Goal: Complete application form

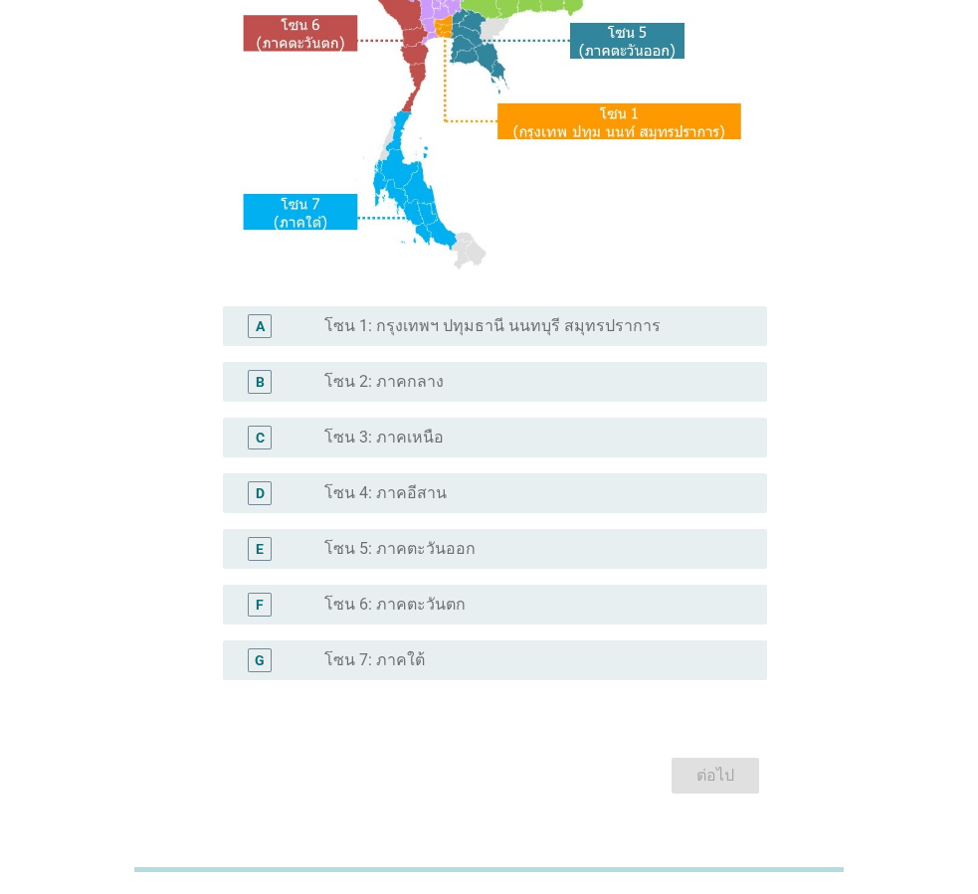
scroll to position [374, 0]
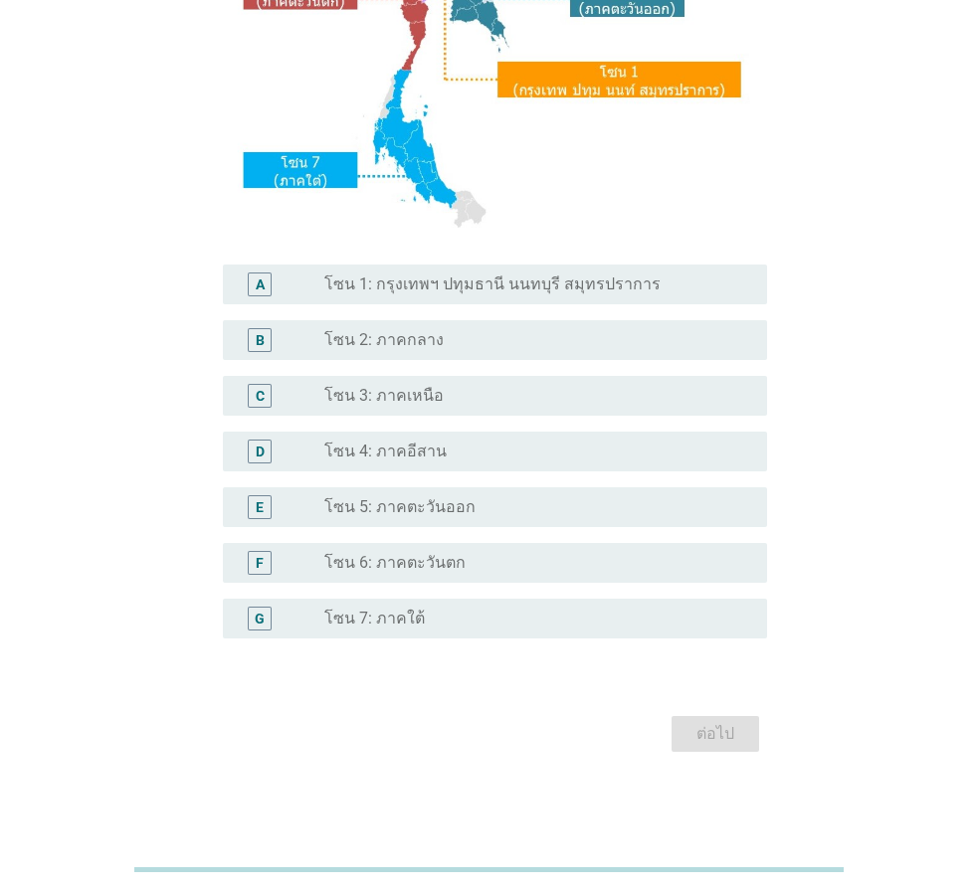
click at [384, 623] on label "โซน 7: ภาคใต้" at bounding box center [374, 619] width 100 height 20
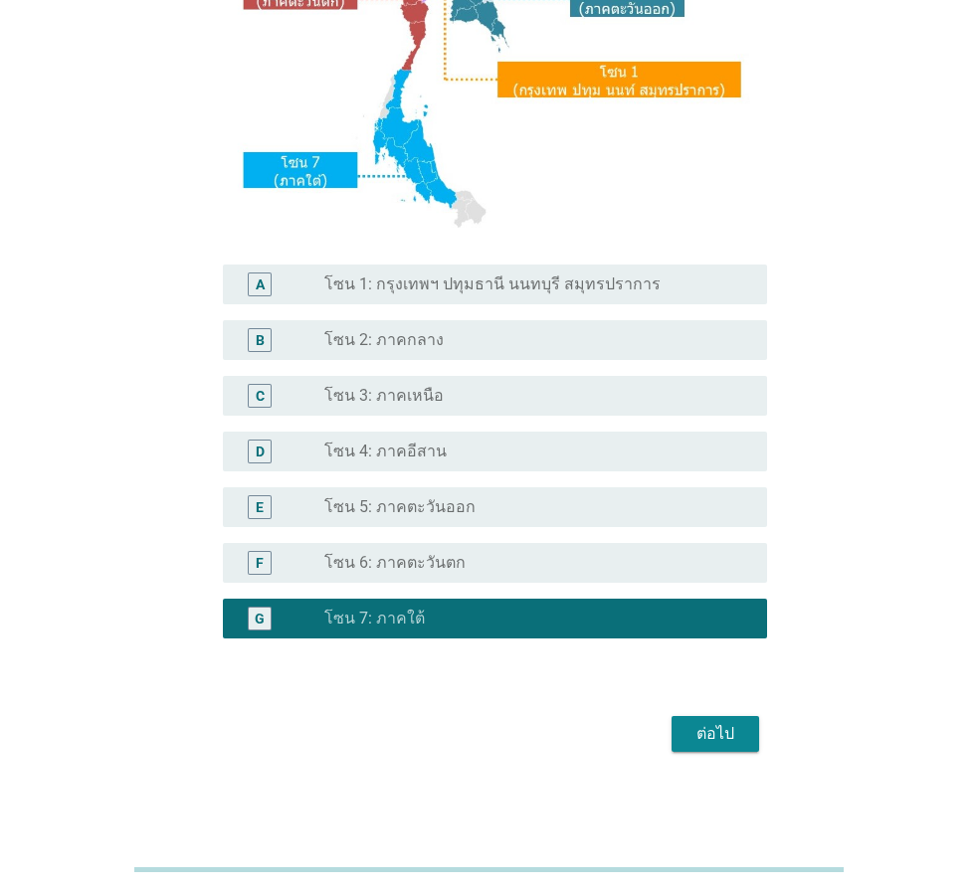
click at [706, 738] on div "ต่อไป" at bounding box center [716, 734] width 56 height 24
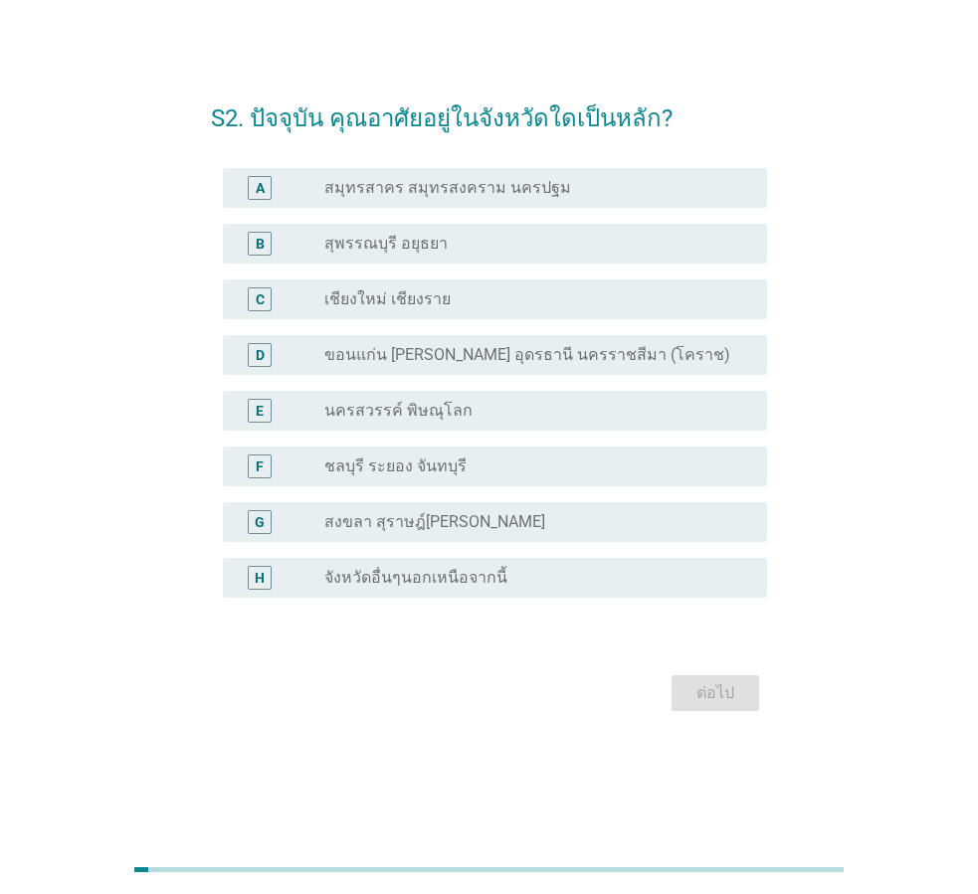
scroll to position [0, 0]
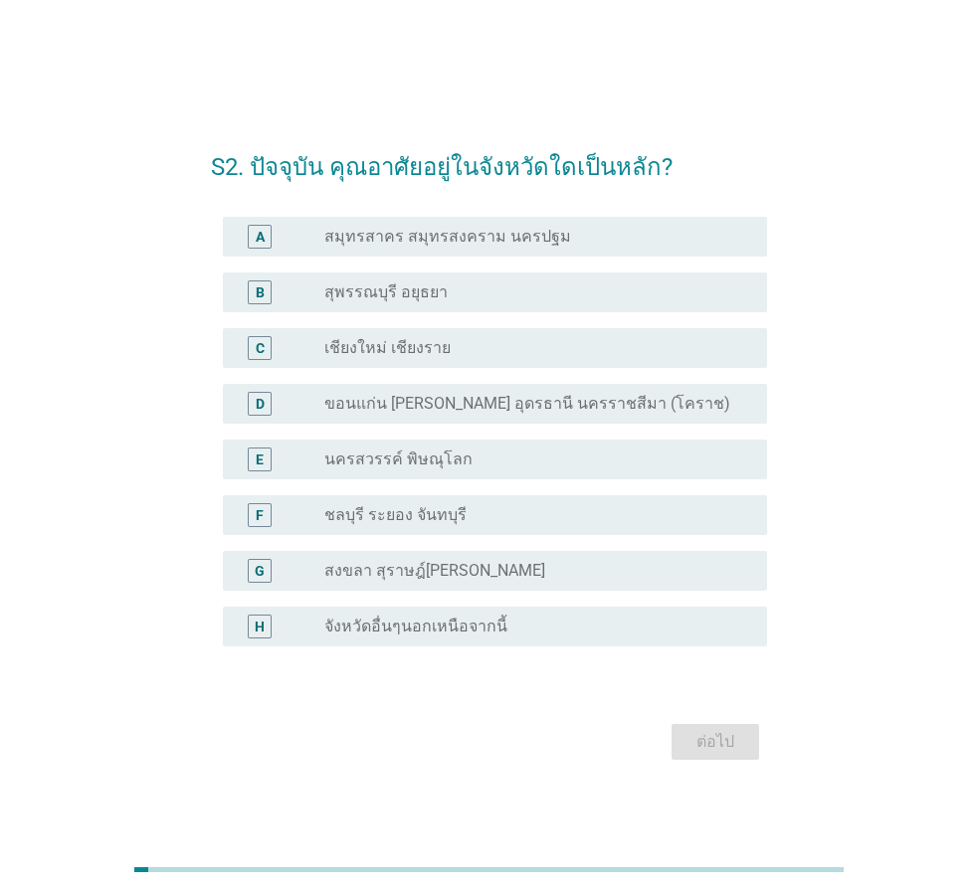
click at [410, 622] on label "จังหวัดอื่นๆนอกเหนือจากนี้" at bounding box center [415, 627] width 183 height 20
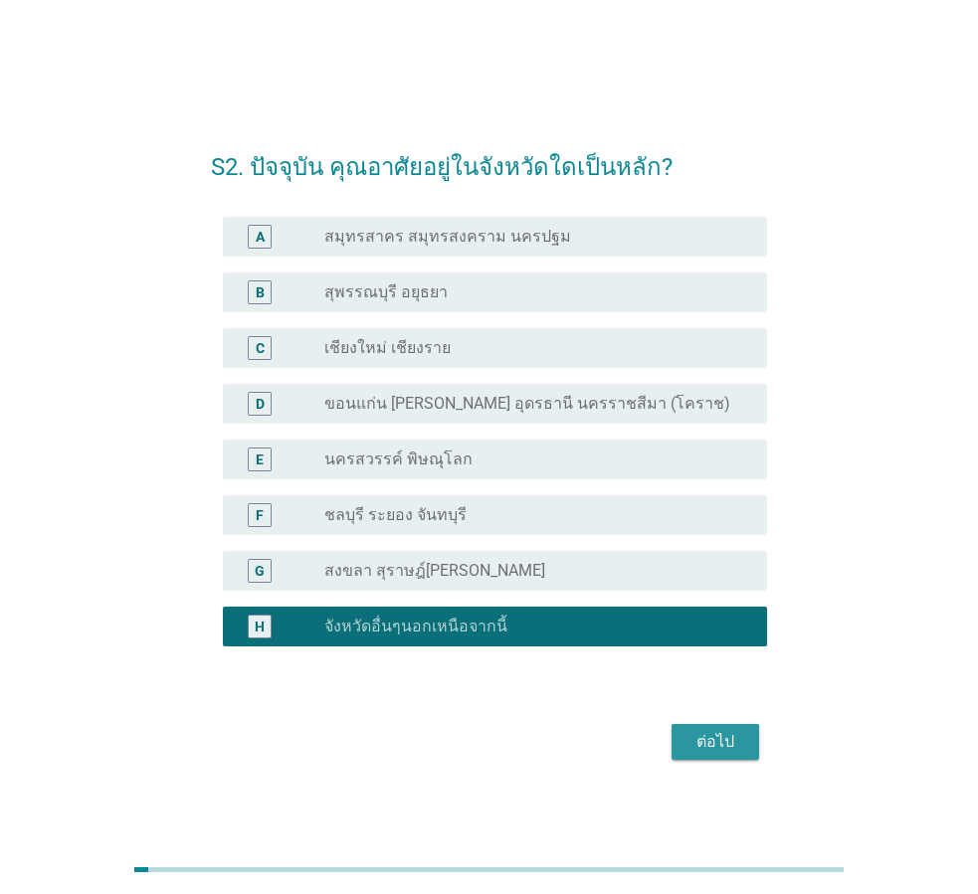
click at [708, 746] on div "ต่อไป" at bounding box center [716, 742] width 56 height 24
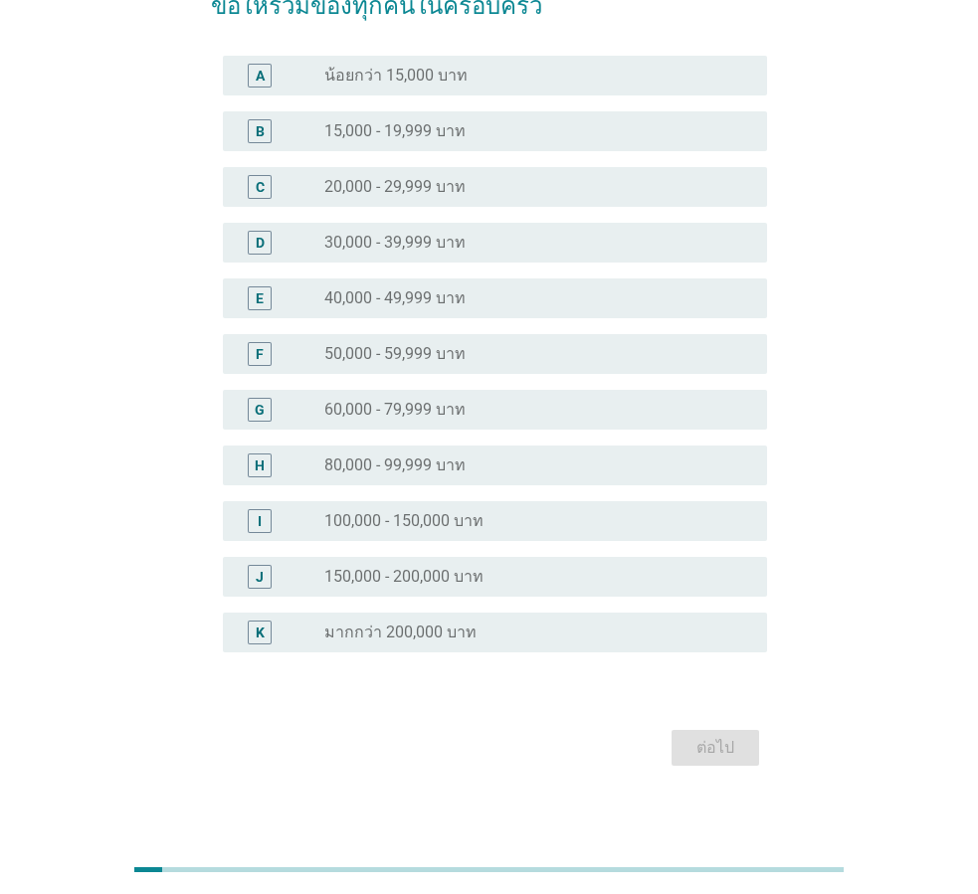
scroll to position [170, 0]
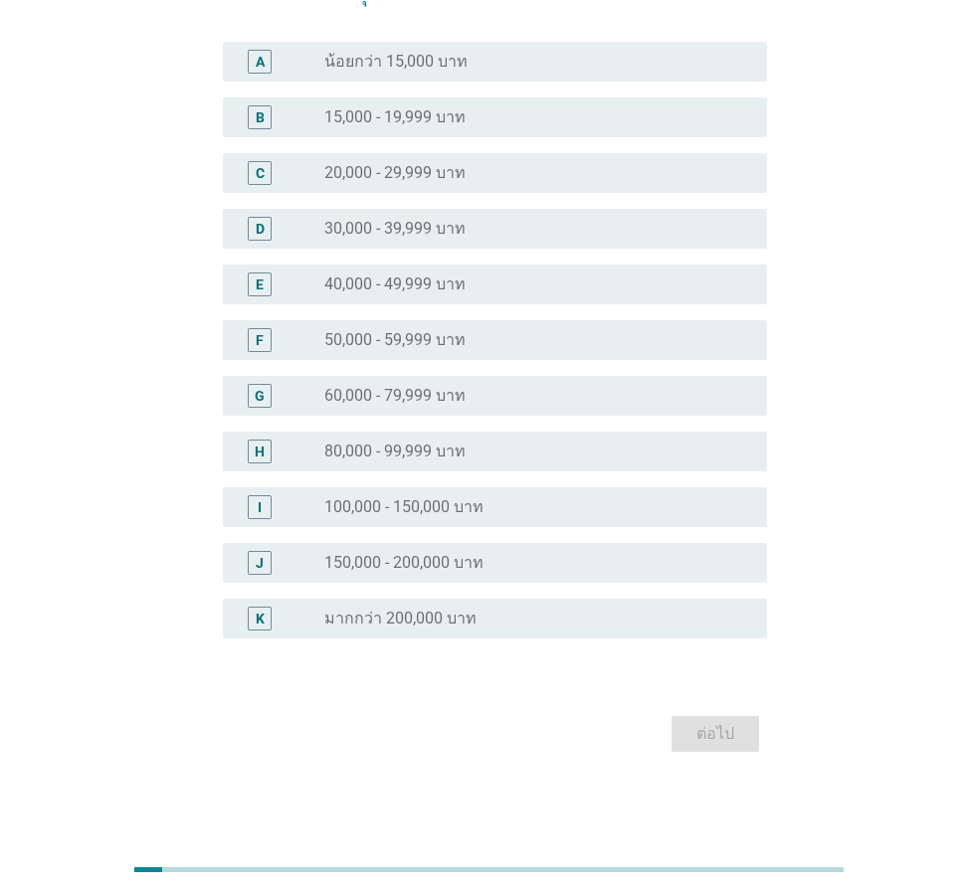
click at [453, 344] on label "50,000 - 59,999 บาท" at bounding box center [394, 340] width 141 height 20
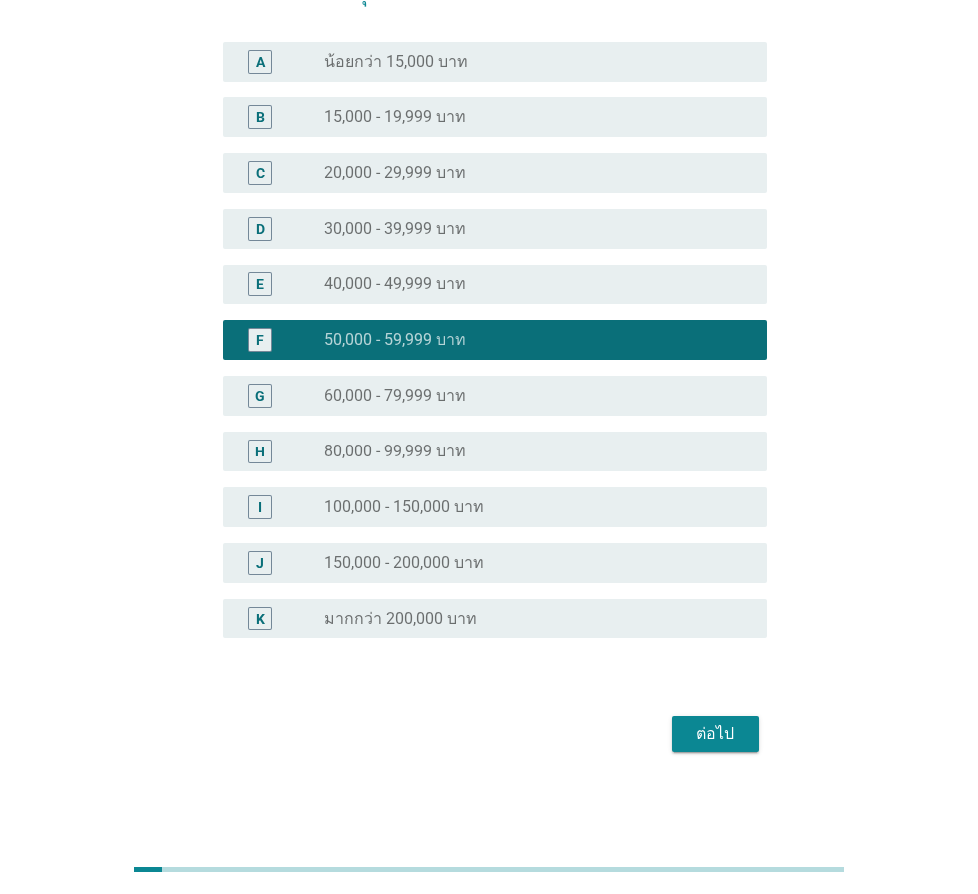
click at [697, 726] on div "ต่อไป" at bounding box center [716, 734] width 56 height 24
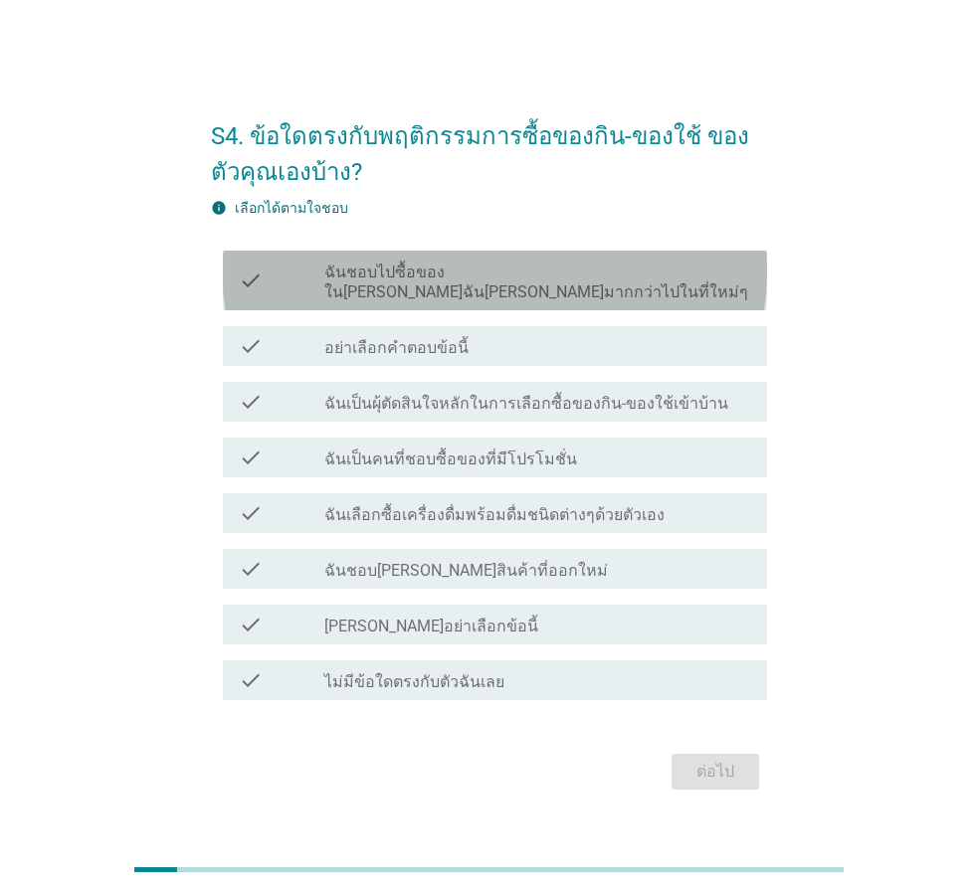
click at [457, 281] on label "ฉันชอบไปซื้อของในที่ที่ฉันคุ้นเคยมากกว่าไปในที่ใหม่ๆ" at bounding box center [537, 283] width 427 height 40
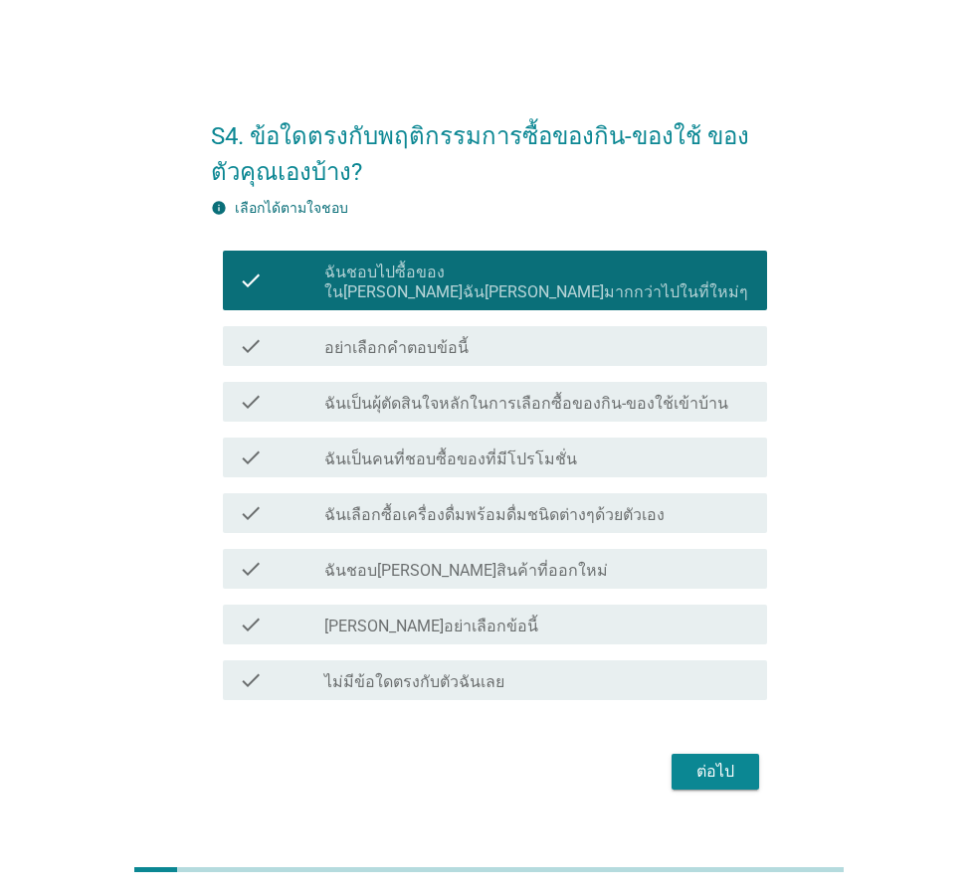
click at [508, 438] on div "check check_box_outline_blank ฉันเป็นคนที่ชอบซื้อของที่มีโปรโมชั่น" at bounding box center [495, 458] width 544 height 40
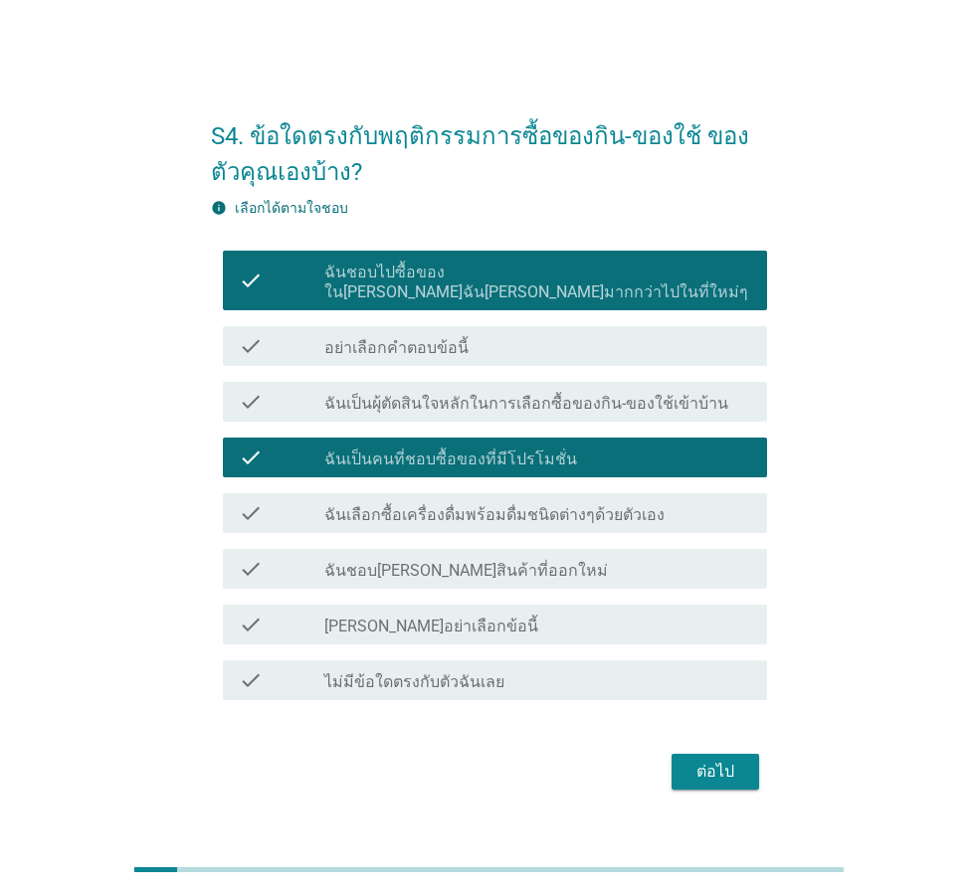
click at [730, 760] on div "ต่อไป" at bounding box center [716, 772] width 56 height 24
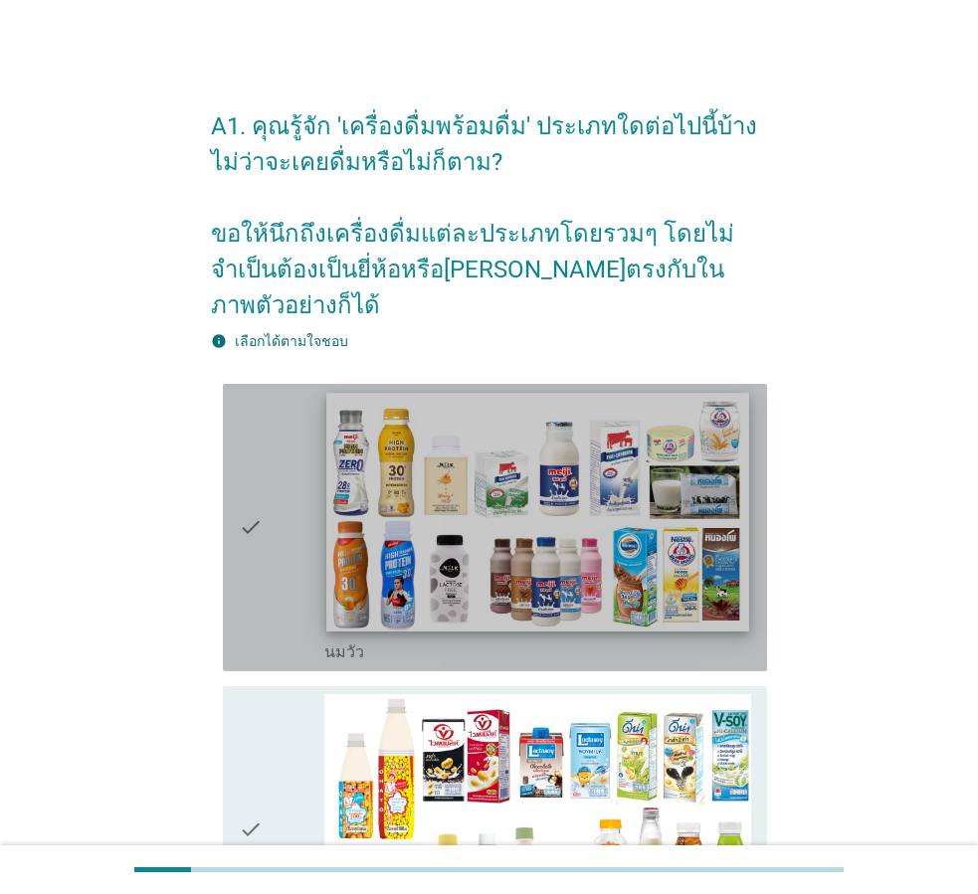
click at [522, 540] on img at bounding box center [537, 512] width 423 height 238
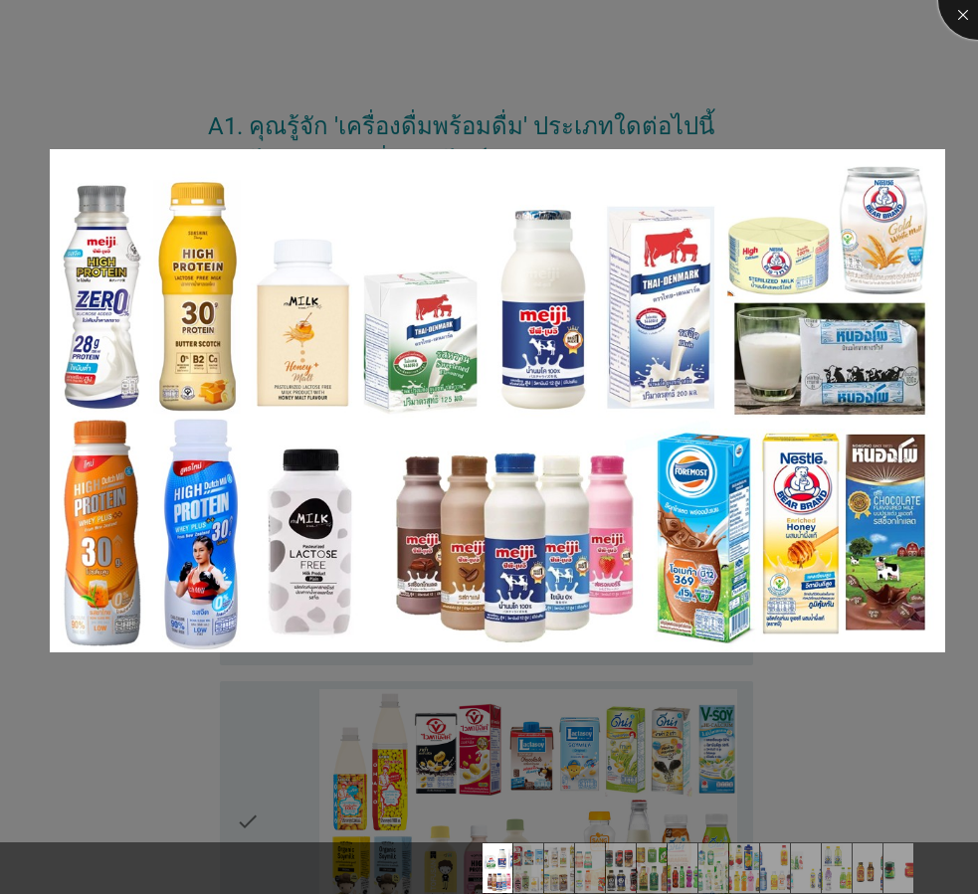
click at [966, 8] on div at bounding box center [978, 0] width 80 height 80
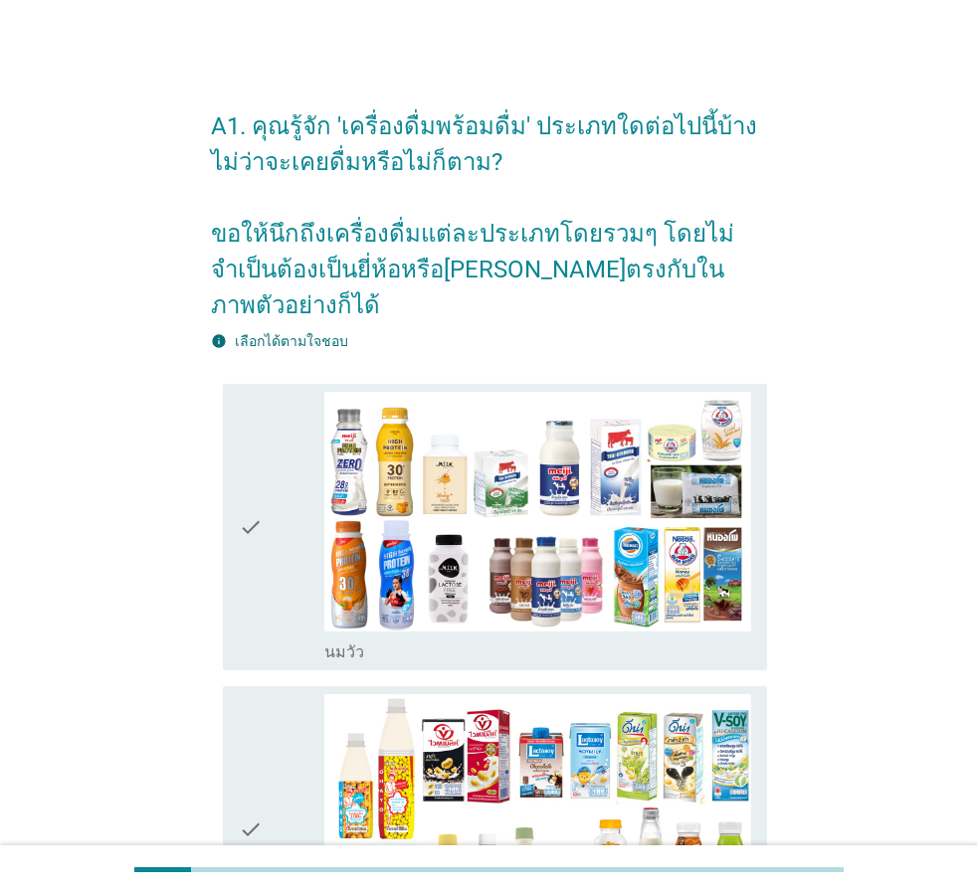
click at [252, 497] on icon "check" at bounding box center [251, 528] width 24 height 272
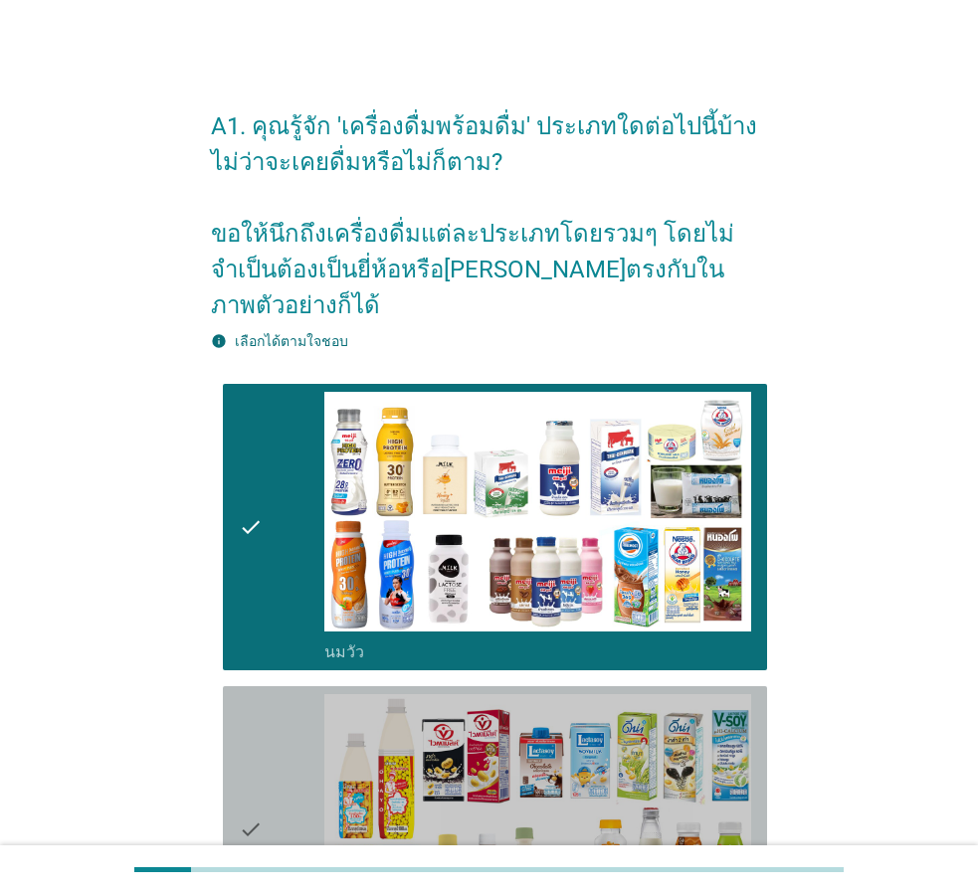
click at [245, 791] on icon "check" at bounding box center [251, 830] width 24 height 272
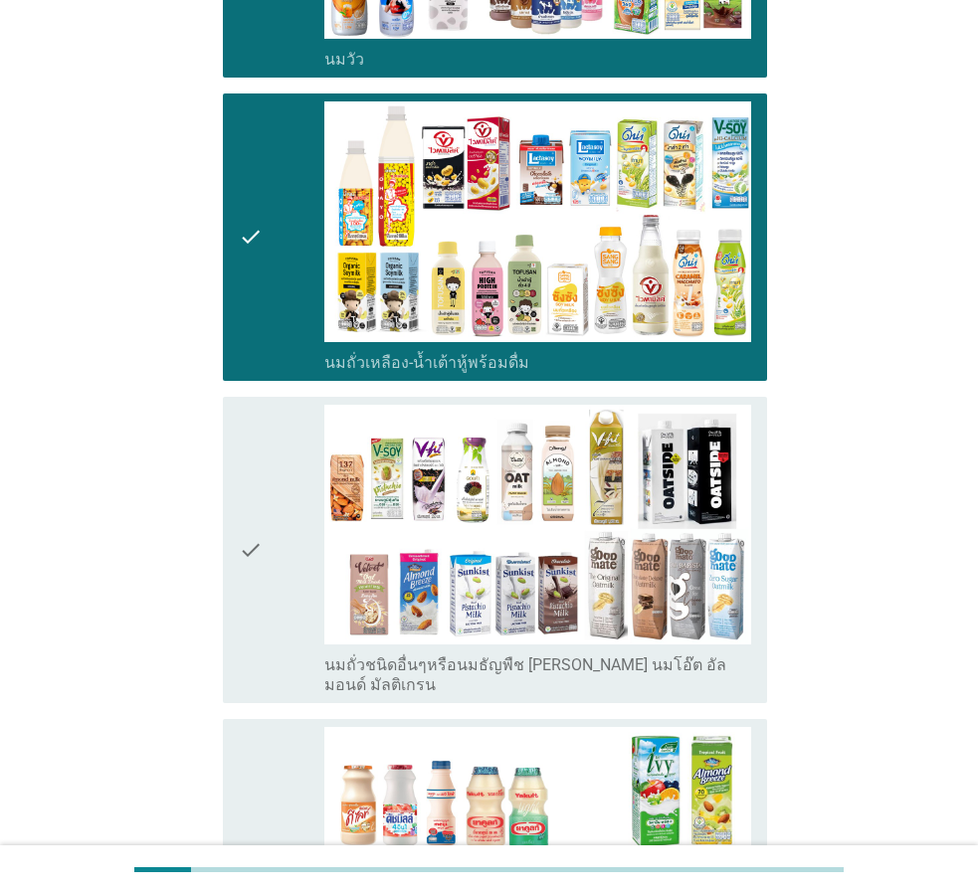
scroll to position [597, 0]
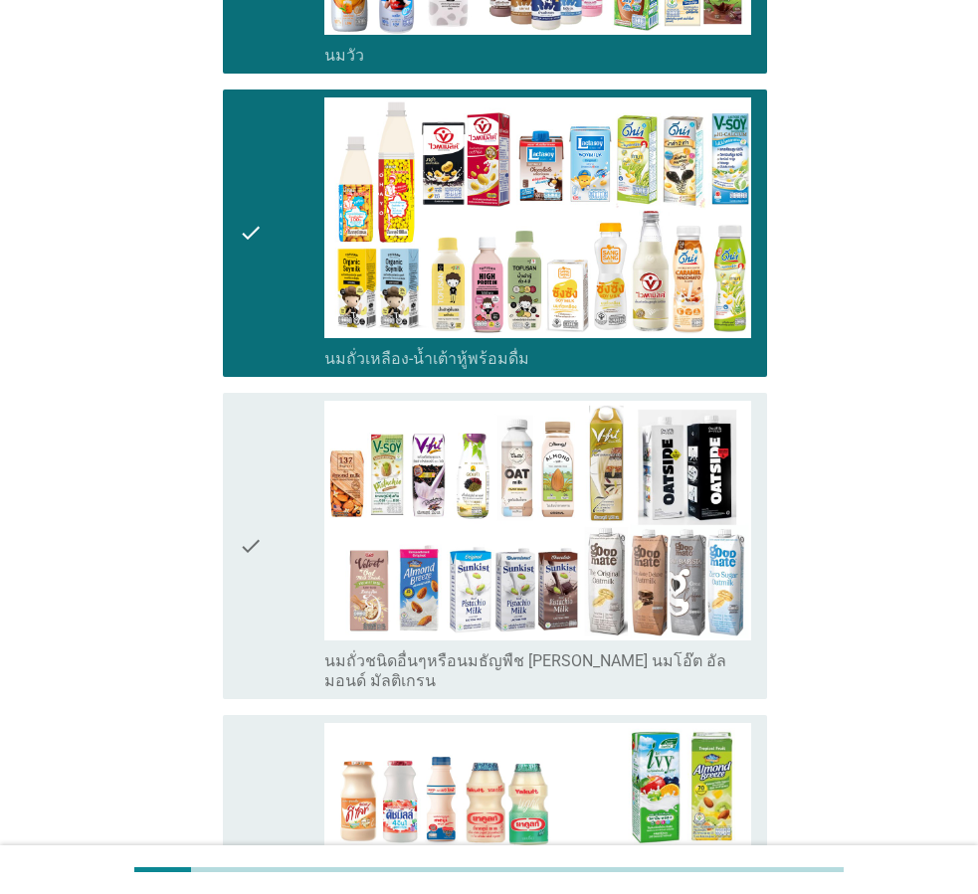
click at [243, 491] on icon "check" at bounding box center [251, 547] width 24 height 292
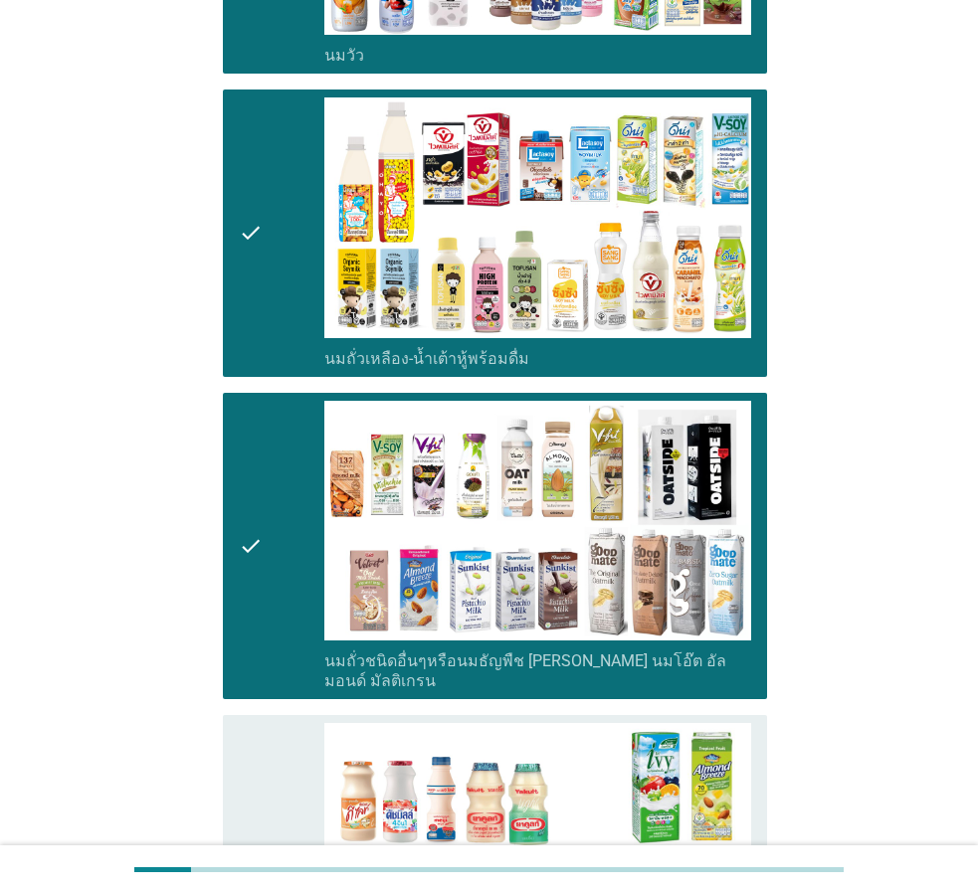
click at [246, 803] on icon "check" at bounding box center [251, 859] width 24 height 272
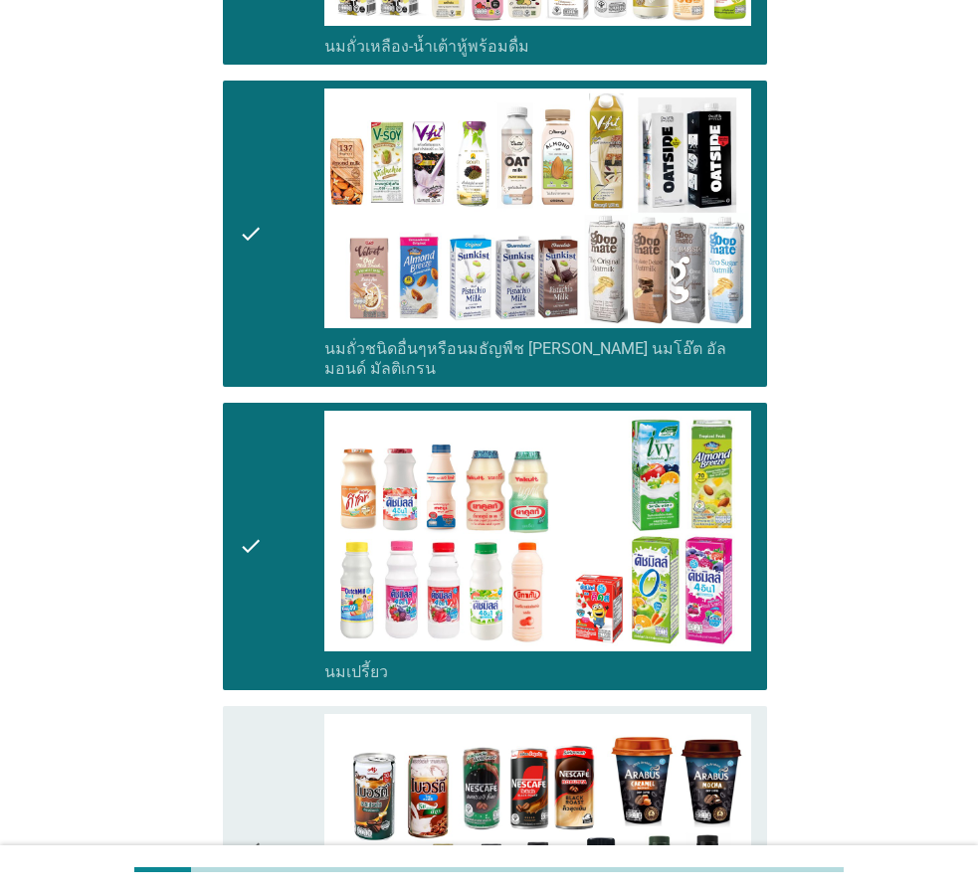
scroll to position [1194, 0]
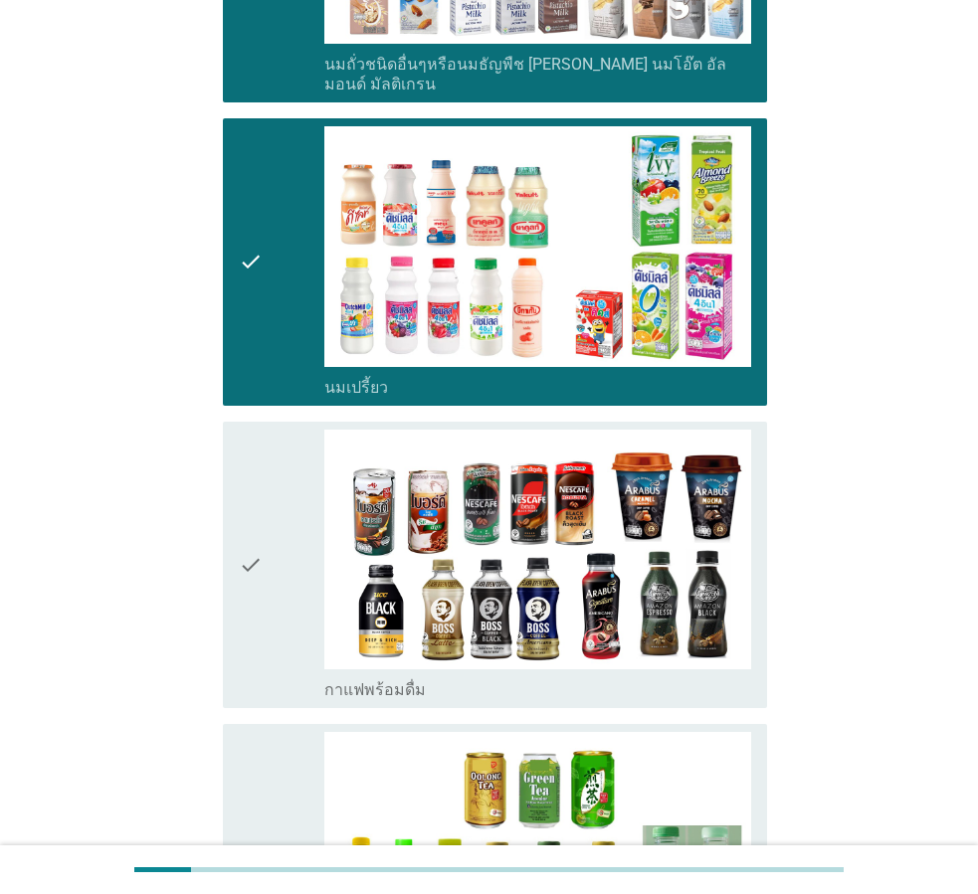
click at [240, 511] on icon "check" at bounding box center [251, 566] width 24 height 272
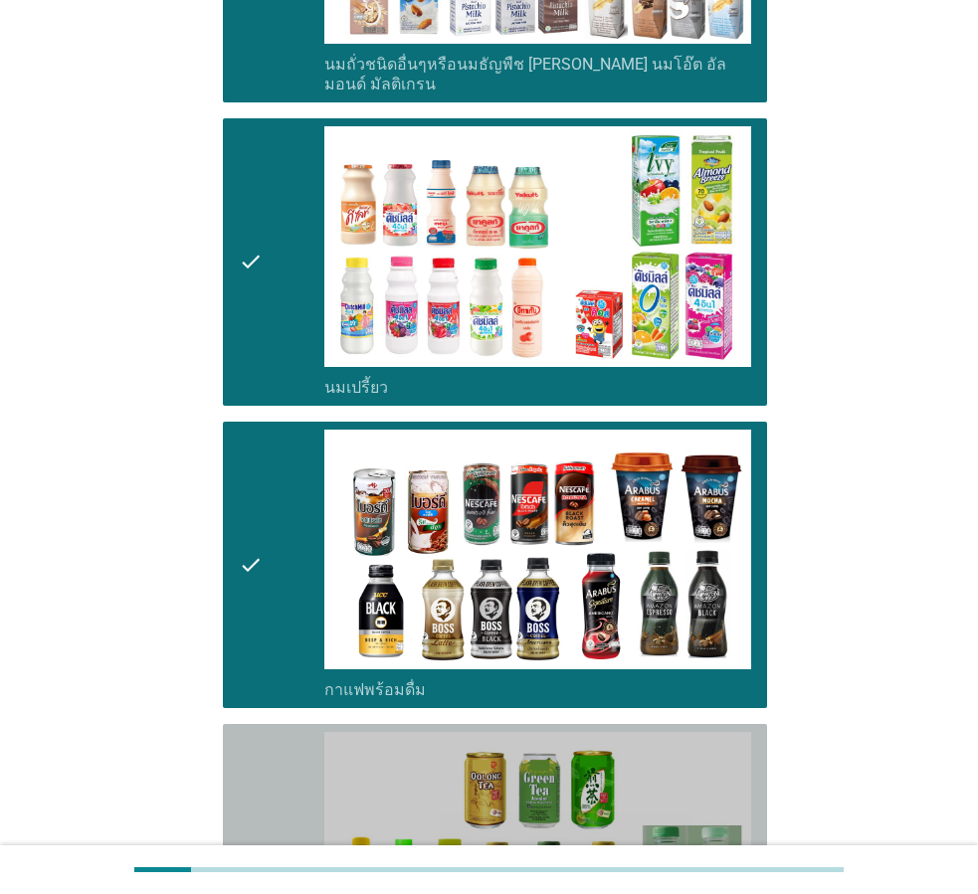
click at [253, 809] on icon "check" at bounding box center [251, 868] width 24 height 272
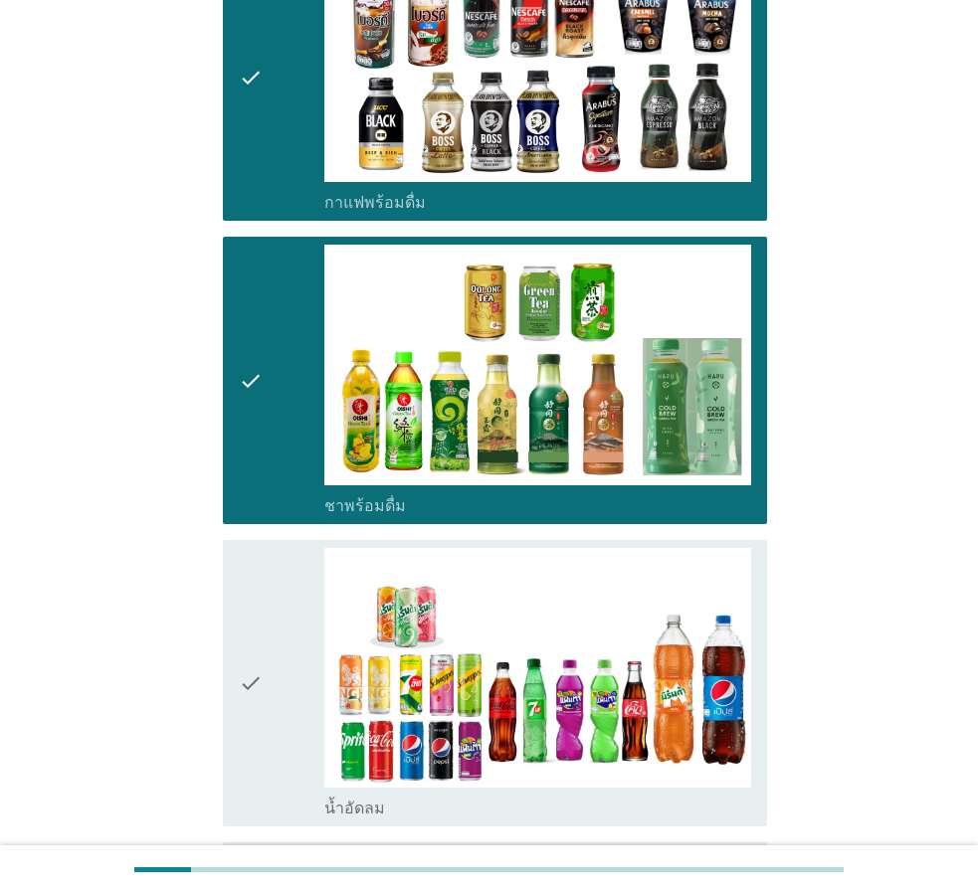
scroll to position [1890, 0]
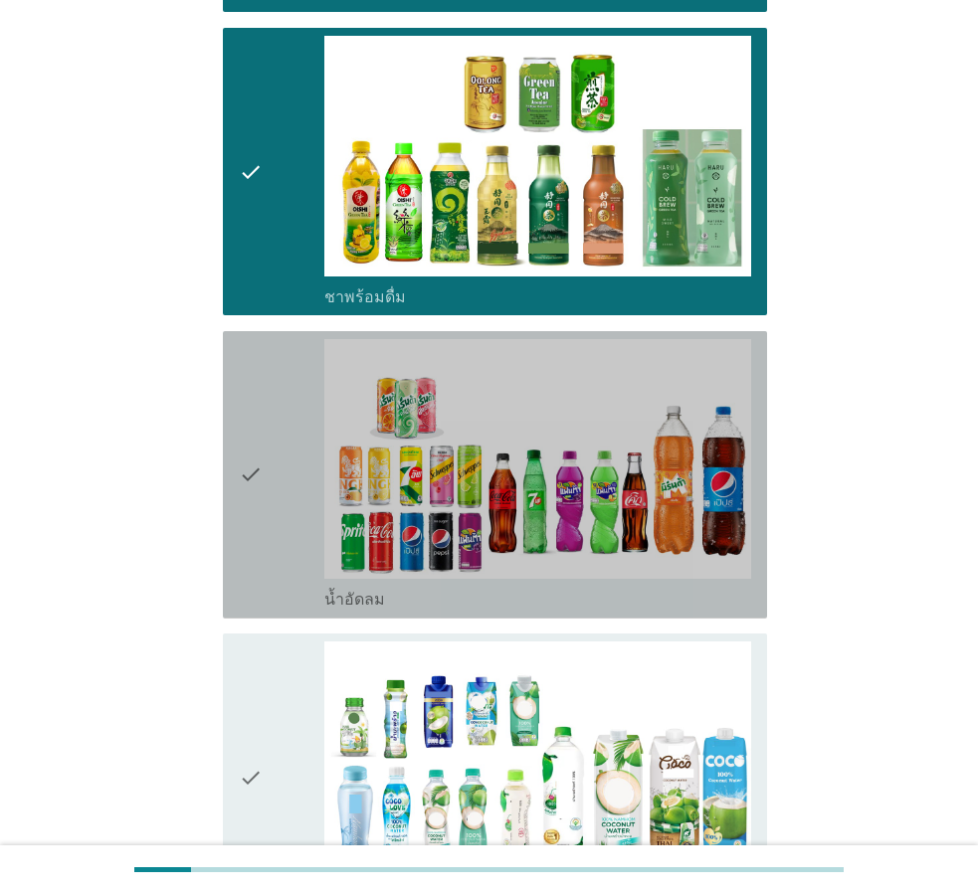
click at [245, 419] on icon "check" at bounding box center [251, 475] width 24 height 272
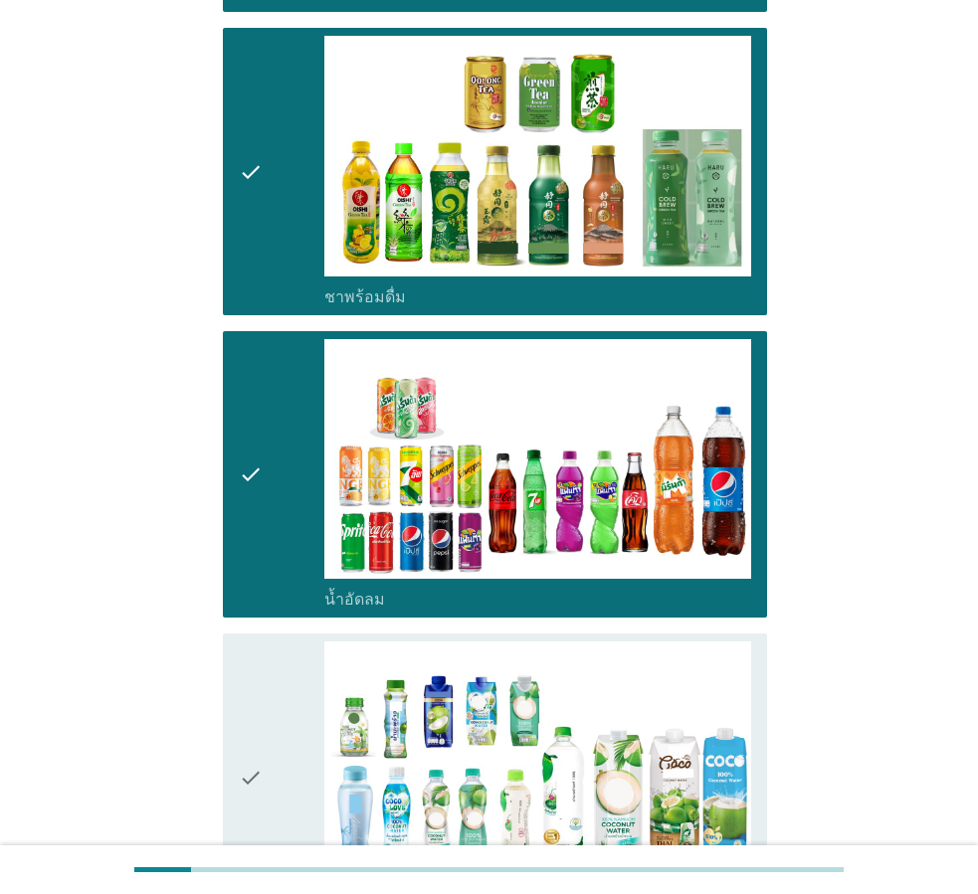
click at [247, 719] on icon "check" at bounding box center [251, 778] width 24 height 272
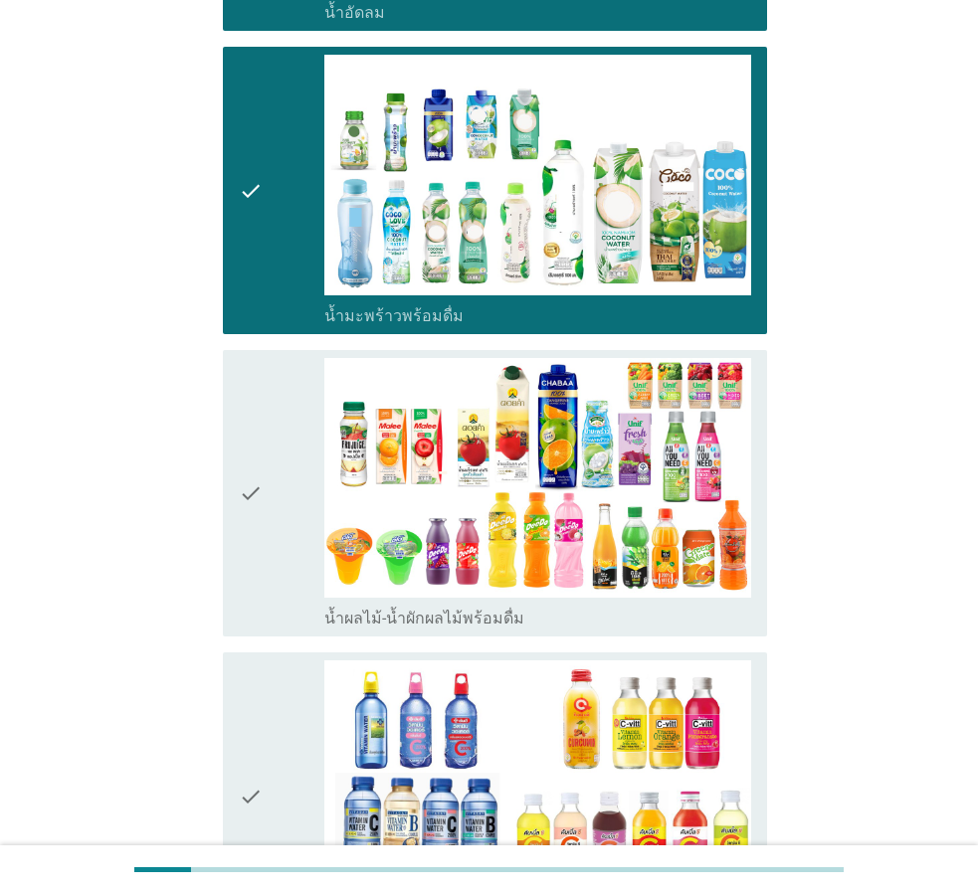
scroll to position [2487, 0]
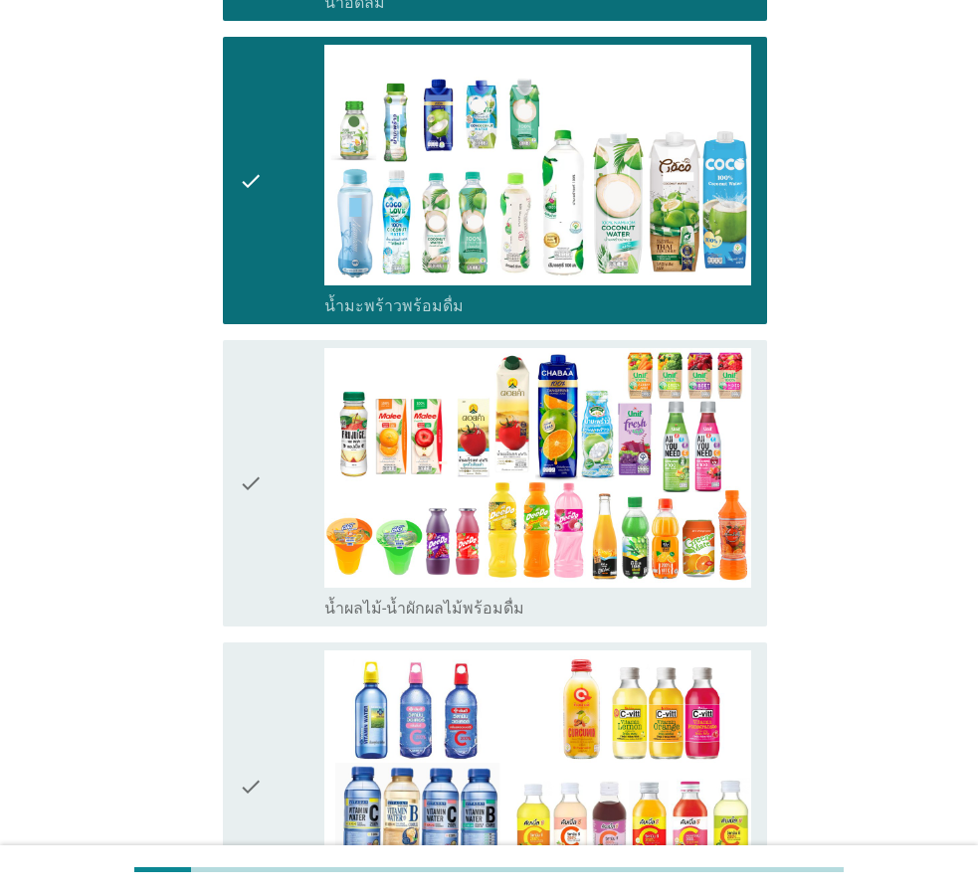
click at [255, 427] on icon "check" at bounding box center [251, 484] width 24 height 272
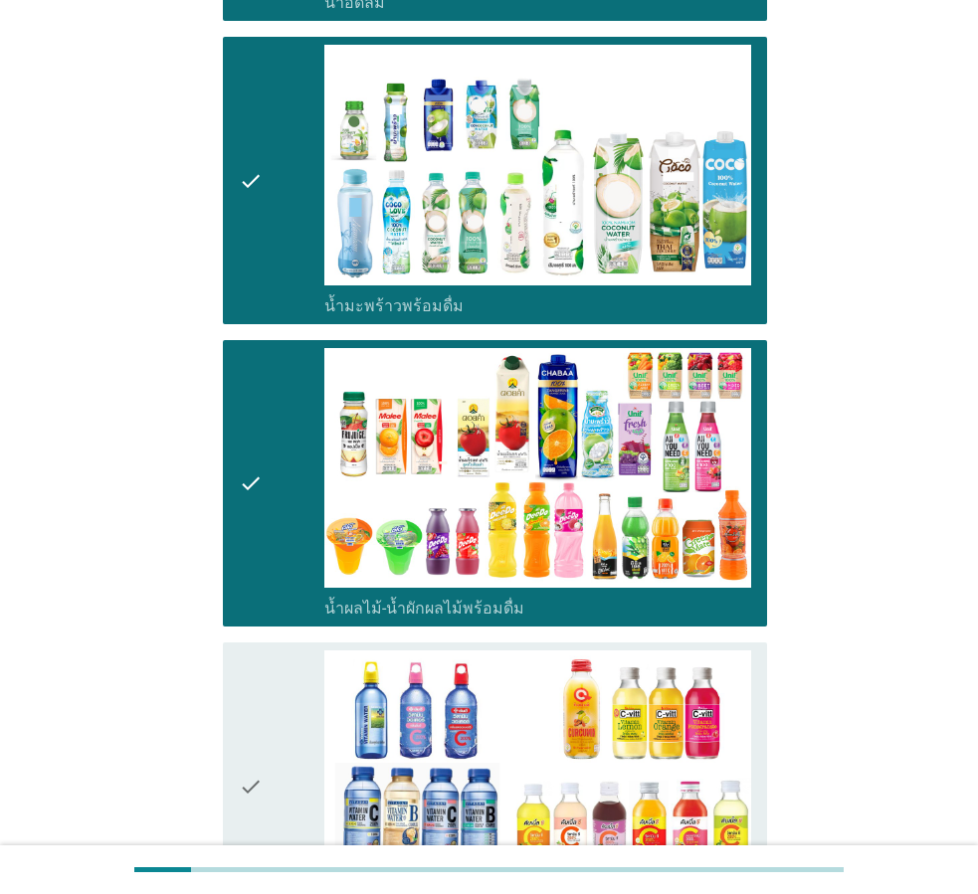
click at [254, 722] on icon "check" at bounding box center [251, 787] width 24 height 272
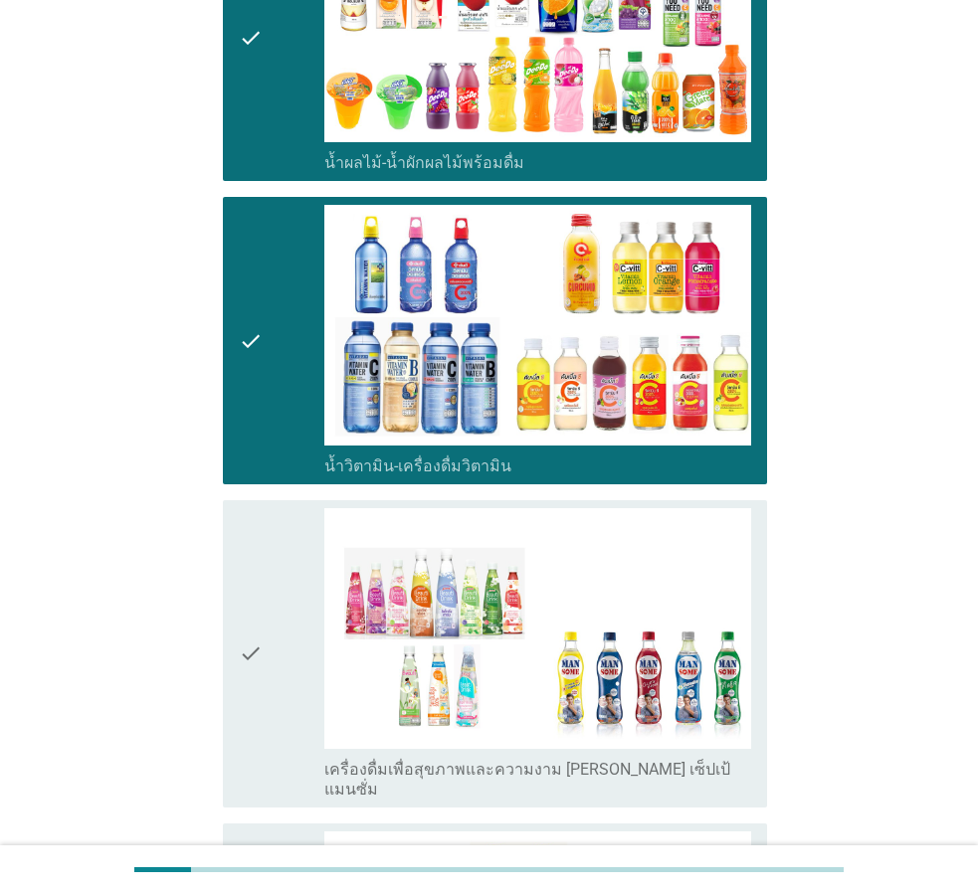
scroll to position [3084, 0]
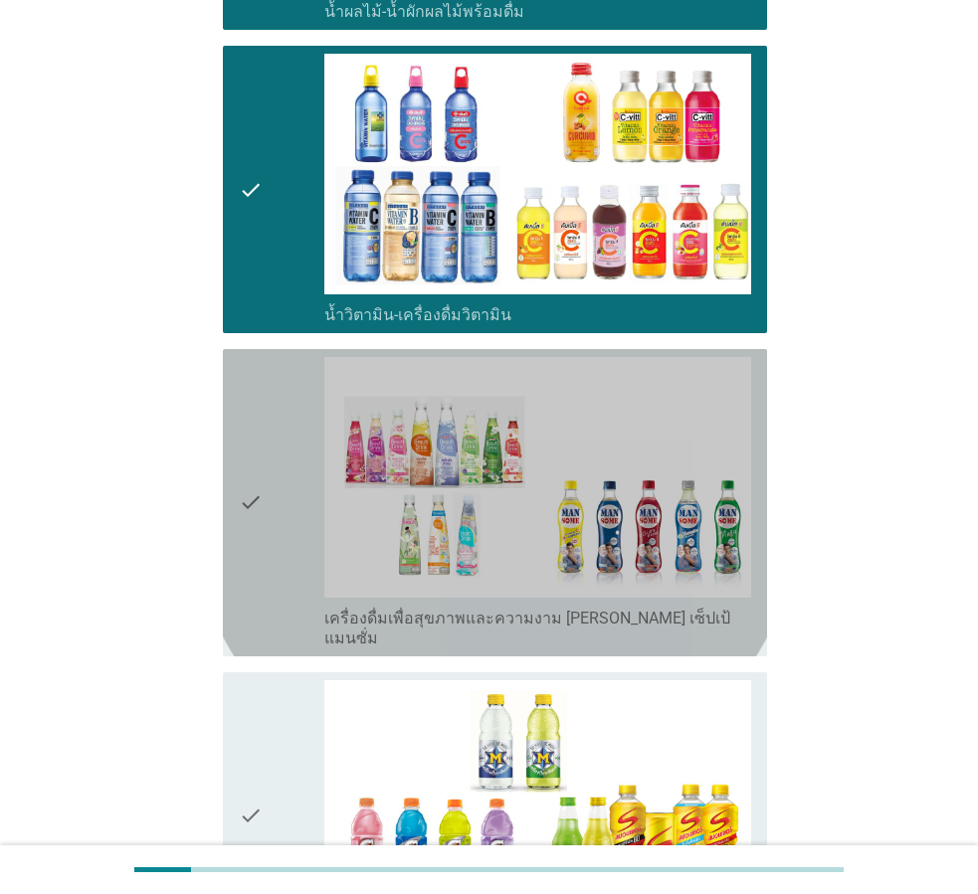
click at [254, 420] on icon "check" at bounding box center [251, 503] width 24 height 292
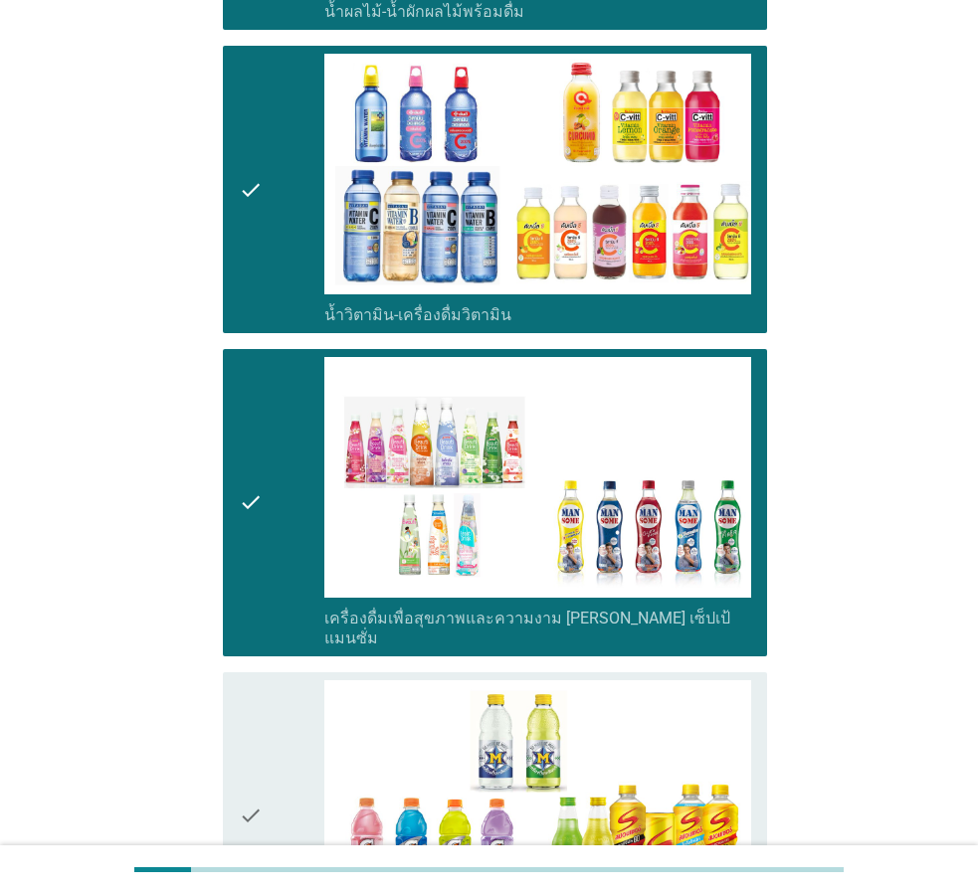
click at [239, 691] on icon "check" at bounding box center [251, 817] width 24 height 272
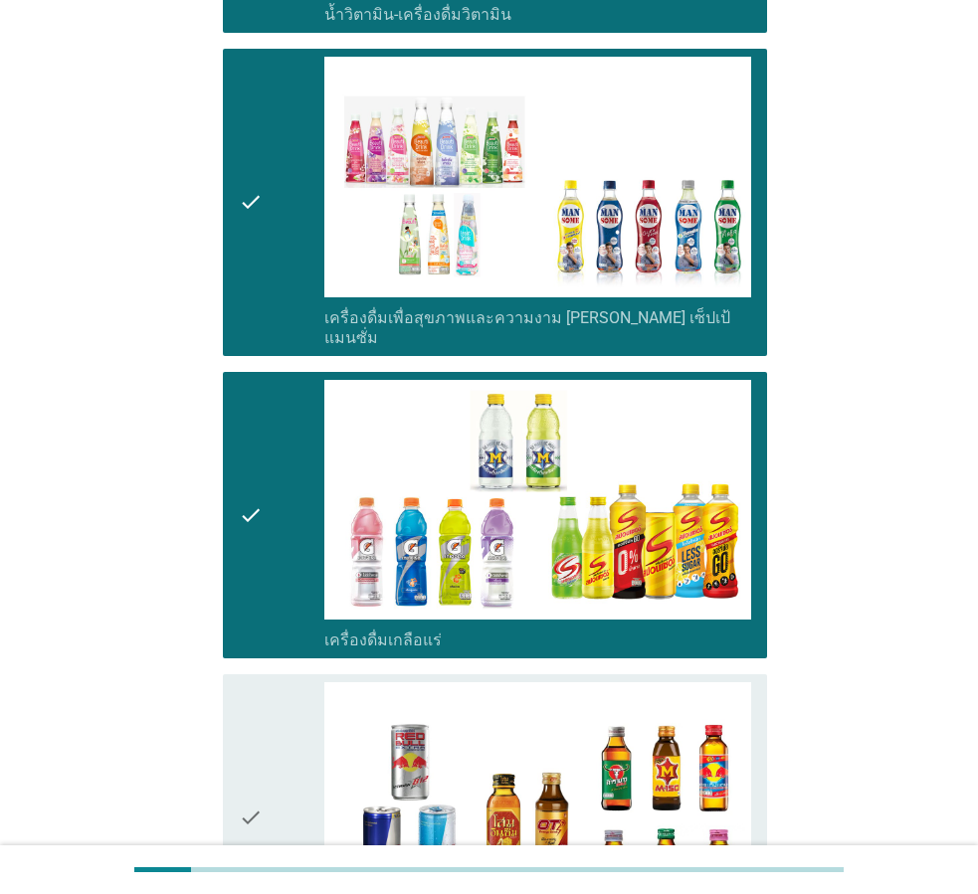
scroll to position [3482, 0]
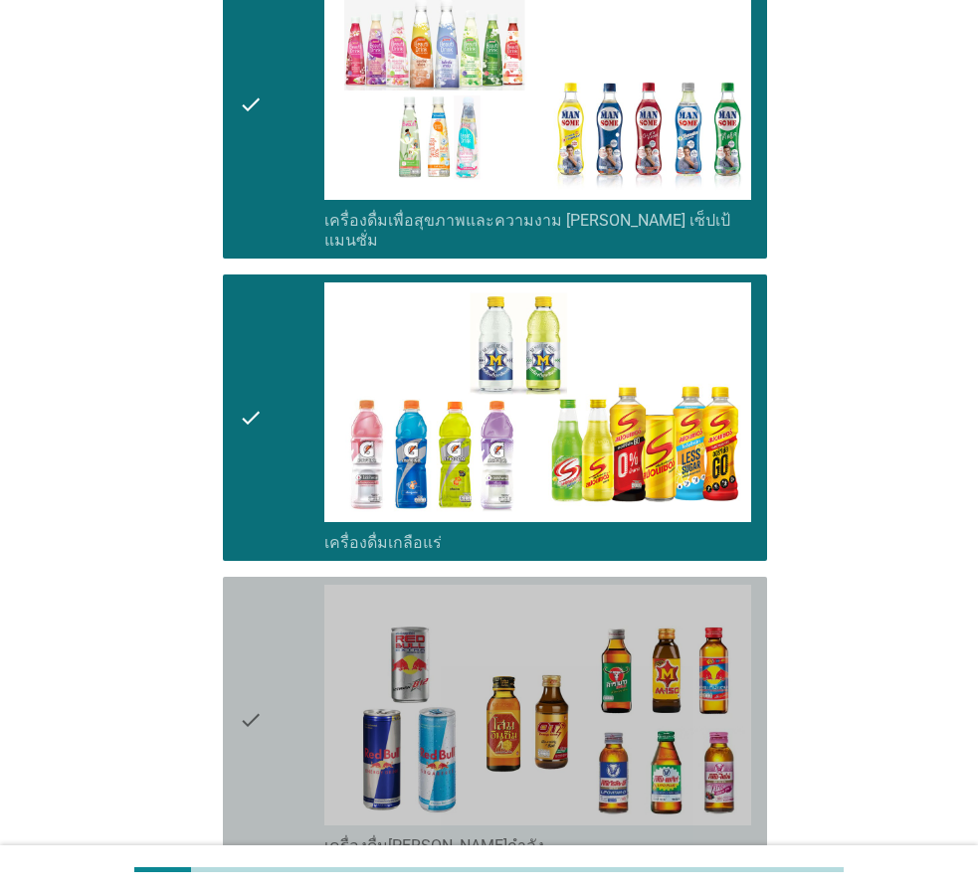
click at [234, 647] on div "check check_box_outline_blank เครื่องดื่มชูกำลัง" at bounding box center [495, 721] width 544 height 288
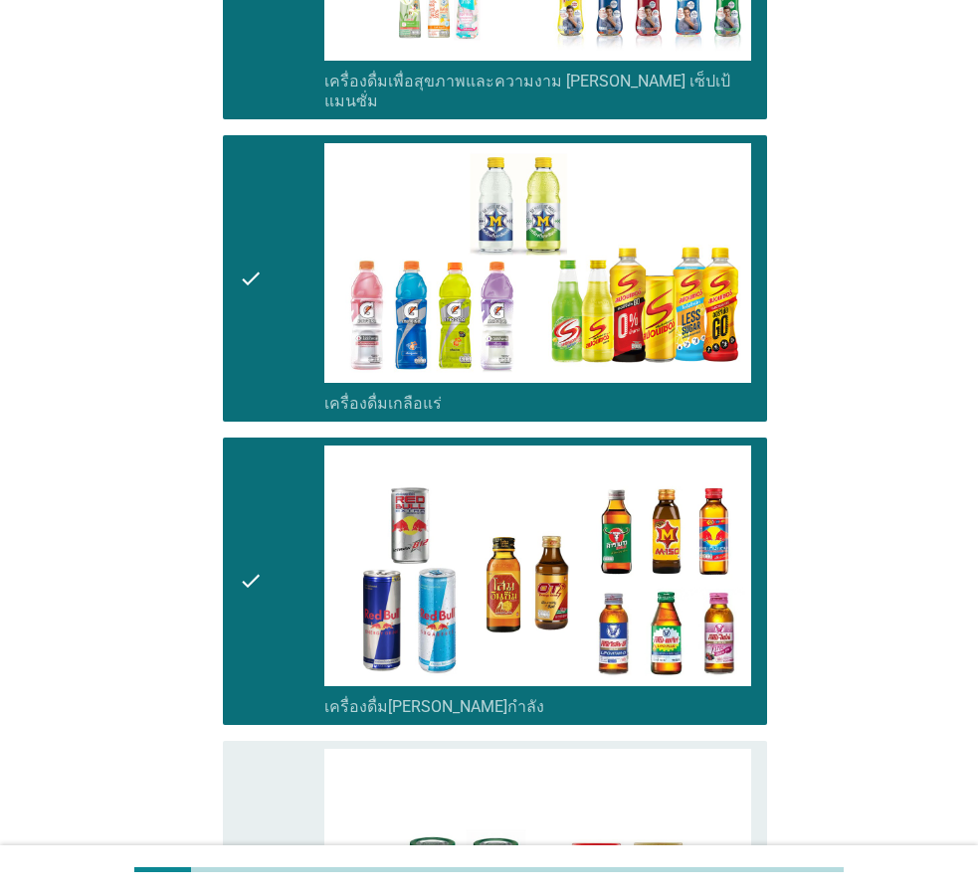
scroll to position [3968, 0]
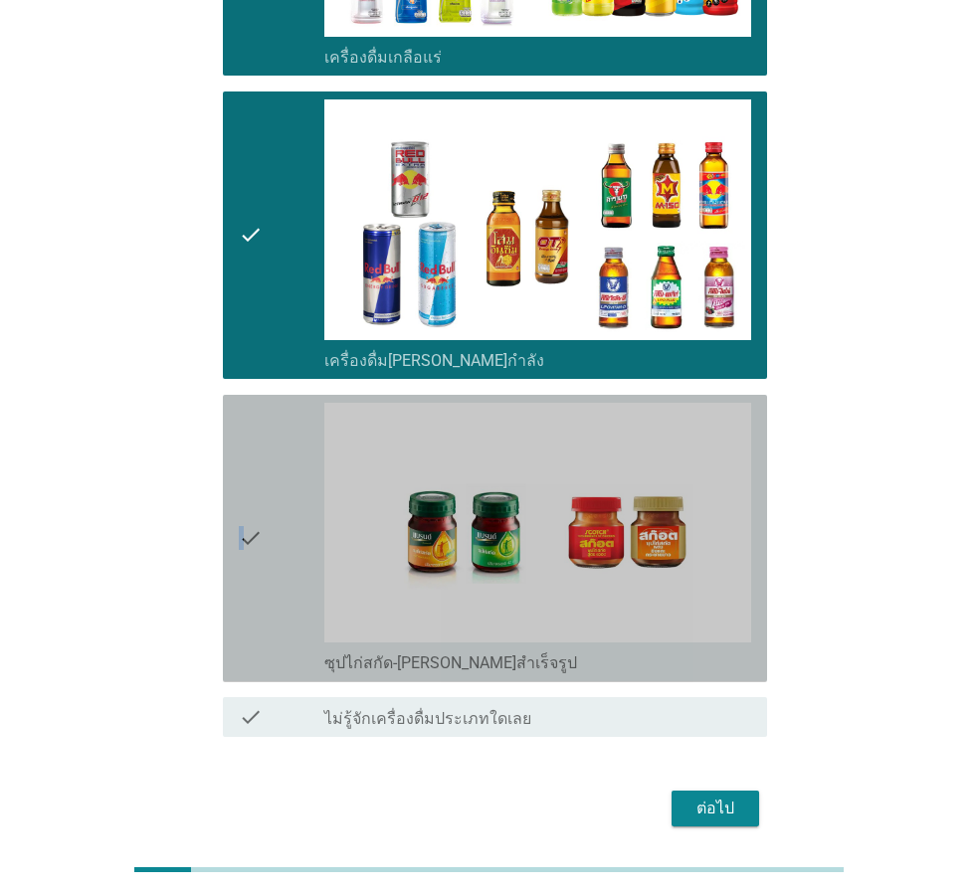
click at [242, 468] on icon "check" at bounding box center [251, 539] width 24 height 272
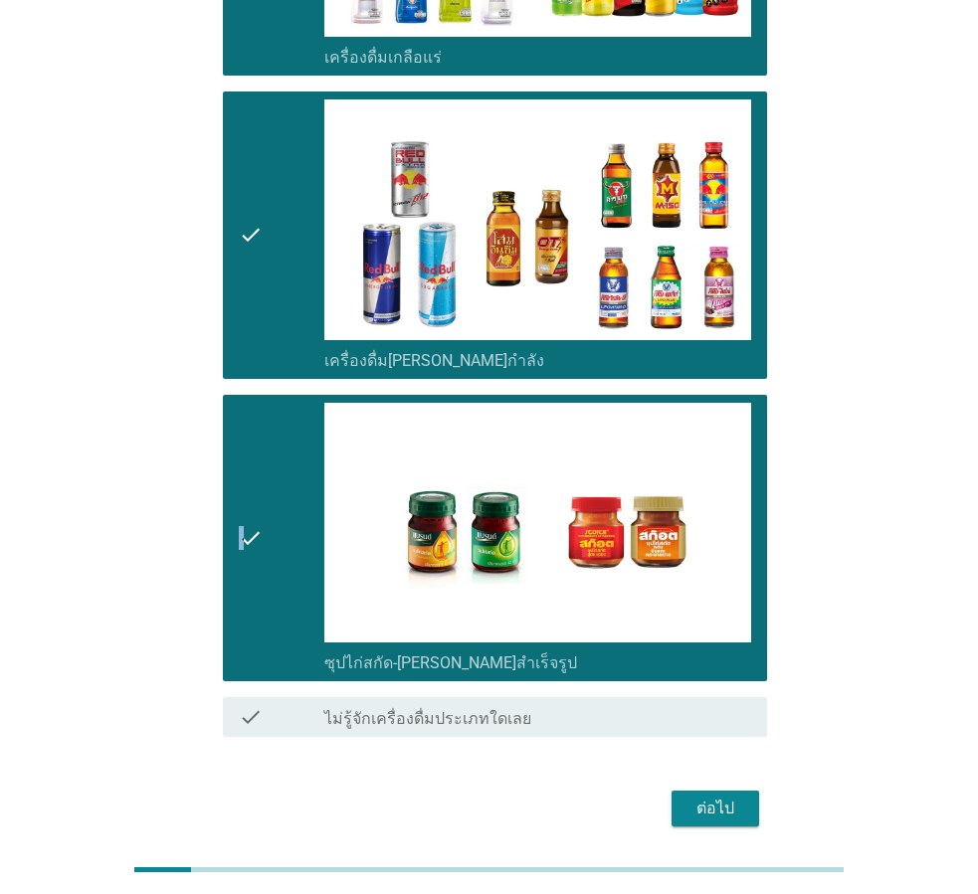
click at [720, 797] on div "ต่อไป" at bounding box center [716, 809] width 56 height 24
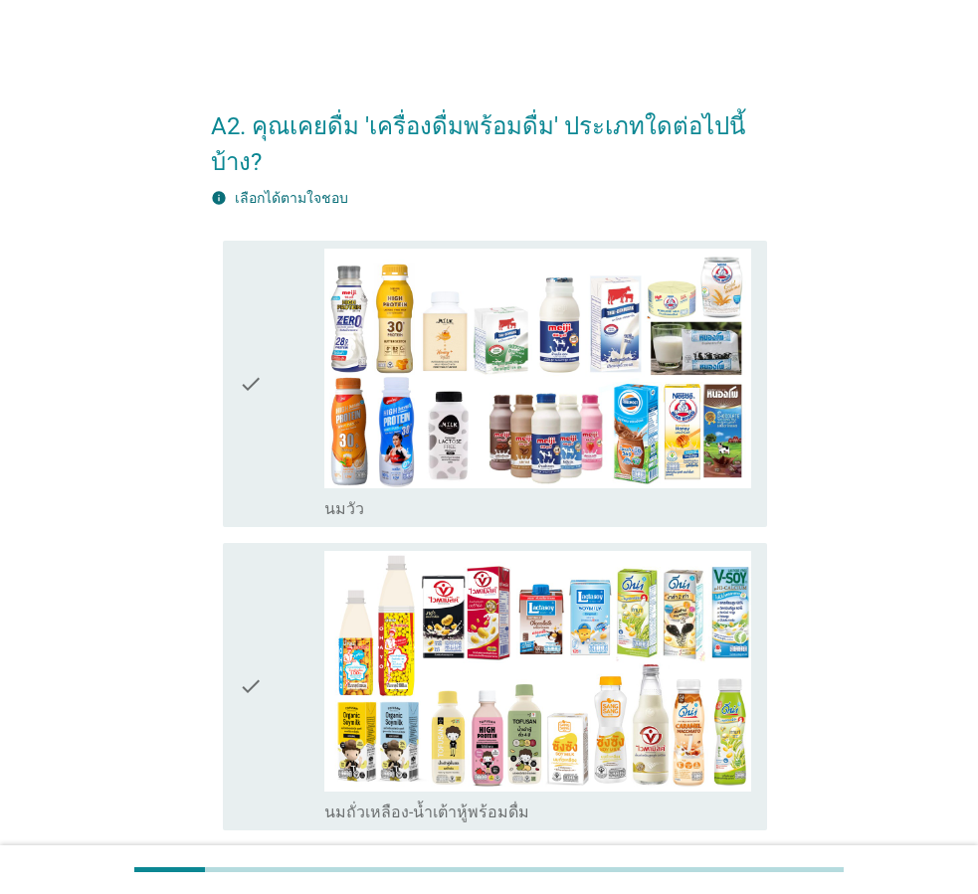
click at [252, 349] on icon "check" at bounding box center [251, 385] width 24 height 272
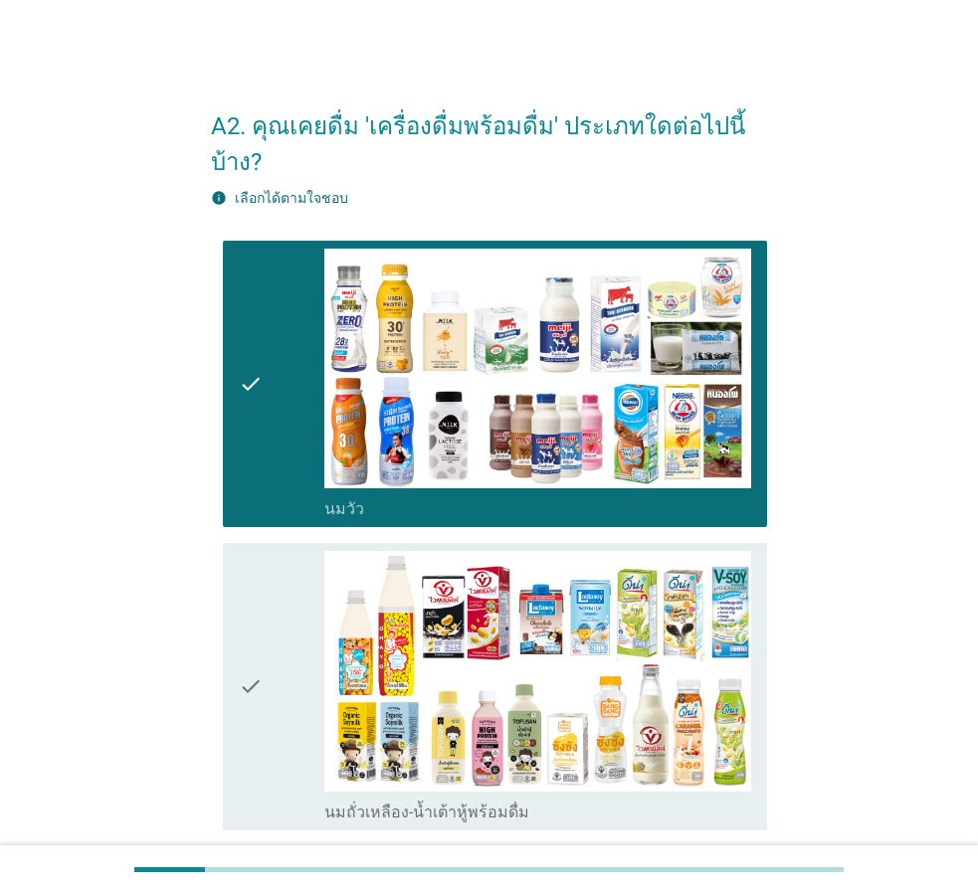
click at [249, 651] on icon "check" at bounding box center [251, 687] width 24 height 272
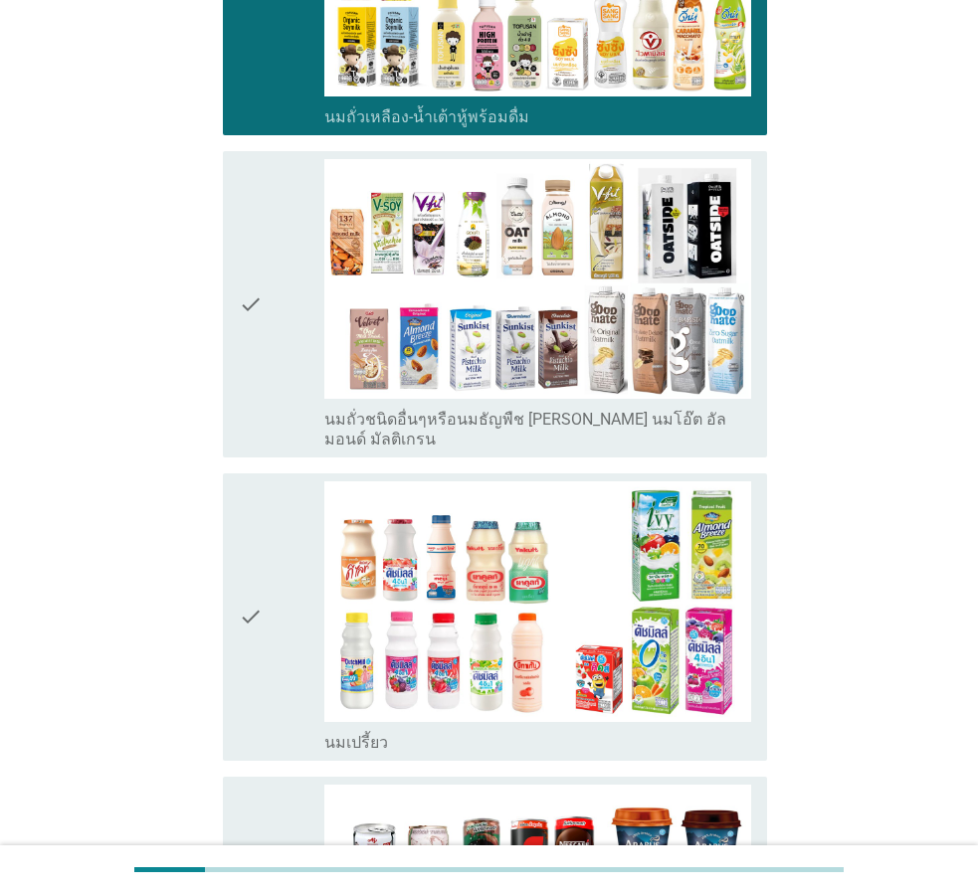
scroll to position [696, 0]
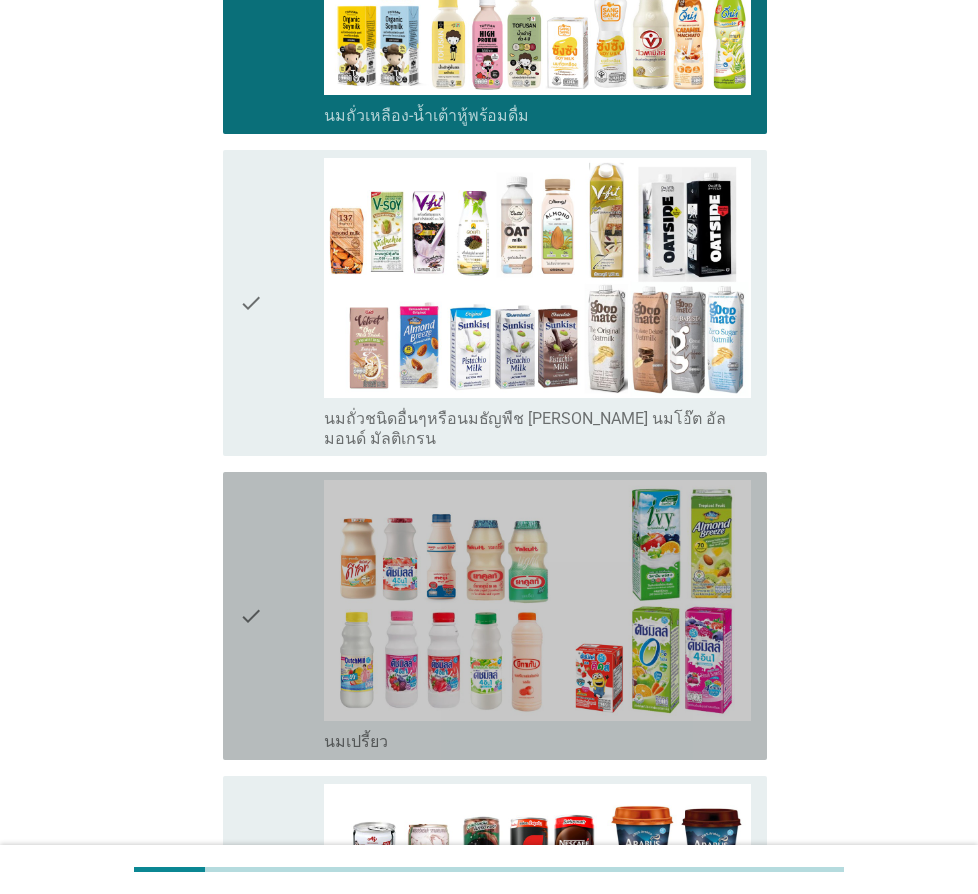
click at [252, 561] on icon "check" at bounding box center [251, 617] width 24 height 272
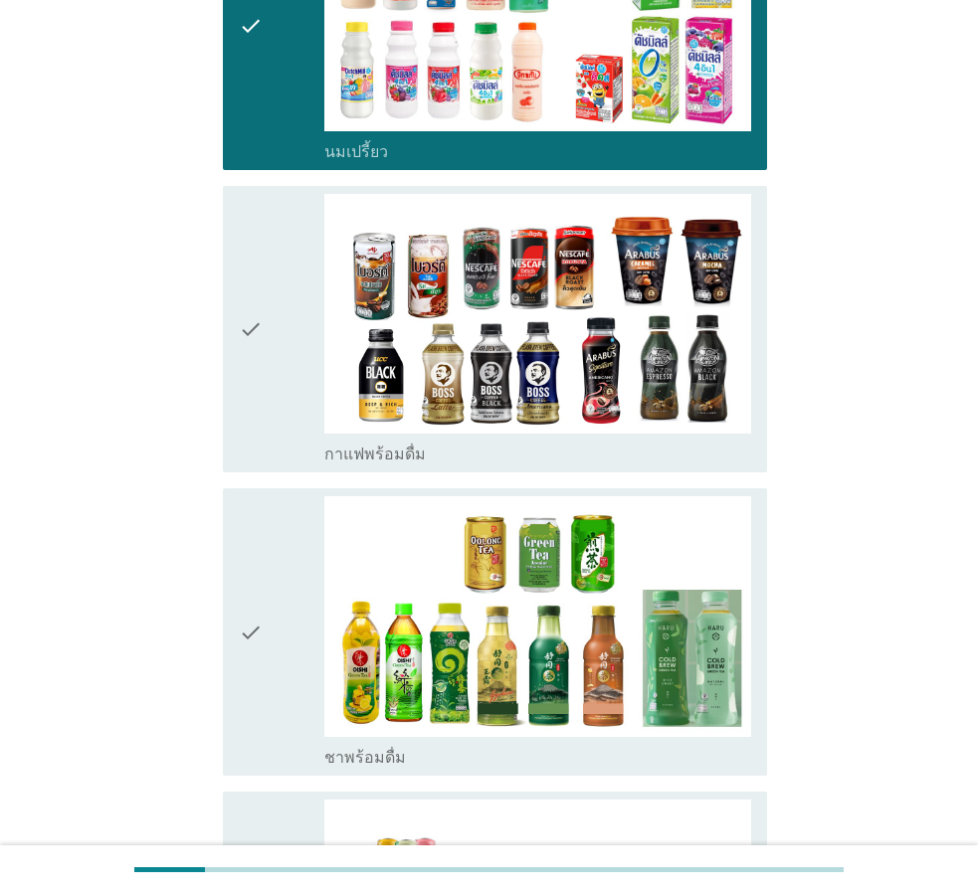
scroll to position [1293, 0]
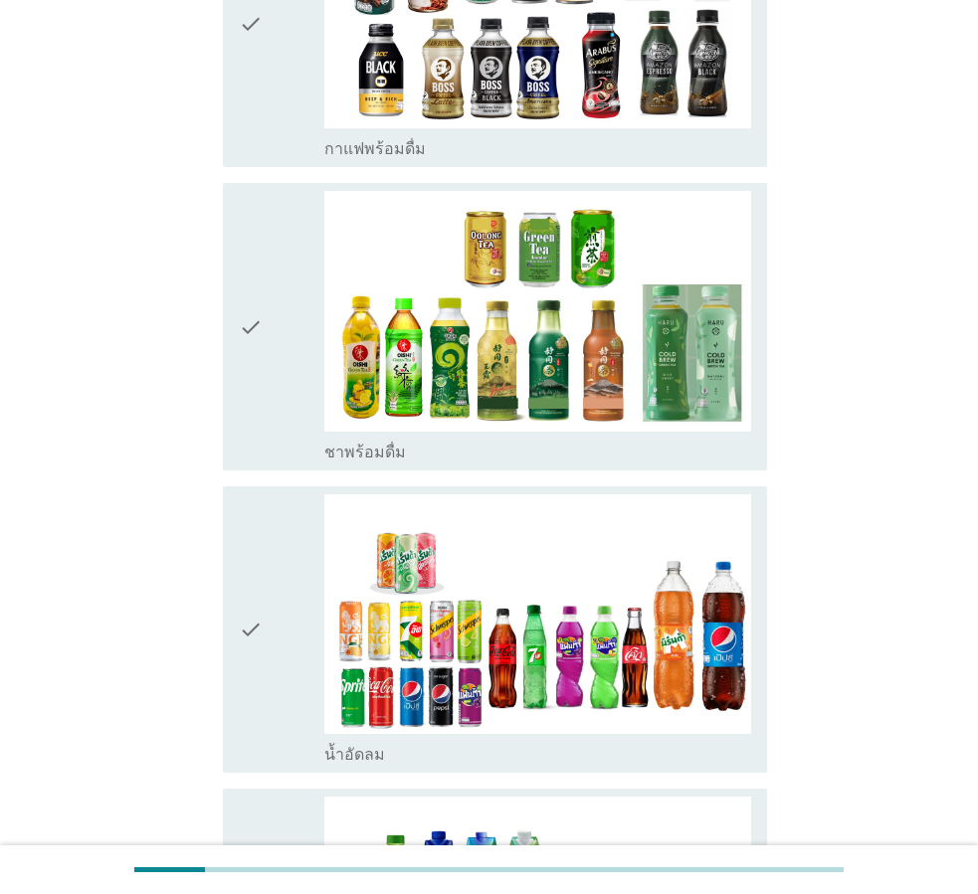
click at [246, 567] on icon "check" at bounding box center [251, 630] width 24 height 272
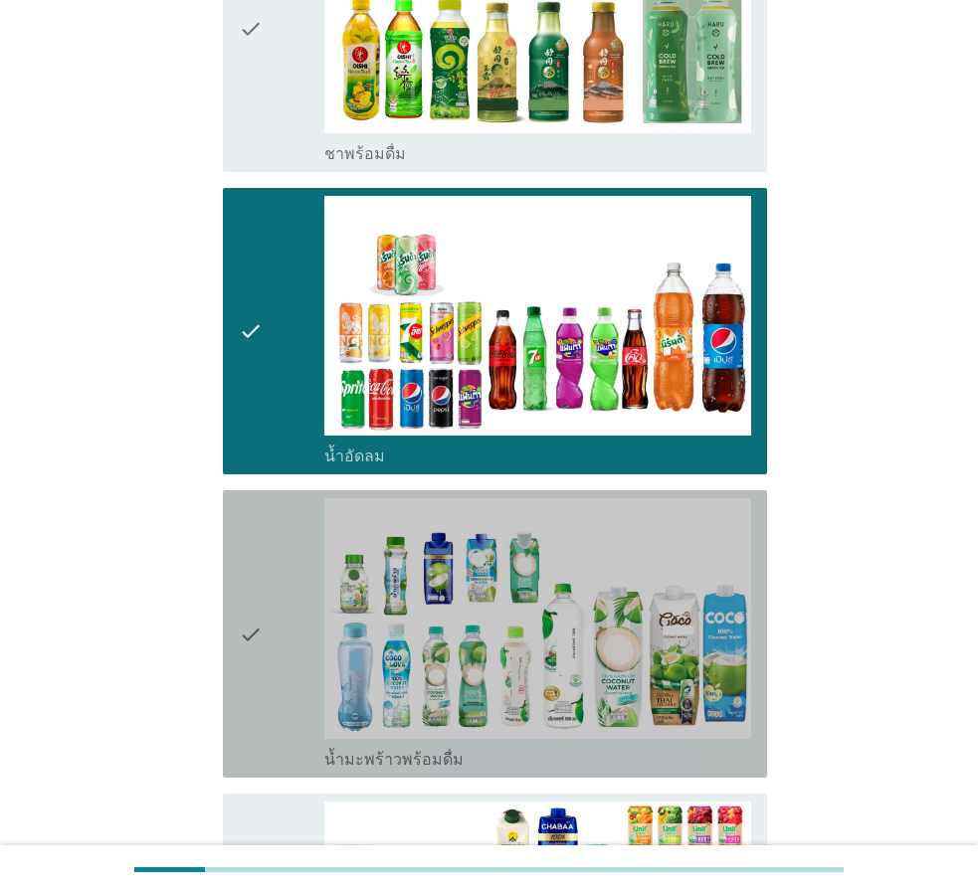
click at [248, 564] on icon "check" at bounding box center [251, 634] width 24 height 272
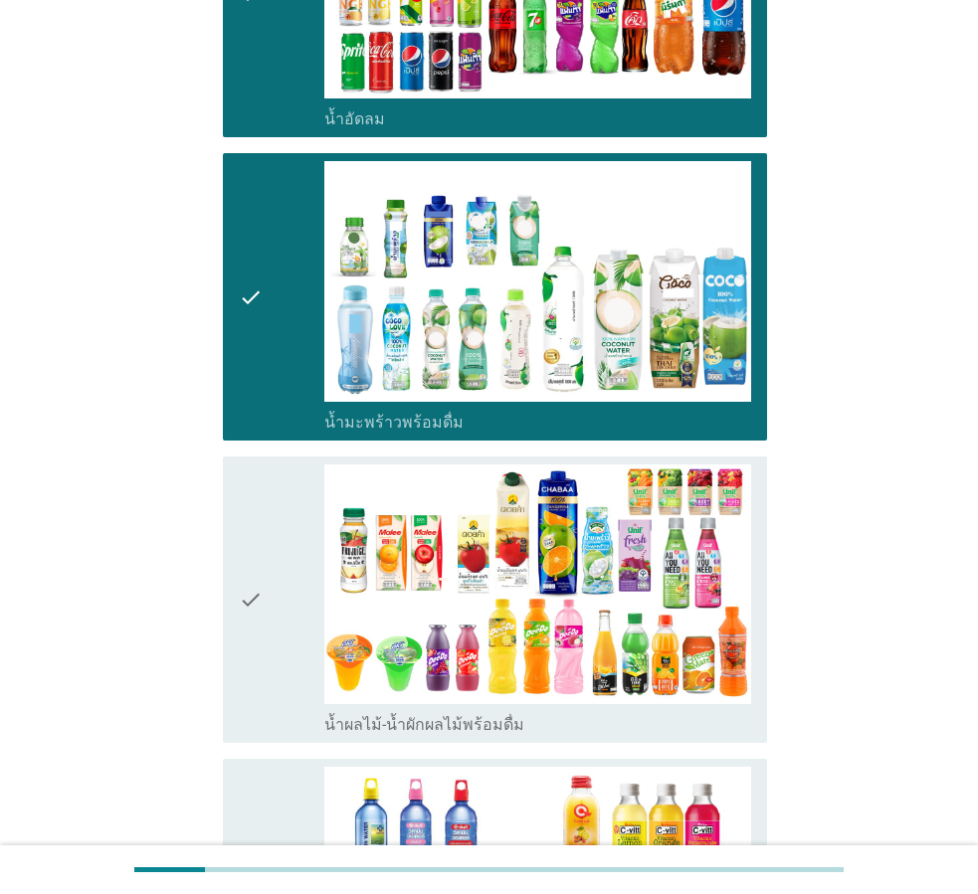
scroll to position [2288, 0]
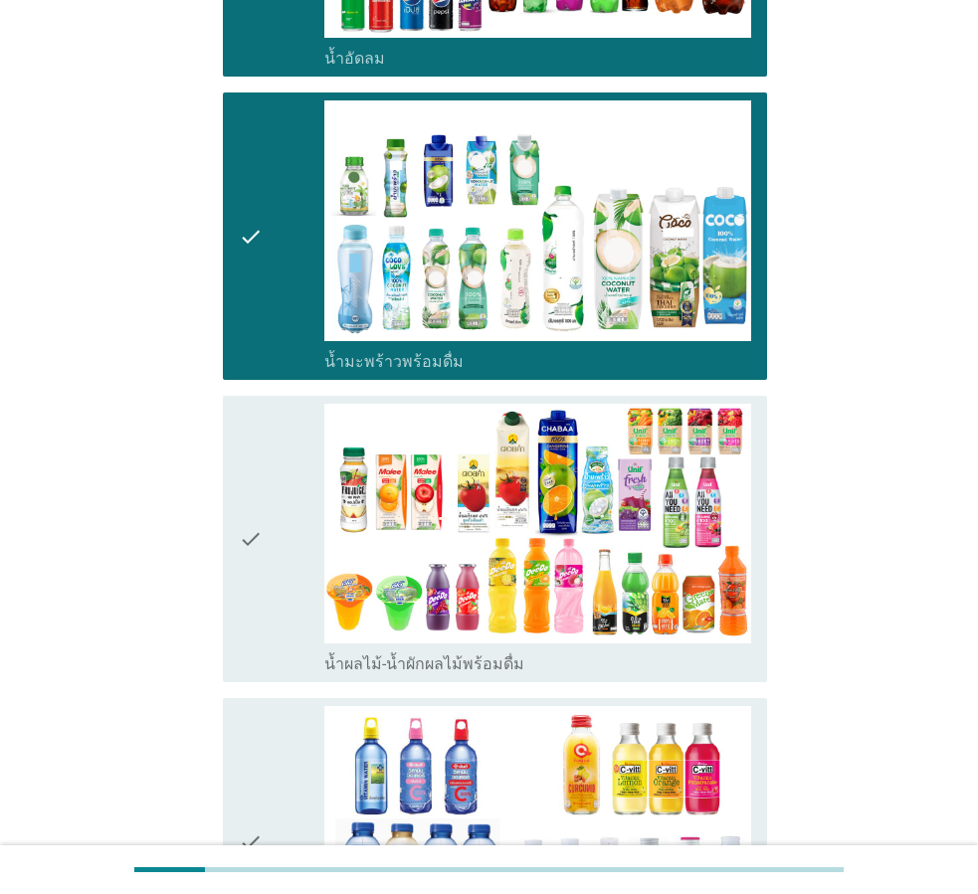
click at [252, 484] on icon "check" at bounding box center [251, 540] width 24 height 272
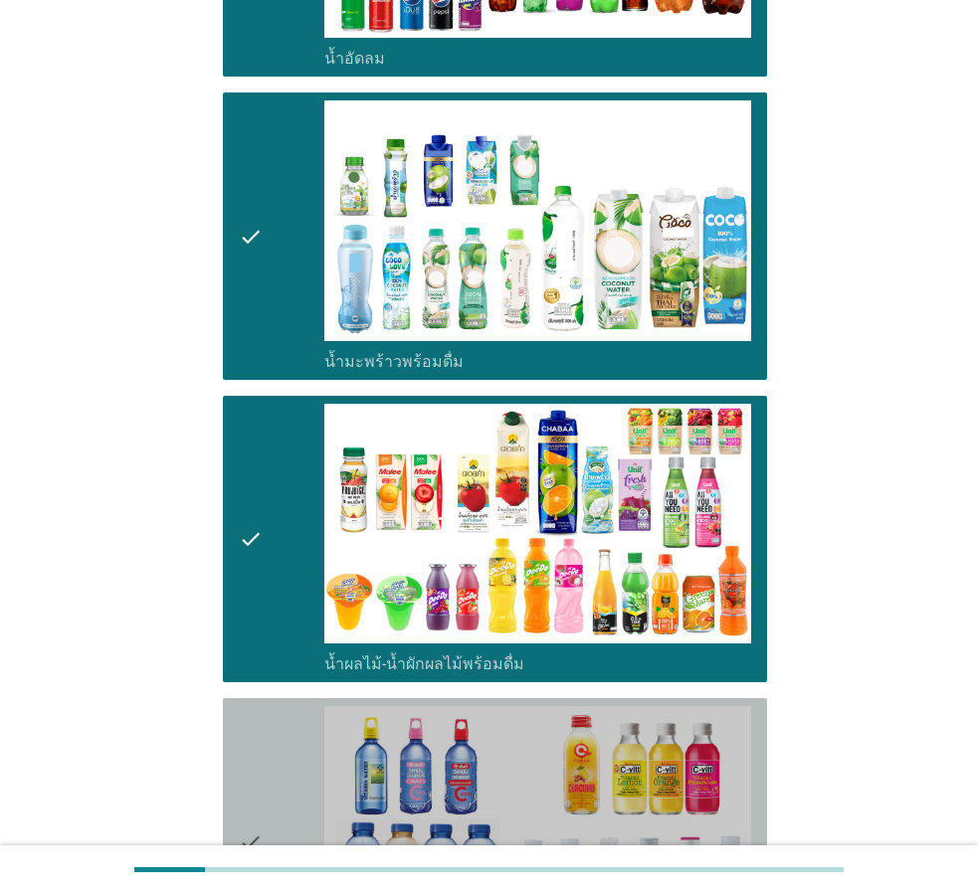
click at [239, 761] on icon "check" at bounding box center [251, 842] width 24 height 272
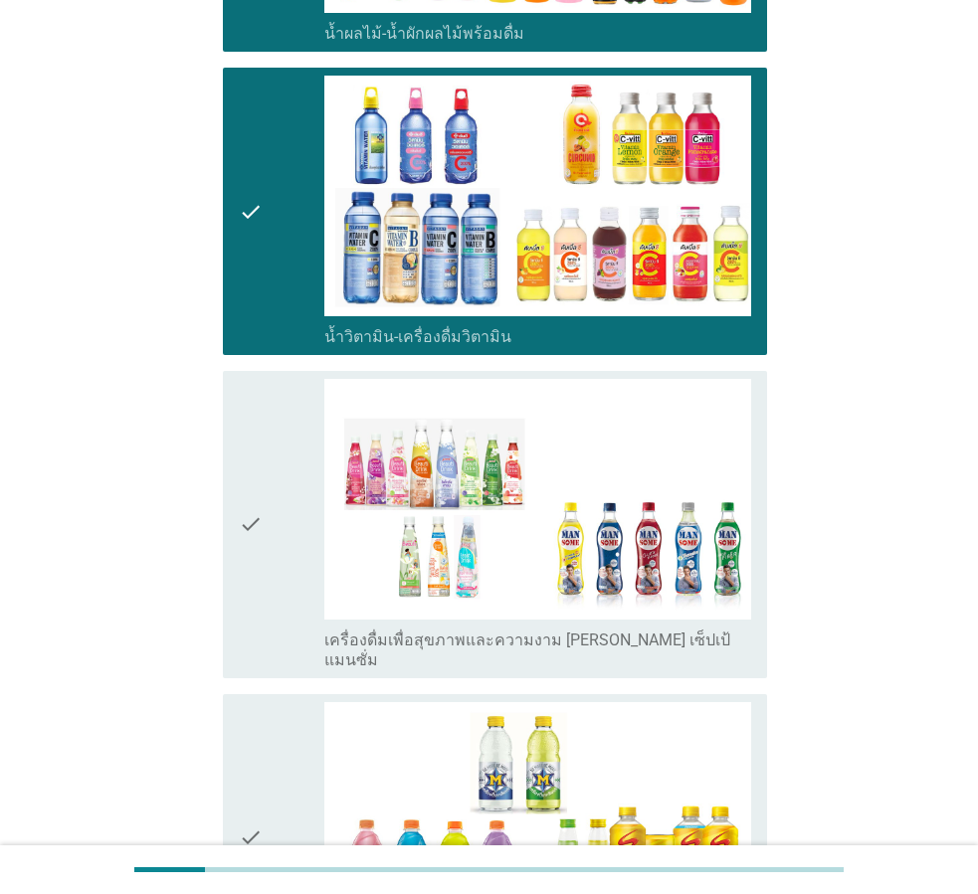
scroll to position [2985, 0]
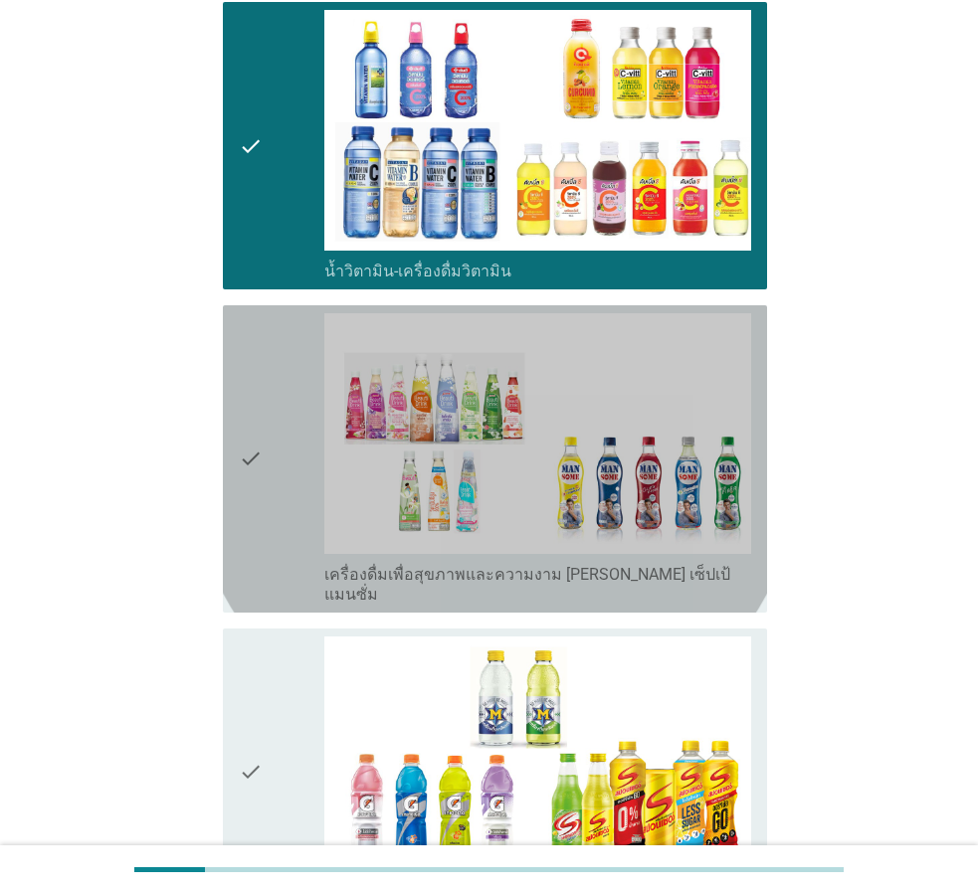
click at [249, 400] on icon "check" at bounding box center [251, 459] width 24 height 292
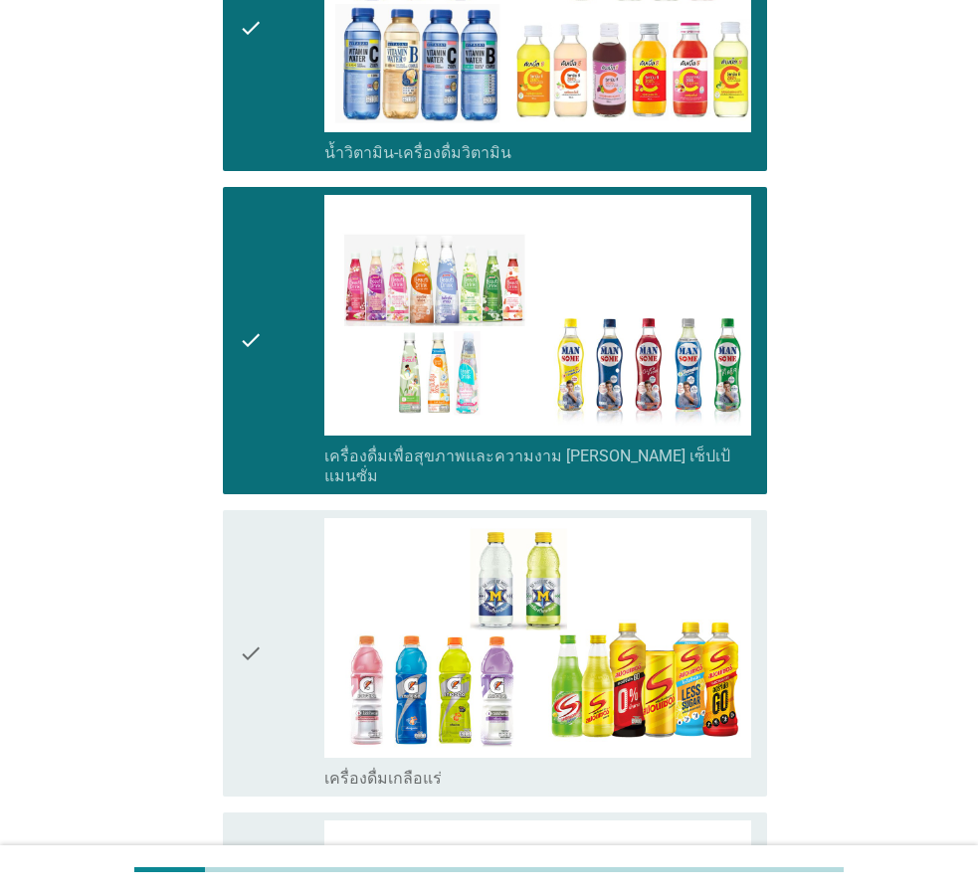
scroll to position [3482, 0]
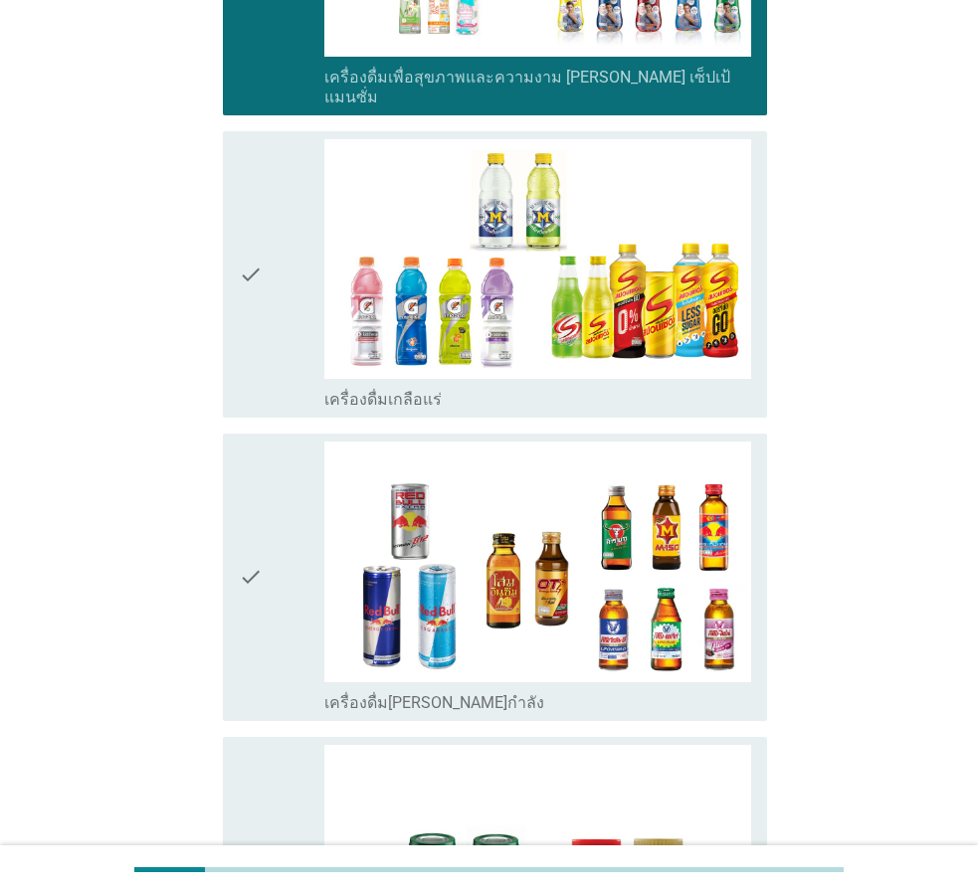
click at [265, 221] on div "check" at bounding box center [282, 275] width 86 height 272
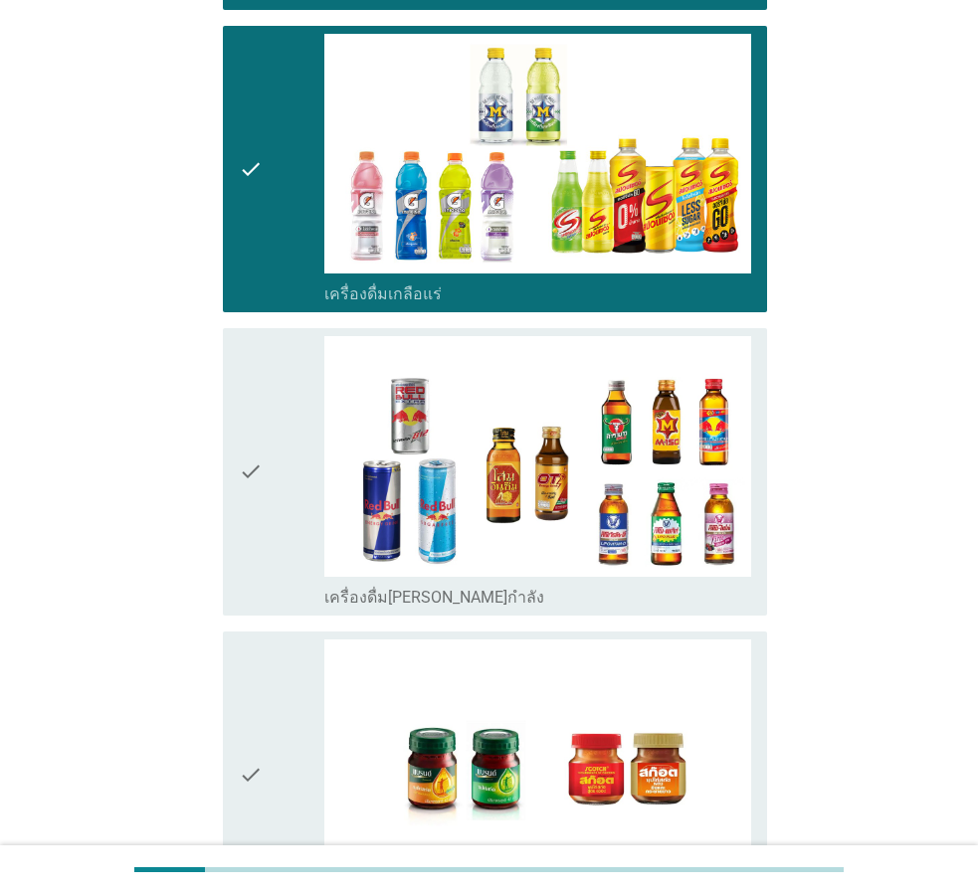
scroll to position [3825, 0]
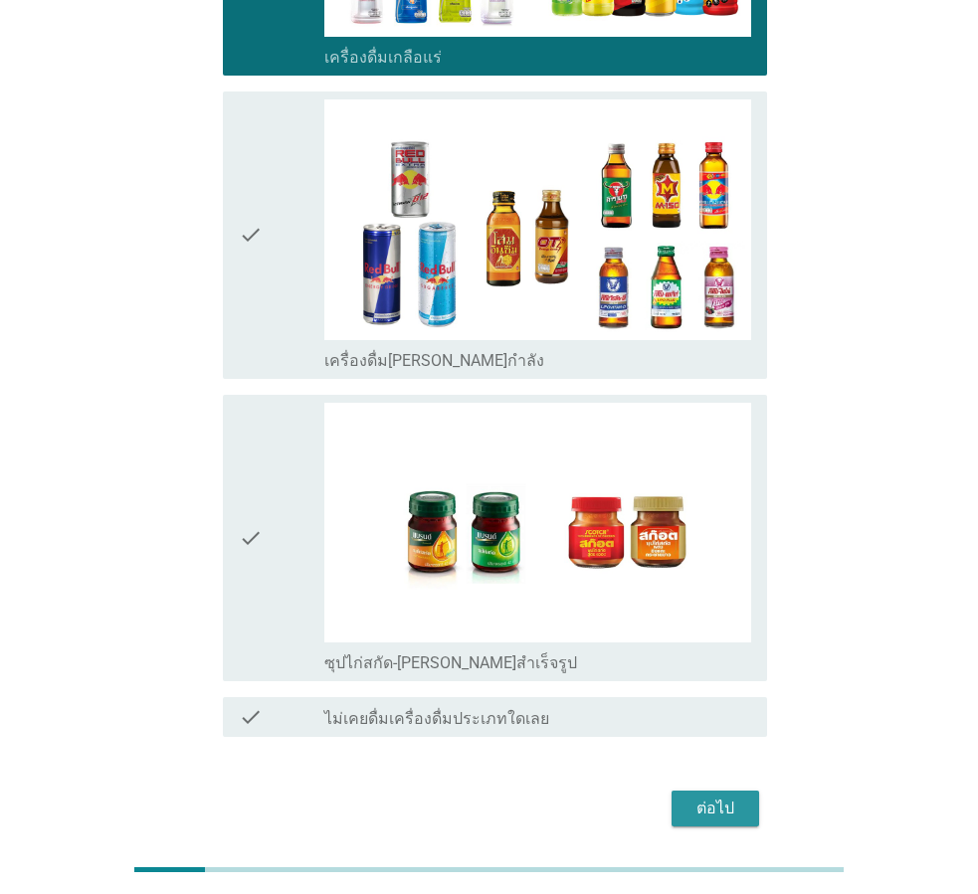
click at [711, 797] on div "ต่อไป" at bounding box center [716, 809] width 56 height 24
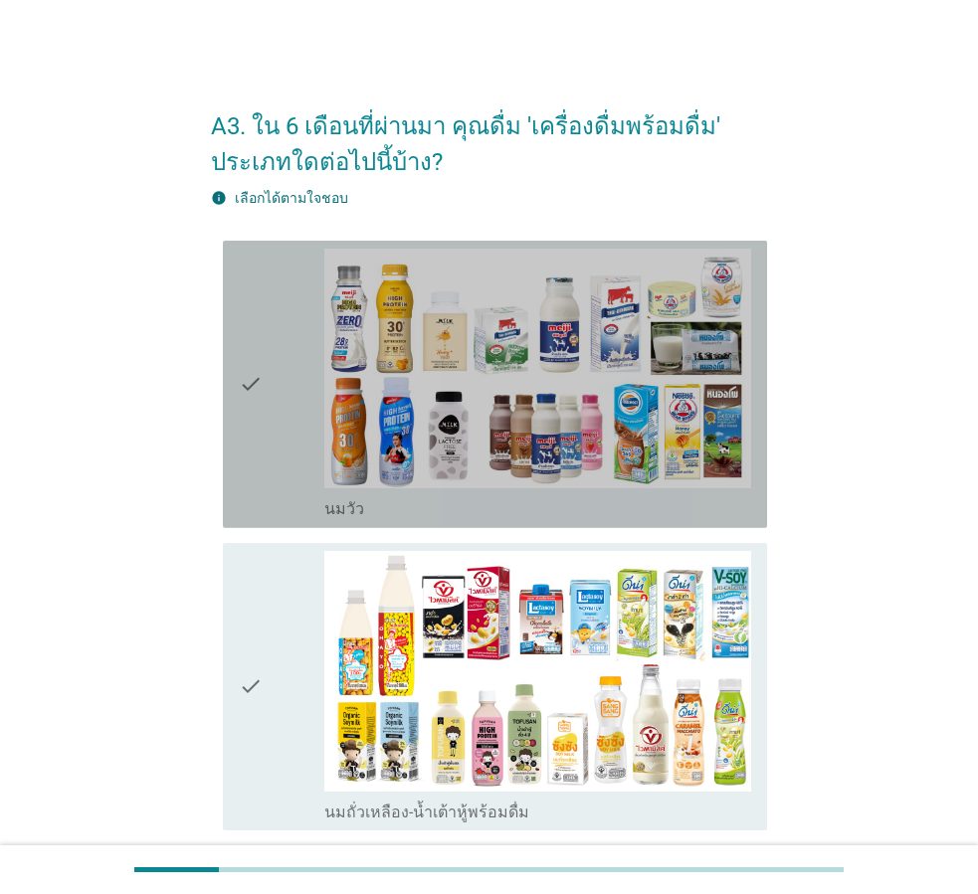
click at [248, 381] on icon "check" at bounding box center [251, 385] width 24 height 272
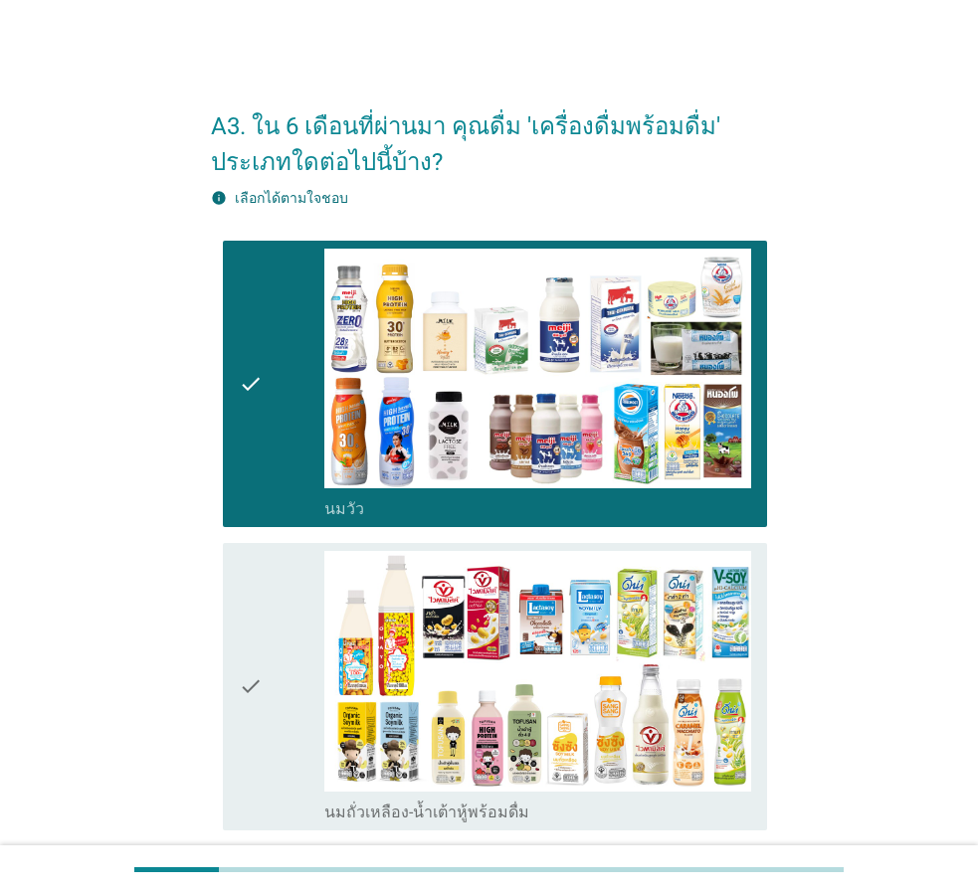
click at [275, 710] on div "check" at bounding box center [282, 687] width 86 height 272
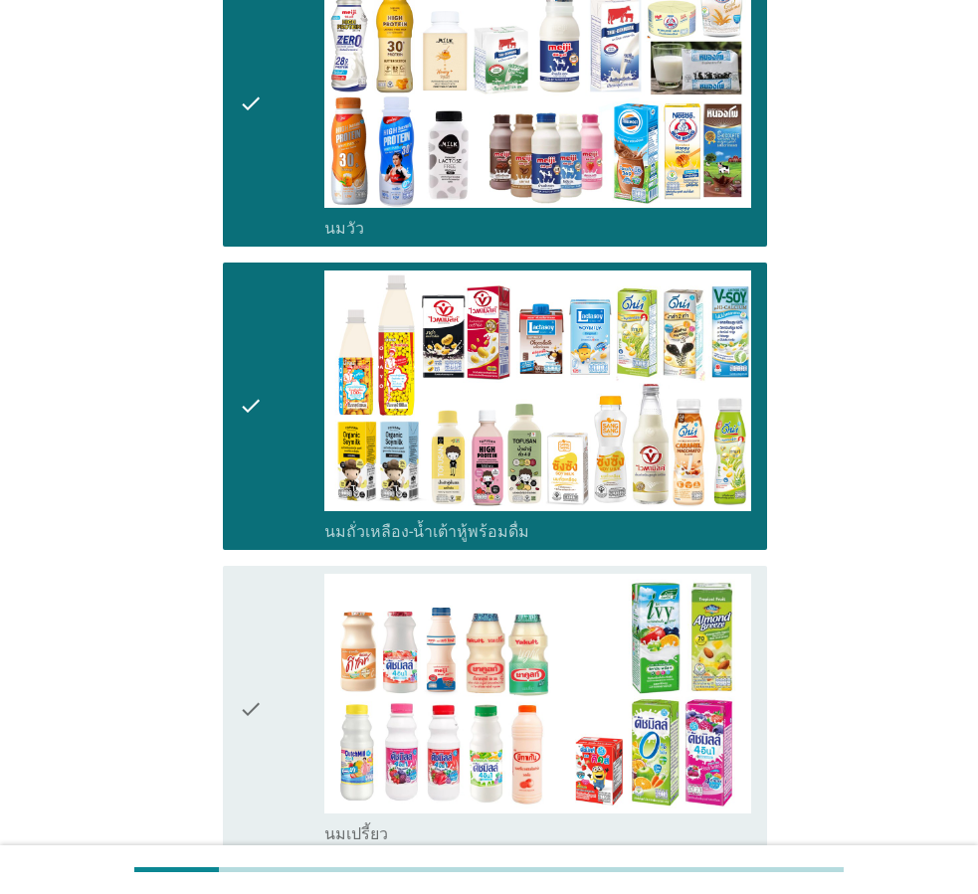
scroll to position [597, 0]
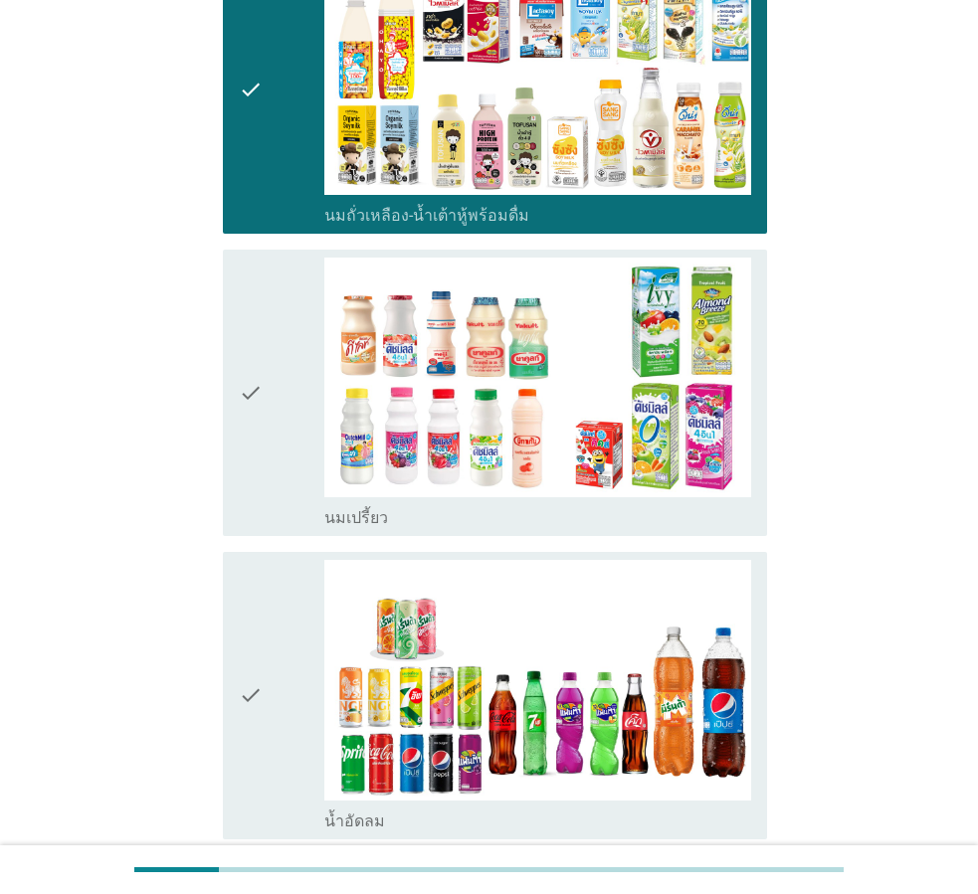
click at [251, 379] on icon "check" at bounding box center [251, 394] width 24 height 272
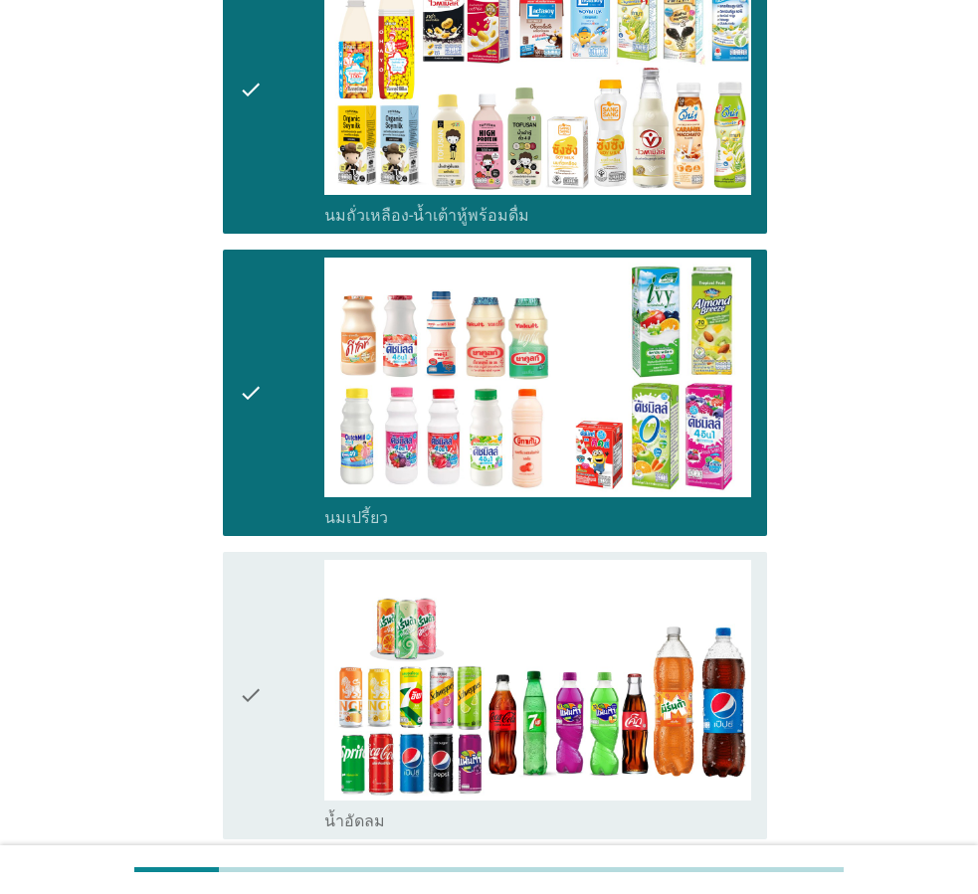
click at [264, 657] on div "check" at bounding box center [282, 696] width 86 height 272
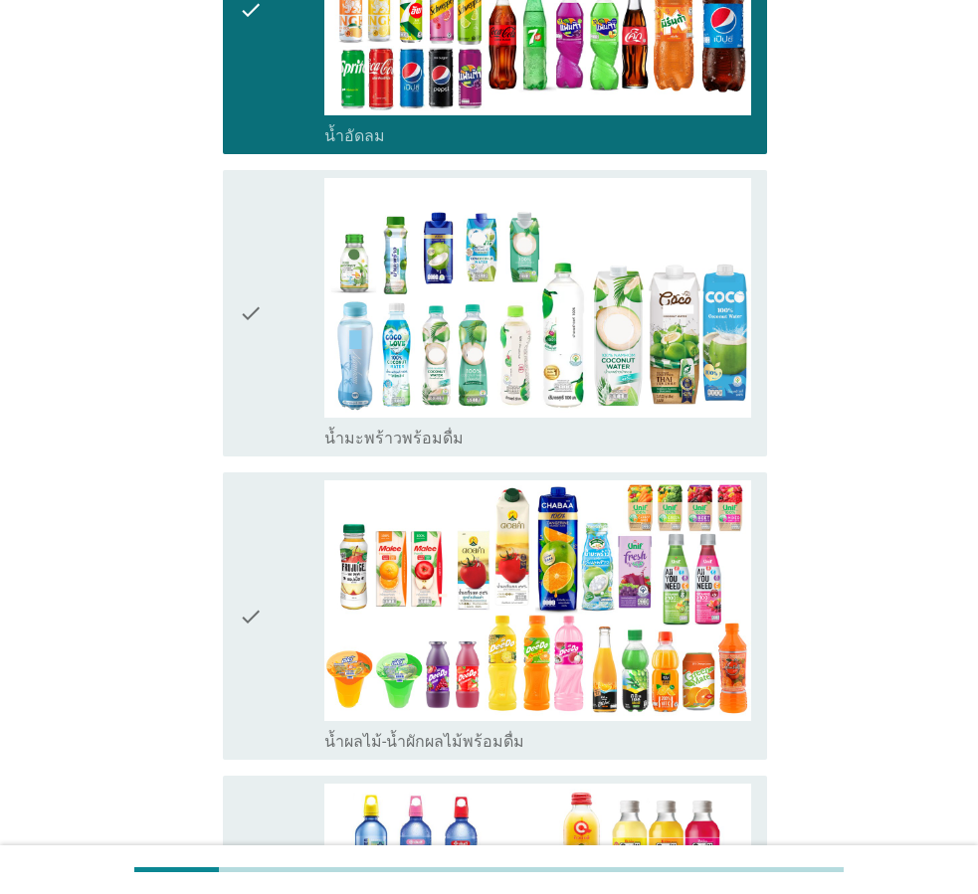
scroll to position [1293, 0]
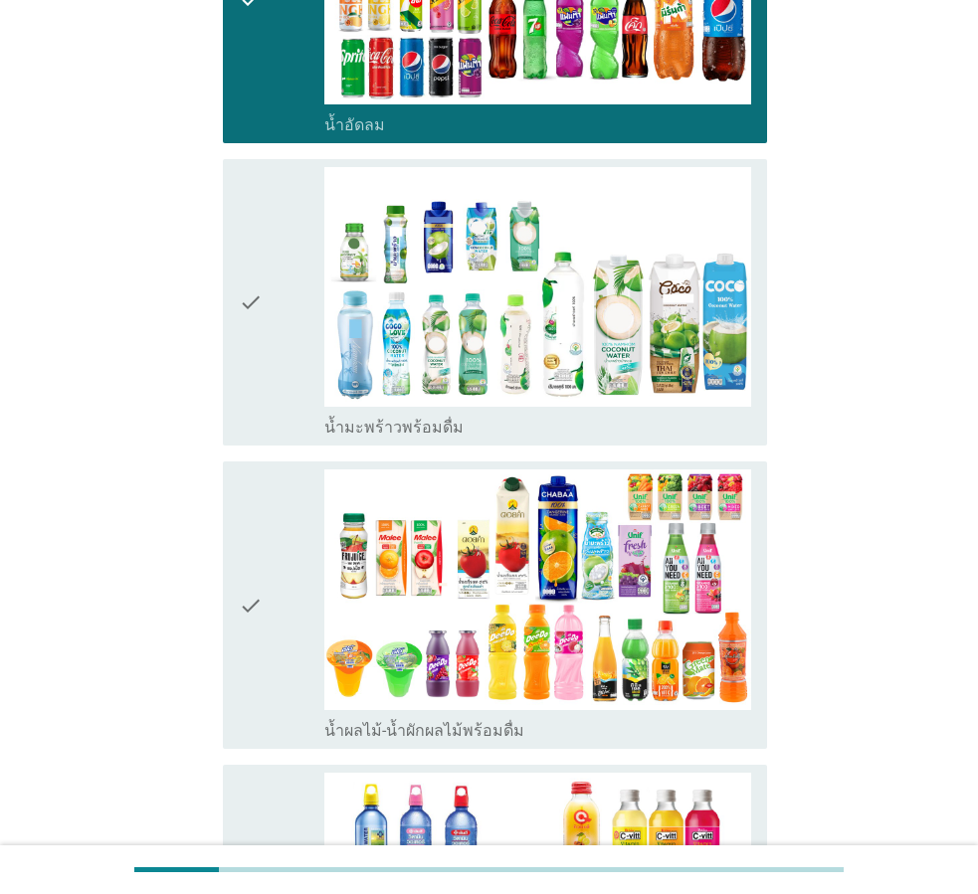
click at [283, 297] on div "check" at bounding box center [282, 303] width 86 height 272
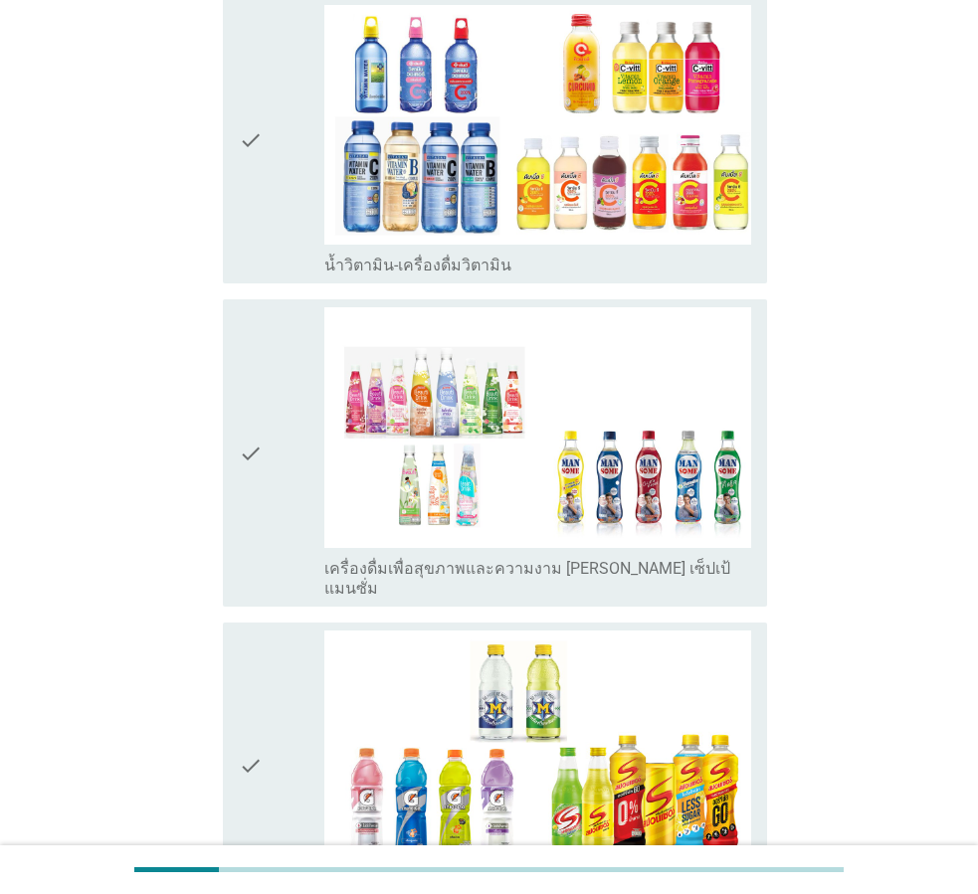
scroll to position [2089, 0]
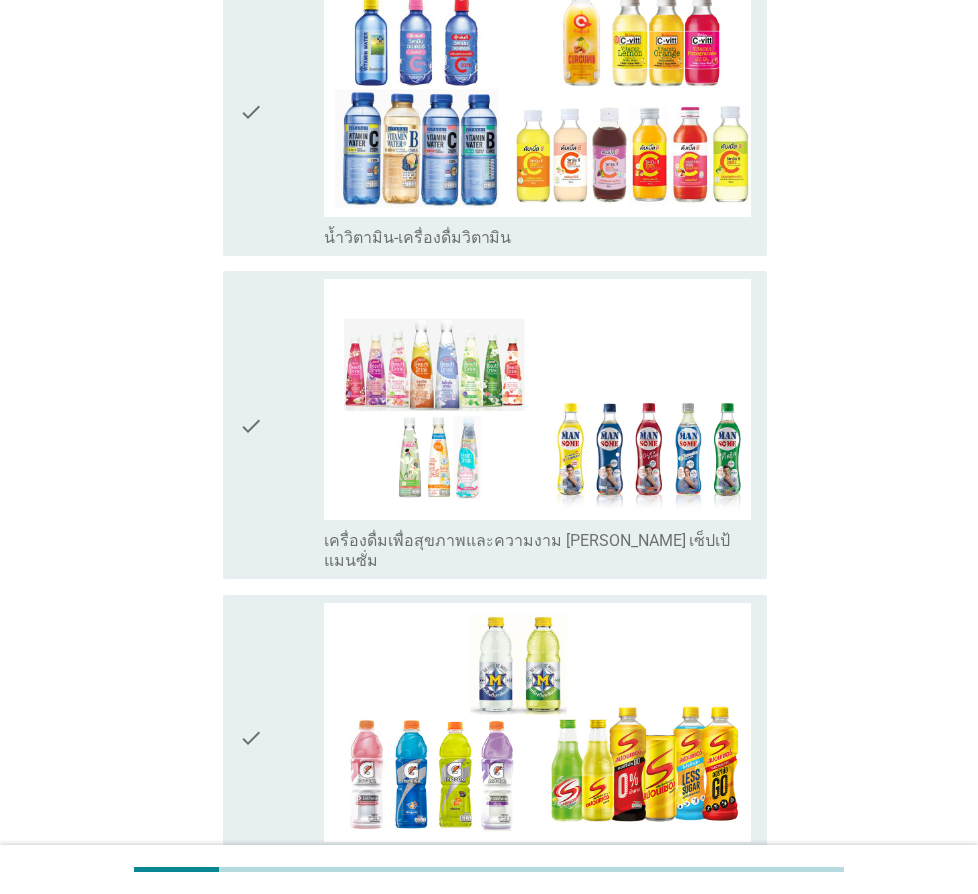
click at [237, 113] on div "check check_box น้ำวิตามิน-เครื่องดื่มวิตามิน" at bounding box center [495, 113] width 544 height 288
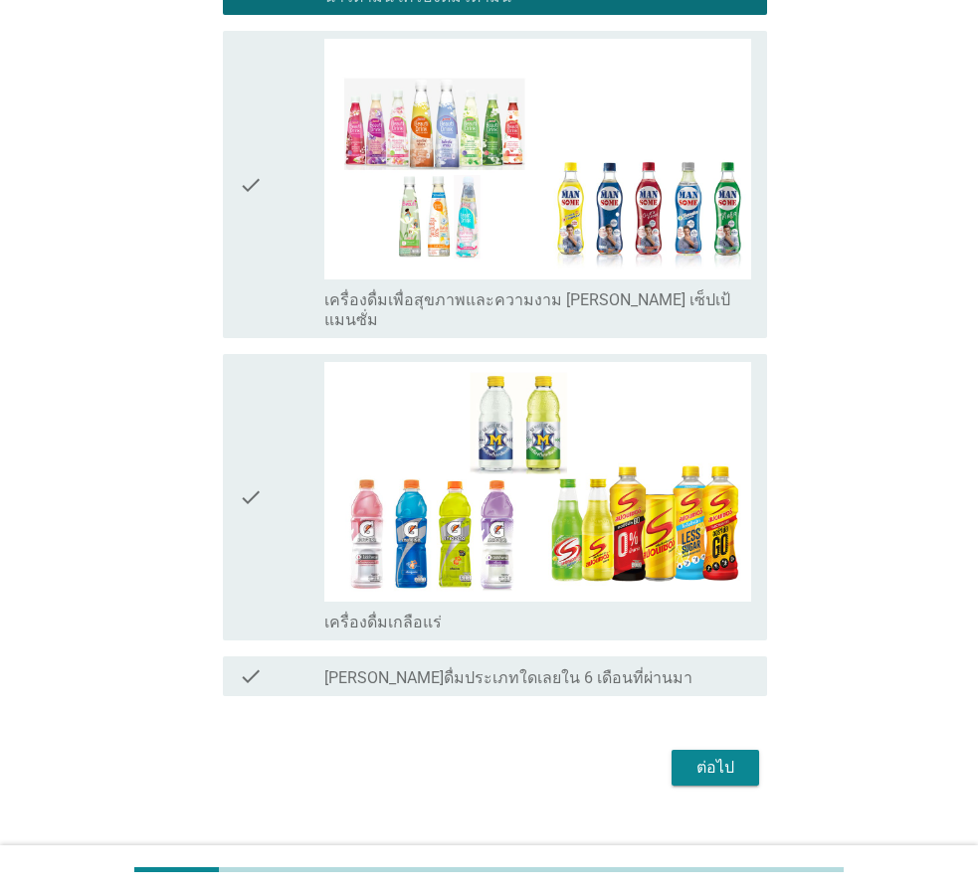
scroll to position [2345, 0]
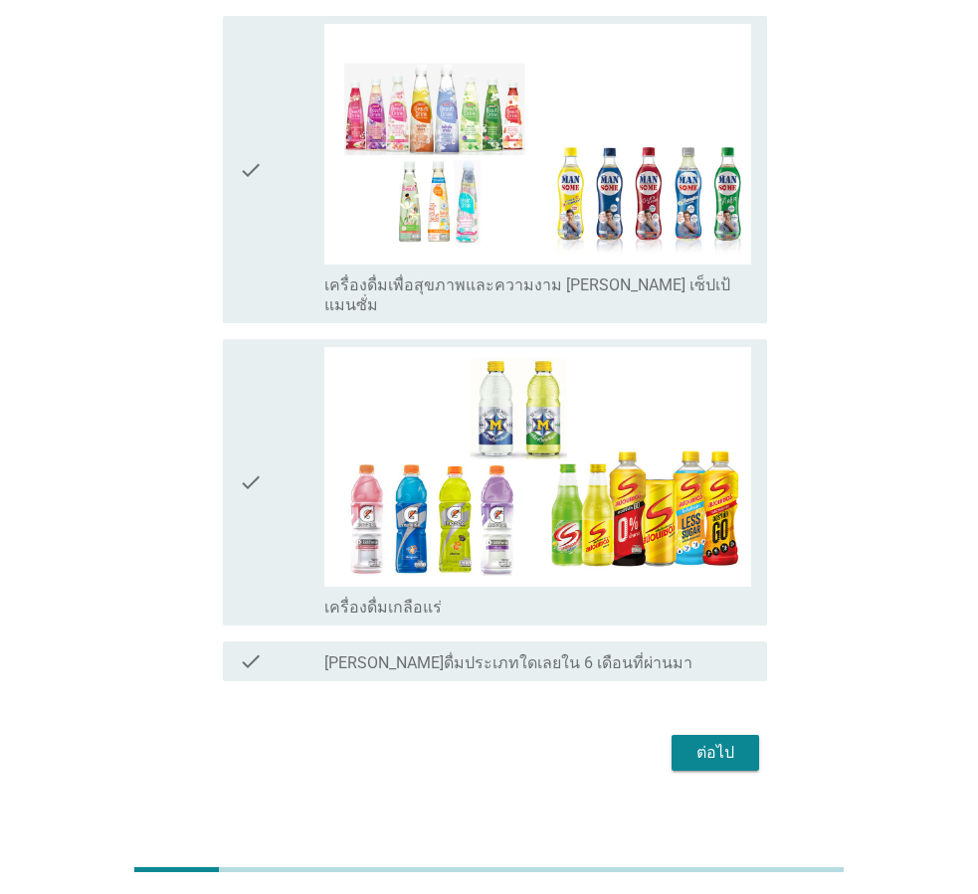
click at [752, 735] on button "ต่อไป" at bounding box center [716, 753] width 88 height 36
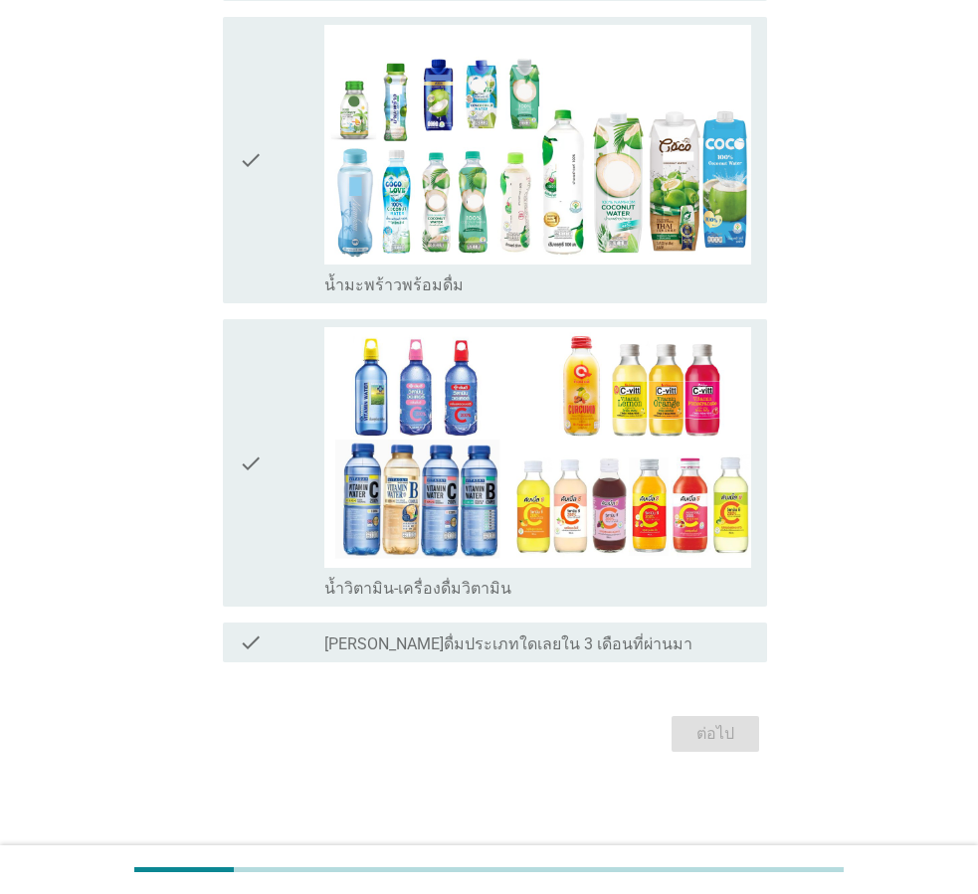
scroll to position [0, 0]
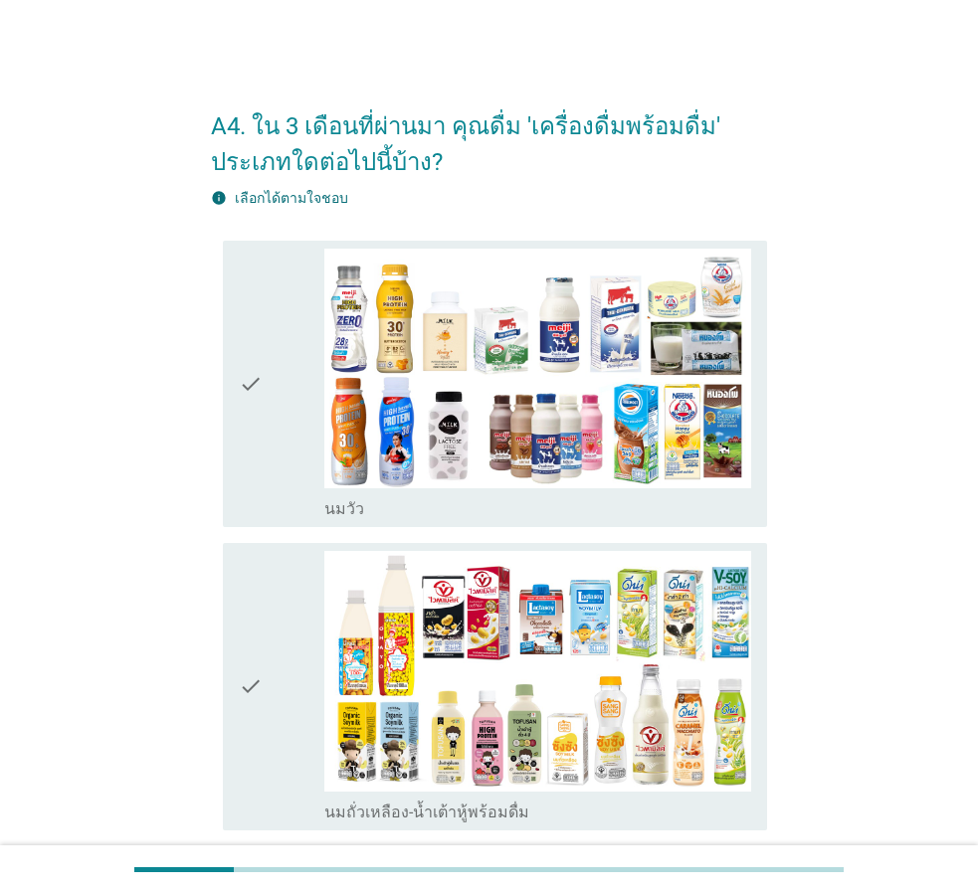
click at [251, 395] on icon "check" at bounding box center [251, 385] width 24 height 272
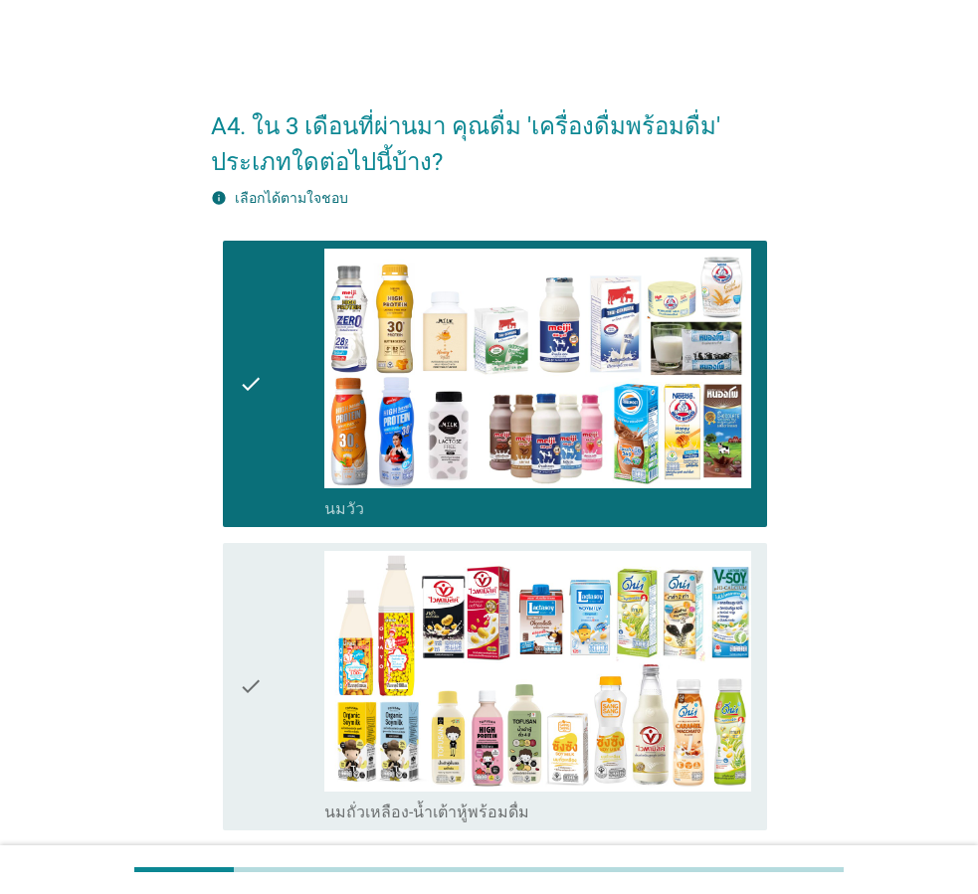
click at [272, 684] on div "check" at bounding box center [282, 687] width 86 height 272
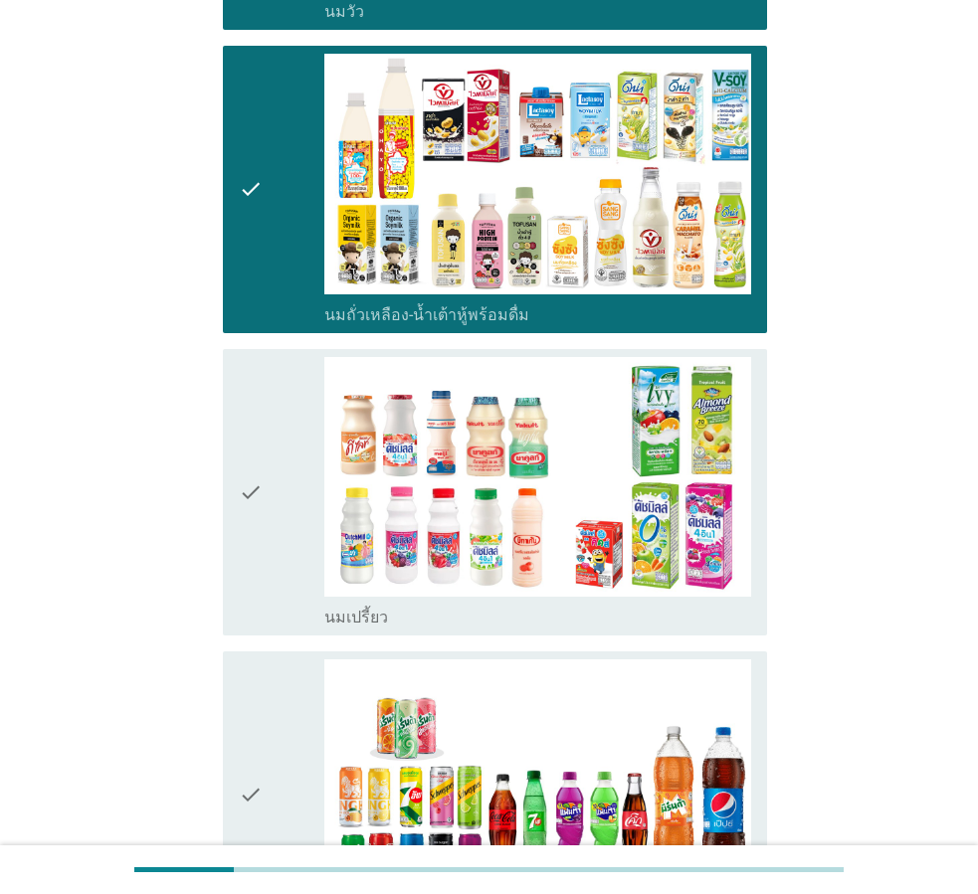
click at [266, 478] on div "check" at bounding box center [282, 493] width 86 height 272
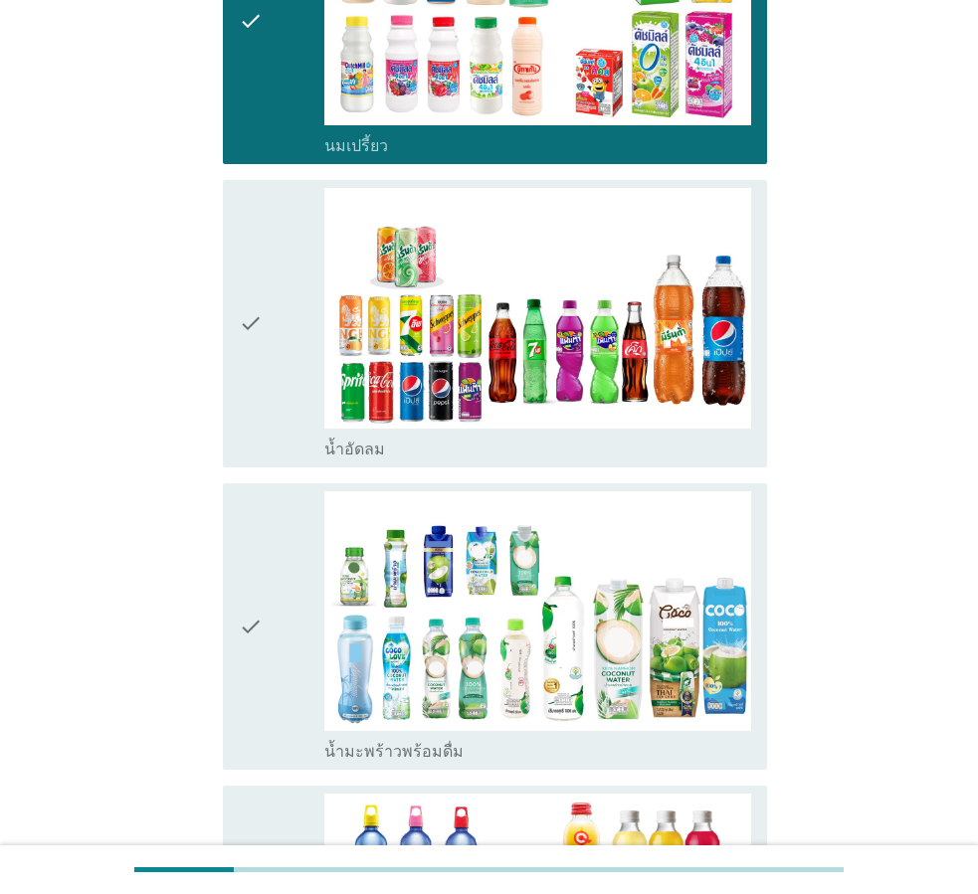
scroll to position [995, 0]
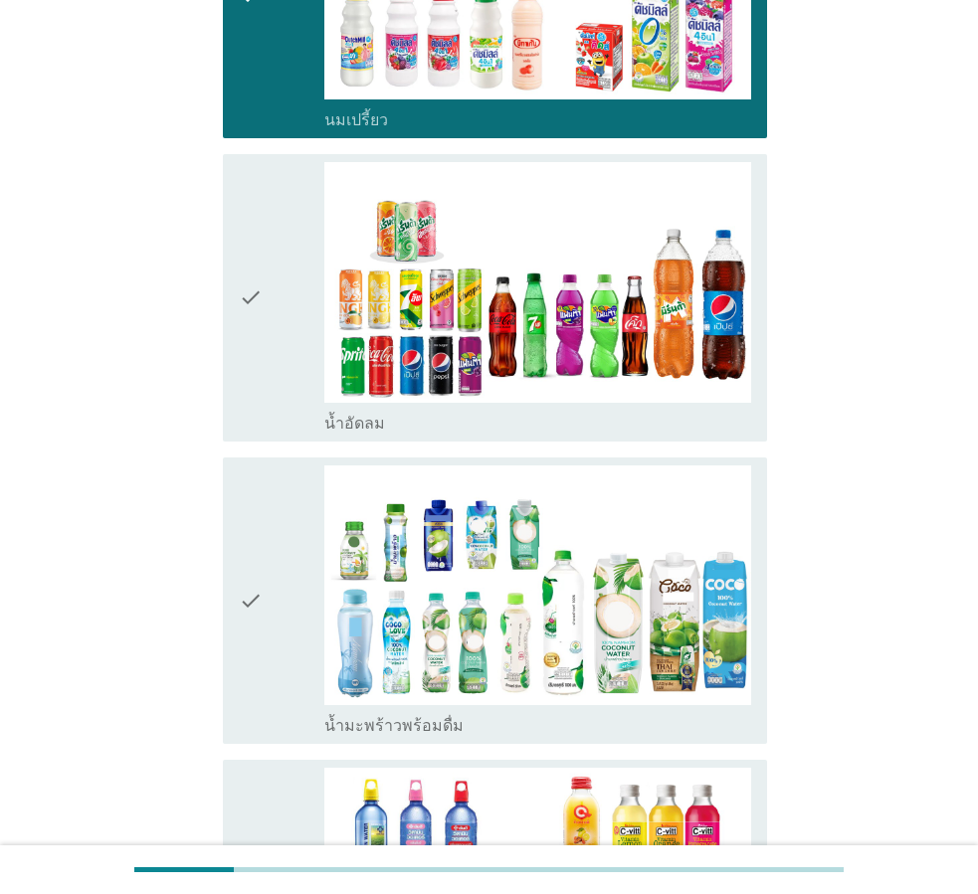
click at [254, 366] on icon "check" at bounding box center [251, 298] width 24 height 272
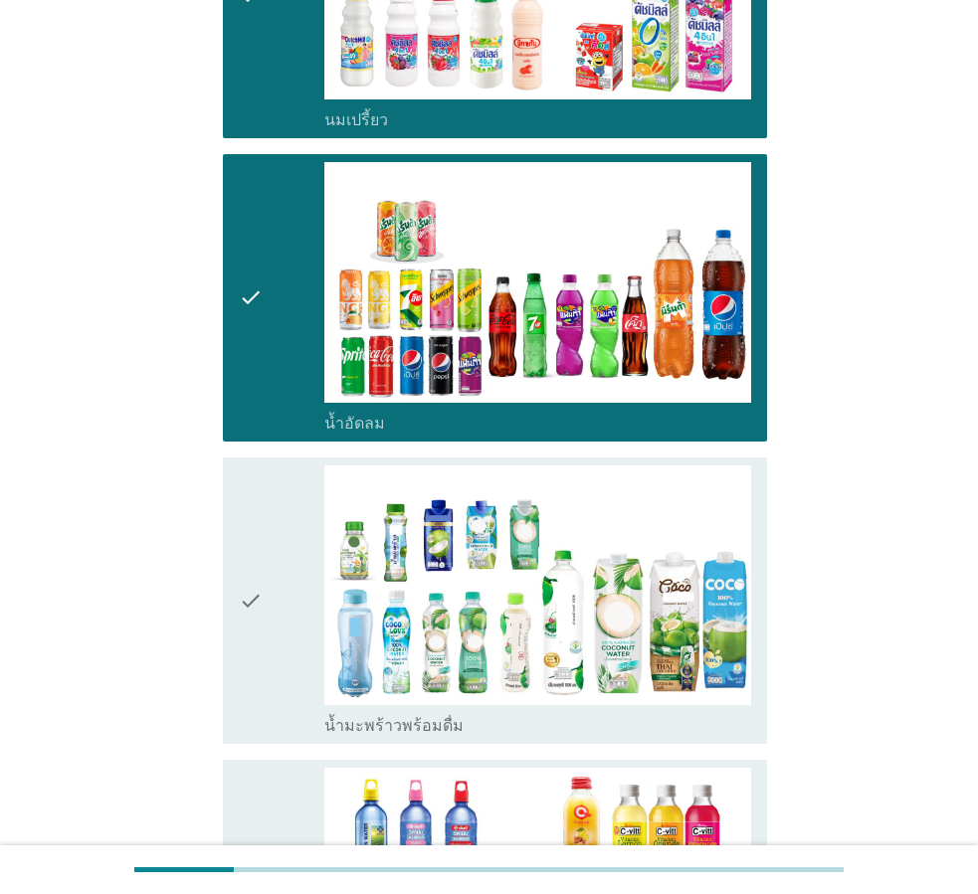
click at [268, 578] on div "check" at bounding box center [282, 602] width 86 height 272
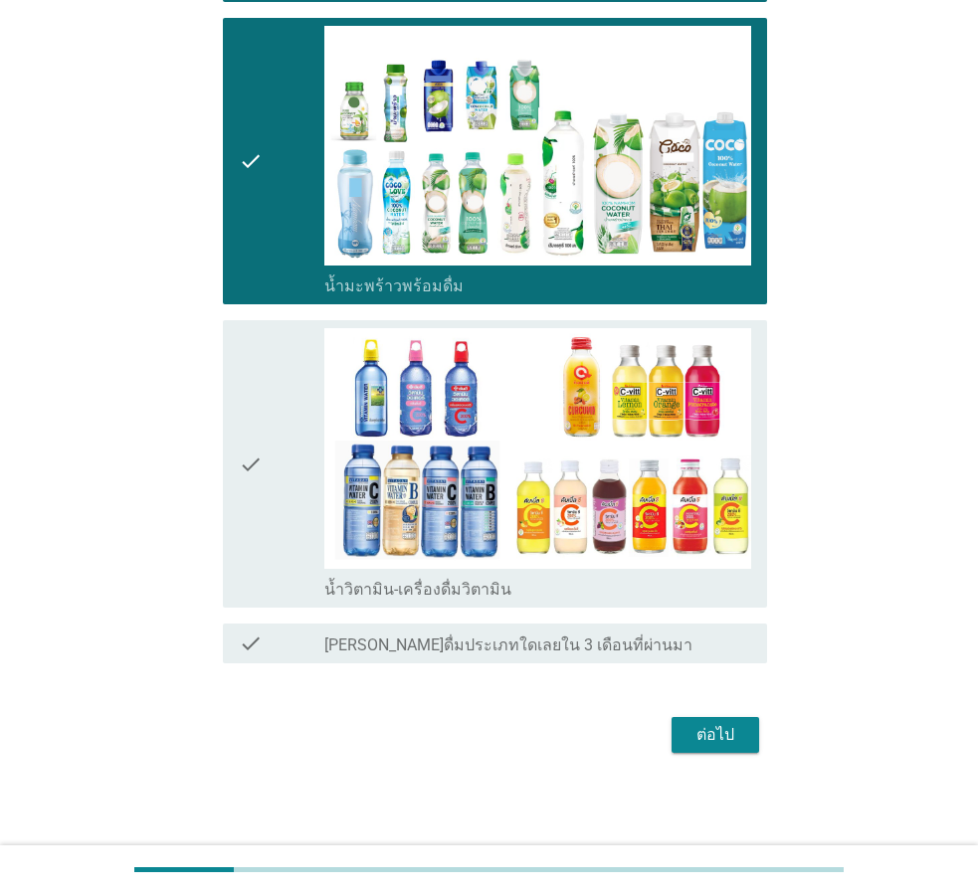
scroll to position [1436, 0]
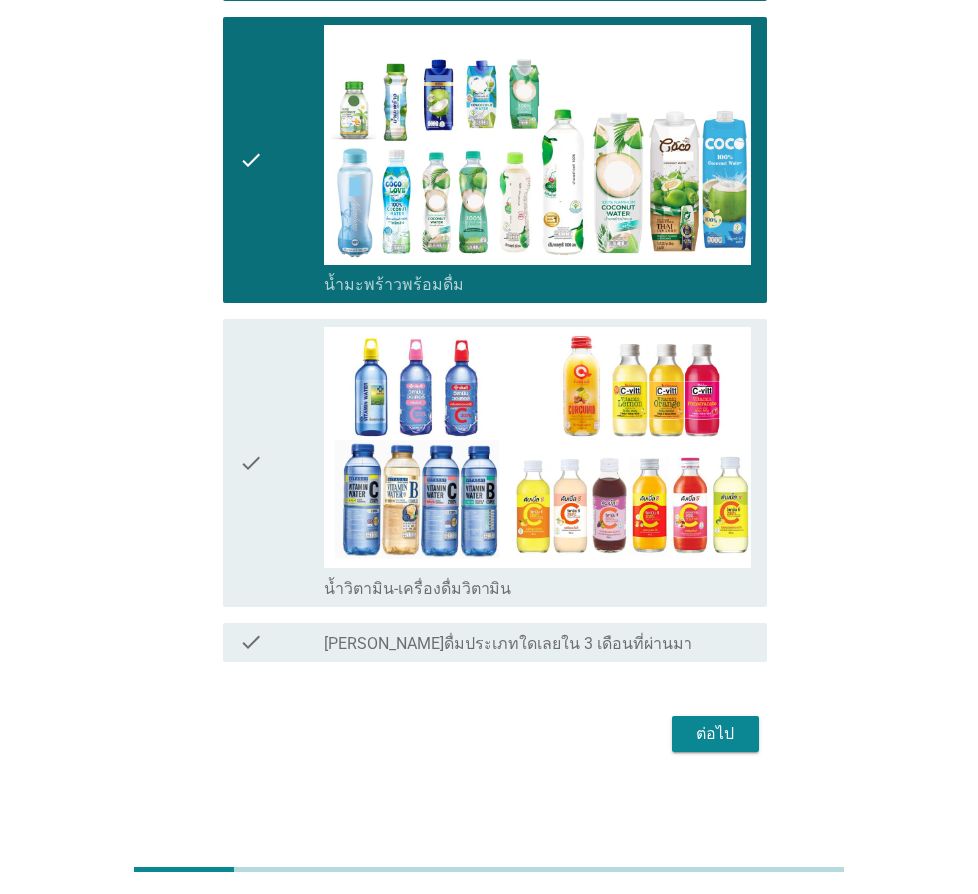
click at [699, 729] on div "ต่อไป" at bounding box center [716, 734] width 56 height 24
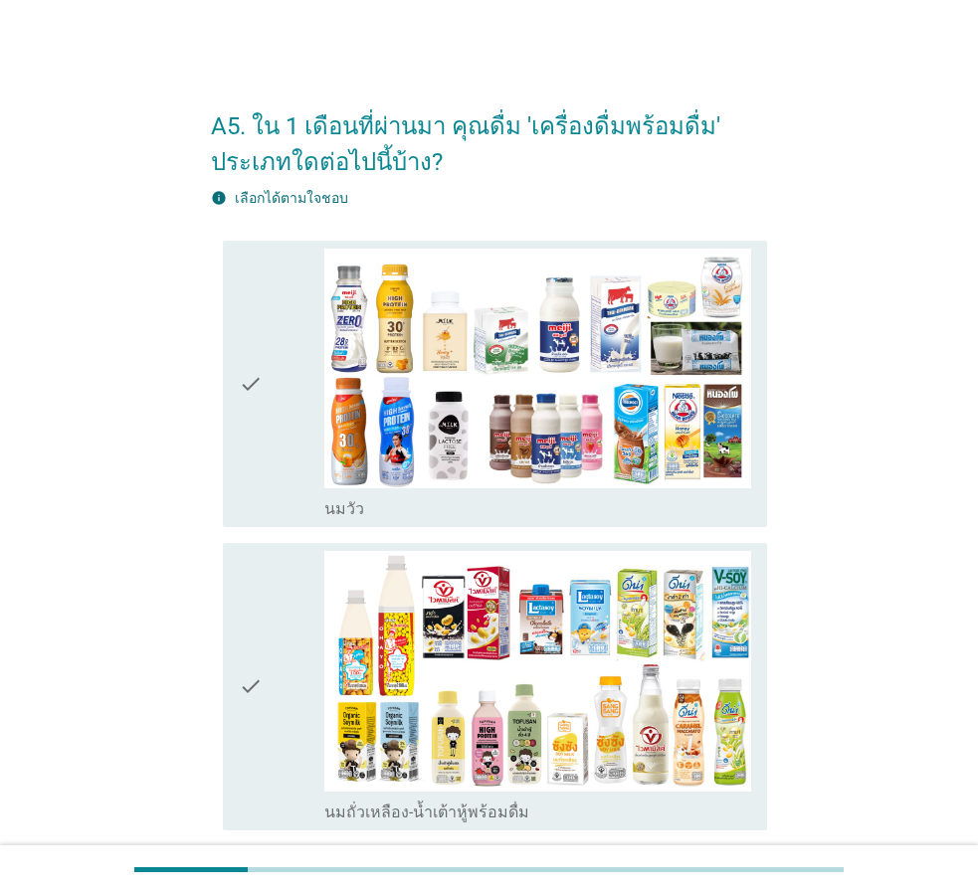
click at [260, 628] on icon "check" at bounding box center [251, 687] width 24 height 272
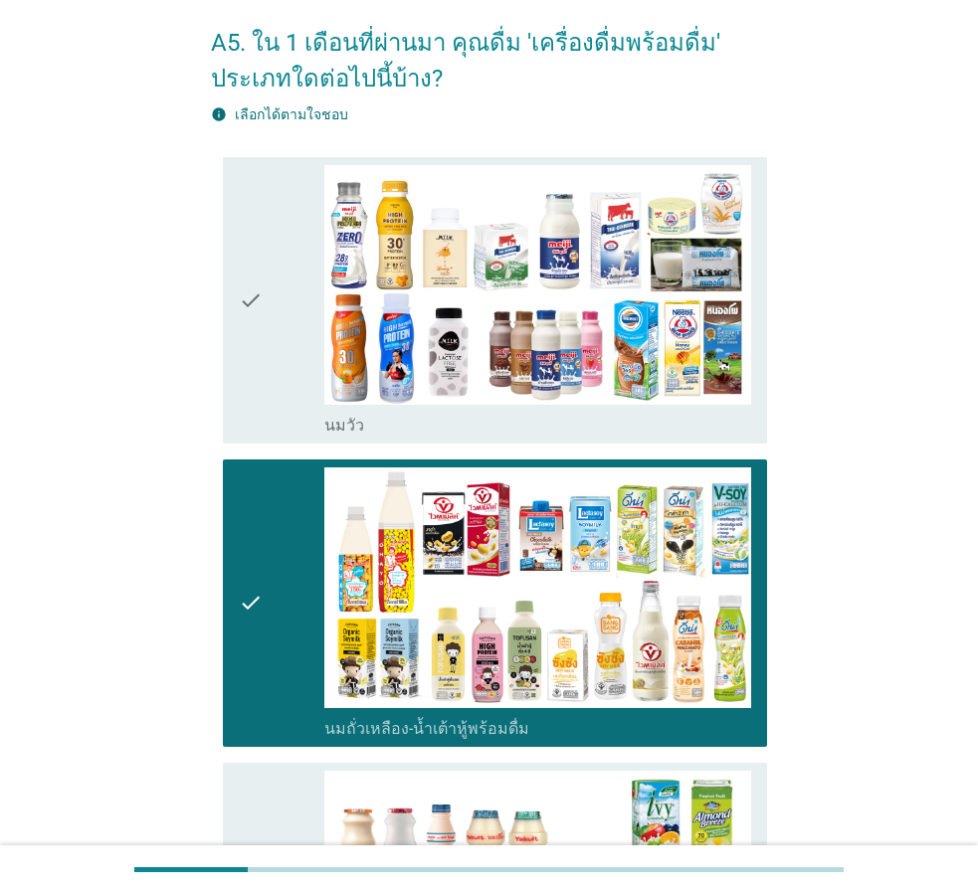
scroll to position [199, 0]
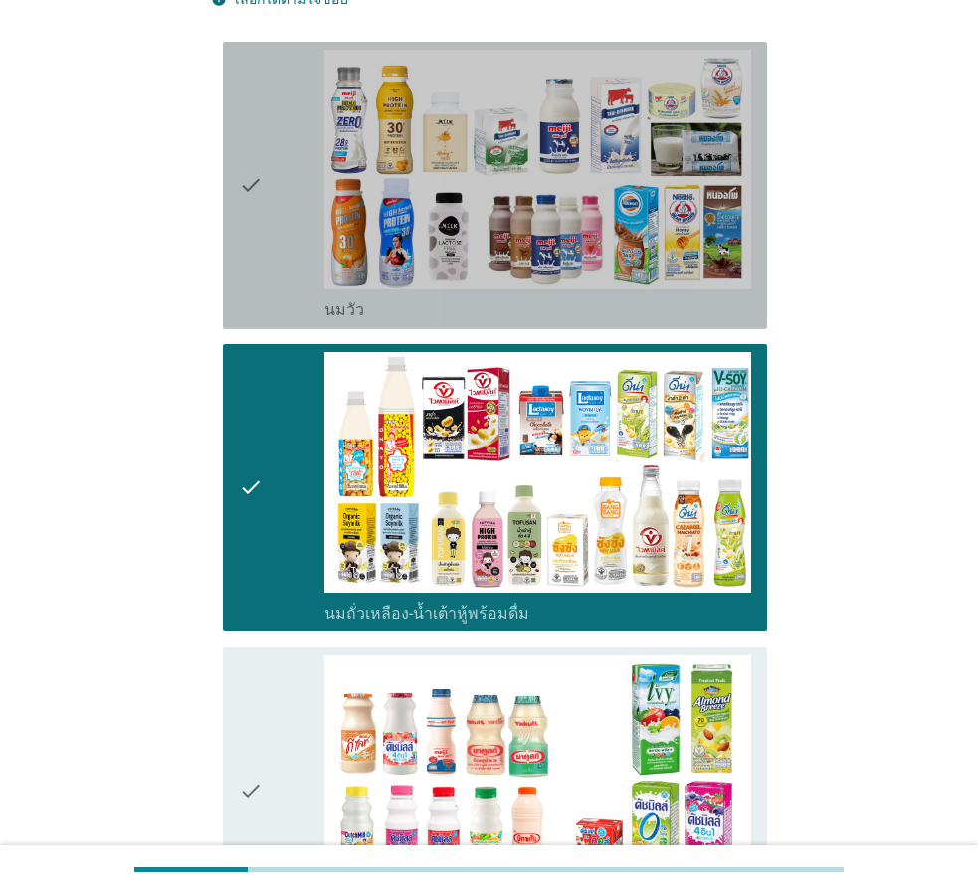
drag, startPoint x: 319, startPoint y: 200, endPoint x: 289, endPoint y: 391, distance: 193.5
click at [316, 190] on div "check" at bounding box center [282, 186] width 86 height 272
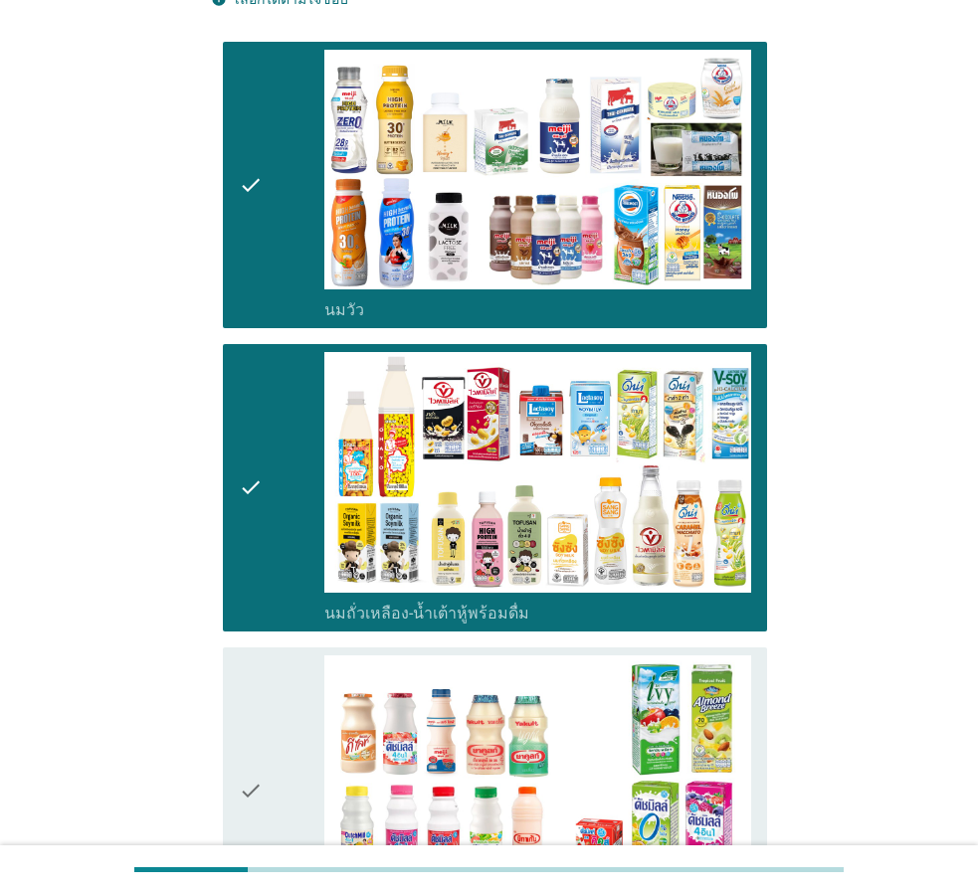
click at [264, 716] on div "check" at bounding box center [282, 792] width 86 height 272
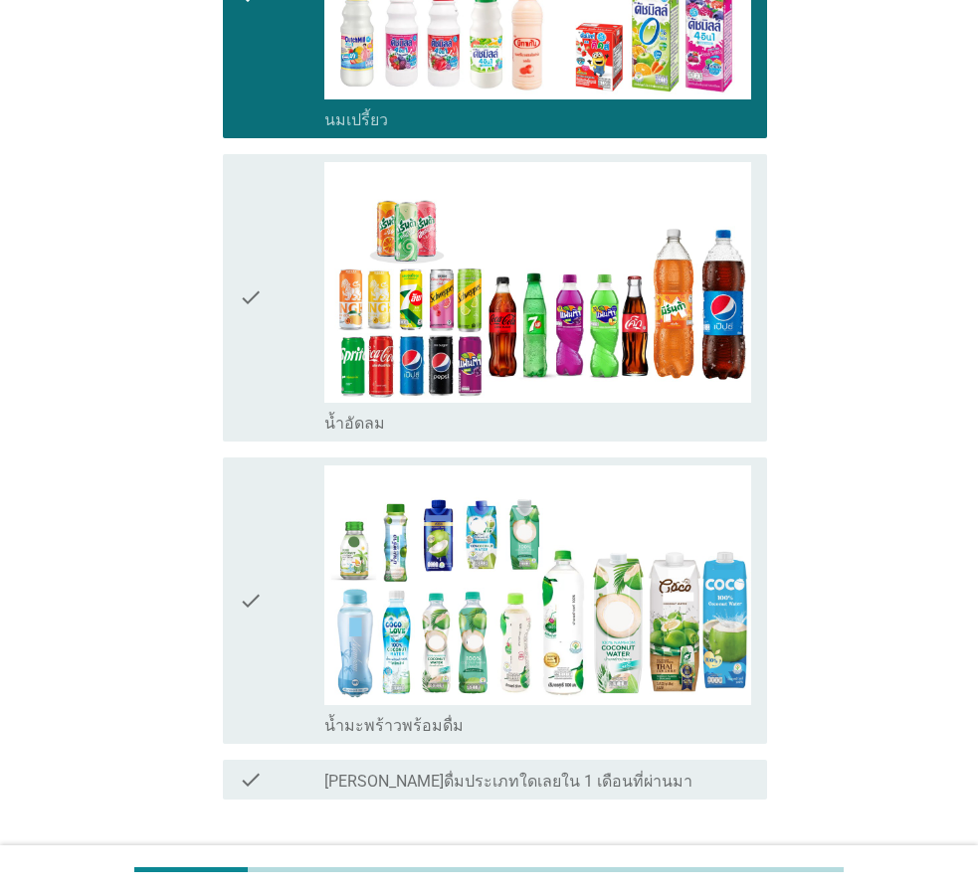
click at [282, 609] on div "check" at bounding box center [282, 602] width 86 height 272
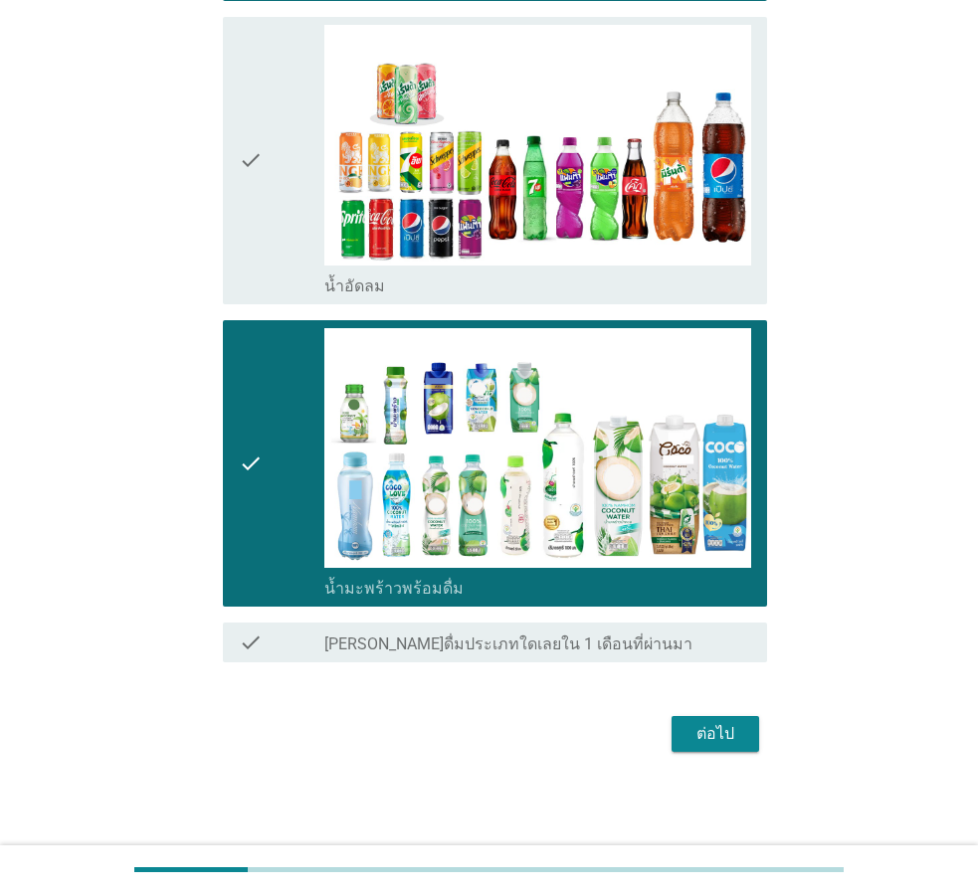
scroll to position [1133, 0]
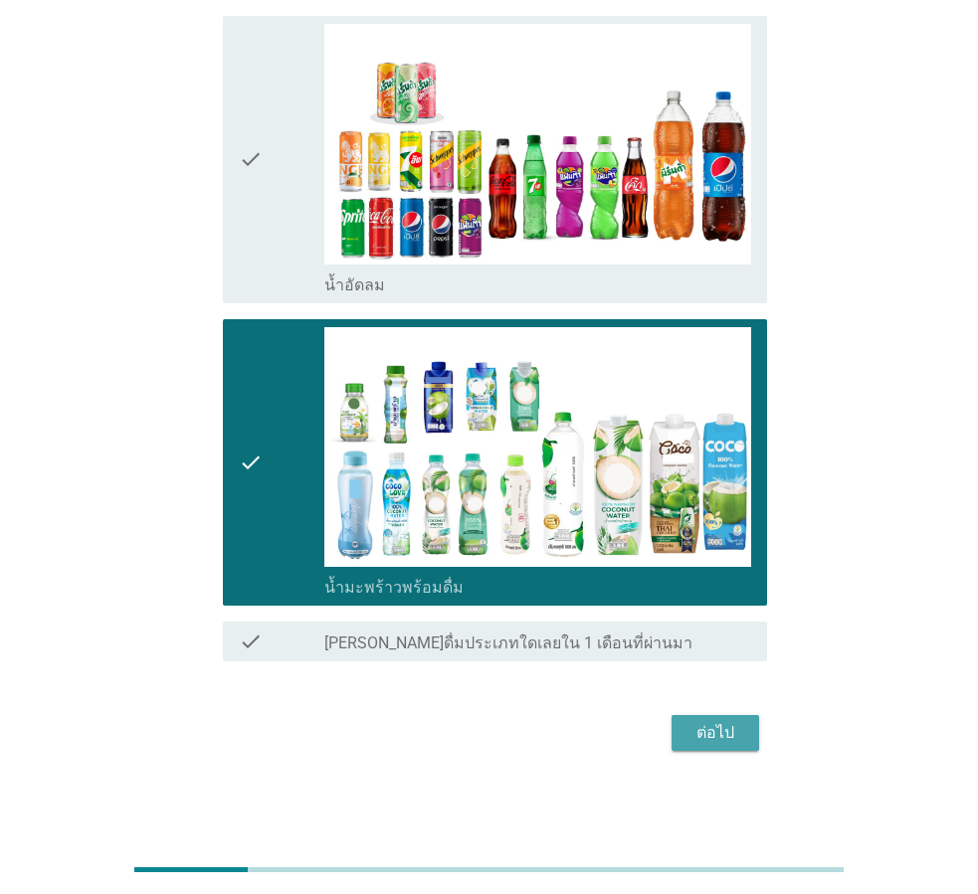
click at [677, 734] on button "ต่อไป" at bounding box center [716, 733] width 88 height 36
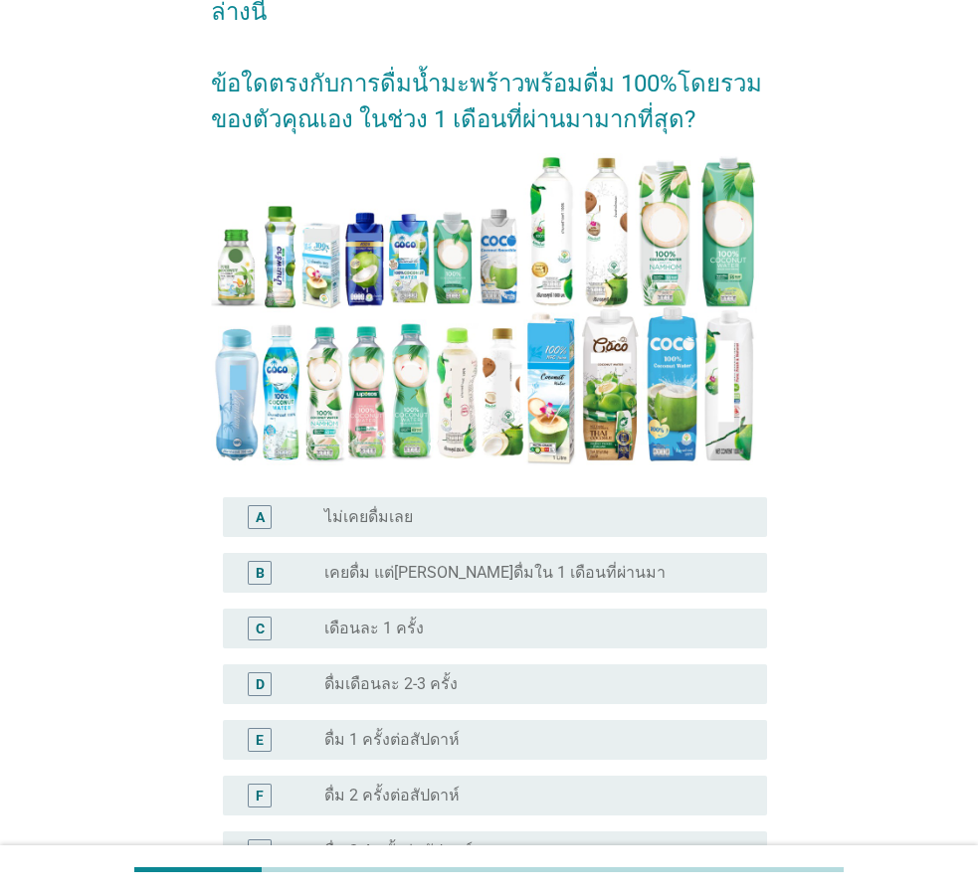
scroll to position [199, 0]
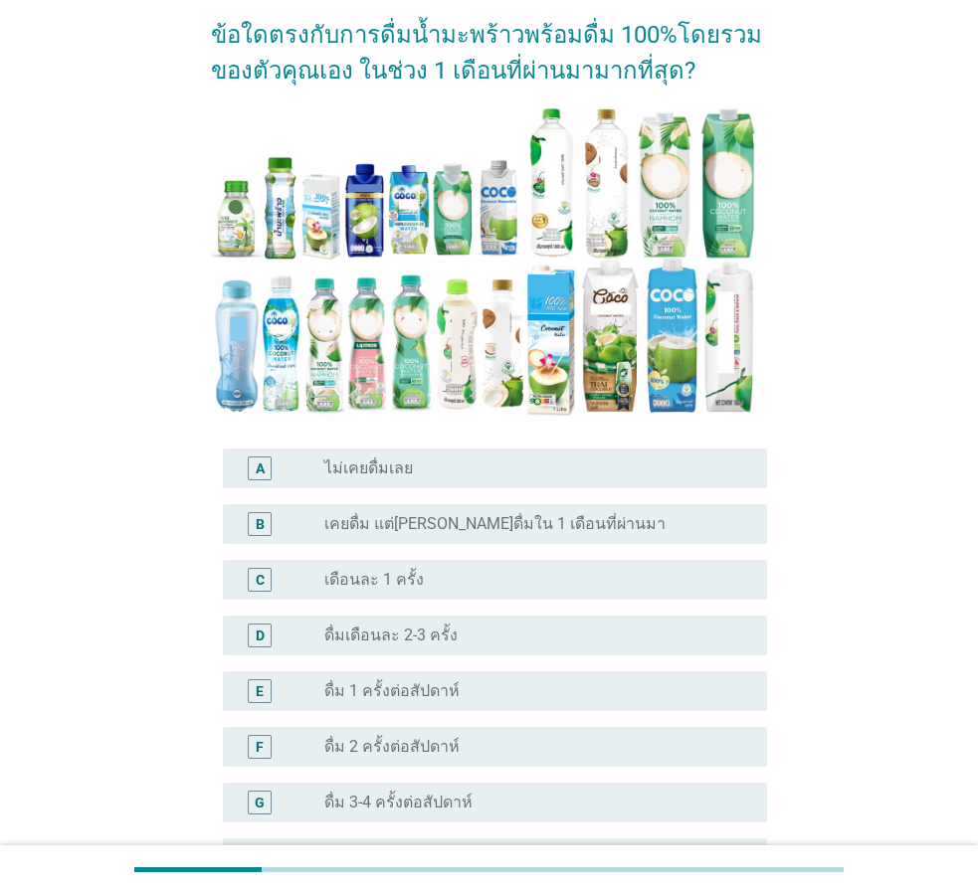
click at [397, 626] on label "ดื่มเดือนละ 2-3 ครั้ง" at bounding box center [390, 636] width 133 height 20
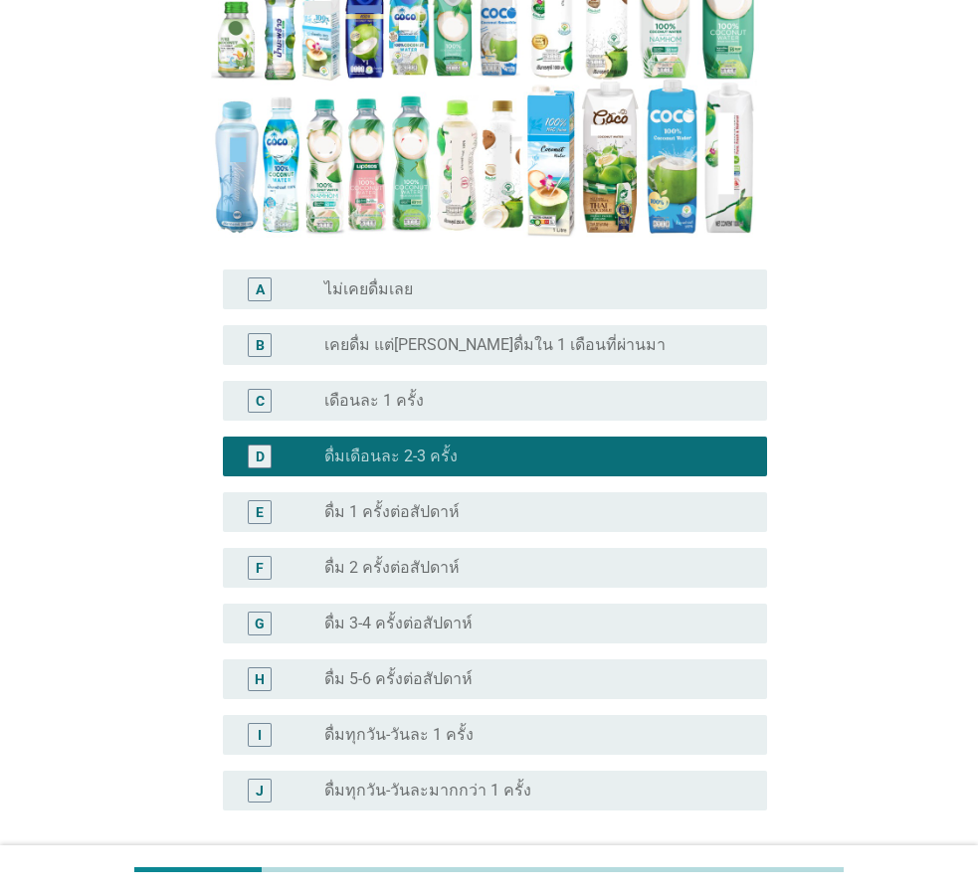
scroll to position [398, 0]
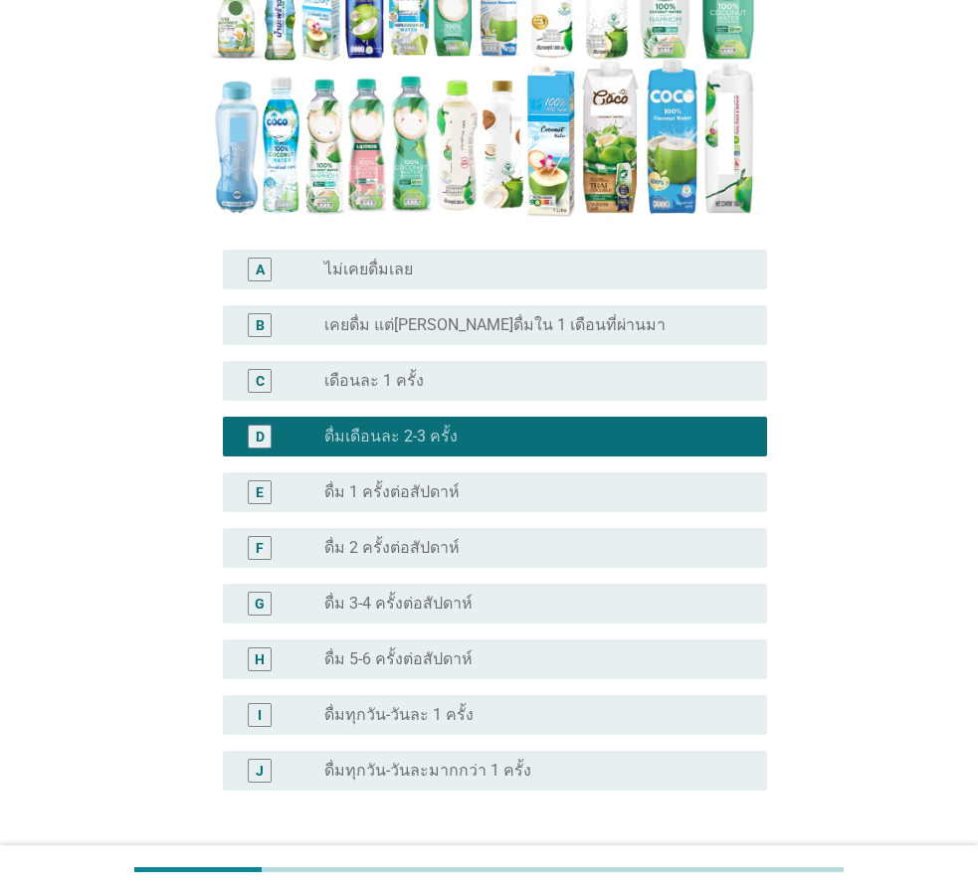
click at [393, 371] on label "เดือนละ 1 ครั้ง" at bounding box center [373, 381] width 99 height 20
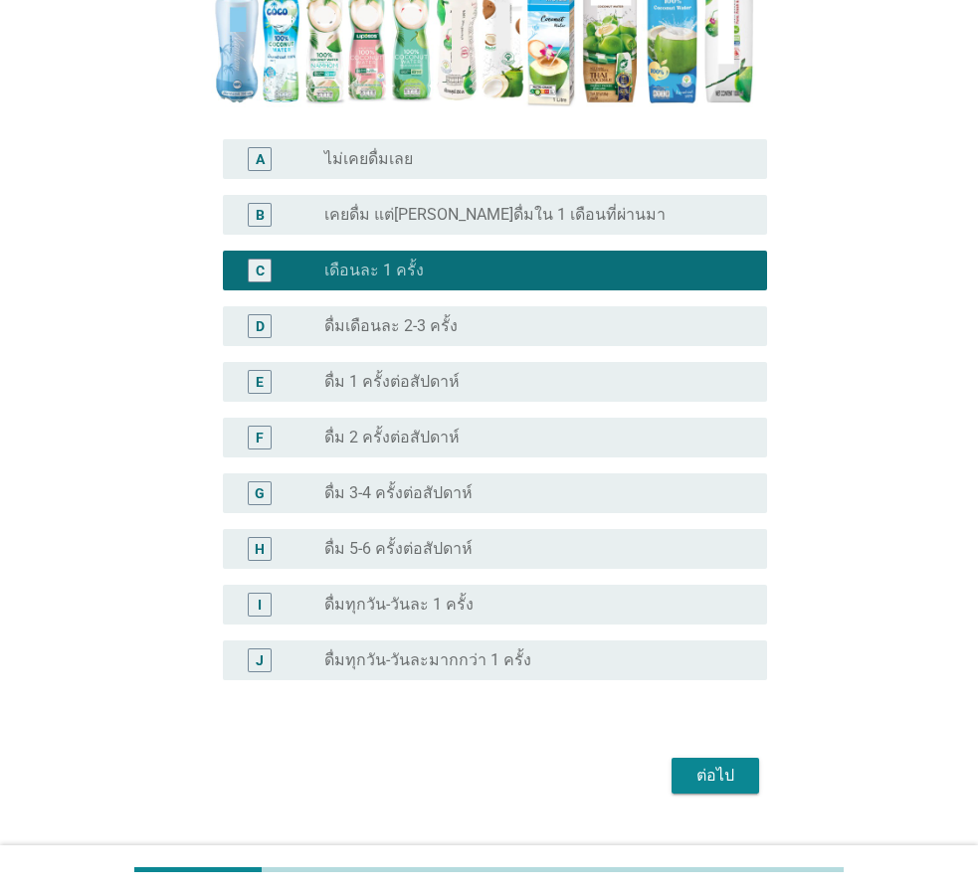
scroll to position [515, 0]
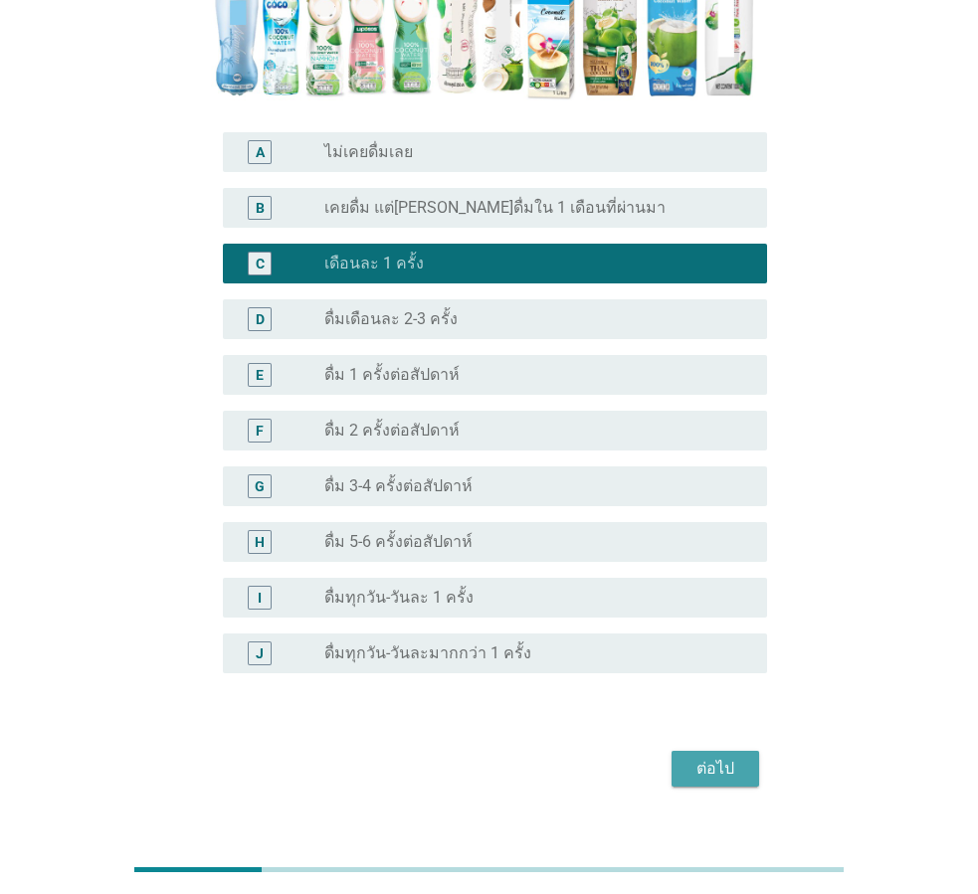
click at [723, 757] on div "ต่อไป" at bounding box center [716, 769] width 56 height 24
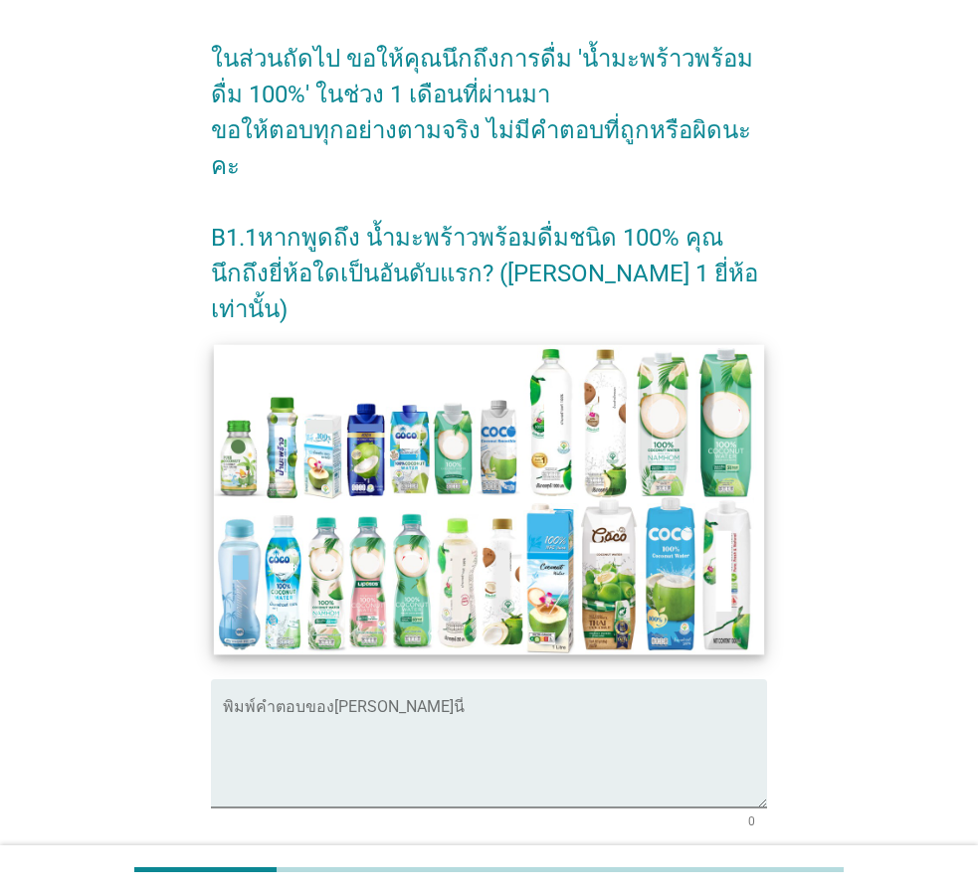
scroll to position [199, 0]
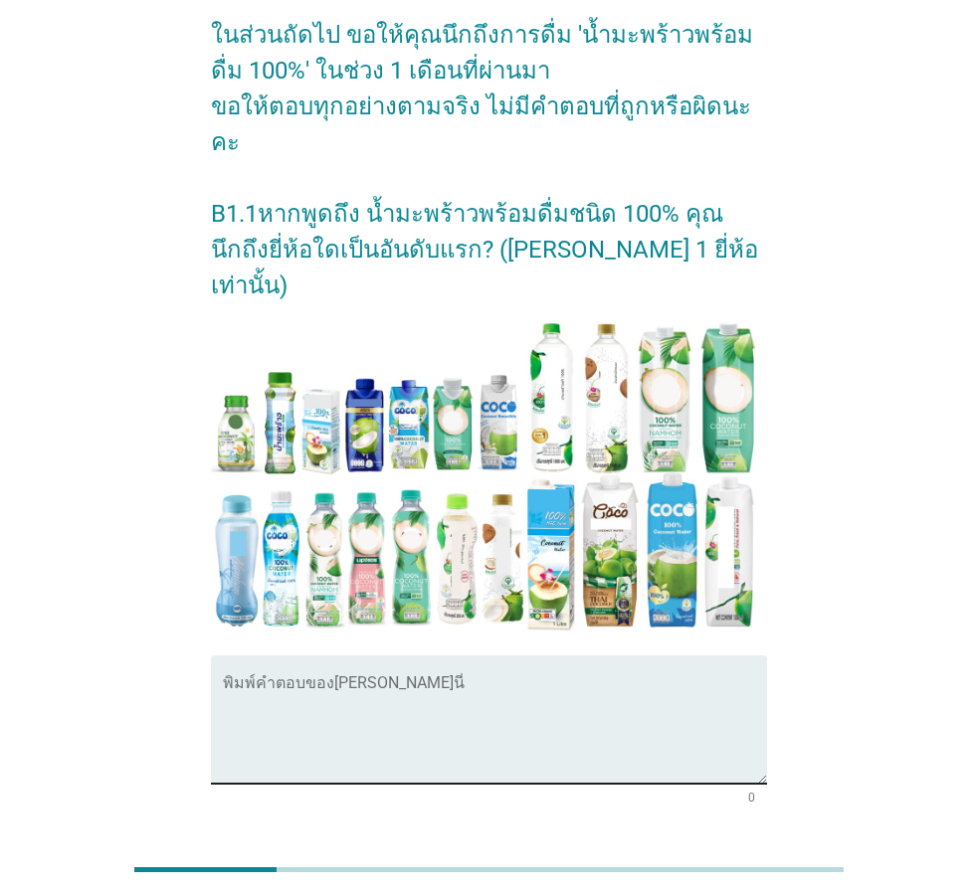
click at [466, 680] on textarea "พิมพ์คำตอบของคุณ ที่นี่" at bounding box center [495, 732] width 544 height 104
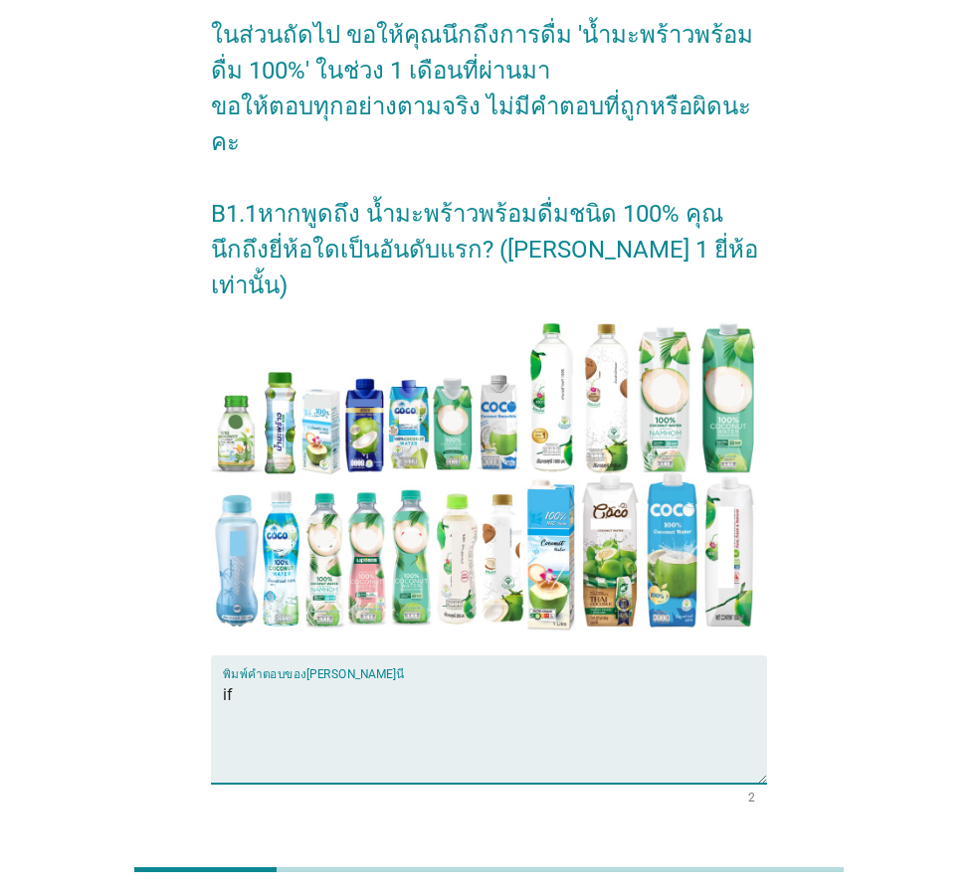
type textarea "if"
click at [714, 864] on div "ต่อไป" at bounding box center [716, 876] width 56 height 24
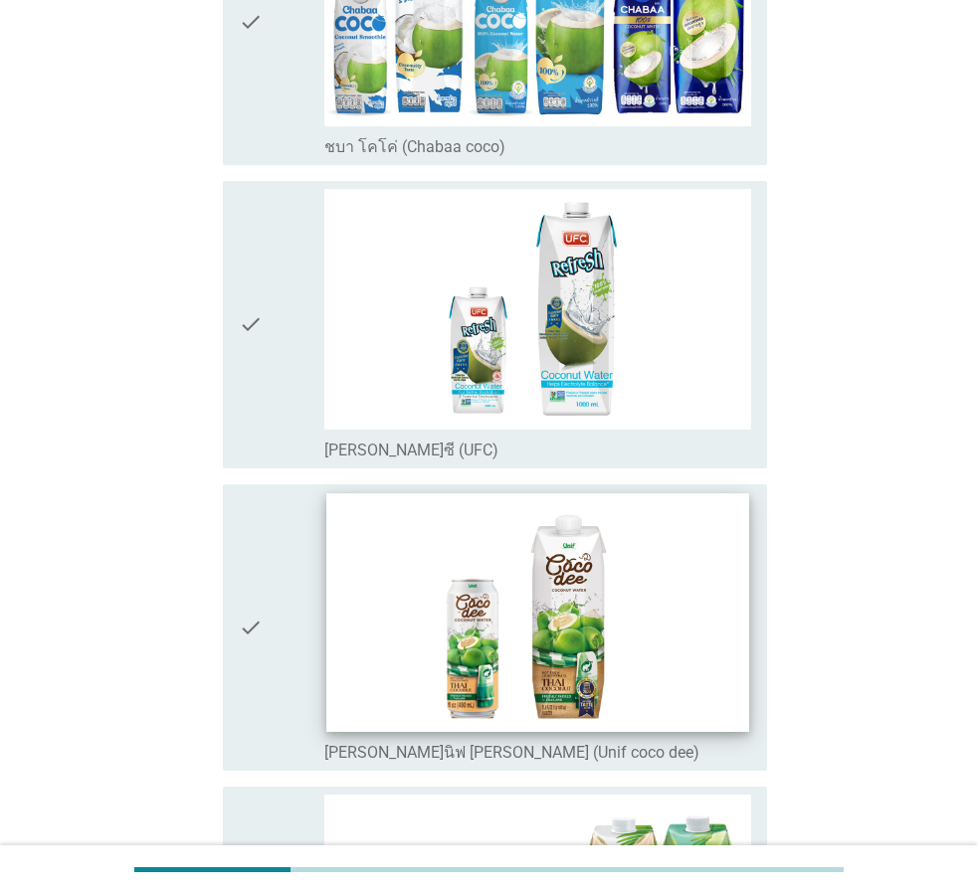
scroll to position [398, 0]
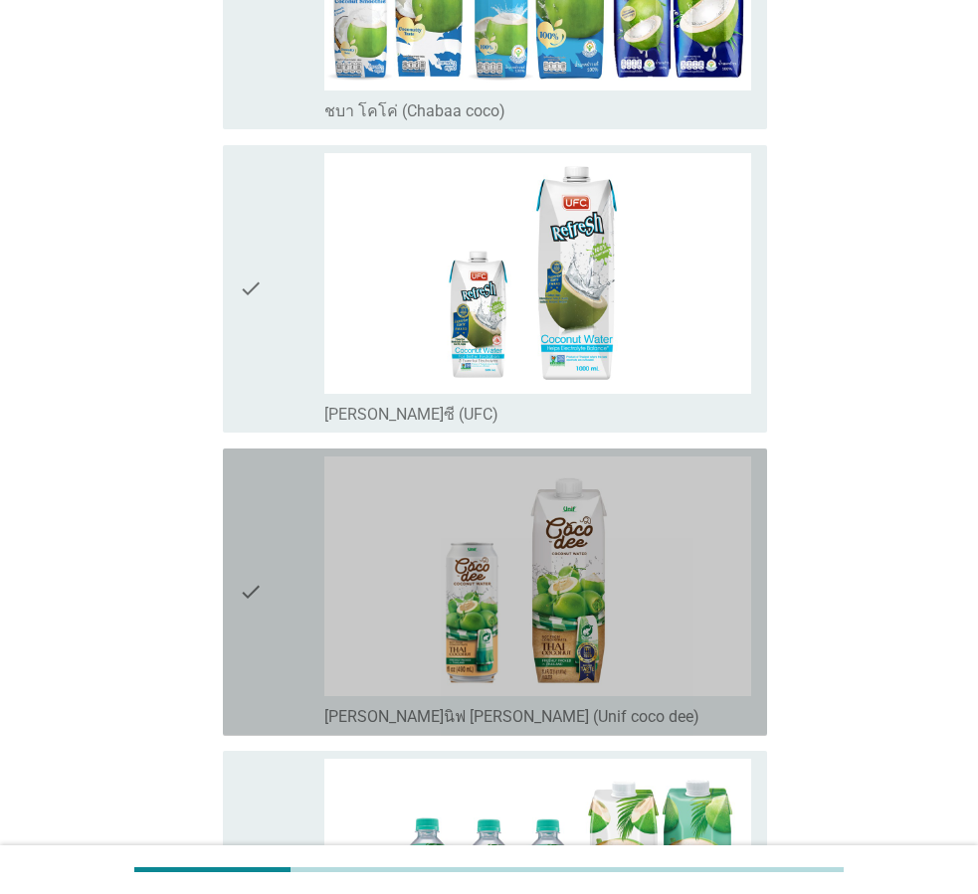
click at [262, 608] on icon "check" at bounding box center [251, 593] width 24 height 272
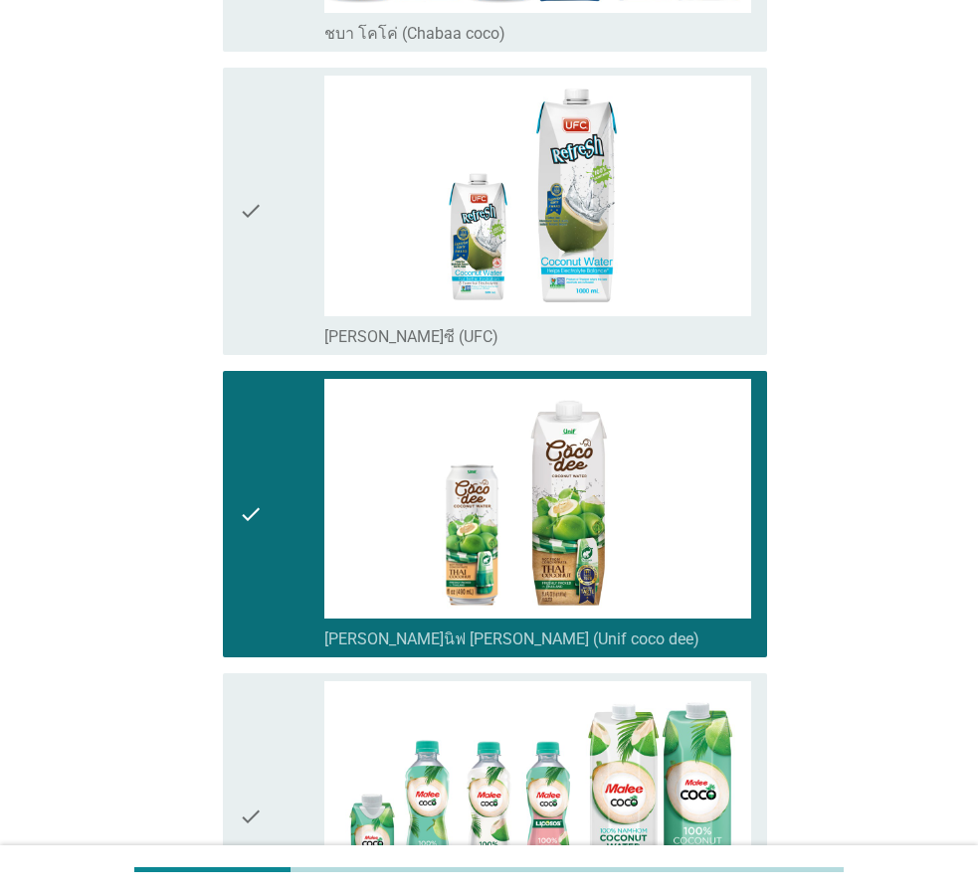
scroll to position [696, 0]
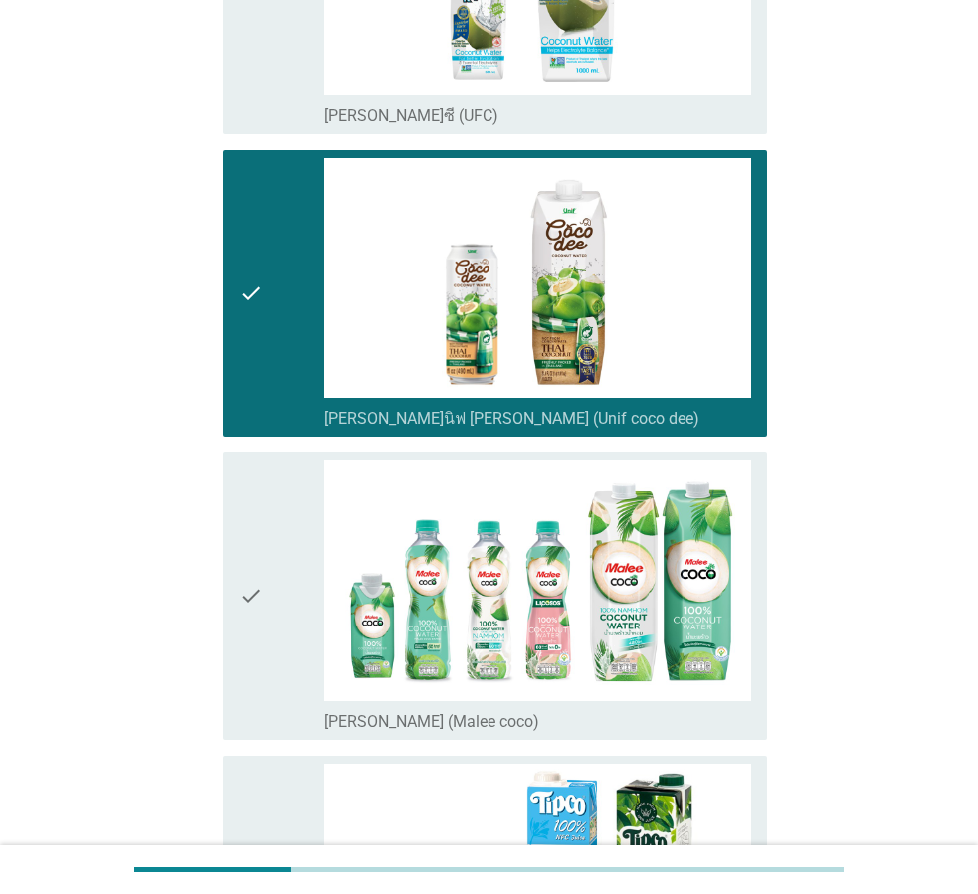
click at [261, 613] on icon "check" at bounding box center [251, 597] width 24 height 272
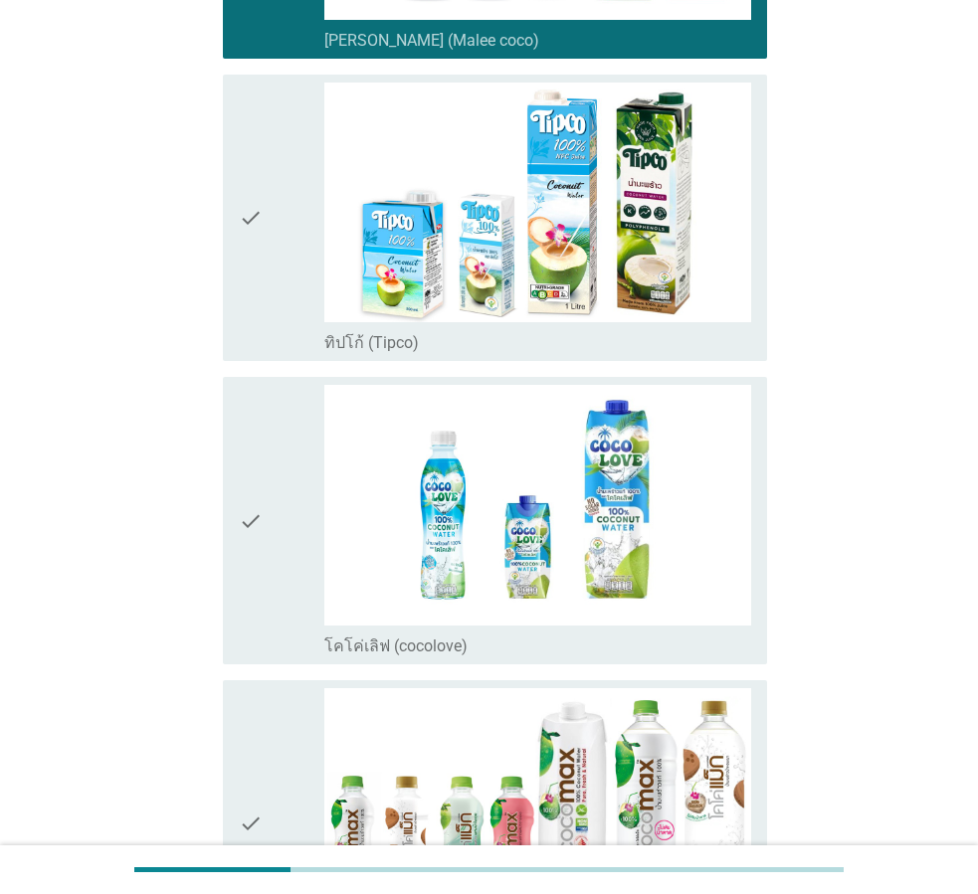
scroll to position [1691, 0]
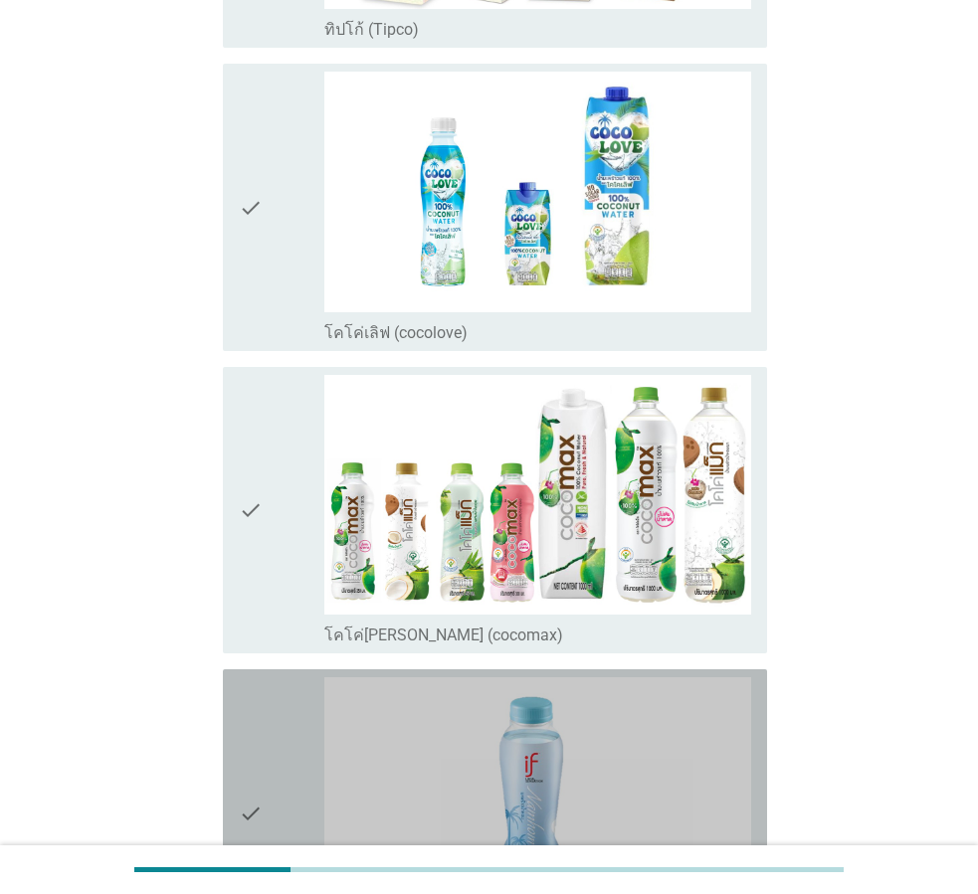
click at [264, 827] on div "check" at bounding box center [282, 814] width 86 height 272
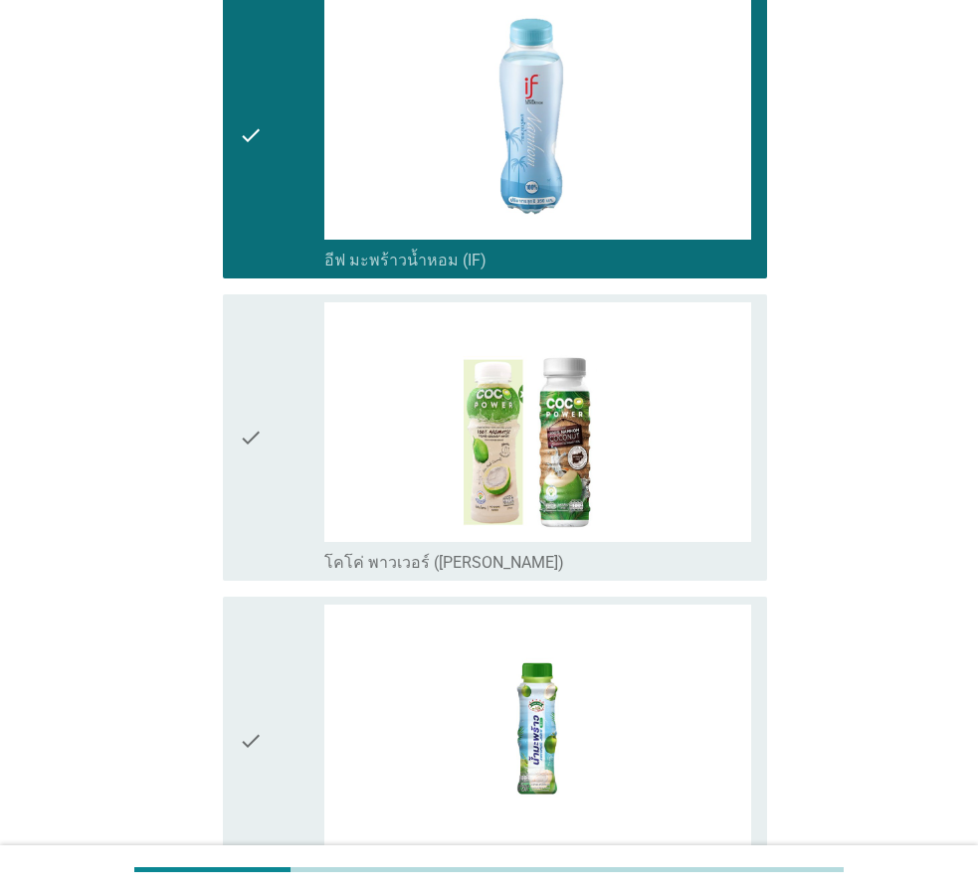
scroll to position [2487, 0]
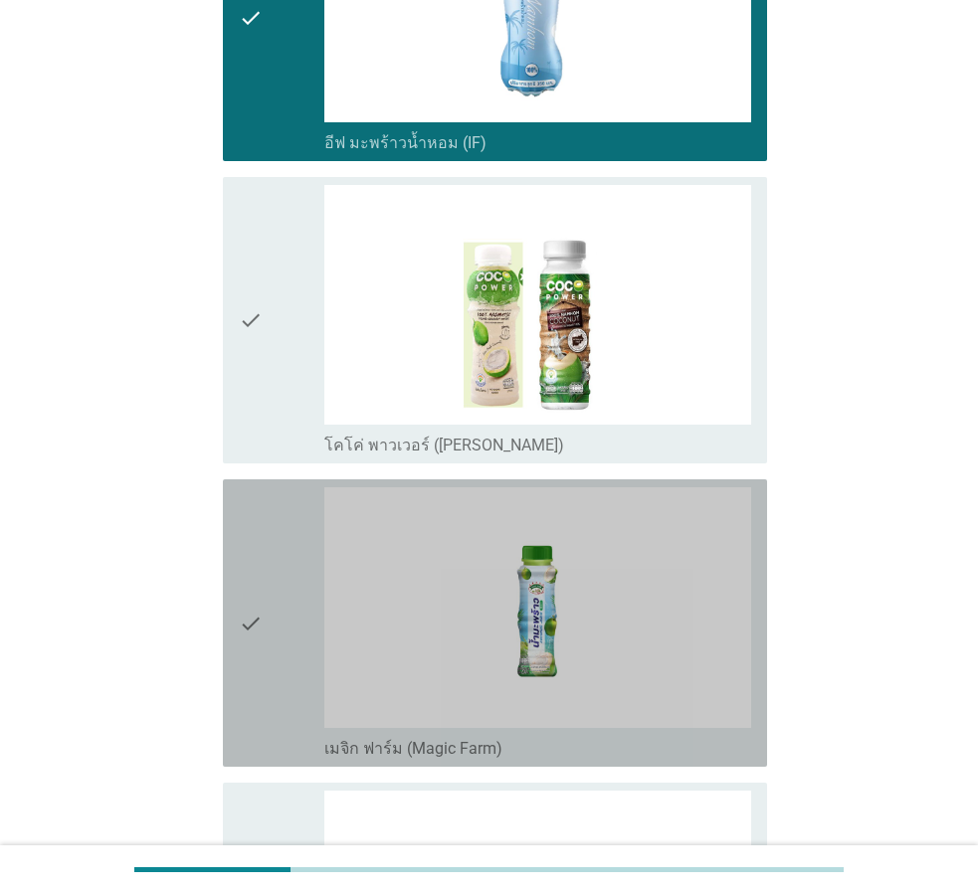
click at [247, 644] on icon "check" at bounding box center [251, 624] width 24 height 272
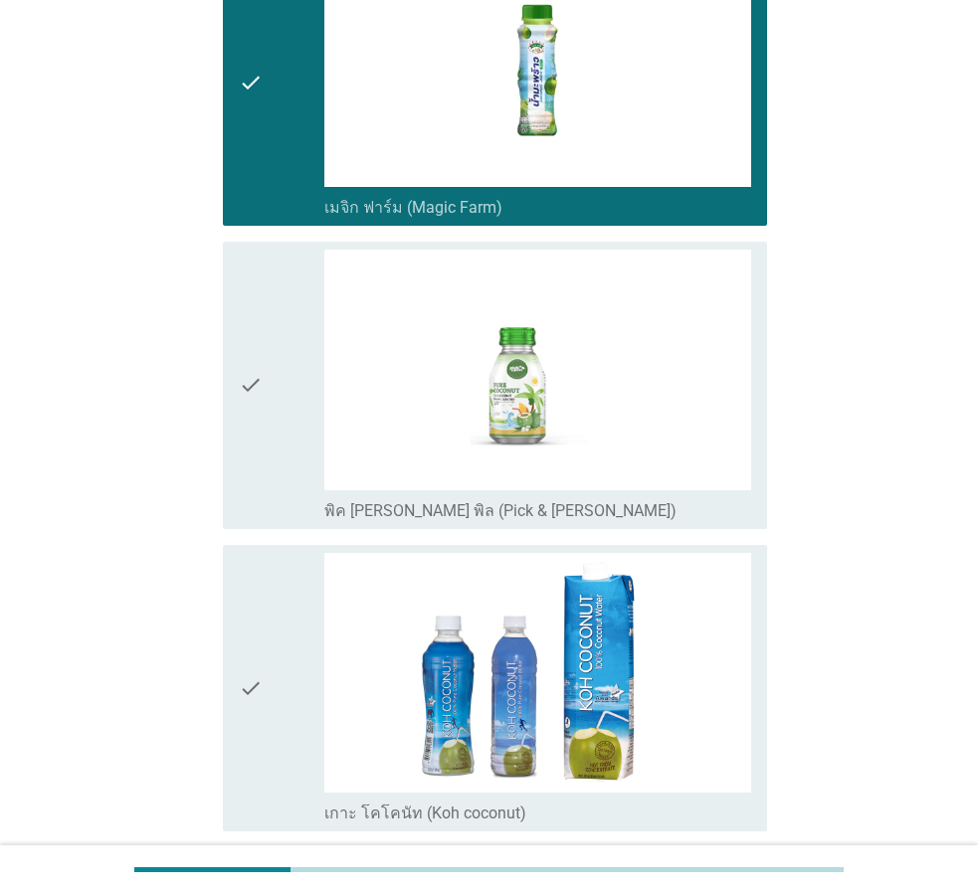
scroll to position [3084, 0]
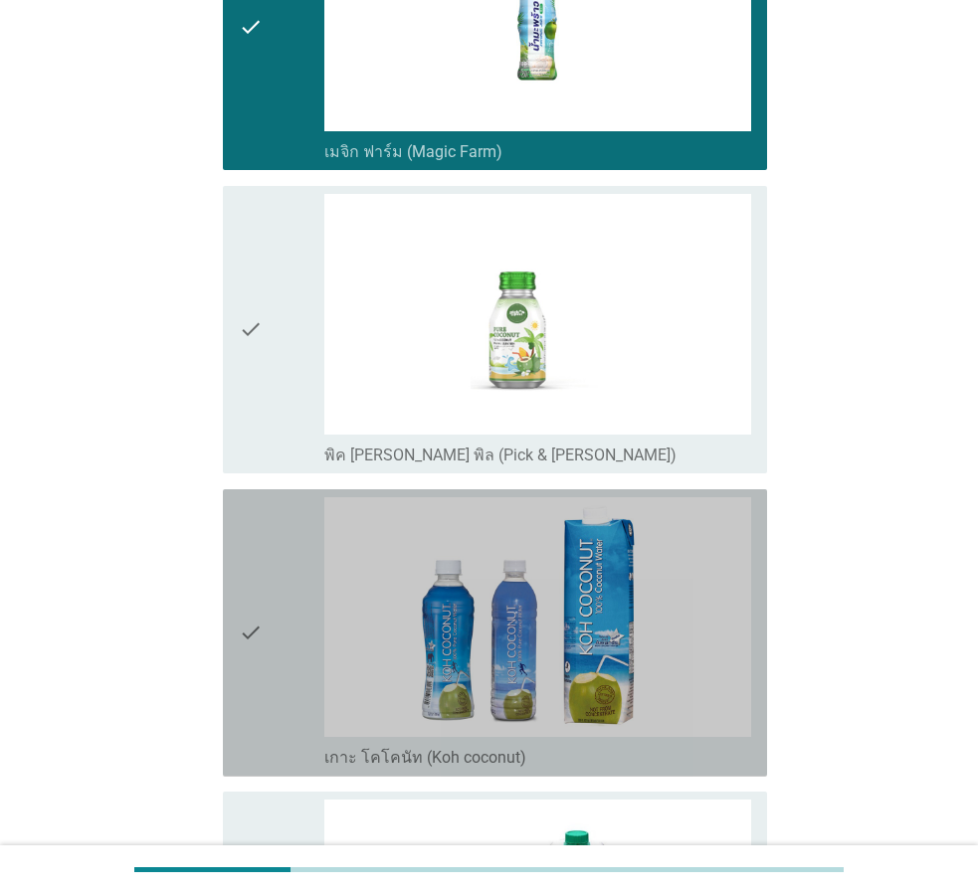
click at [244, 653] on icon "check" at bounding box center [251, 633] width 24 height 272
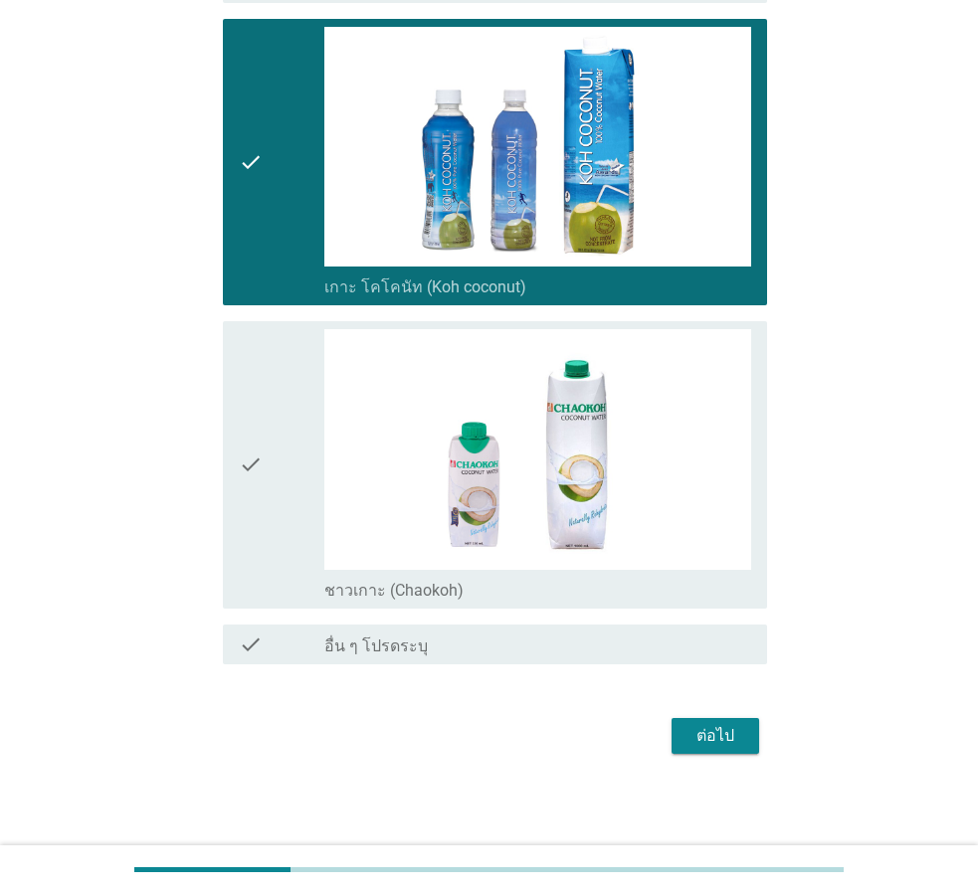
scroll to position [3557, 0]
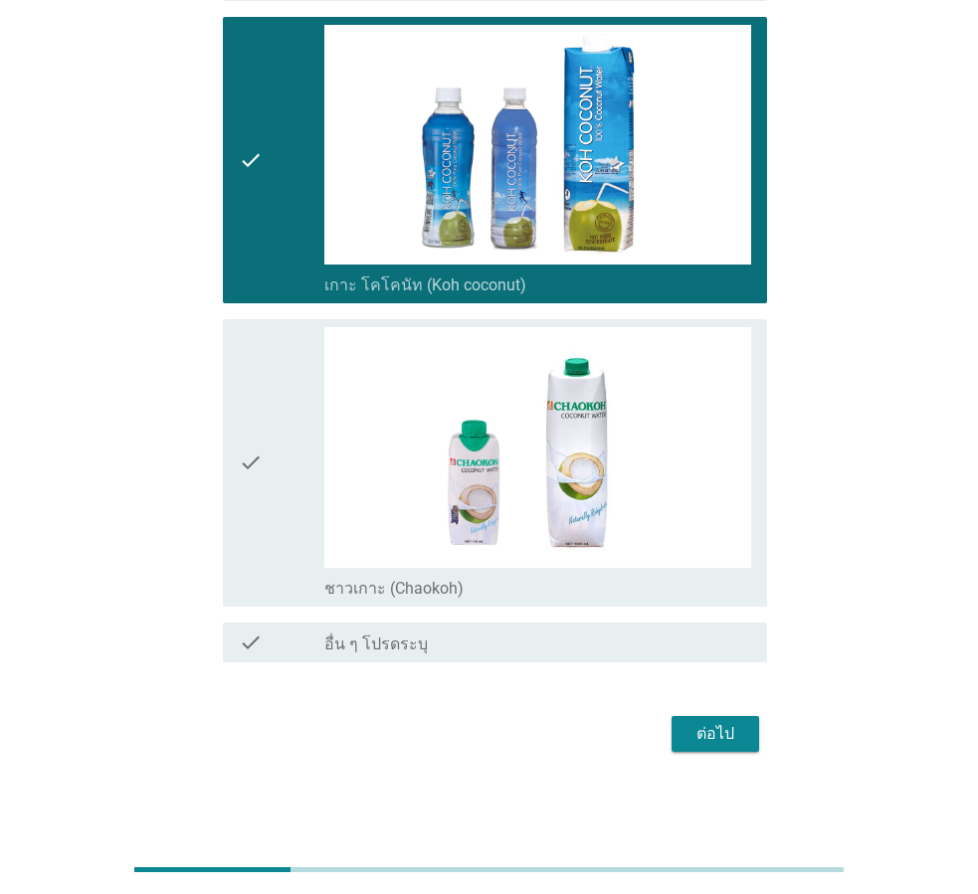
click at [732, 732] on div "ต่อไป" at bounding box center [716, 734] width 56 height 24
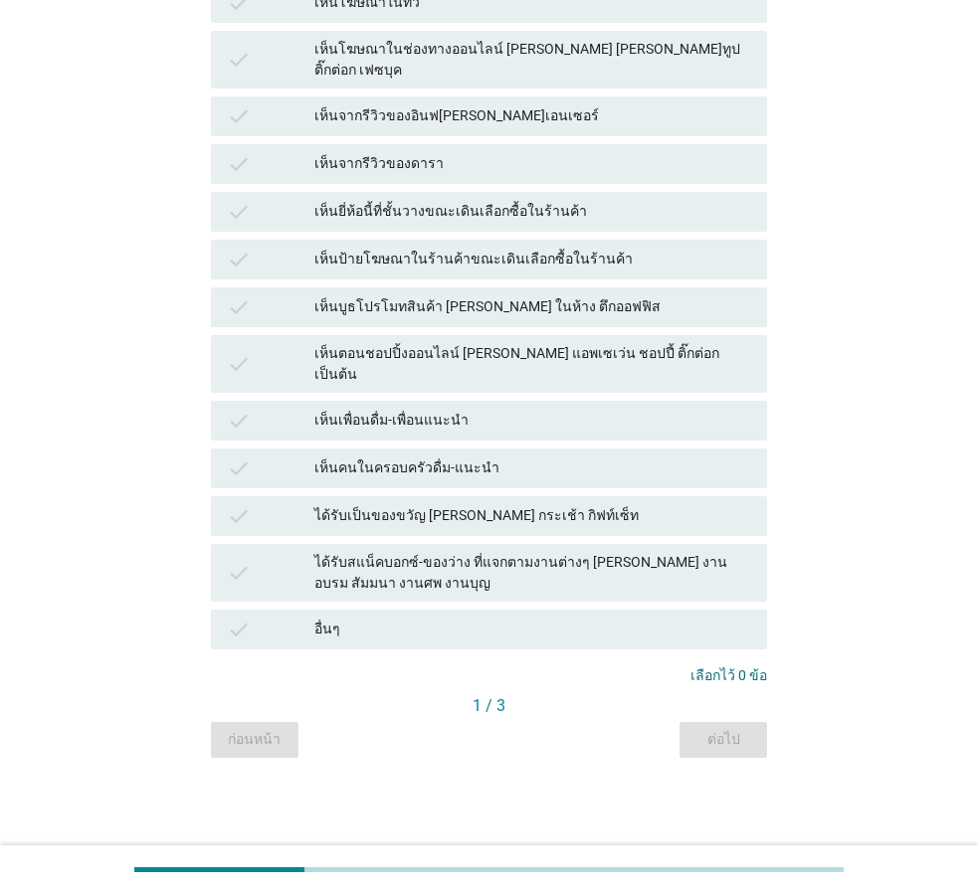
scroll to position [0, 0]
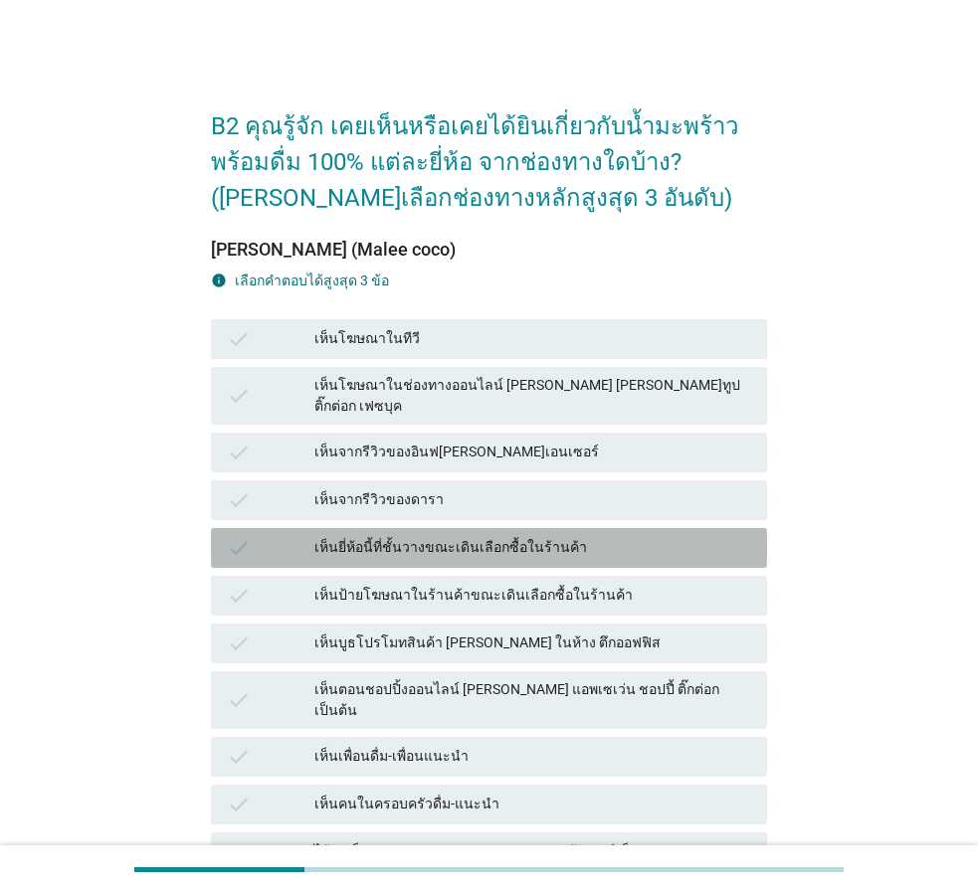
click at [444, 536] on div "เห็นยี่ห้อนี้ที่ชั้นวางขณะเดินเลือกซื้อในร้านค้า" at bounding box center [532, 548] width 437 height 24
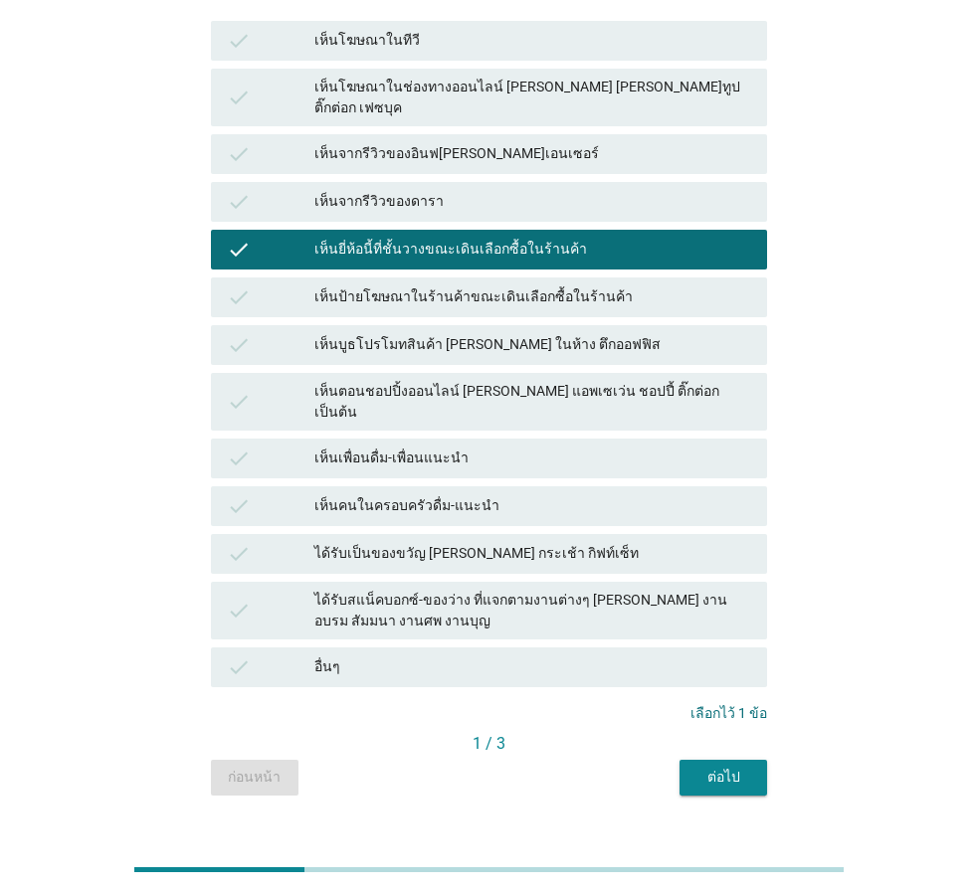
scroll to position [300, 0]
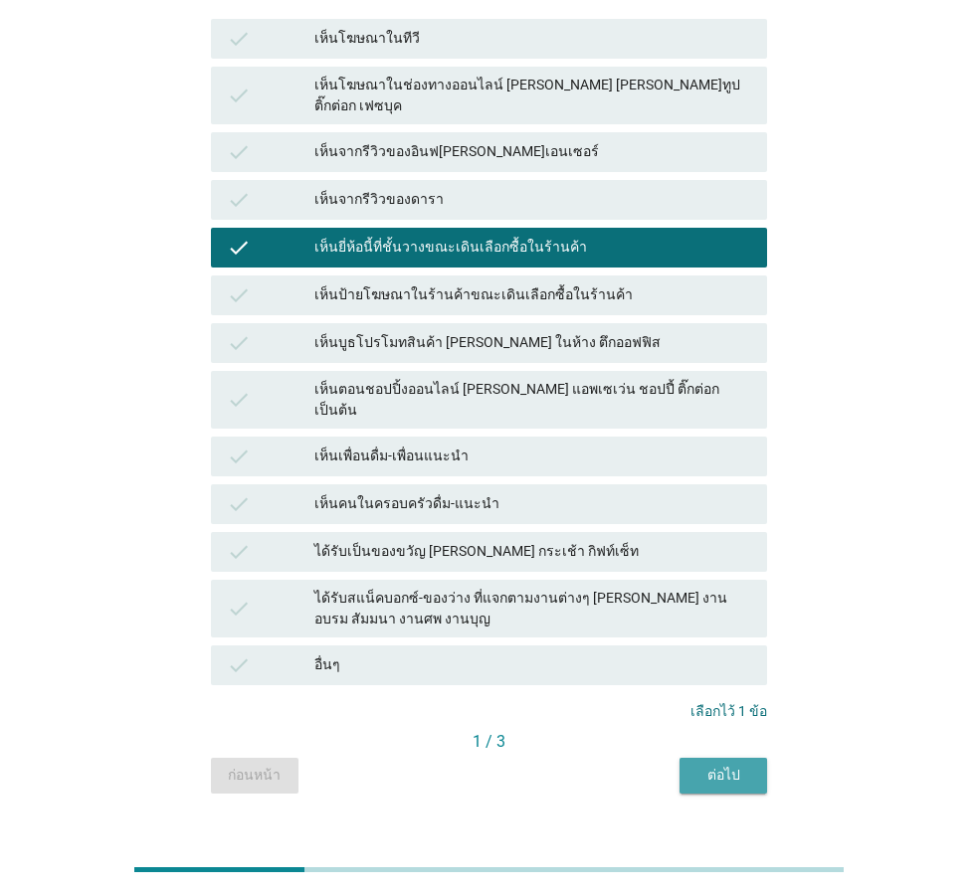
click at [720, 765] on div "ต่อไป" at bounding box center [723, 775] width 56 height 21
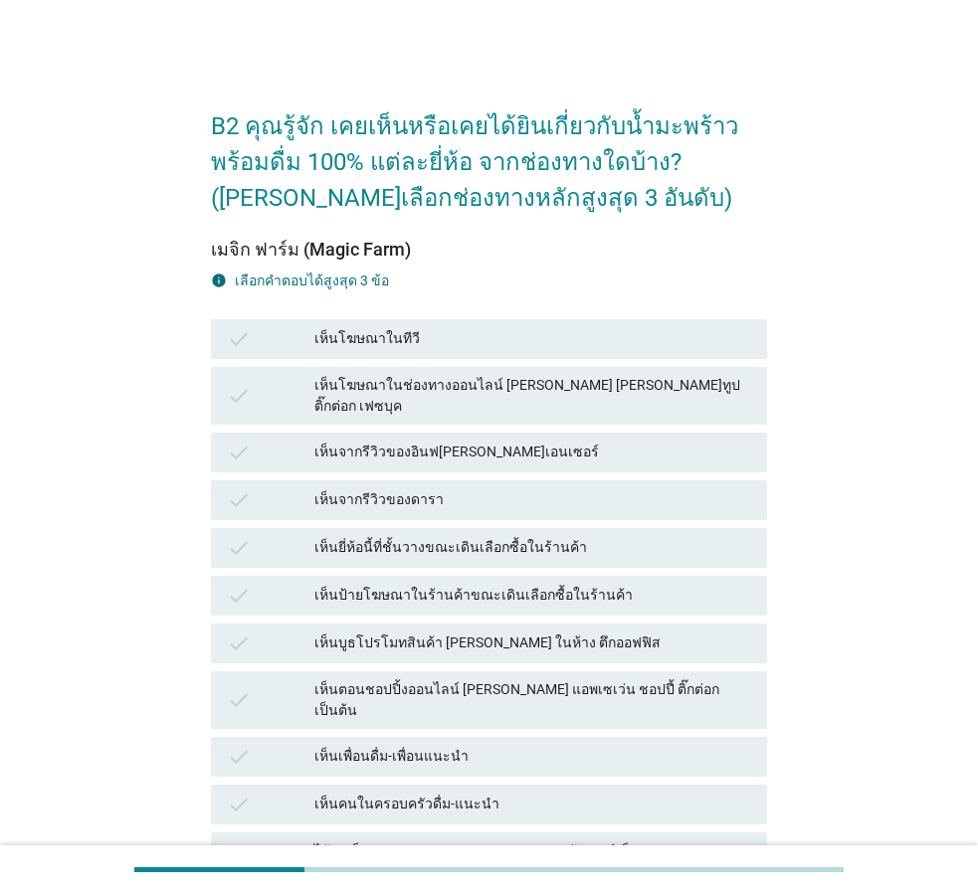
click at [427, 536] on div "เห็นยี่ห้อนี้ที่ชั้นวางขณะเดินเลือกซื้อในร้านค้า" at bounding box center [532, 548] width 437 height 24
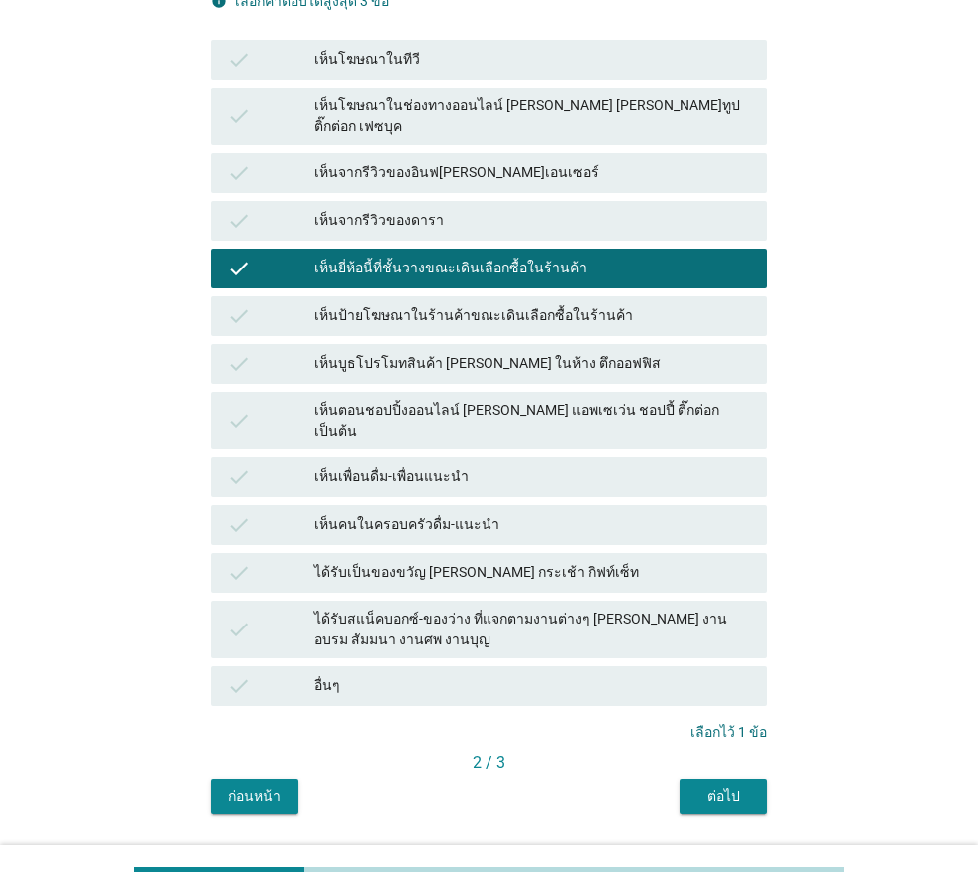
scroll to position [300, 0]
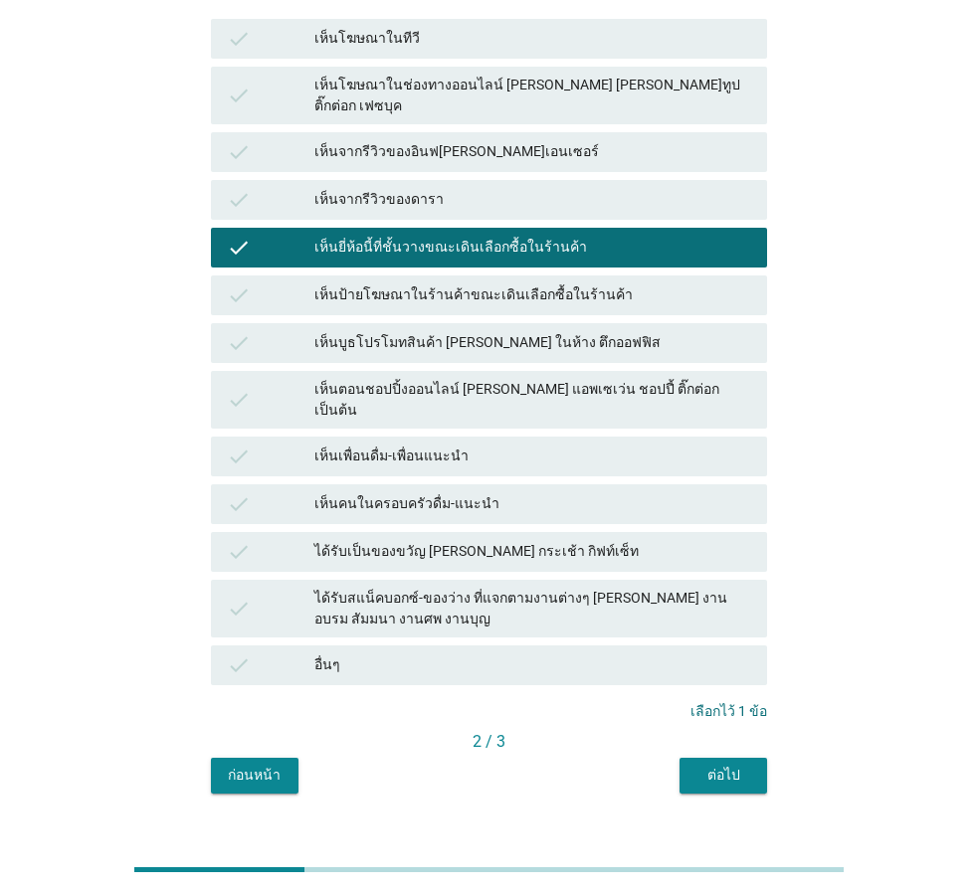
click at [714, 765] on div "ต่อไป" at bounding box center [723, 775] width 56 height 21
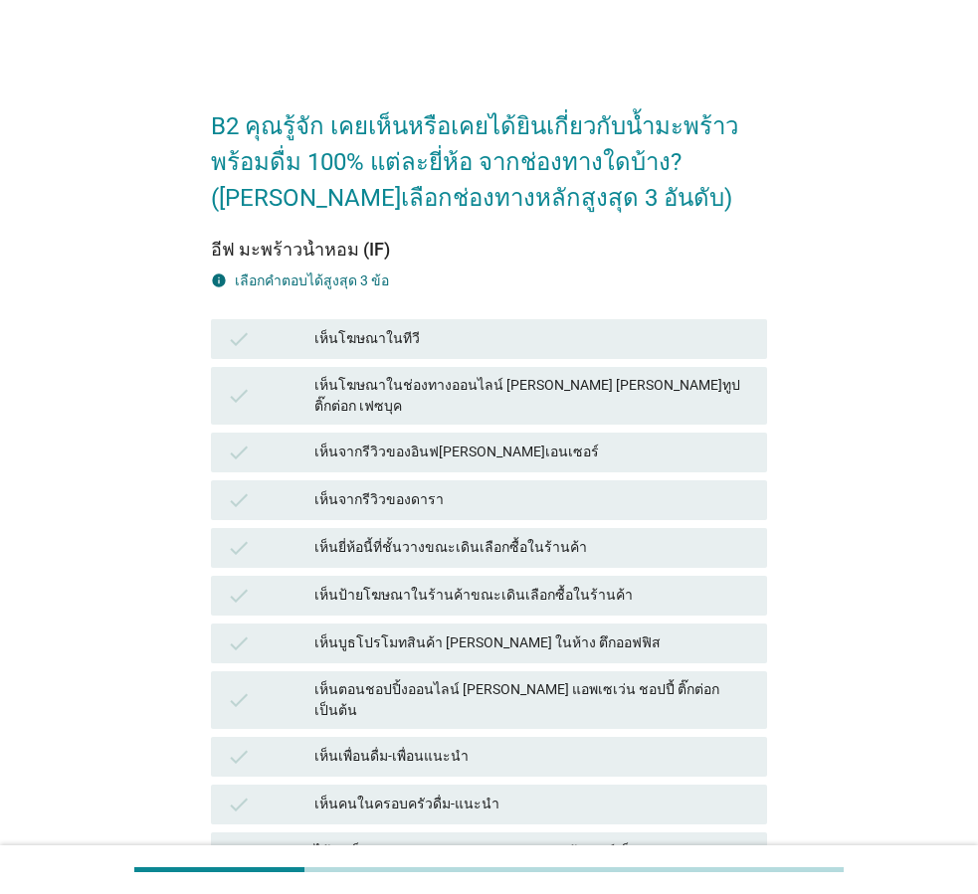
click at [445, 536] on div "เห็นยี่ห้อนี้ที่ชั้นวางขณะเดินเลือกซื้อในร้านค้า" at bounding box center [532, 548] width 437 height 24
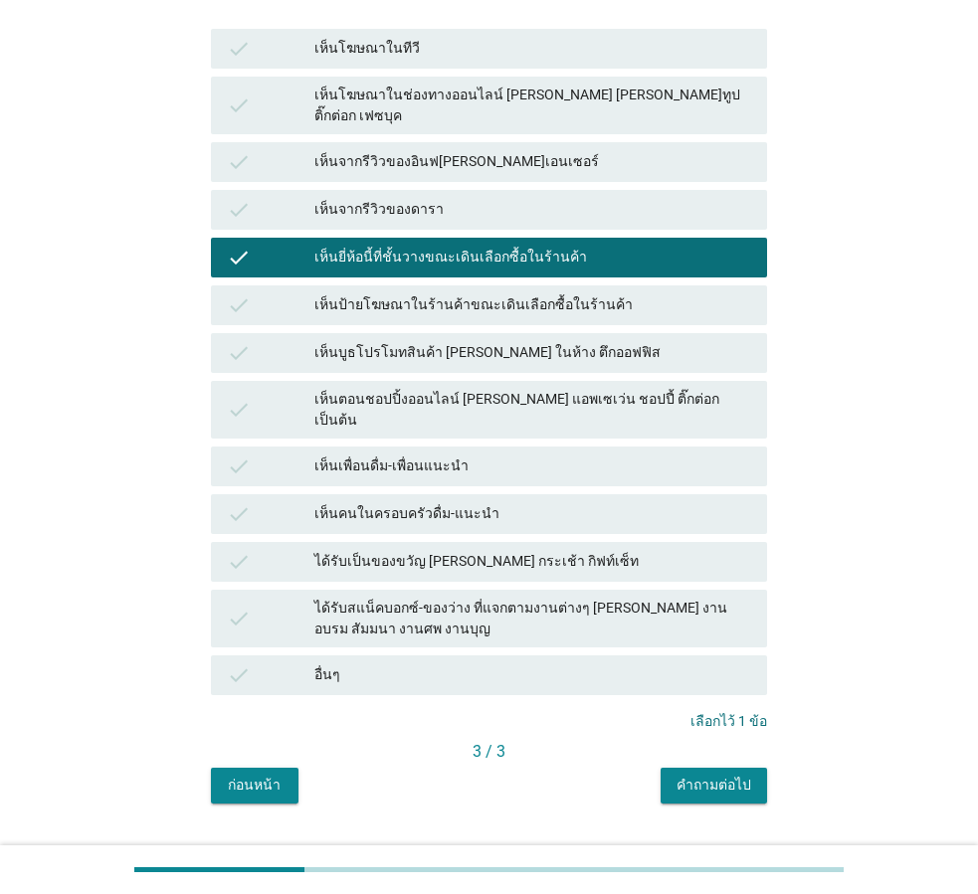
scroll to position [300, 0]
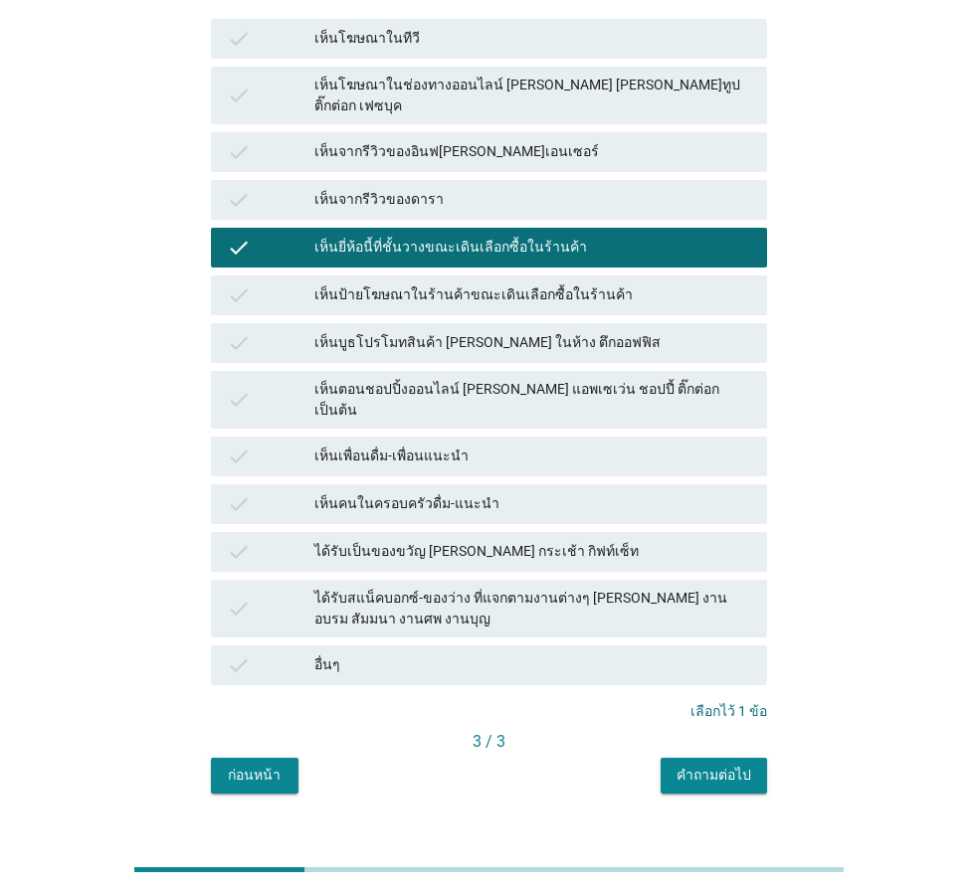
click at [730, 765] on div "คำถามต่อไป" at bounding box center [714, 775] width 75 height 21
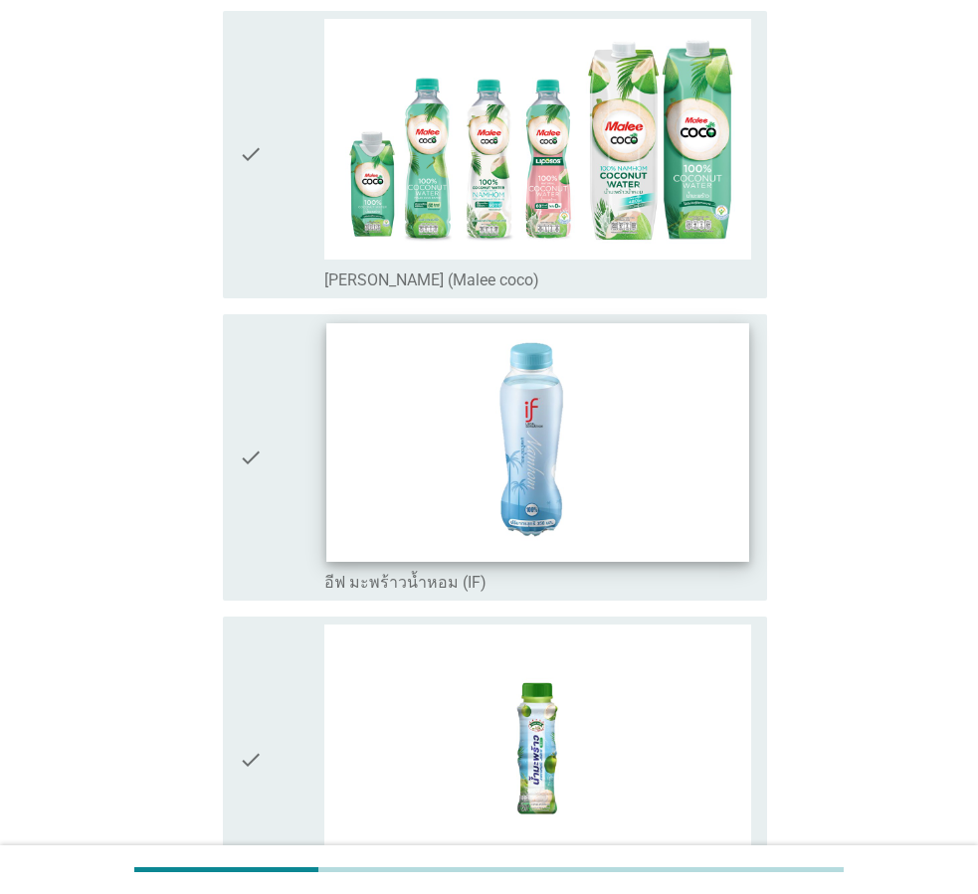
scroll to position [497, 0]
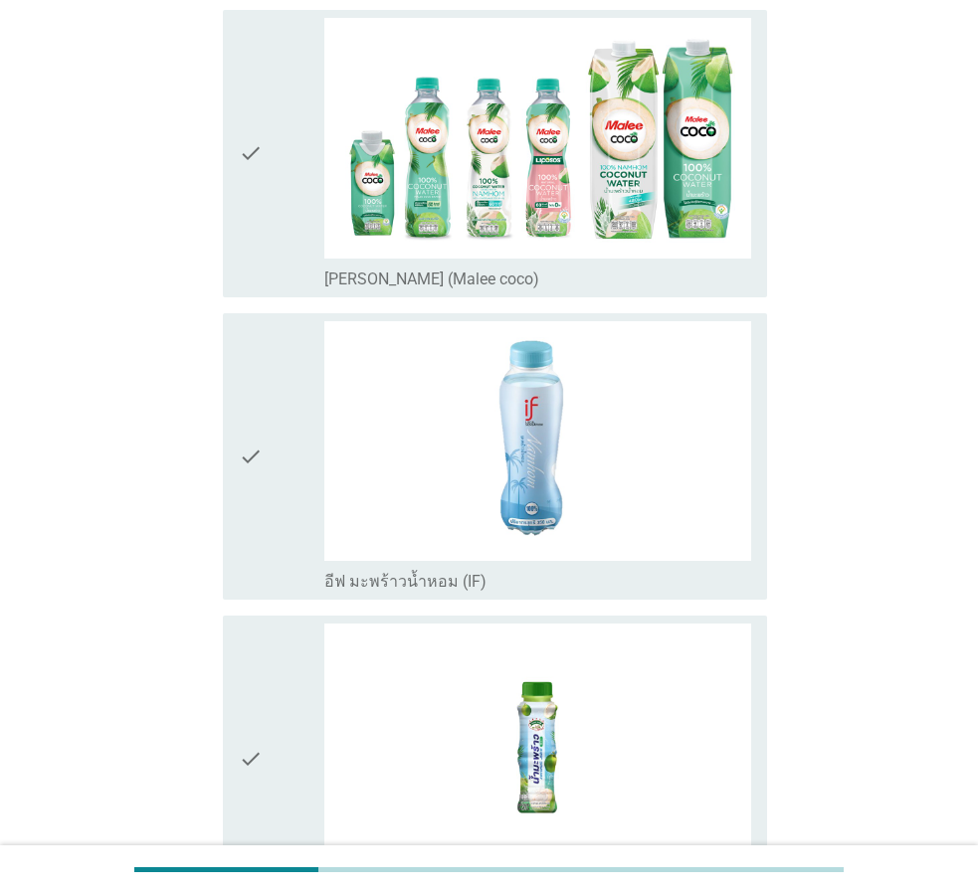
click at [247, 477] on icon "check" at bounding box center [251, 457] width 24 height 272
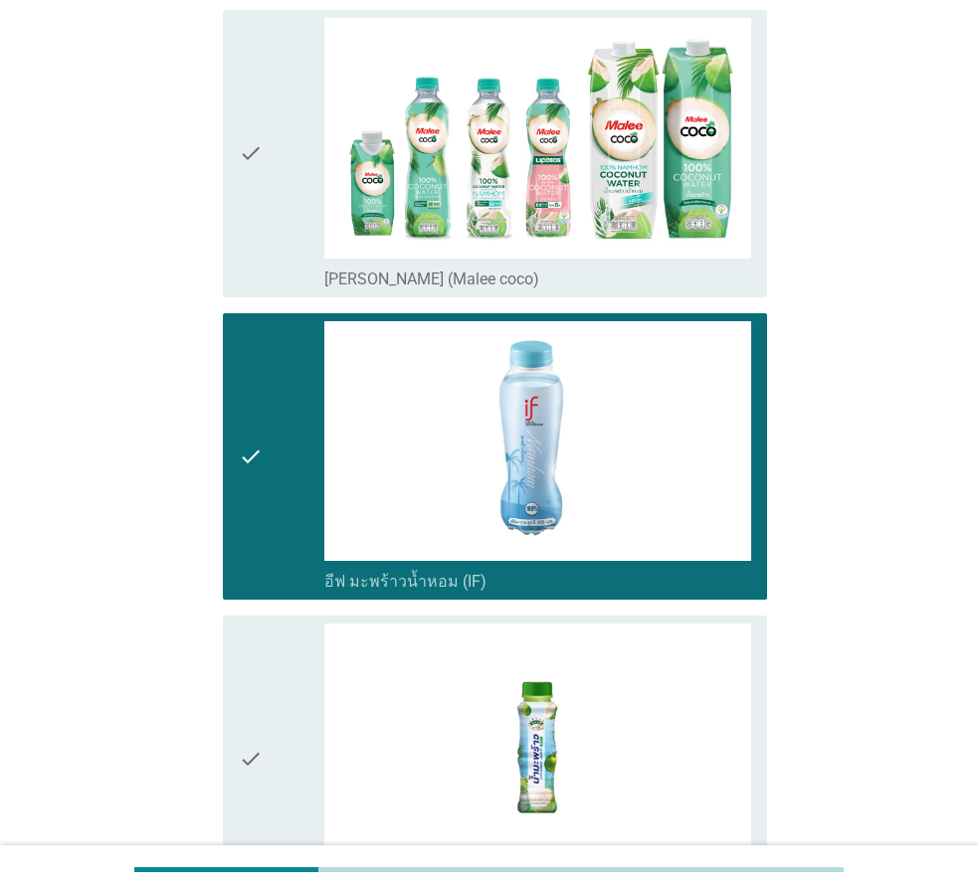
click at [253, 220] on icon "check" at bounding box center [251, 154] width 24 height 272
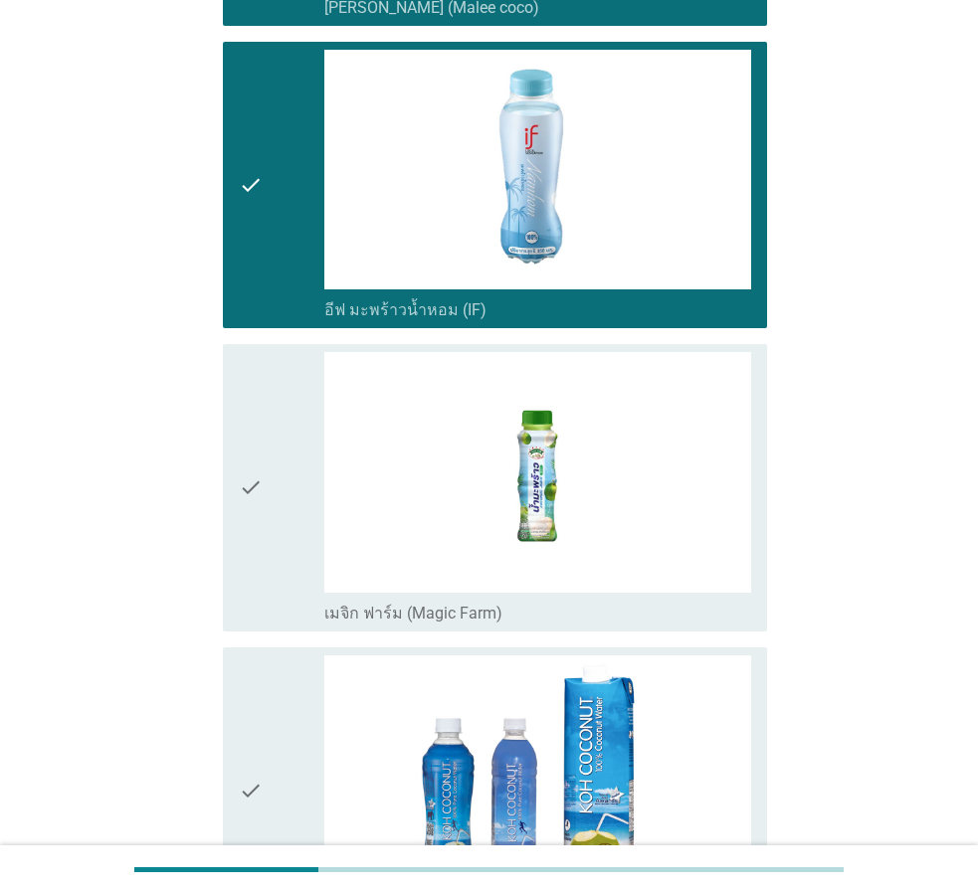
scroll to position [1097, 0]
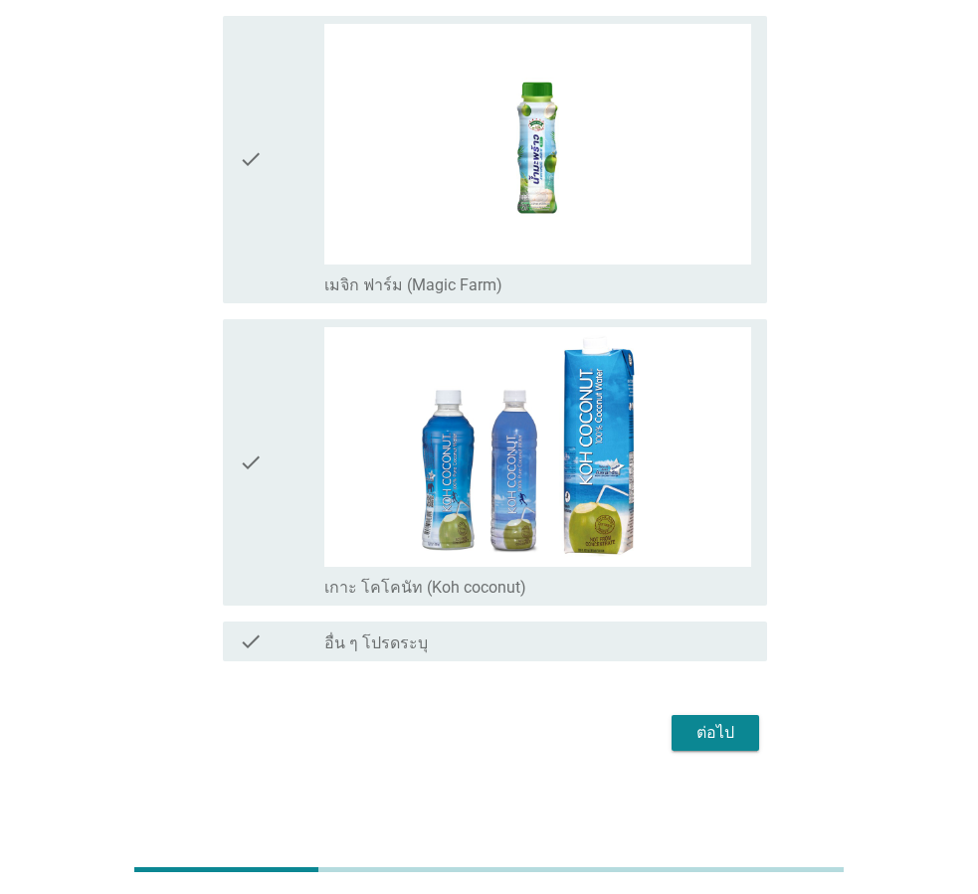
click at [737, 719] on button "ต่อไป" at bounding box center [716, 733] width 88 height 36
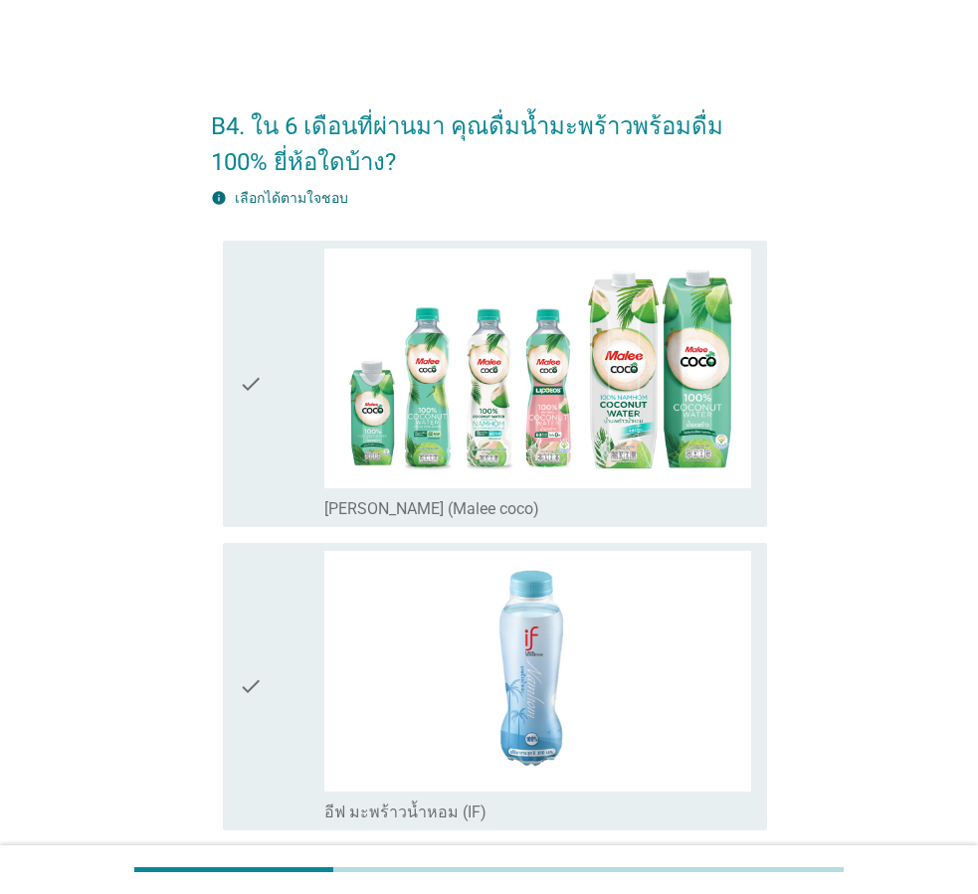
click at [261, 716] on icon "check" at bounding box center [251, 687] width 24 height 272
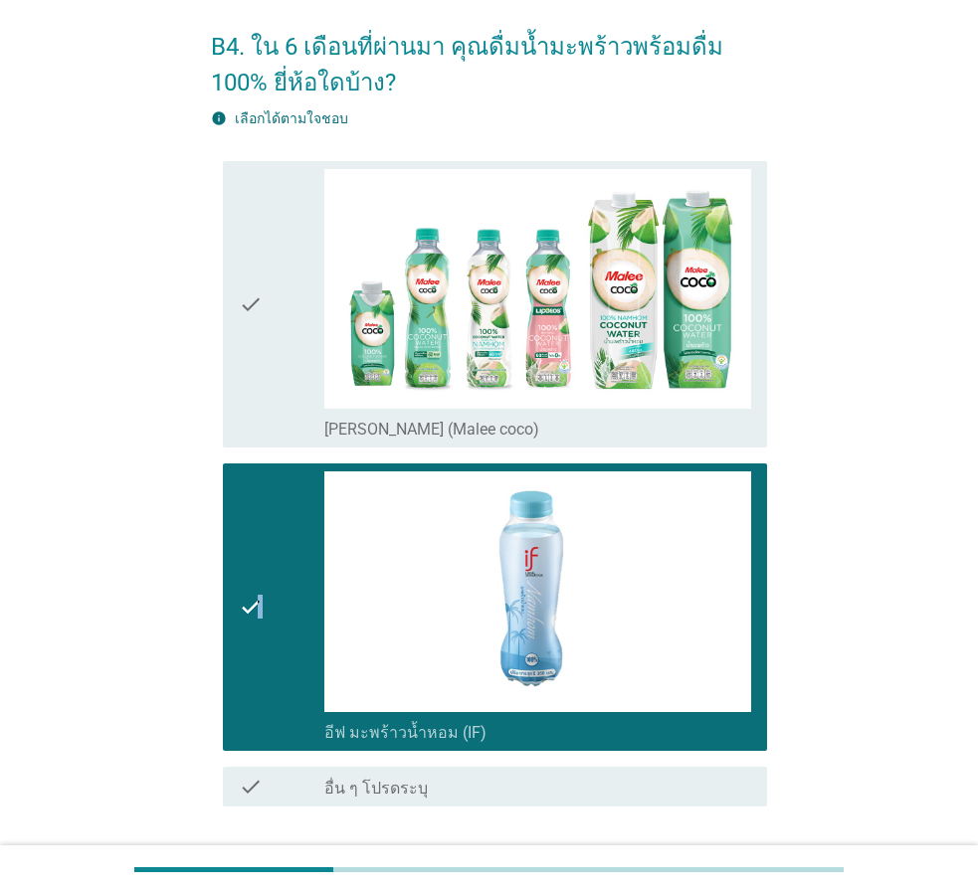
scroll to position [224, 0]
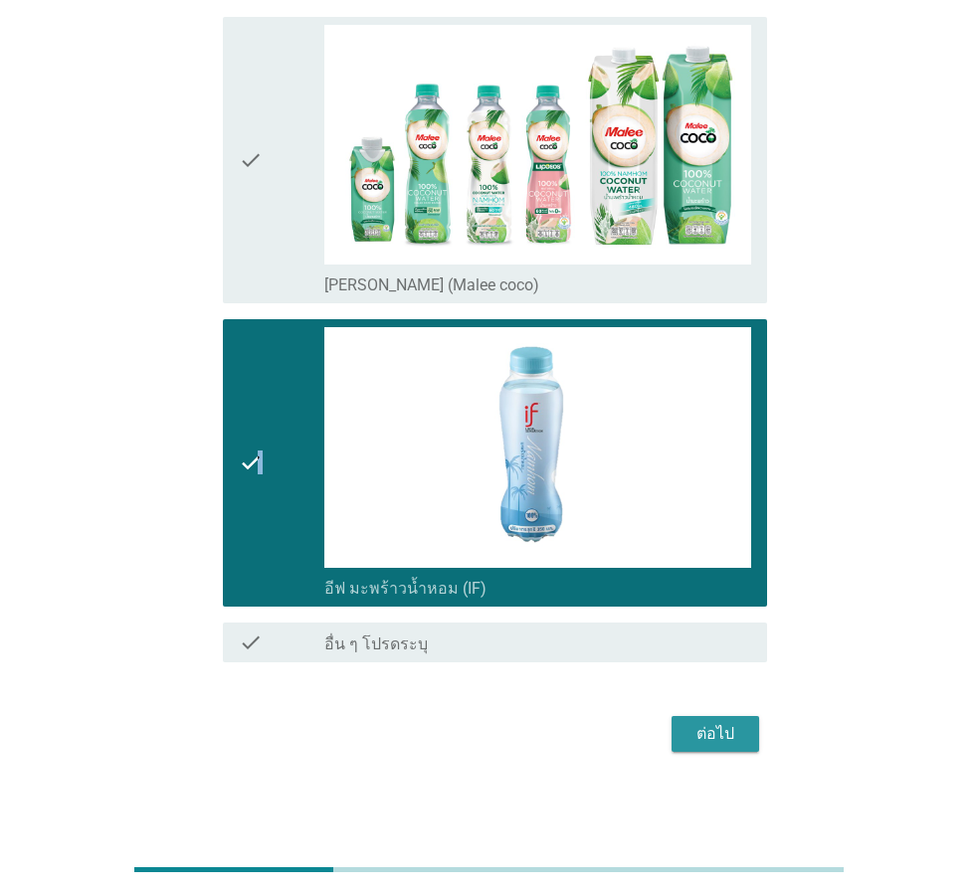
click at [739, 746] on button "ต่อไป" at bounding box center [716, 734] width 88 height 36
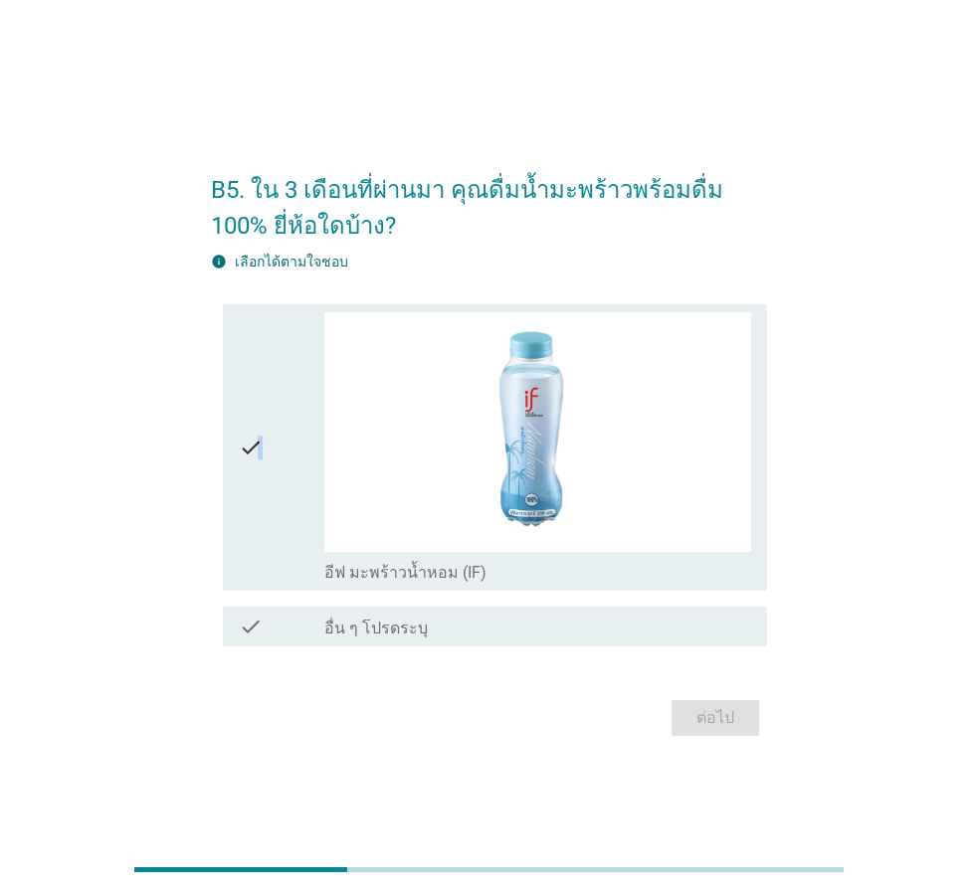
click at [256, 464] on icon "check" at bounding box center [251, 448] width 24 height 272
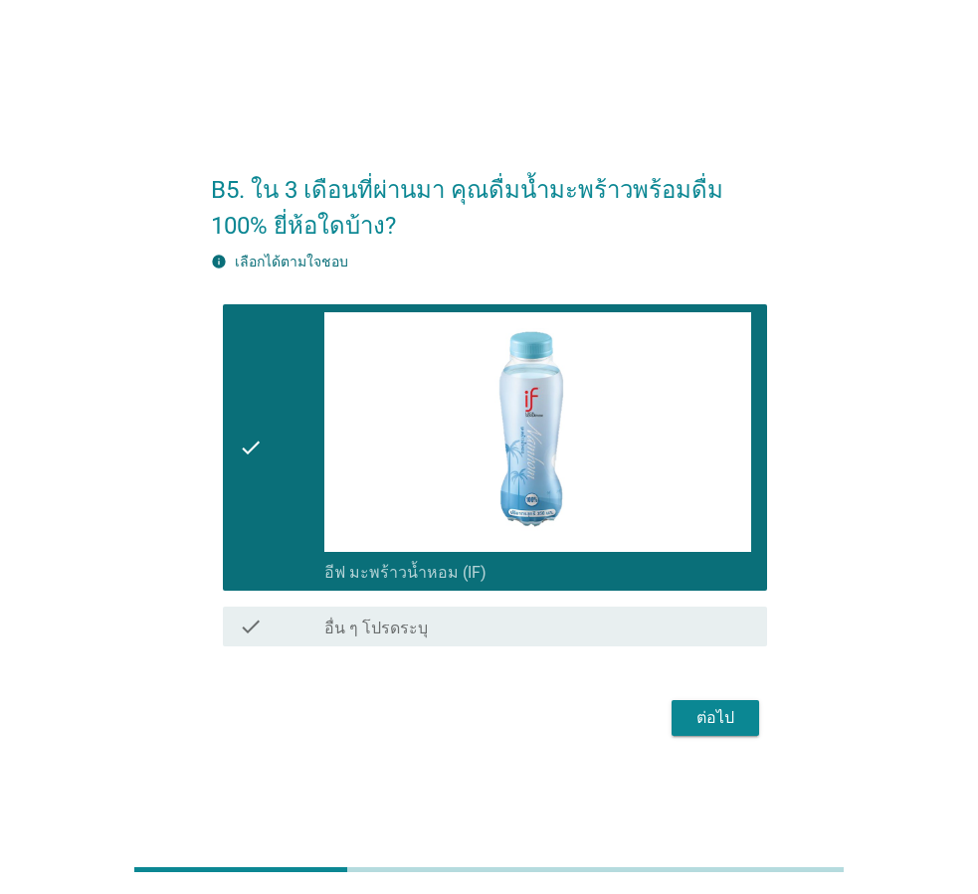
click at [691, 708] on div "ต่อไป" at bounding box center [716, 718] width 56 height 24
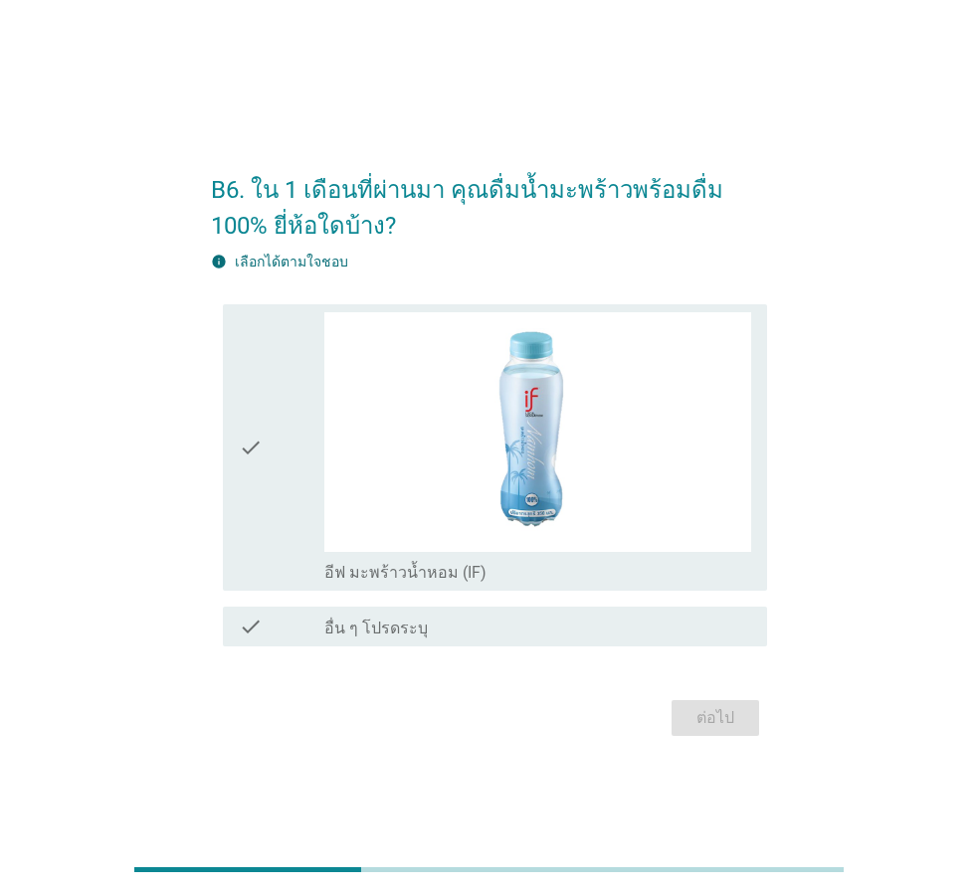
click at [255, 461] on icon "check" at bounding box center [251, 448] width 24 height 272
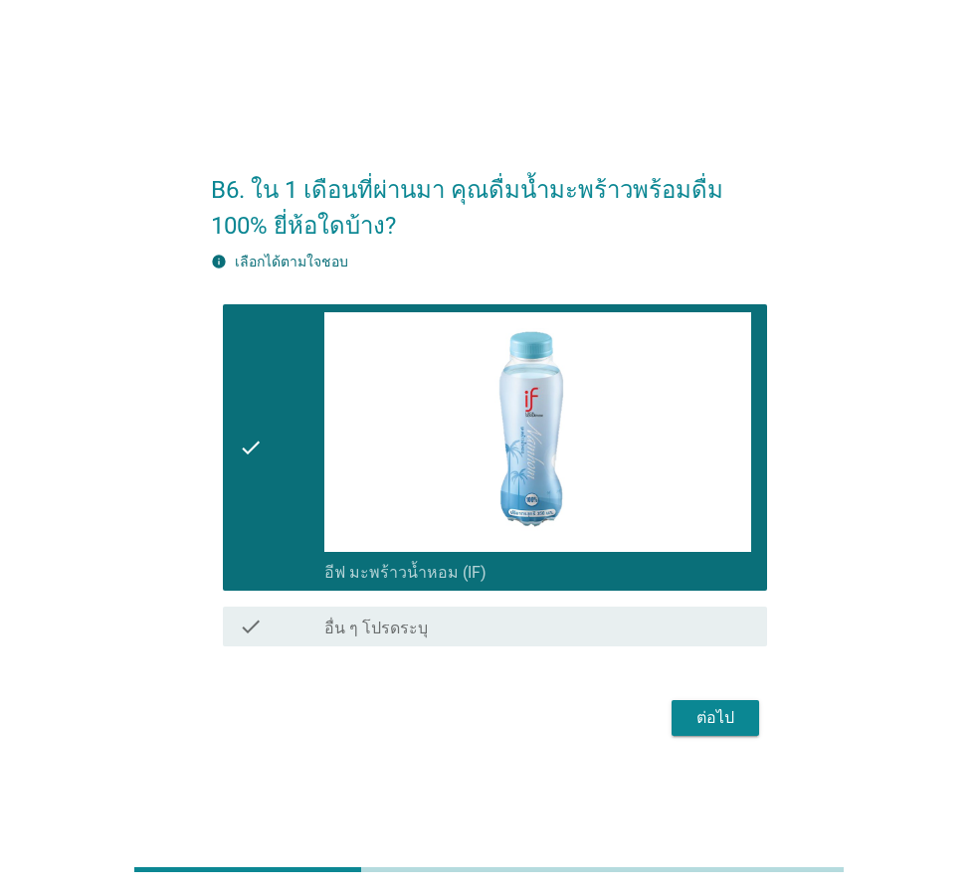
click at [729, 712] on div "ต่อไป" at bounding box center [716, 718] width 56 height 24
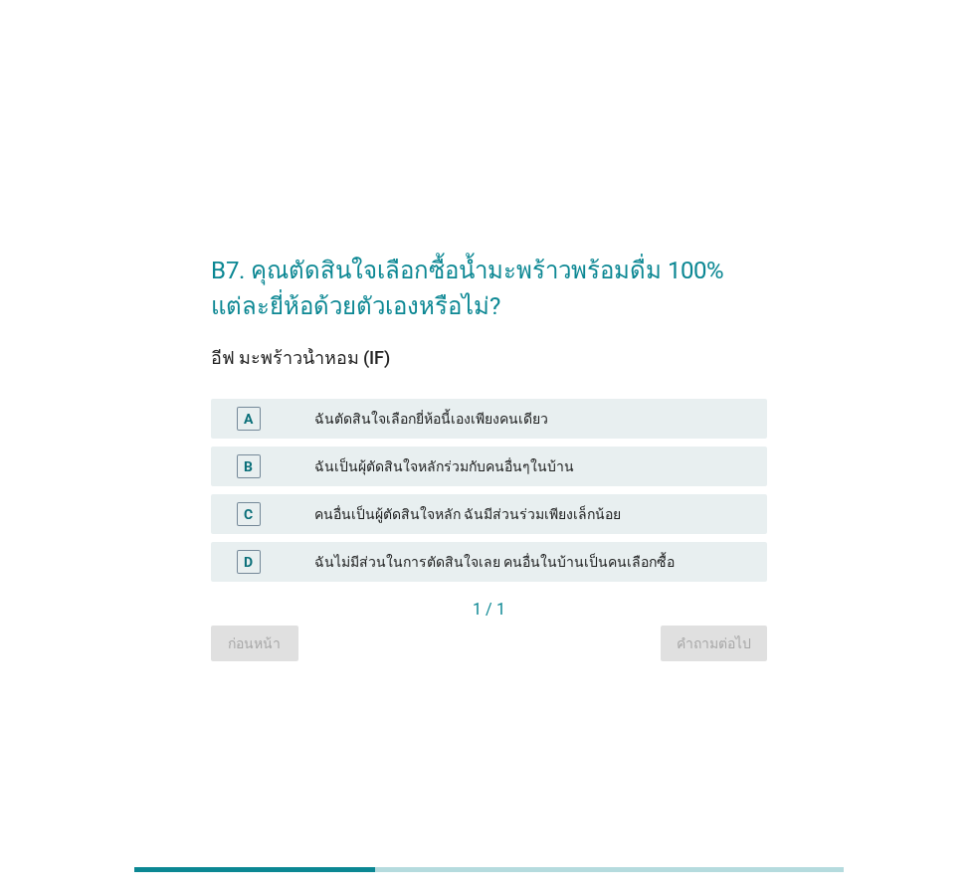
click at [457, 422] on div "ฉันตัดสินใจเลือกยี่ห้อนี้เองเพียงคนเดียว" at bounding box center [532, 419] width 437 height 24
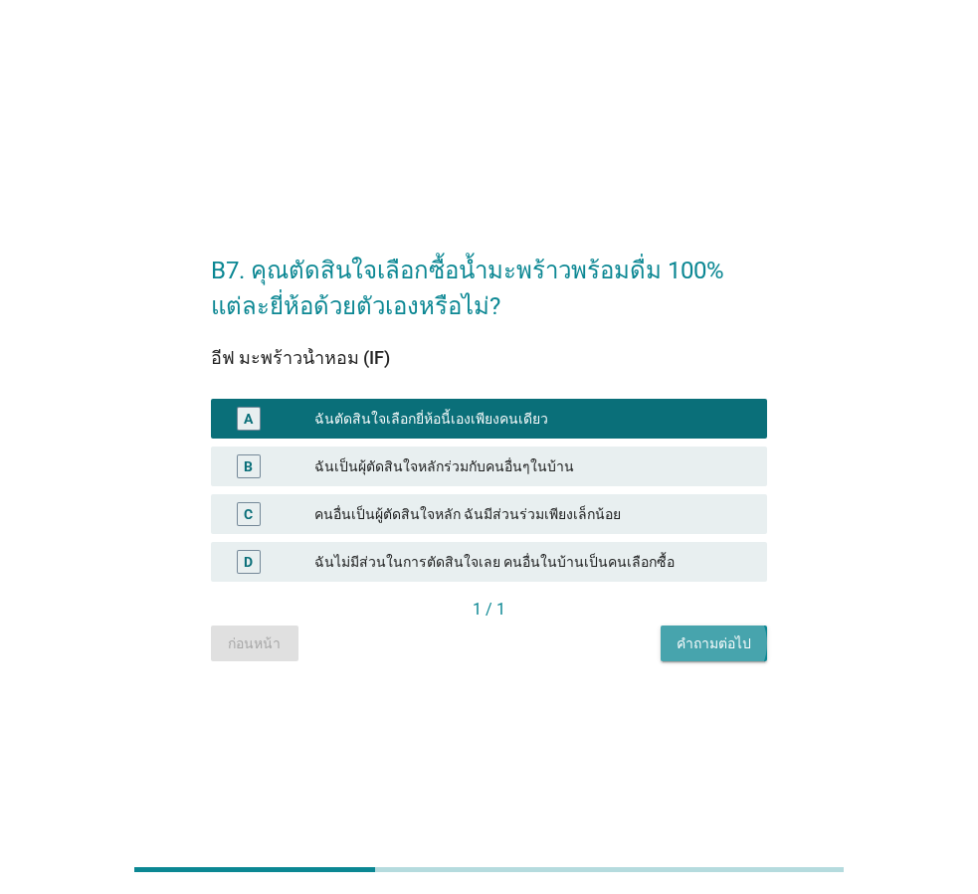
click at [699, 640] on div "คำถามต่อไป" at bounding box center [714, 644] width 75 height 21
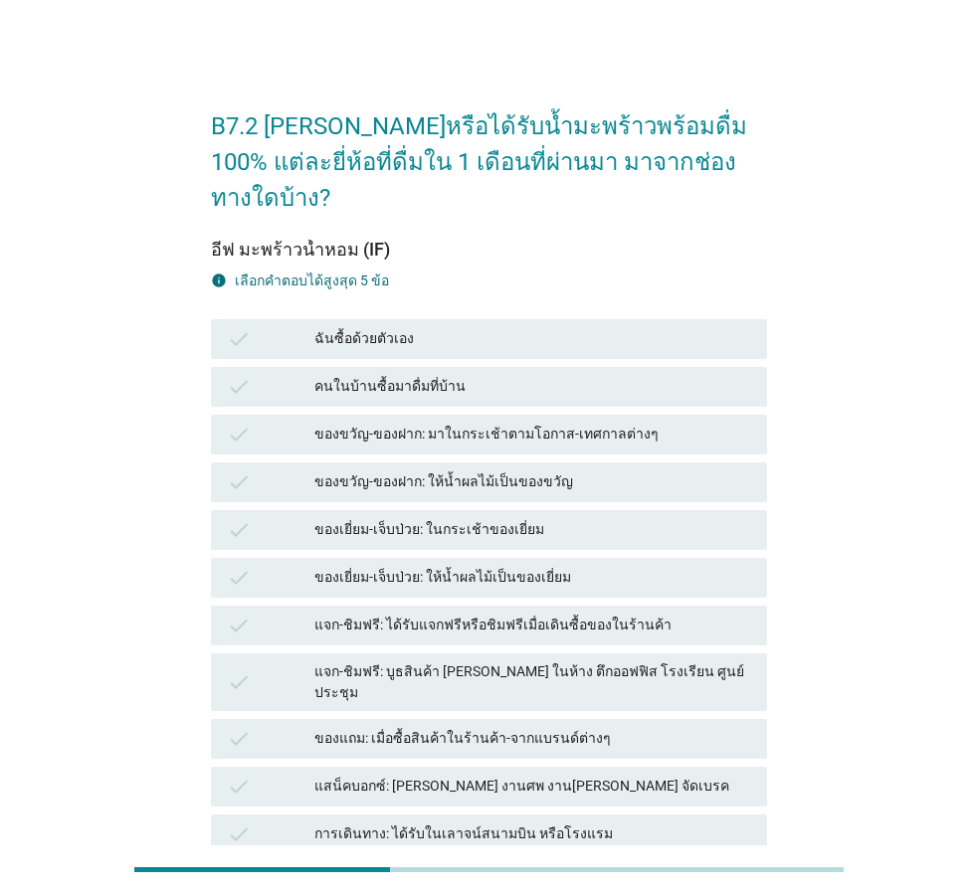
click at [408, 327] on div "ฉันซื้อด้วยตัวเอง" at bounding box center [532, 339] width 437 height 24
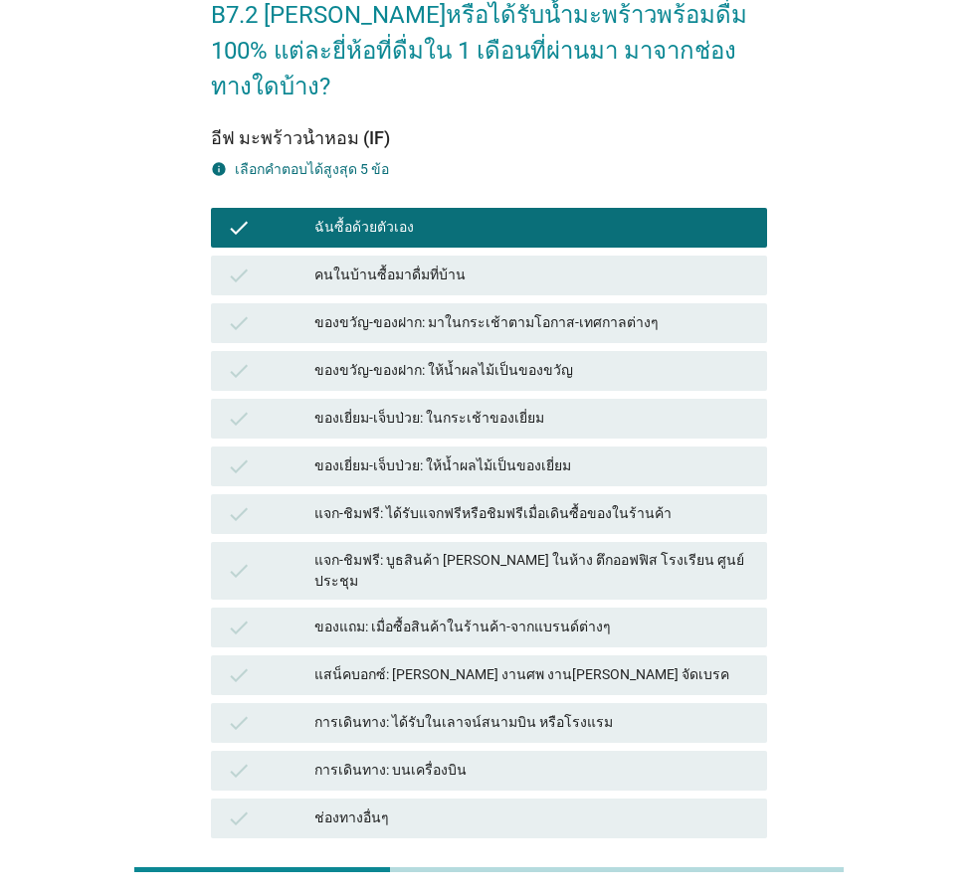
scroll to position [247, 0]
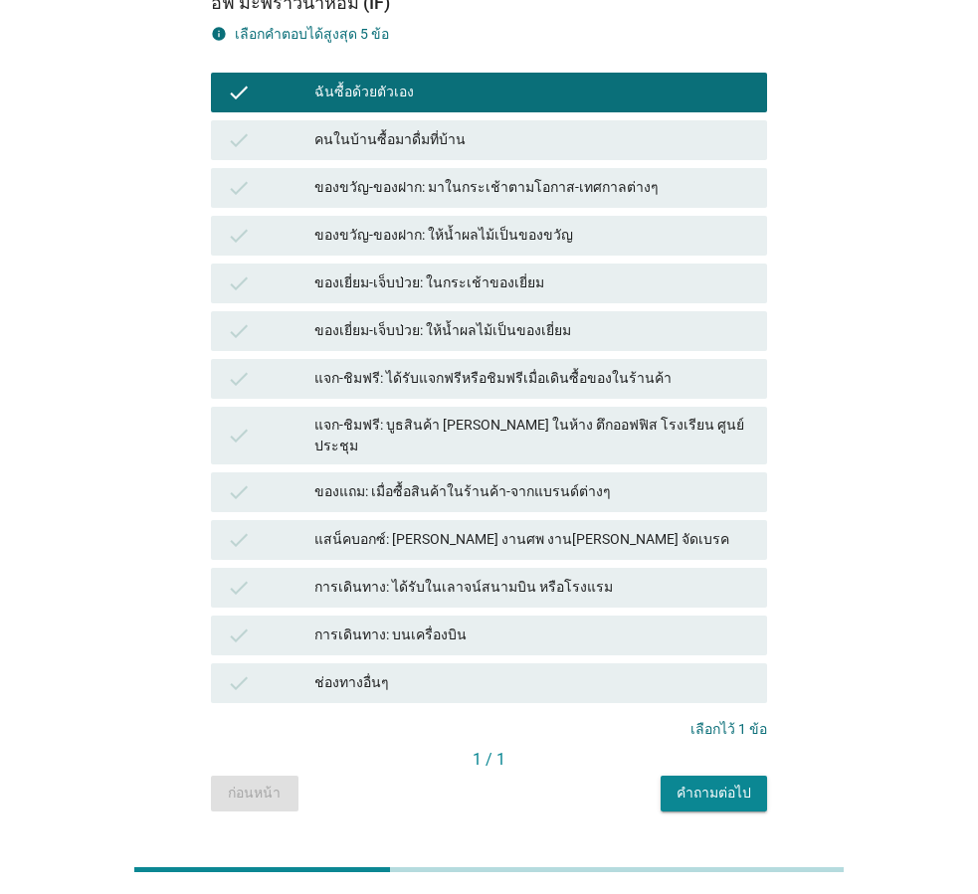
click at [730, 783] on div "คำถามต่อไป" at bounding box center [714, 793] width 75 height 21
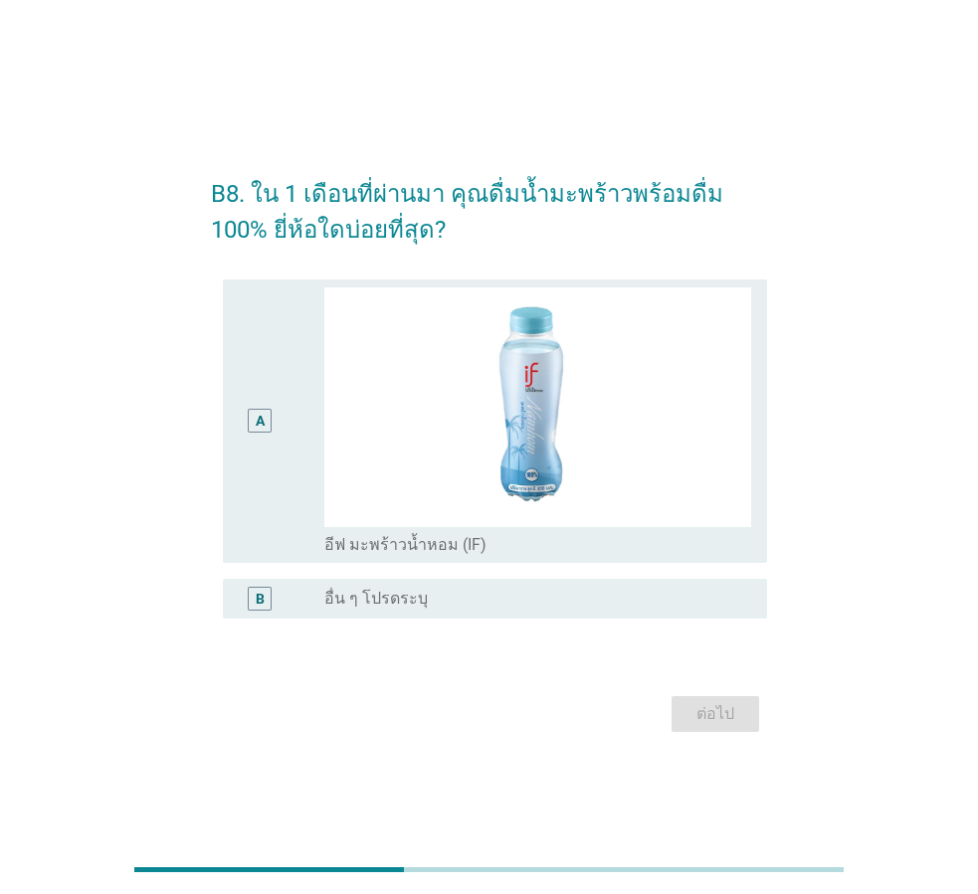
click at [261, 501] on div "A" at bounding box center [260, 422] width 43 height 269
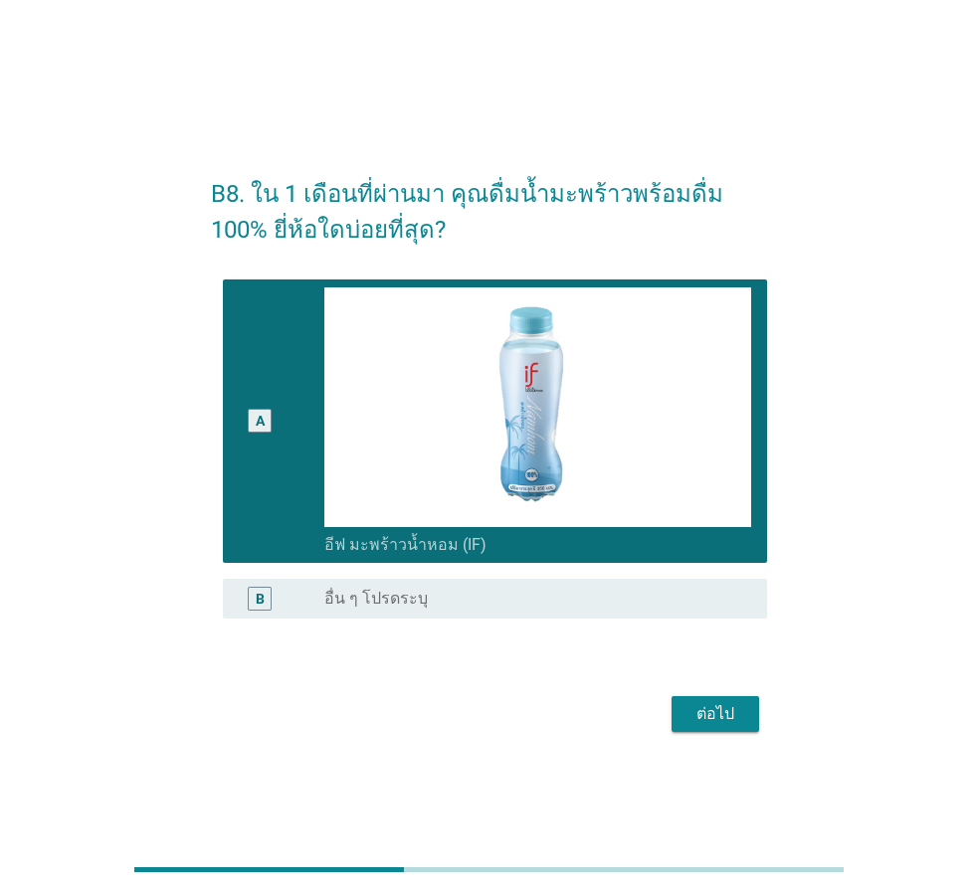
click at [718, 712] on div "ต่อไป" at bounding box center [716, 714] width 56 height 24
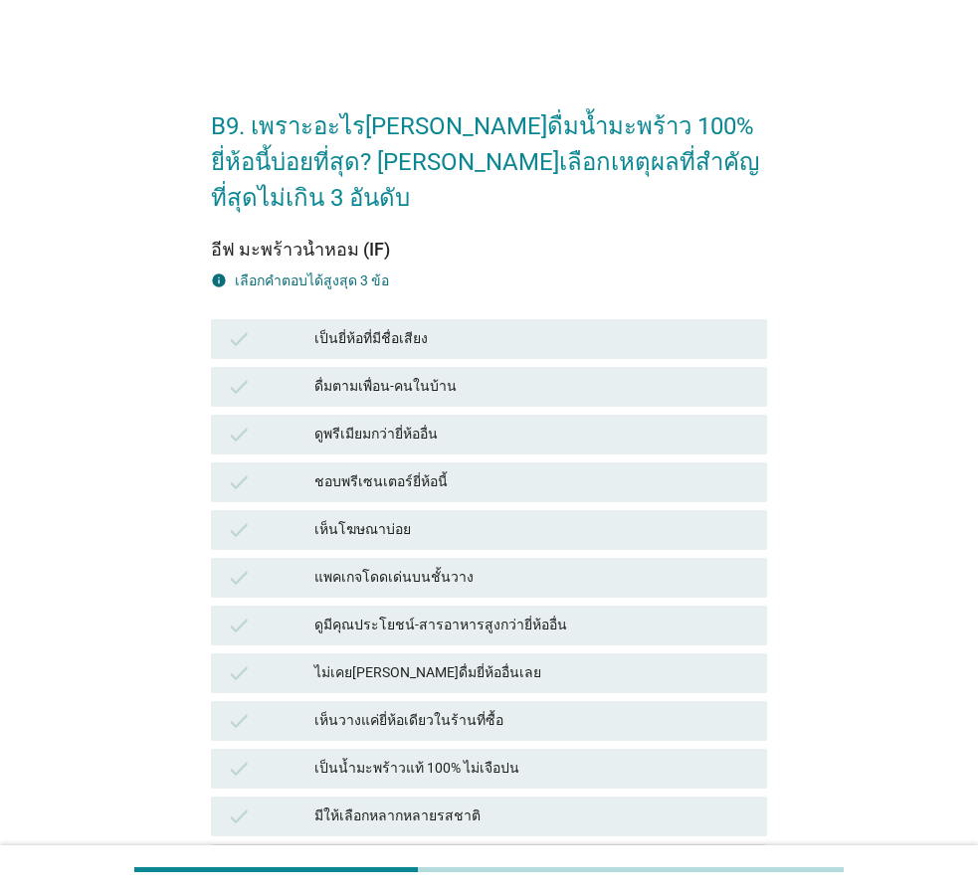
click at [409, 566] on div "แพคเกจโดดเด่นบนชั้นวาง" at bounding box center [532, 578] width 437 height 24
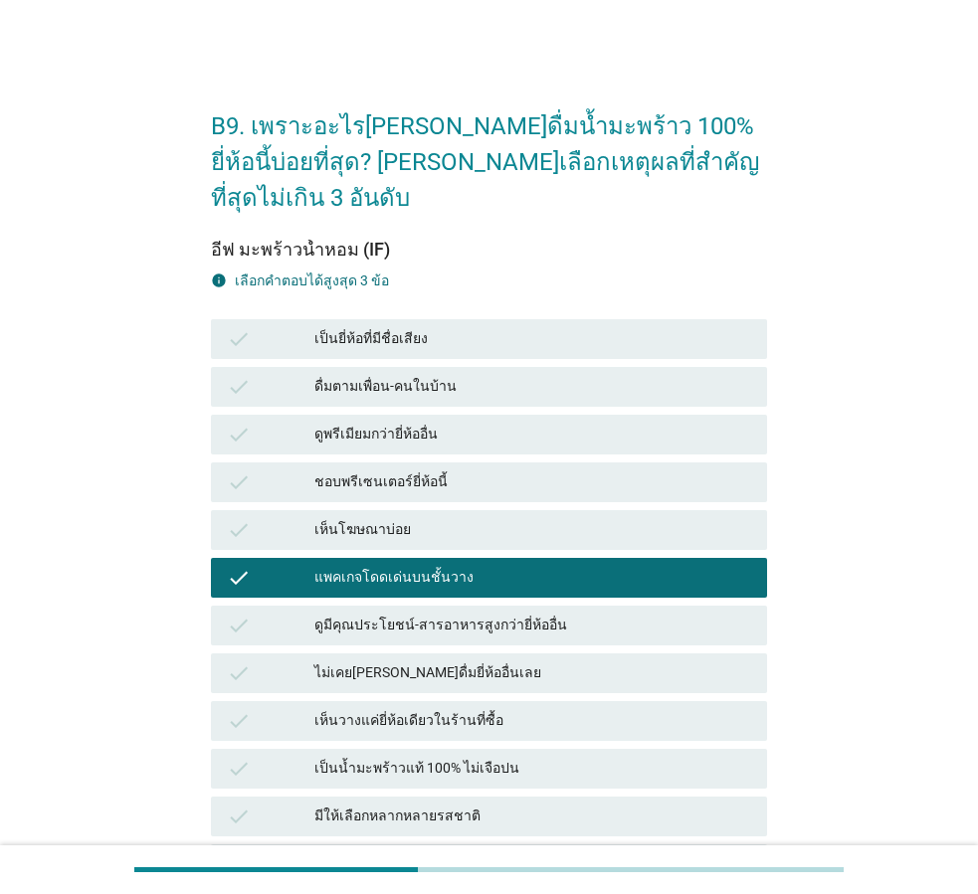
click at [486, 757] on div "เป็นน้ำมะพร้าวแท้ 100% ไม่เจือปน" at bounding box center [532, 769] width 437 height 24
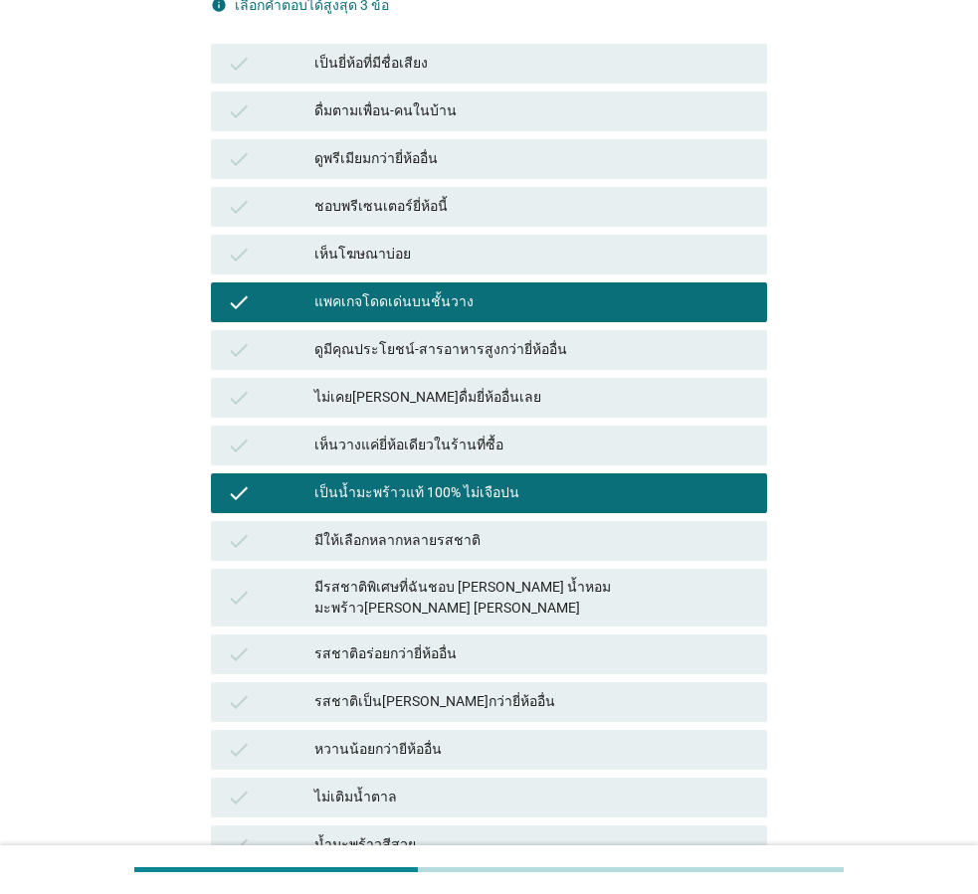
scroll to position [298, 0]
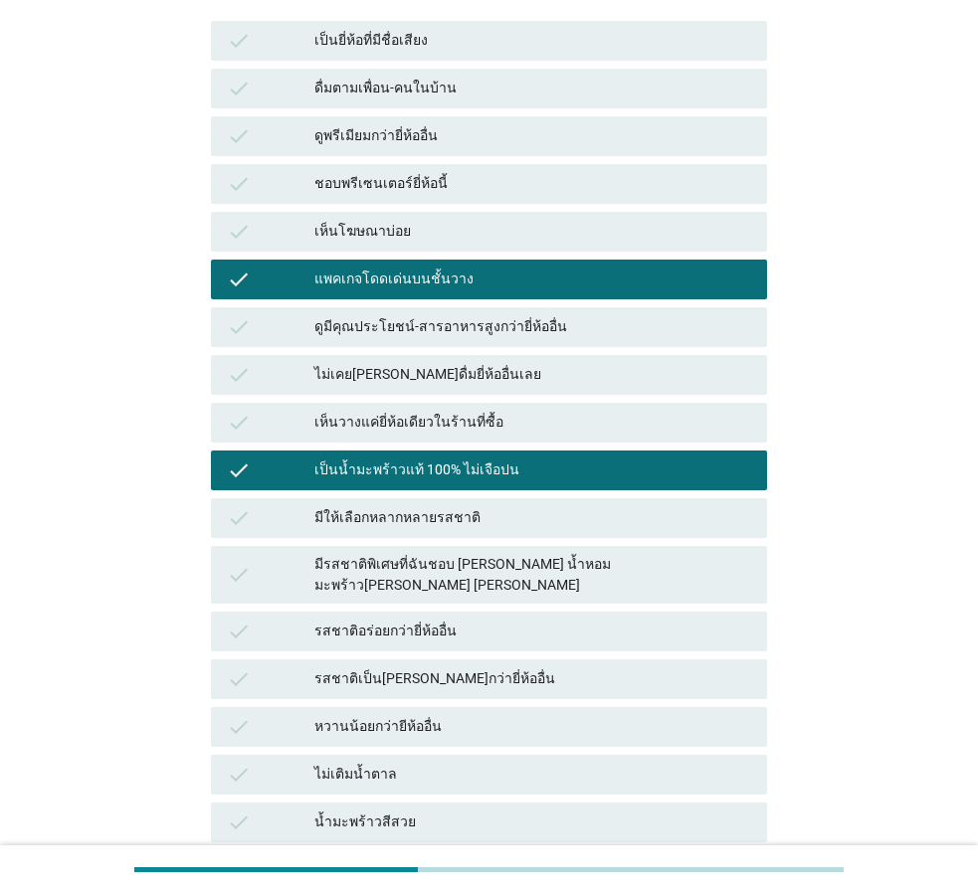
click at [459, 715] on div "หวานน้อยกว่ายีห้ออื่น" at bounding box center [532, 727] width 437 height 24
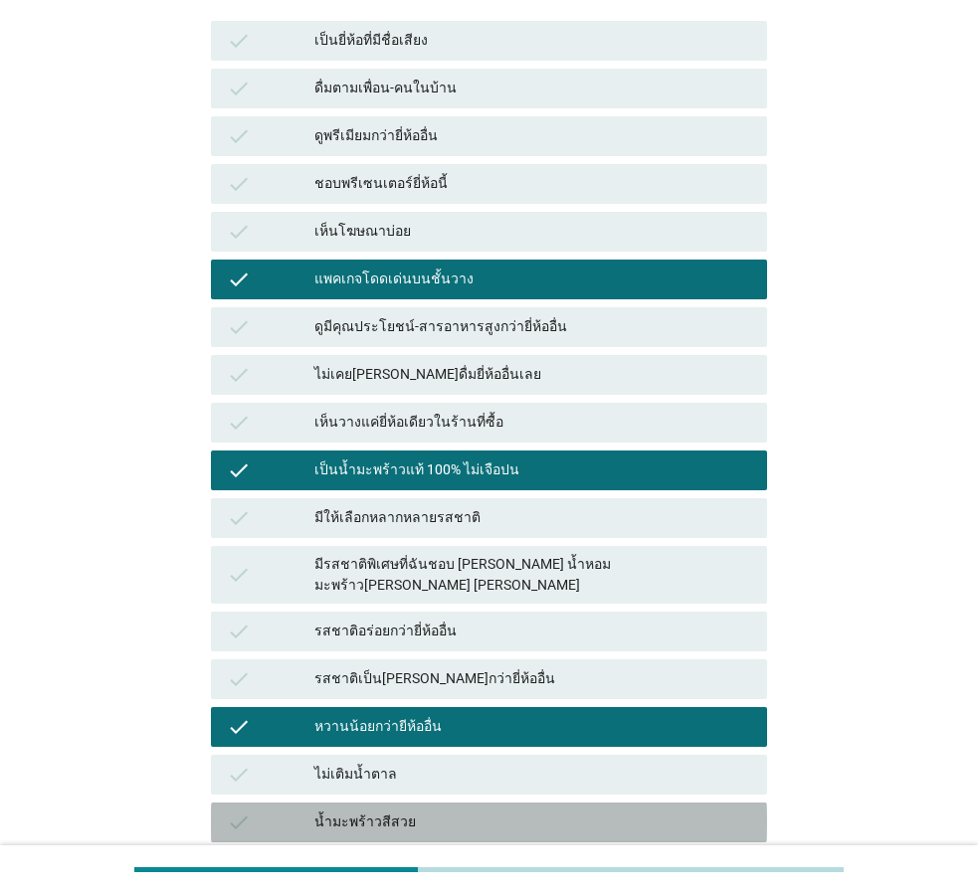
click at [444, 811] on div "น้ำมะพร้าวสีสวย" at bounding box center [532, 823] width 437 height 24
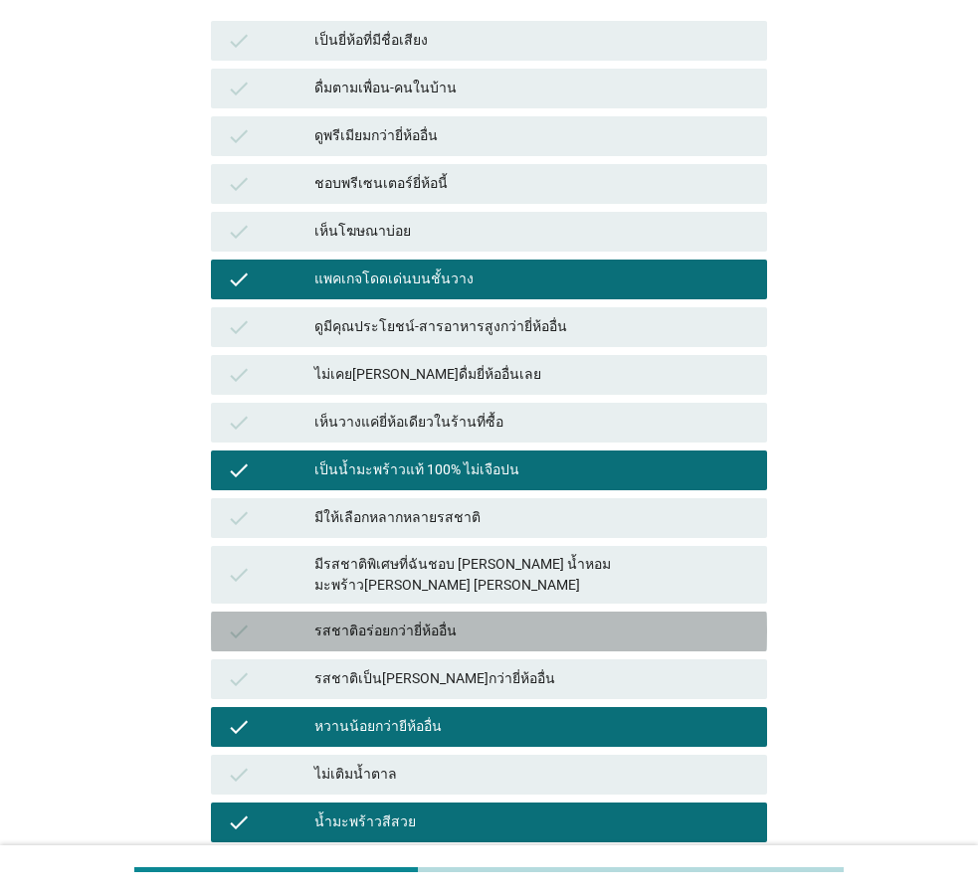
click at [463, 620] on div "รสชาติอร่อยกว่ายี่ห้ออื่น" at bounding box center [532, 632] width 437 height 24
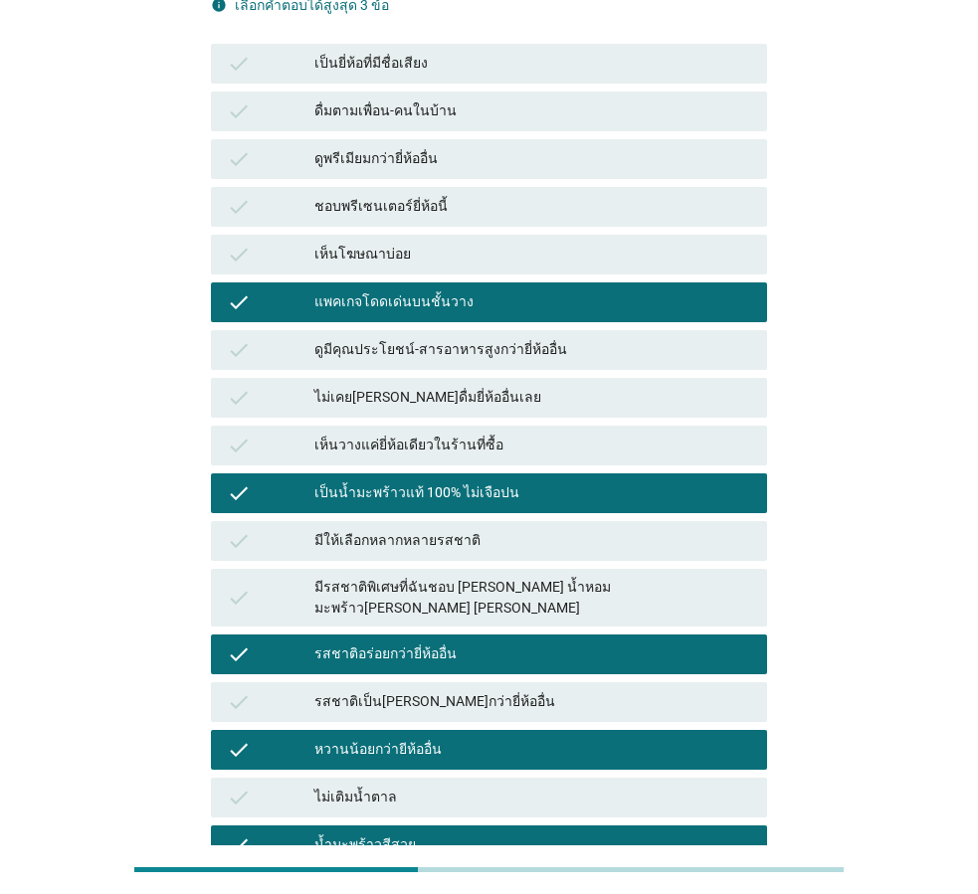
scroll to position [275, 0]
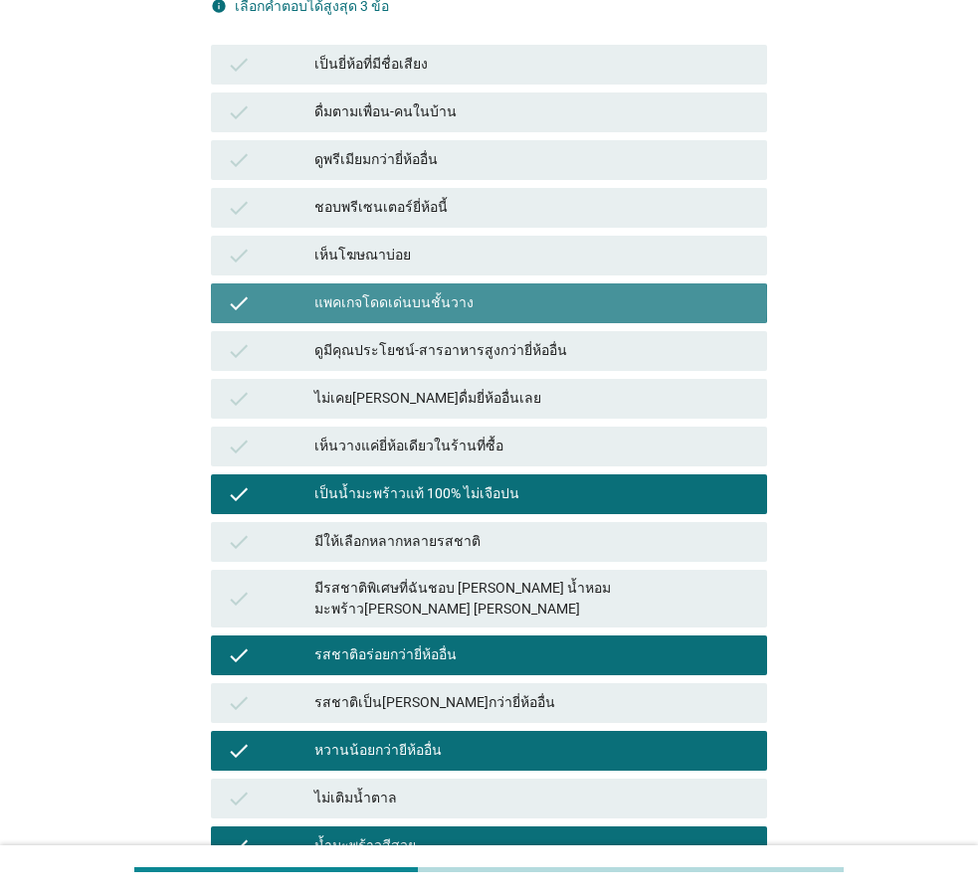
click at [410, 292] on div "แพคเกจโดดเด่นบนชั้นวาง" at bounding box center [532, 304] width 437 height 24
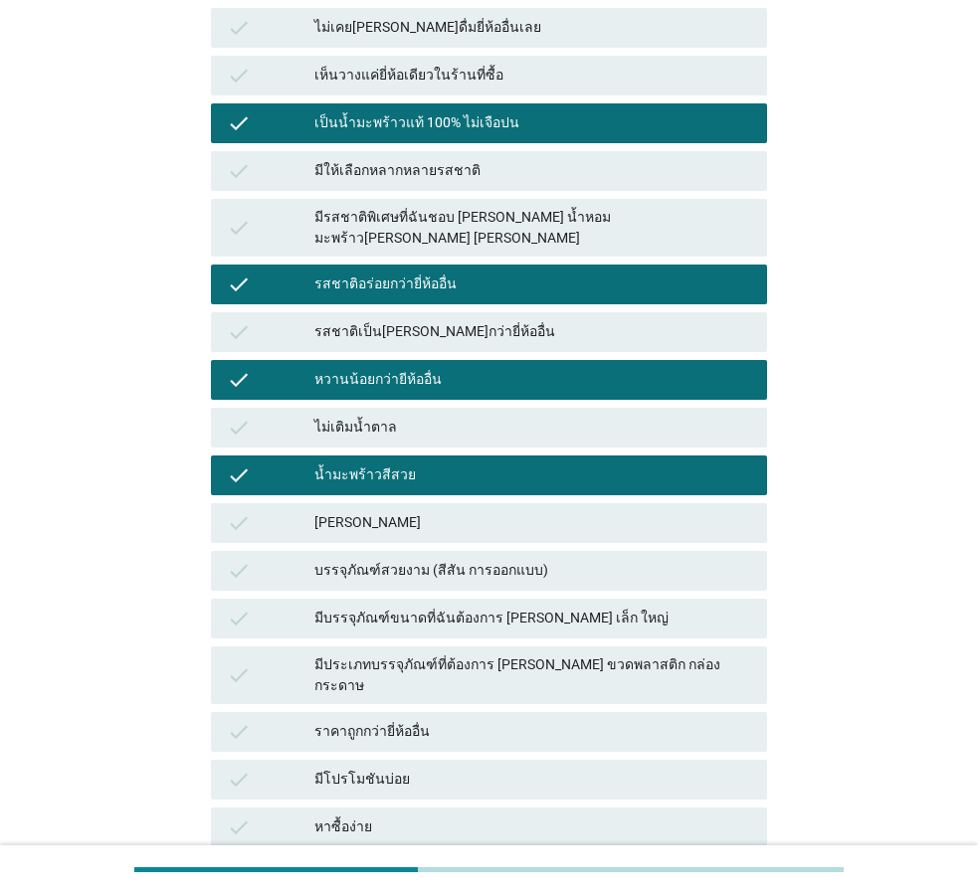
scroll to position [673, 0]
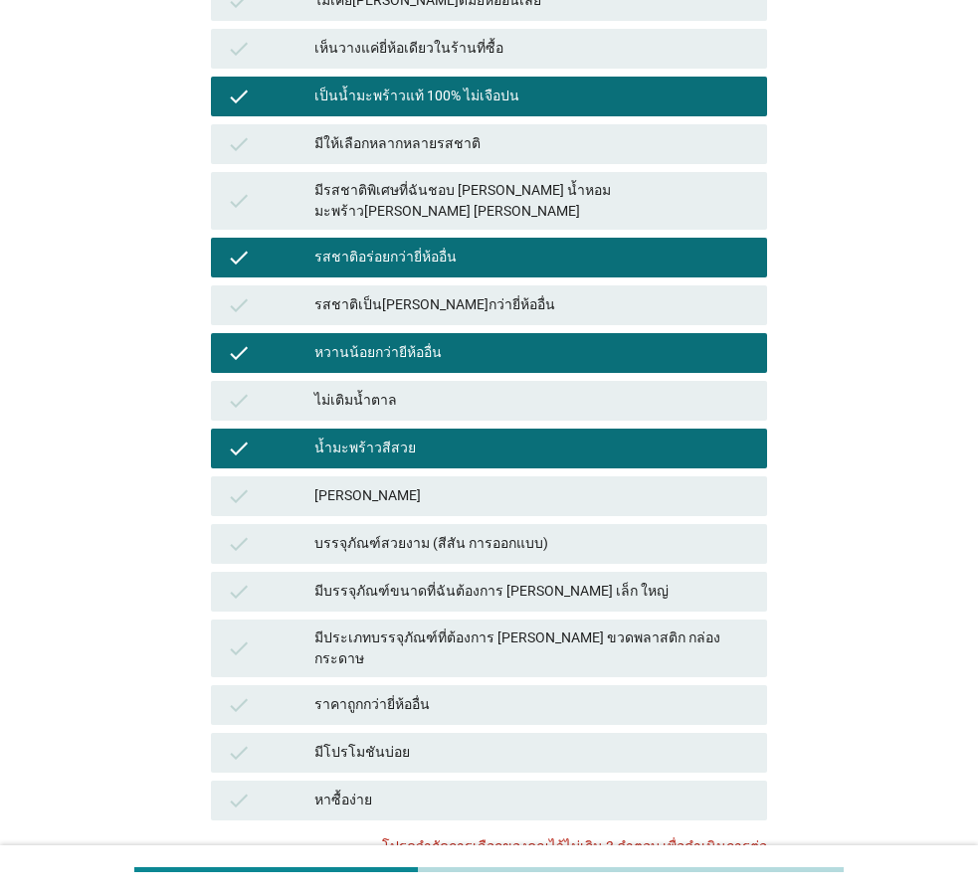
click at [419, 437] on div "น้ำมะพร้าวสีสวย" at bounding box center [532, 449] width 437 height 24
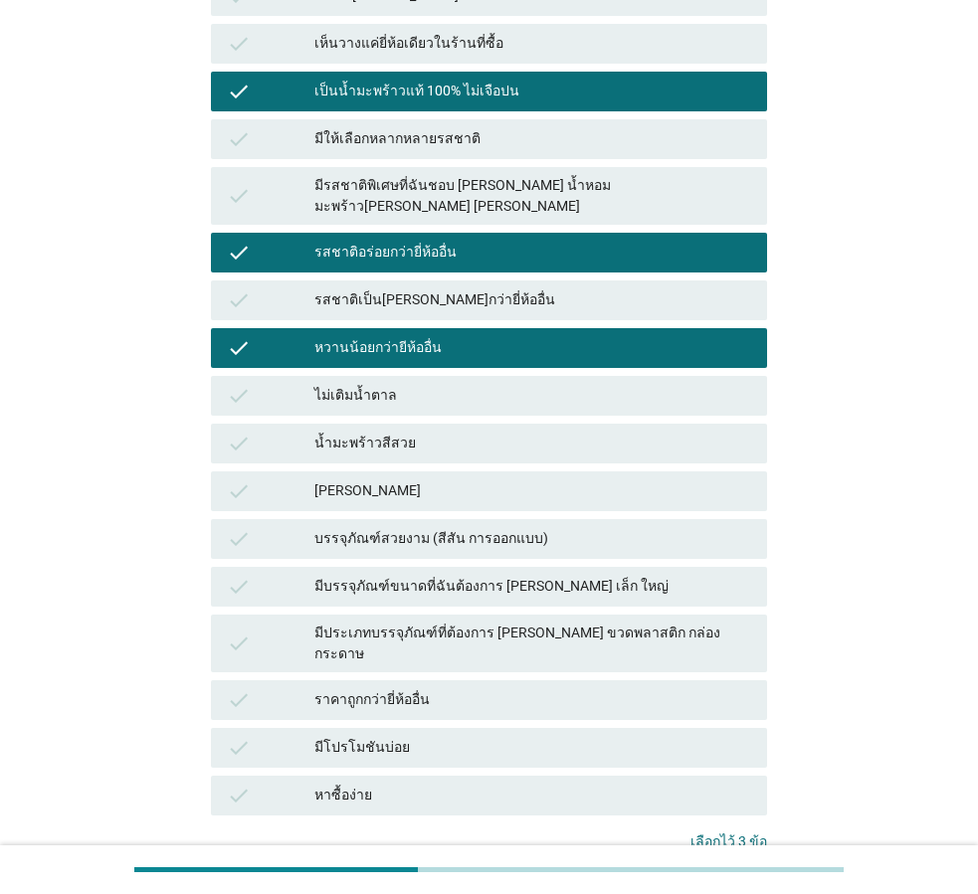
scroll to position [772, 0]
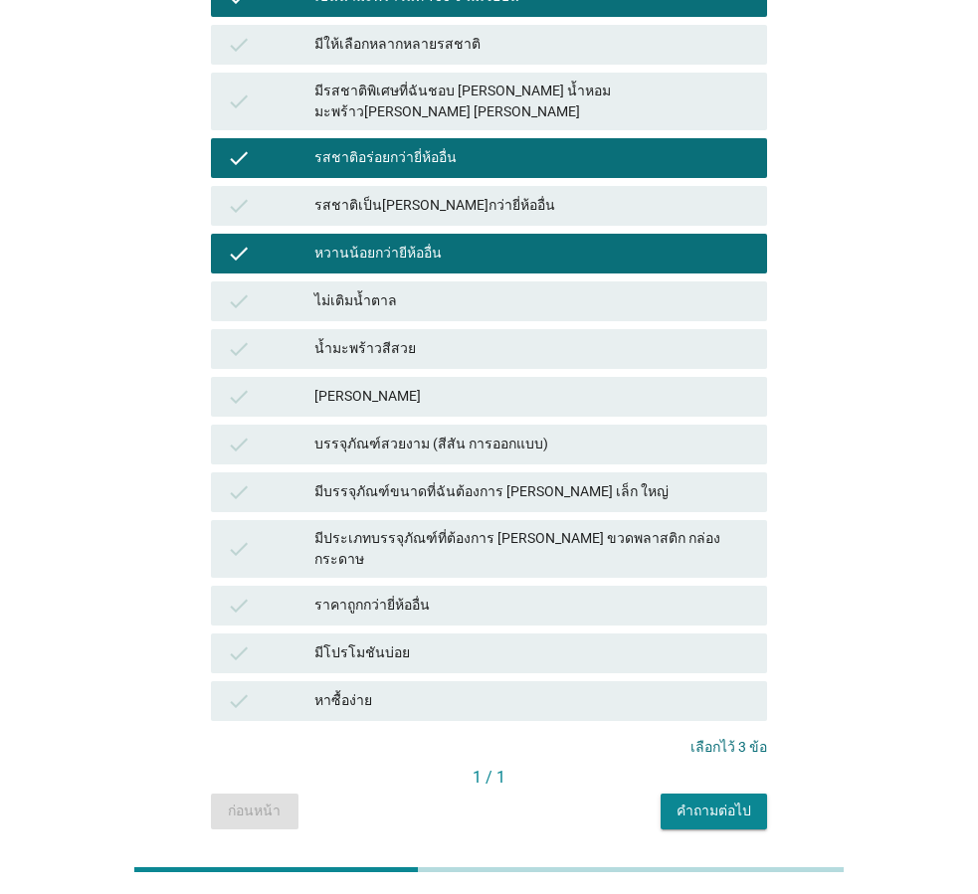
click at [727, 794] on button "คำถามต่อไป" at bounding box center [714, 812] width 106 height 36
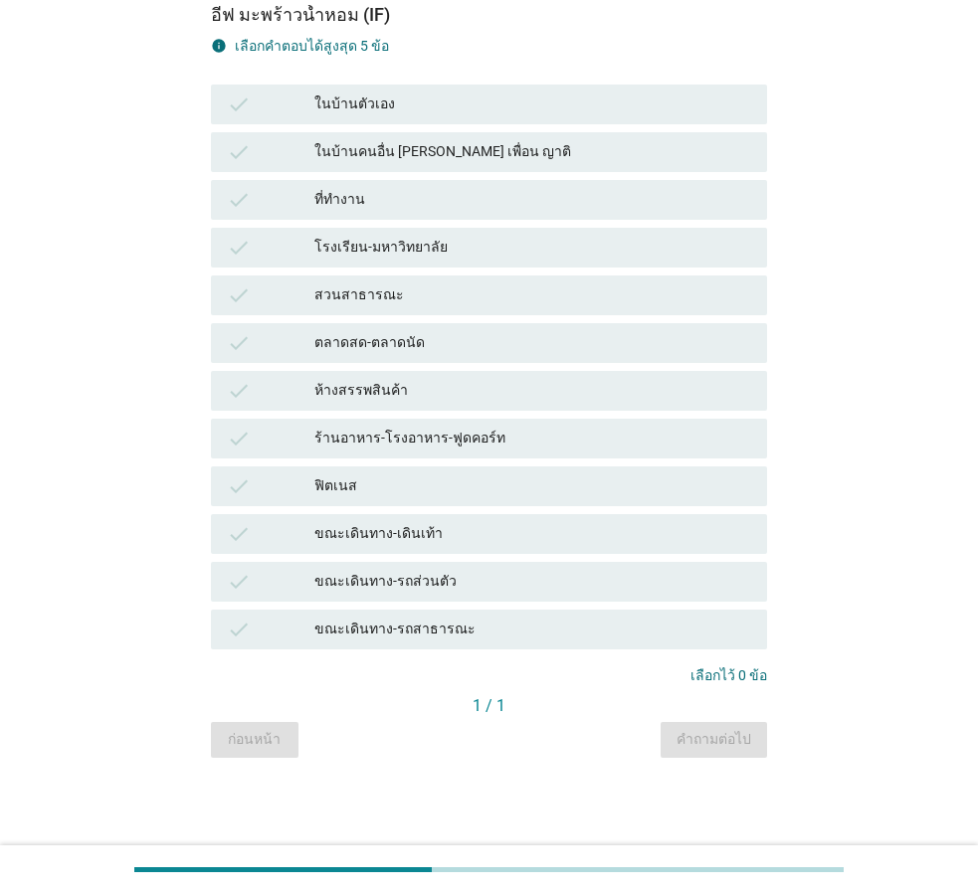
scroll to position [0, 0]
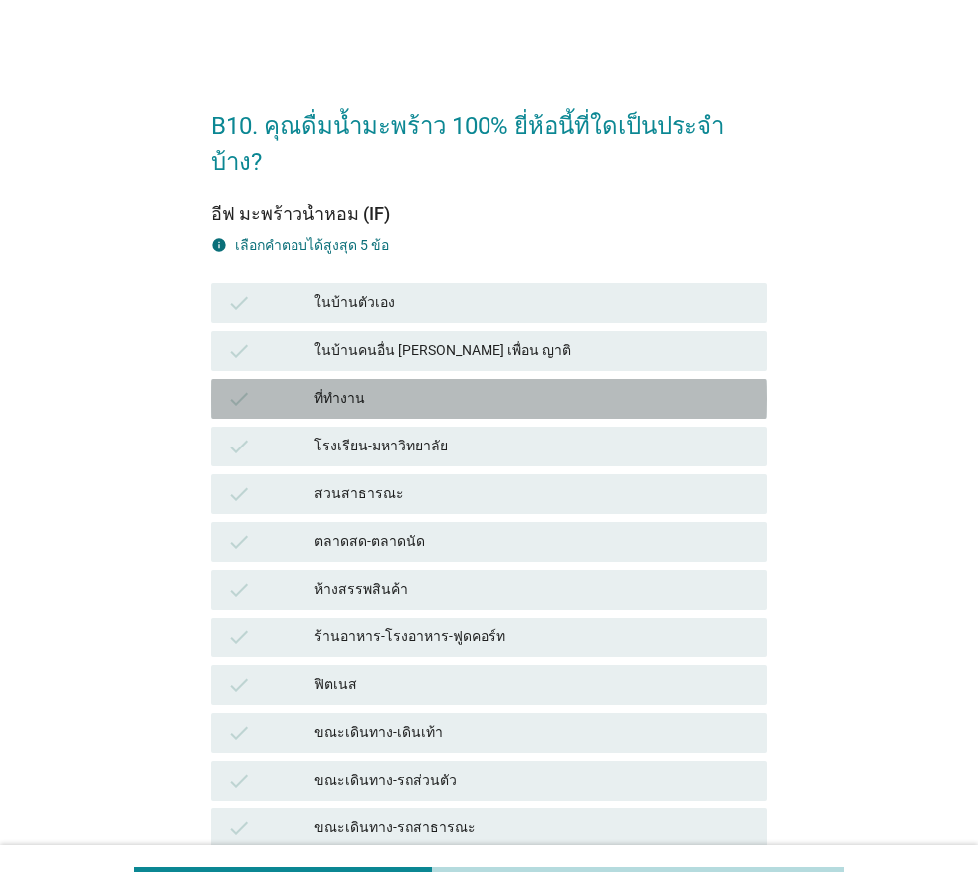
click at [343, 387] on div "ที่ทำงาน" at bounding box center [532, 399] width 437 height 24
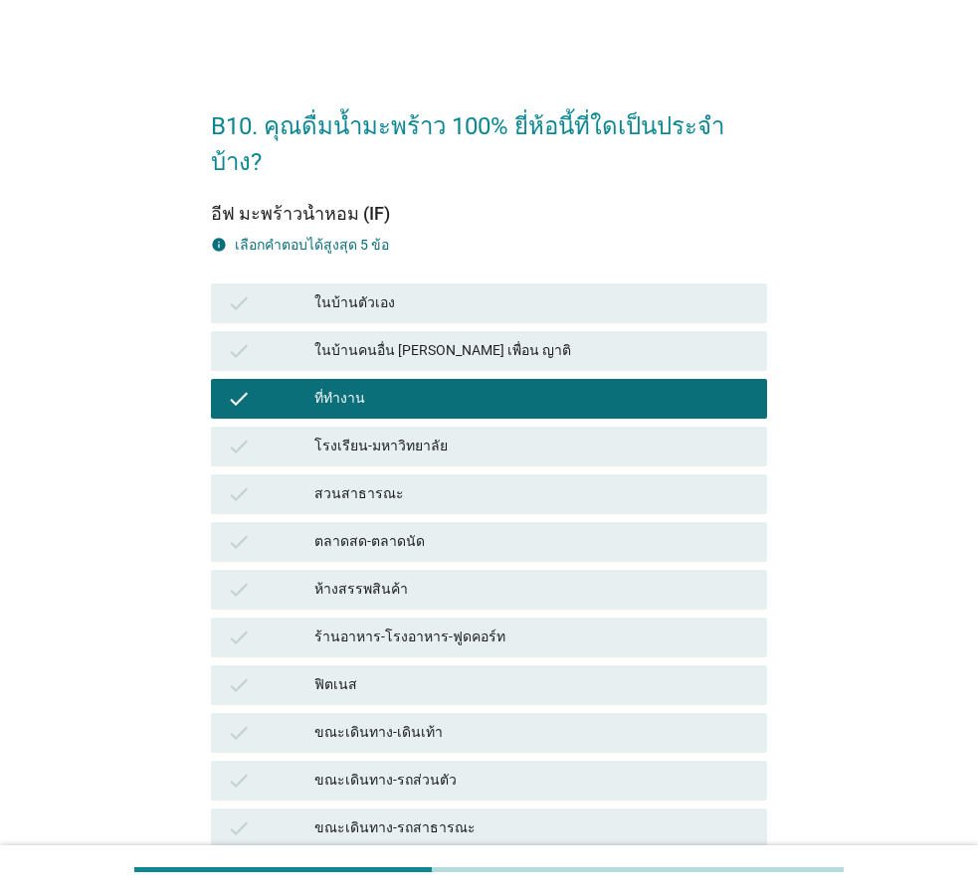
click at [353, 292] on div "ในบ้านตัวเอง" at bounding box center [532, 304] width 437 height 24
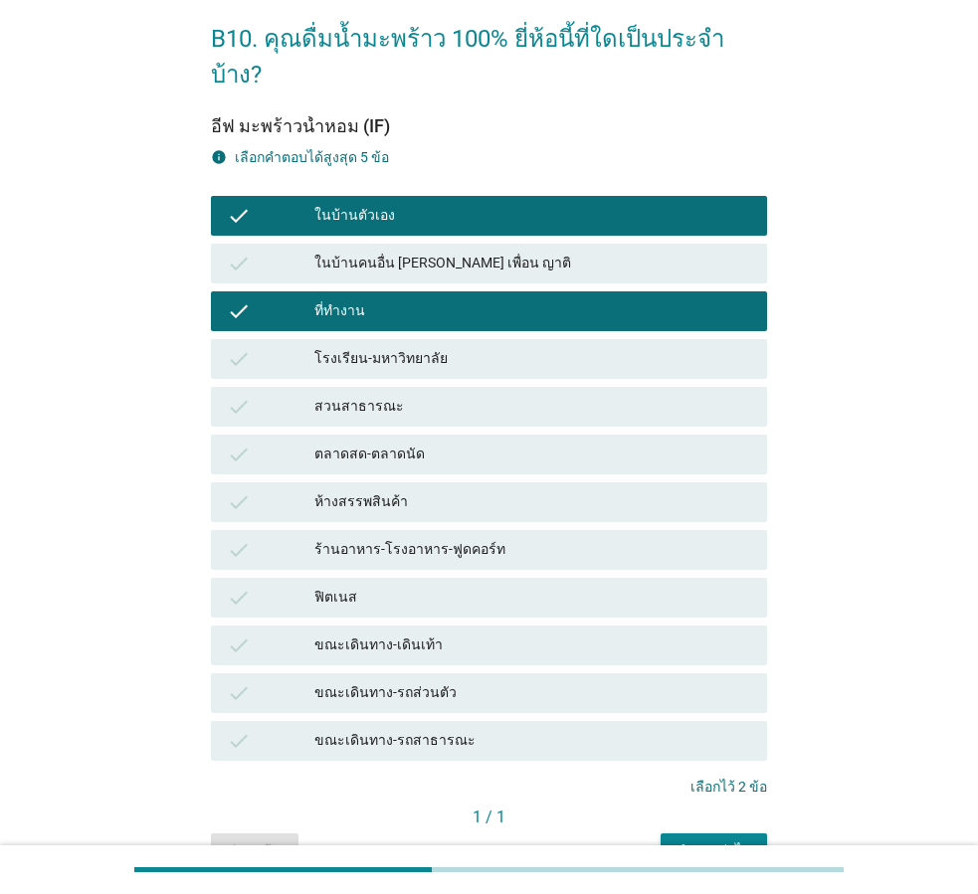
scroll to position [163, 0]
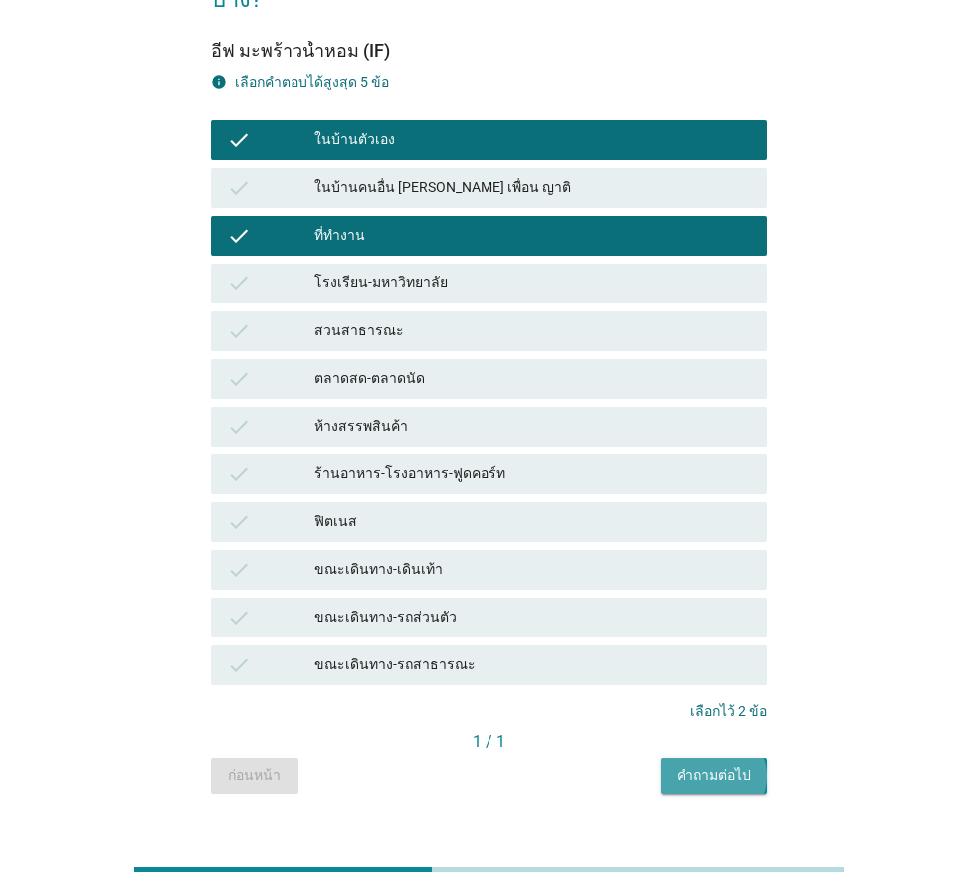
click at [739, 765] on div "คำถามต่อไป" at bounding box center [714, 775] width 75 height 21
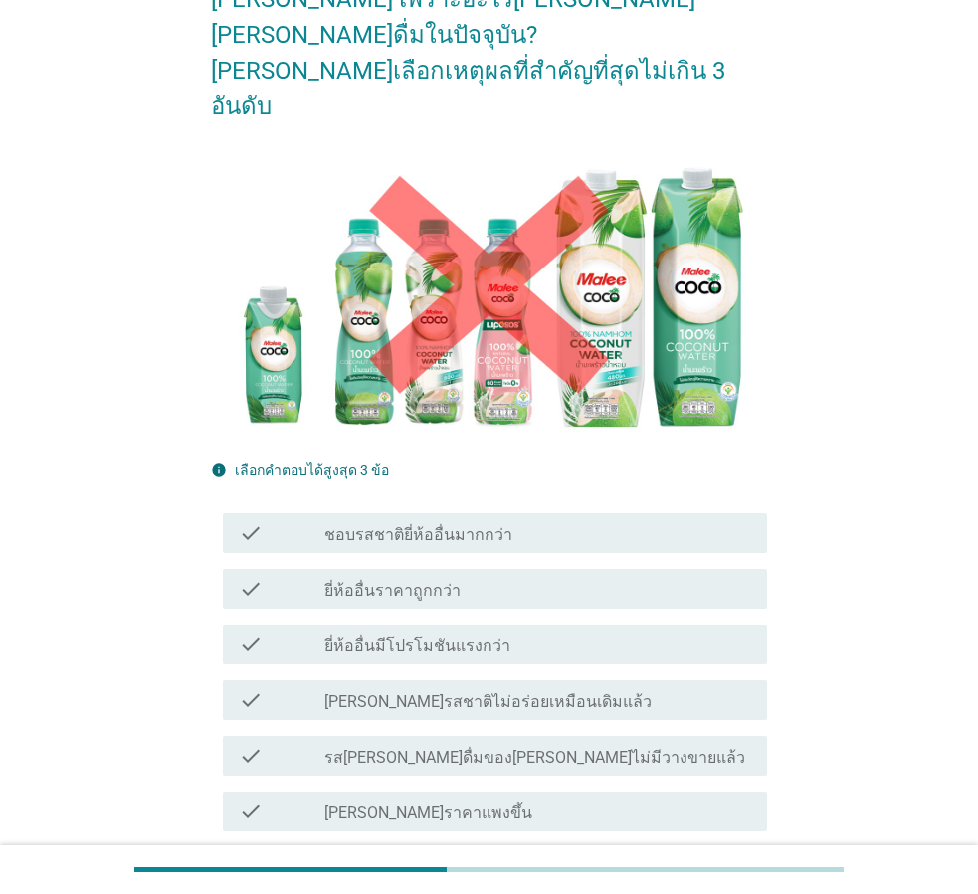
scroll to position [0, 0]
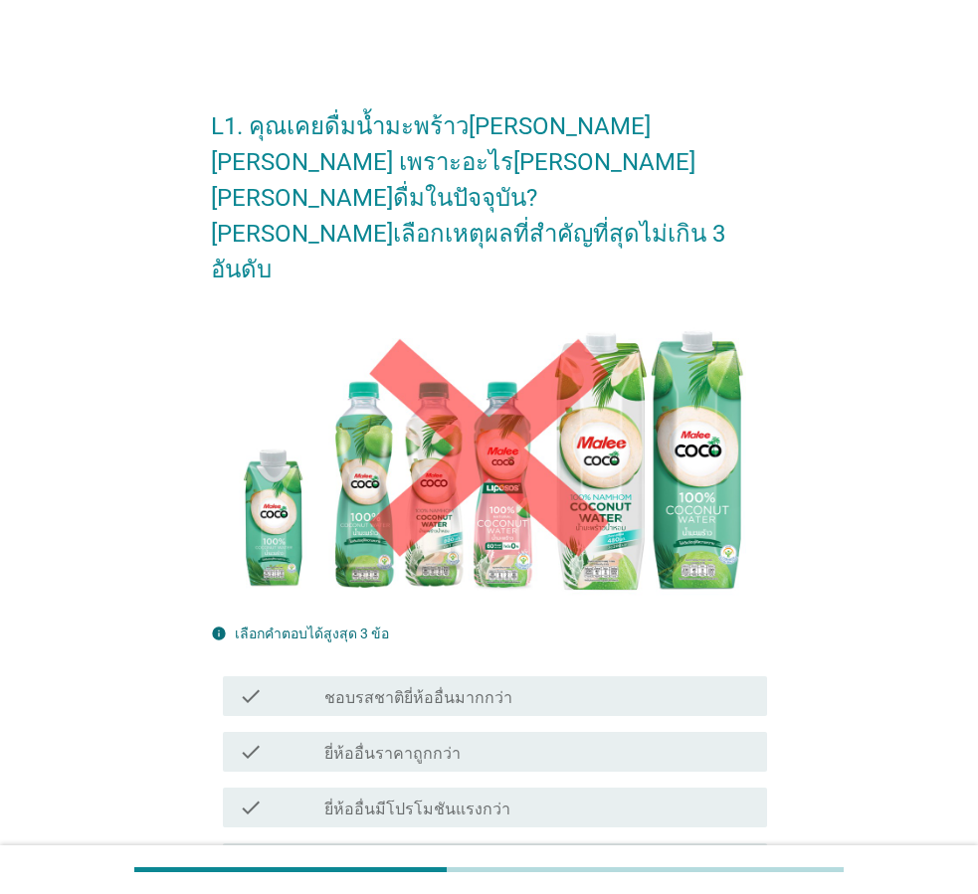
click at [437, 689] on label "ชอบรสชาติยี่ห้ออื่นมากกว่า" at bounding box center [418, 699] width 188 height 20
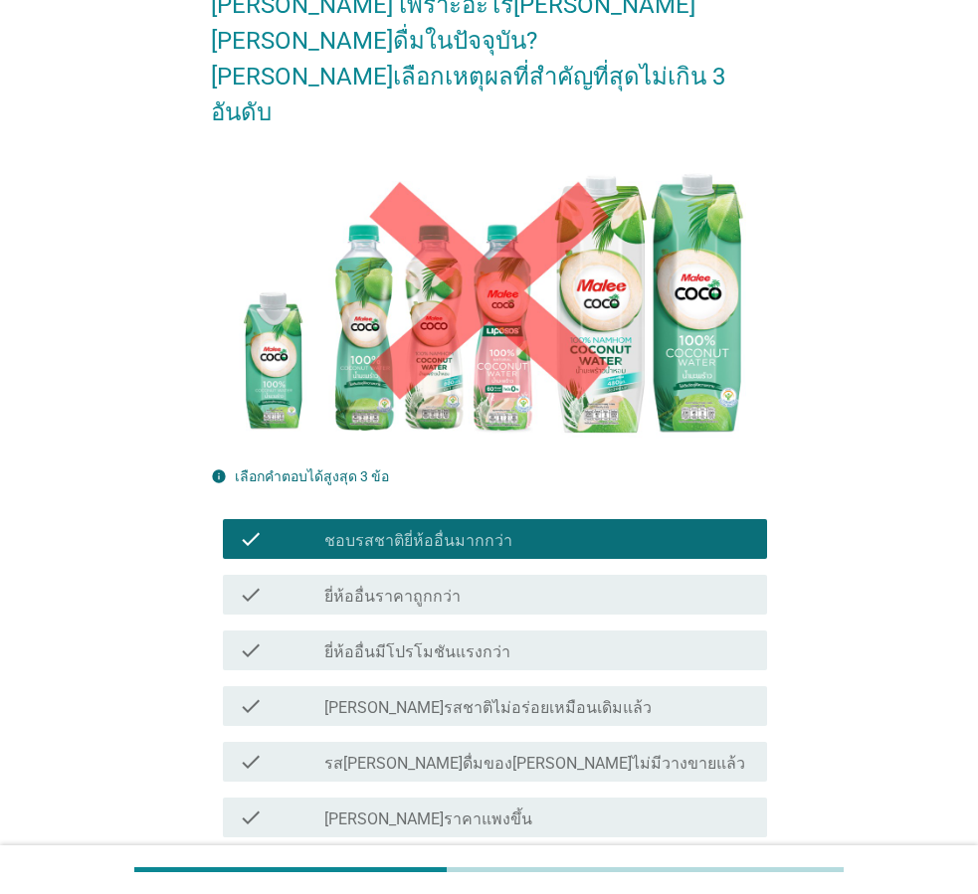
scroll to position [513, 0]
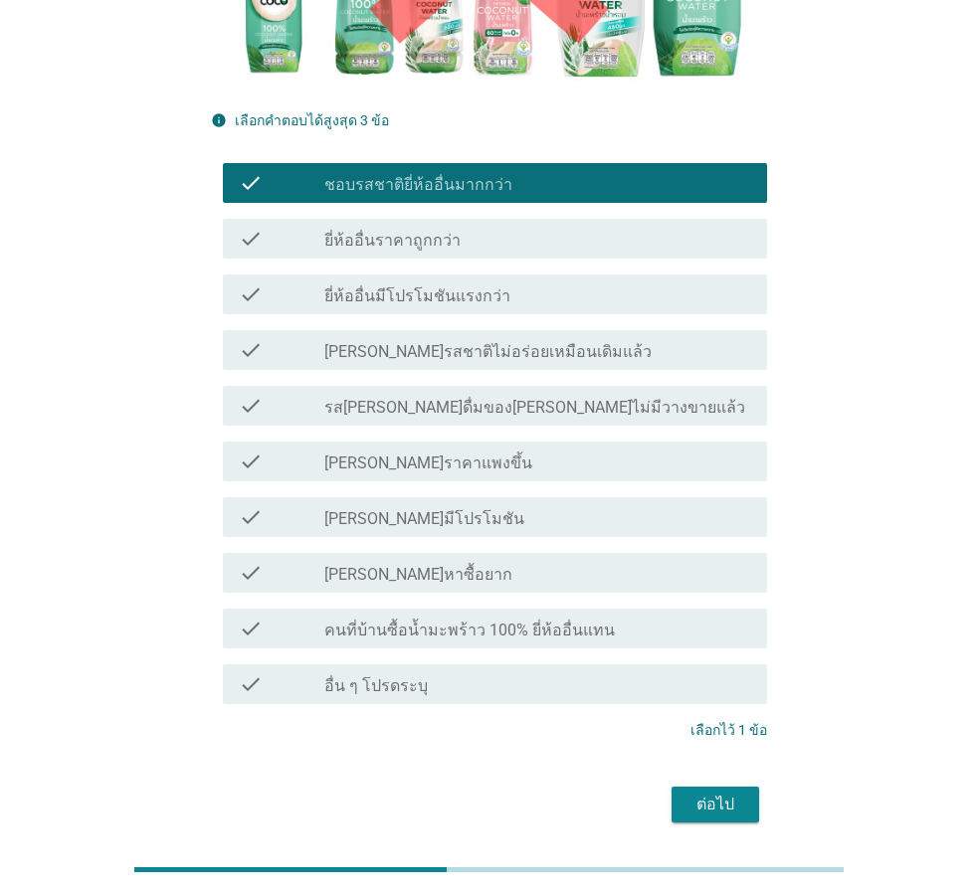
click at [726, 793] on div "ต่อไป" at bounding box center [716, 805] width 56 height 24
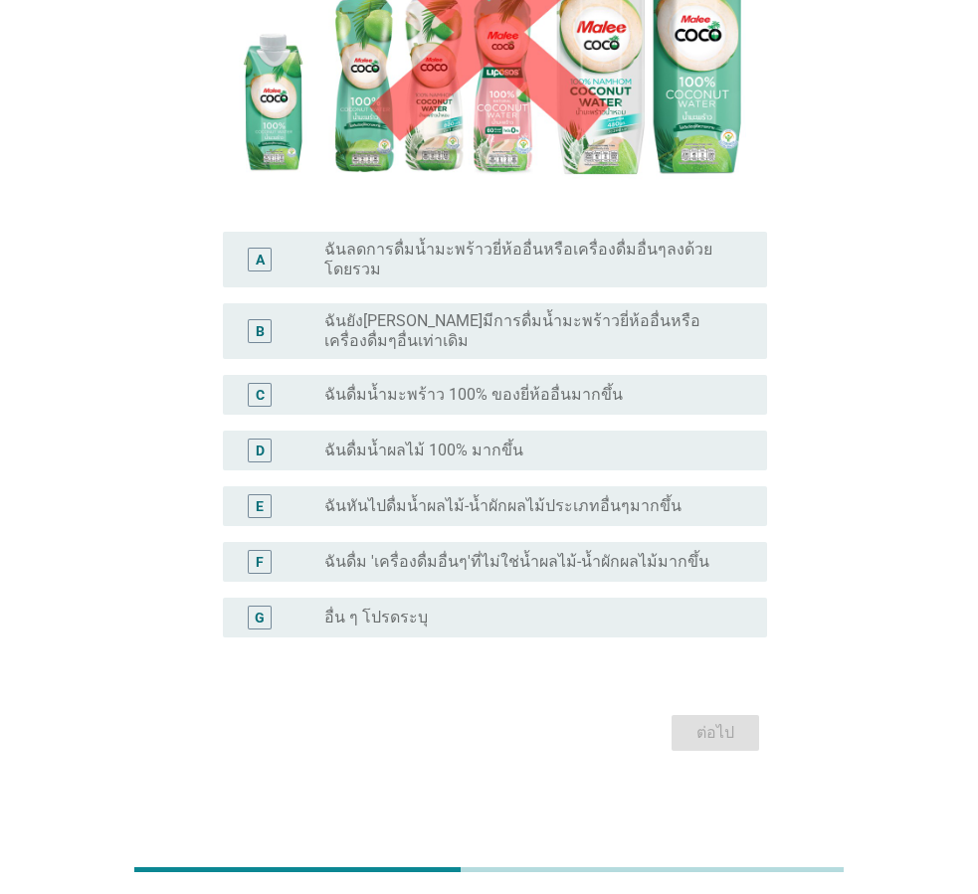
scroll to position [0, 0]
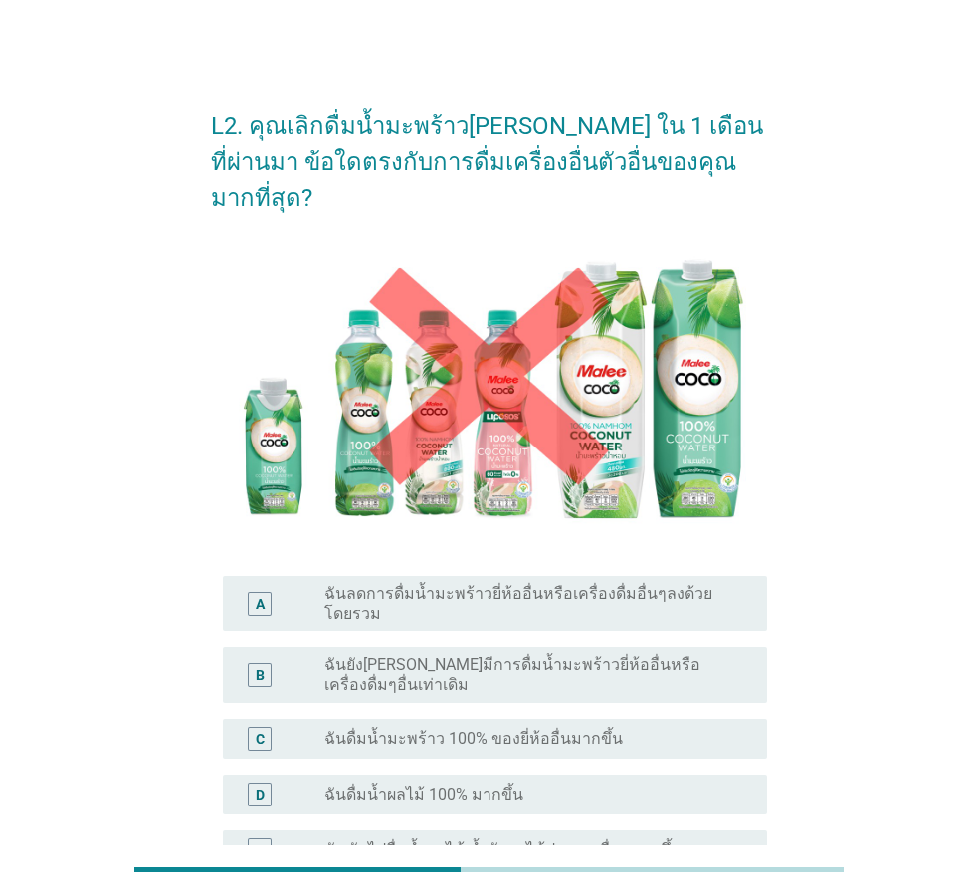
click at [463, 568] on div "A radio_button_unchecked ฉันลดการดื่มน้ำมะพร้าวยี่ห้ออื่นหรือเครื่องดื่มอื่นๆลง…" at bounding box center [489, 604] width 556 height 72
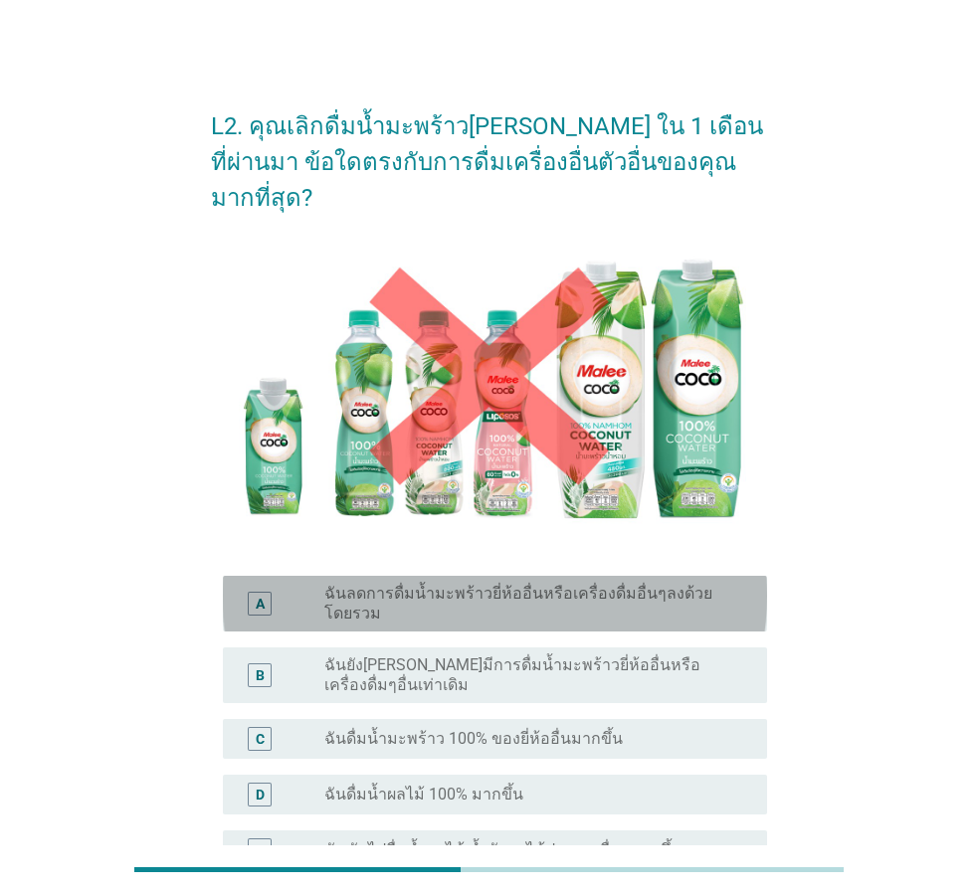
click at [499, 584] on label "ฉันลดการดื่มน้ำมะพร้าวยี่ห้ออื่นหรือเครื่องดื่มอื่นๆลงด้วยโดยรวม" at bounding box center [529, 604] width 411 height 40
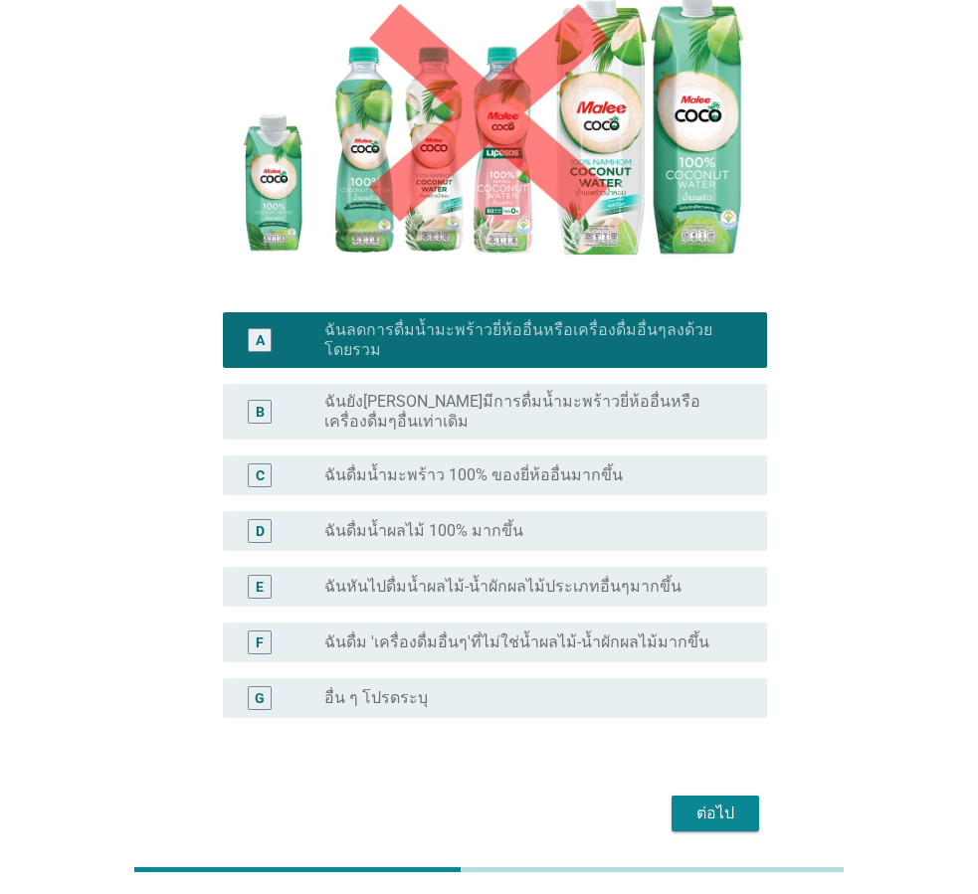
scroll to position [277, 0]
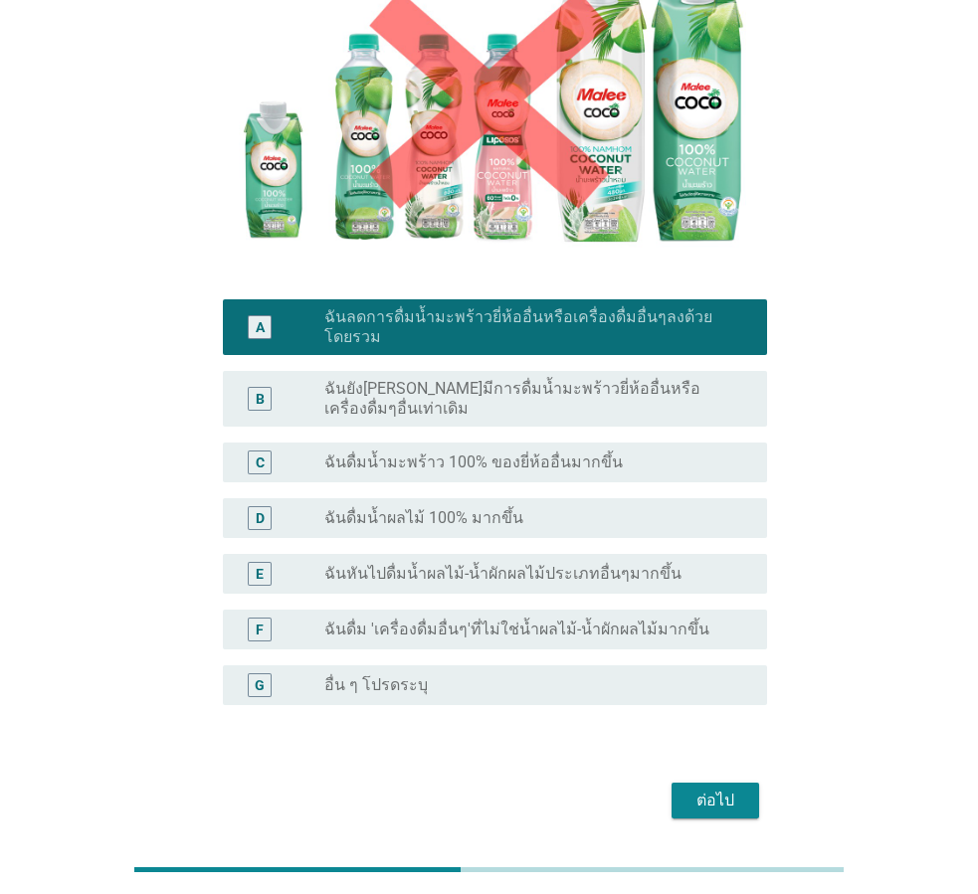
drag, startPoint x: 716, startPoint y: 725, endPoint x: 708, endPoint y: 718, distance: 10.6
click at [715, 789] on div "ต่อไป" at bounding box center [716, 801] width 56 height 24
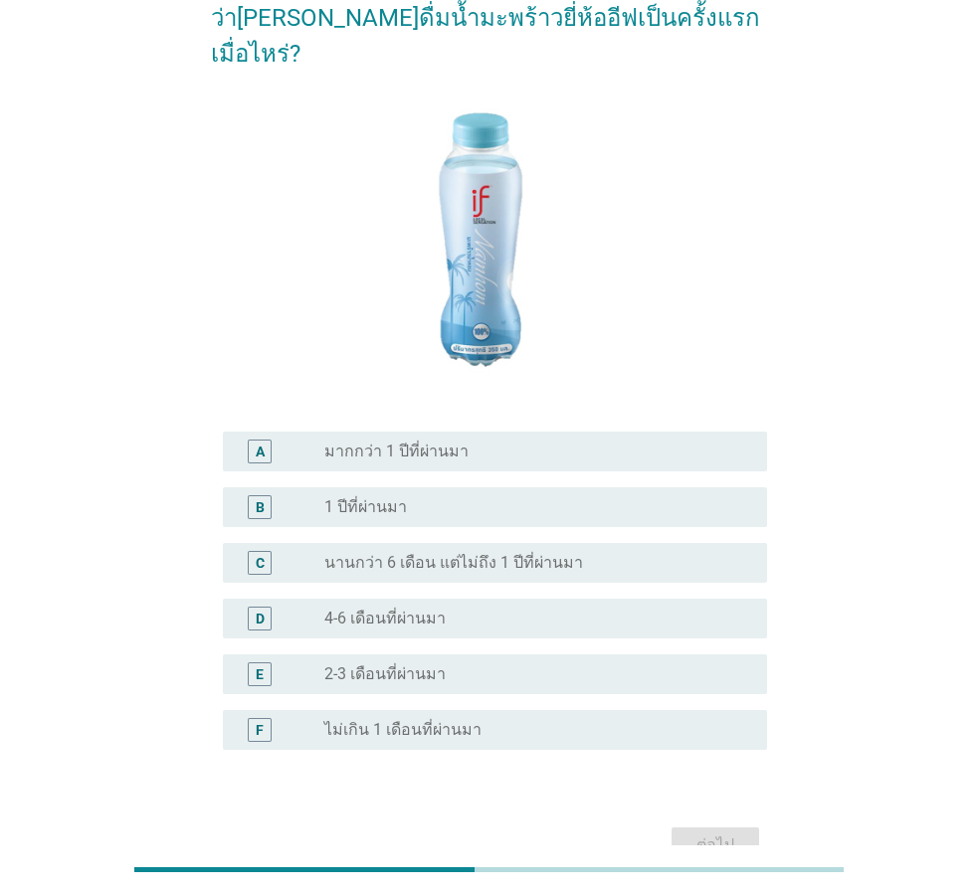
scroll to position [221, 0]
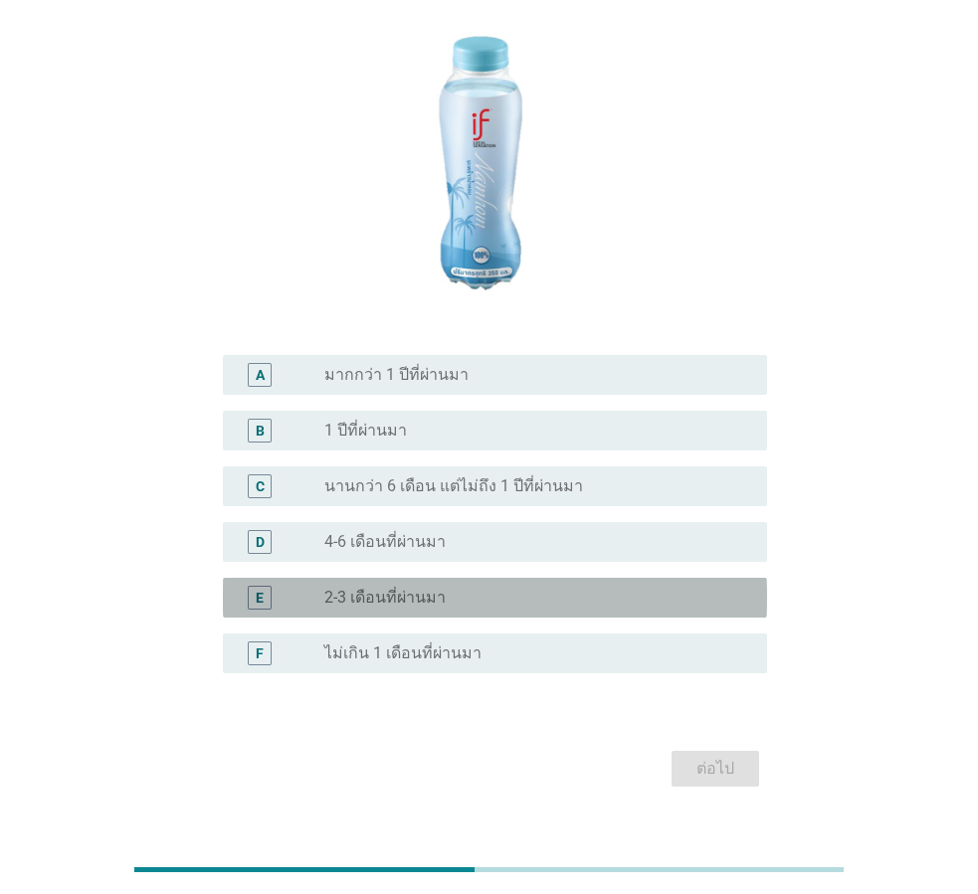
click at [449, 588] on div "radio_button_unchecked 2-3 เดือนที่ผ่านมา" at bounding box center [529, 598] width 411 height 20
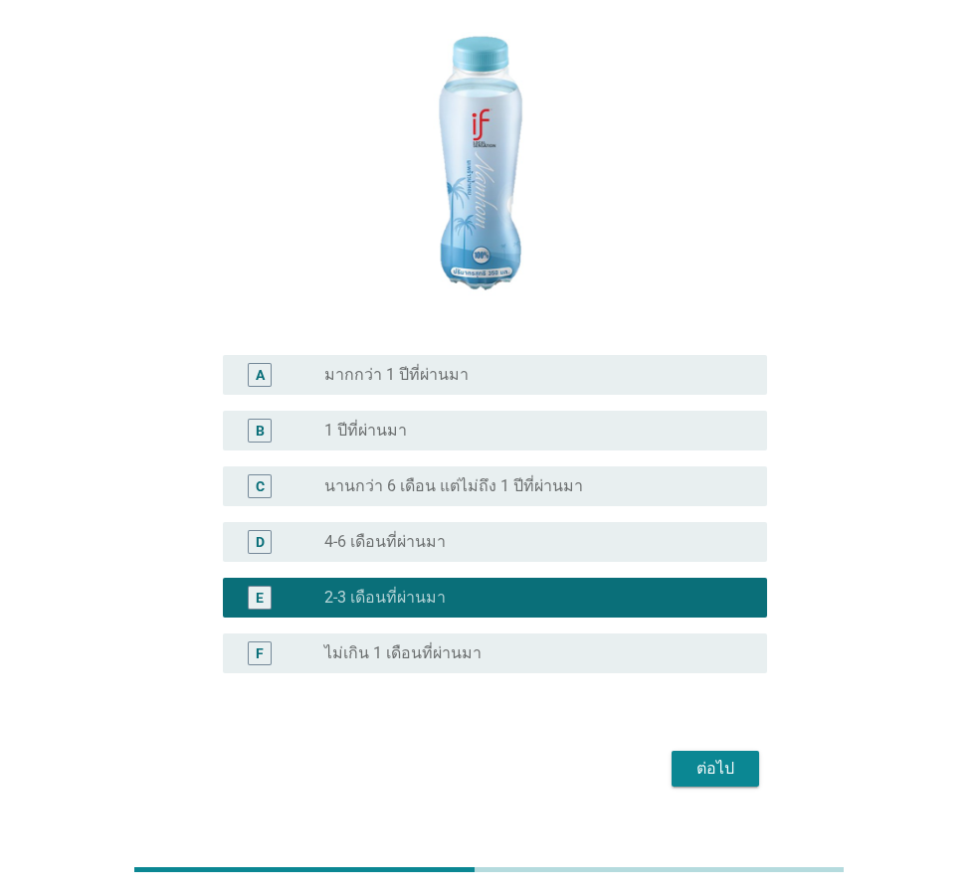
click at [699, 757] on div "ต่อไป" at bounding box center [716, 769] width 56 height 24
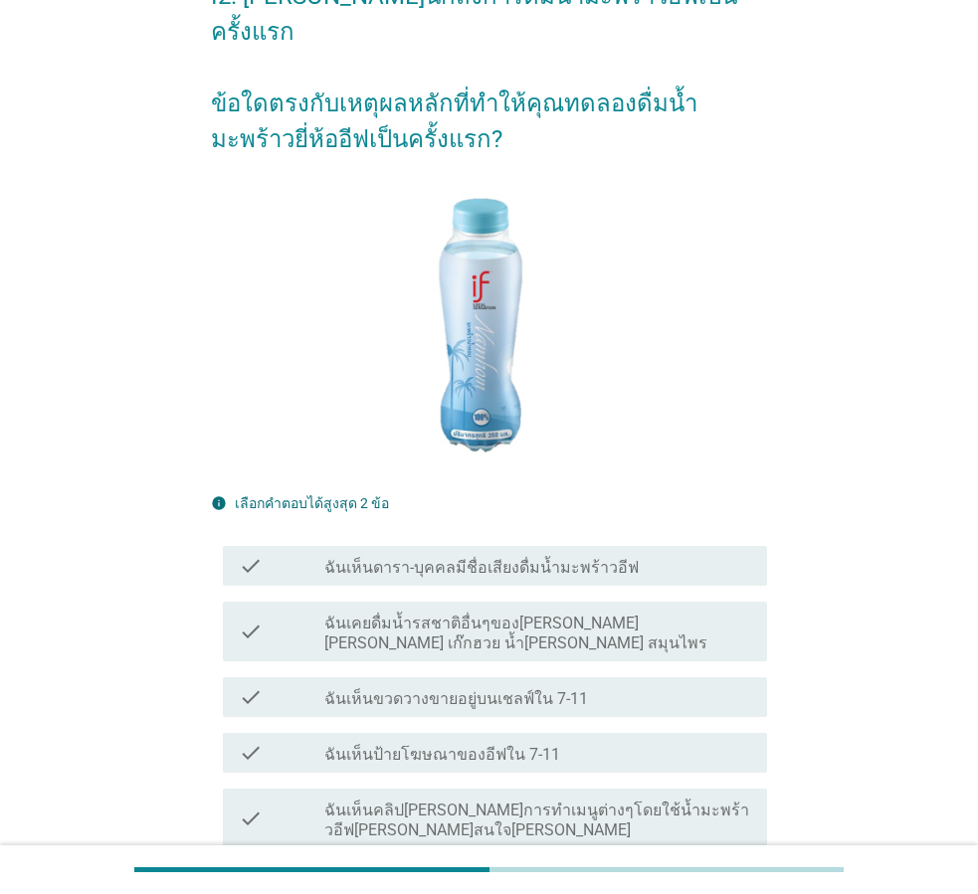
scroll to position [398, 0]
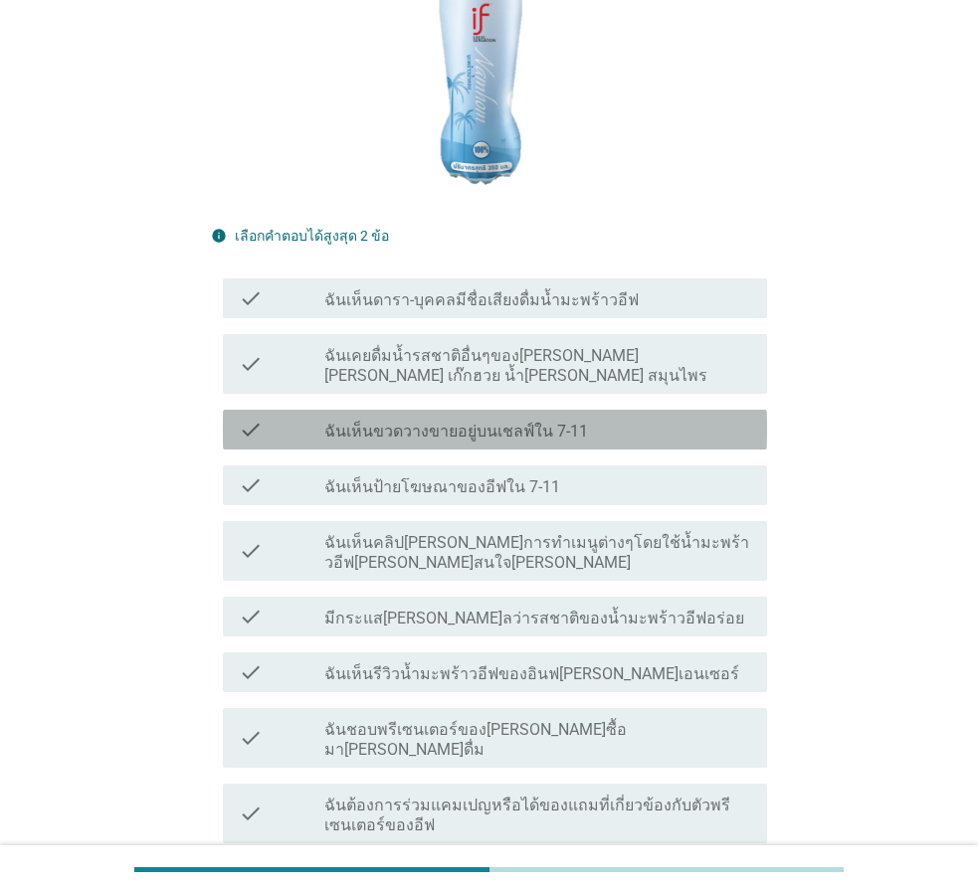
click at [471, 422] on label "ฉันเห็นขวดวางขายอยู่บนเชลฟ์ใน 7-11" at bounding box center [456, 432] width 264 height 20
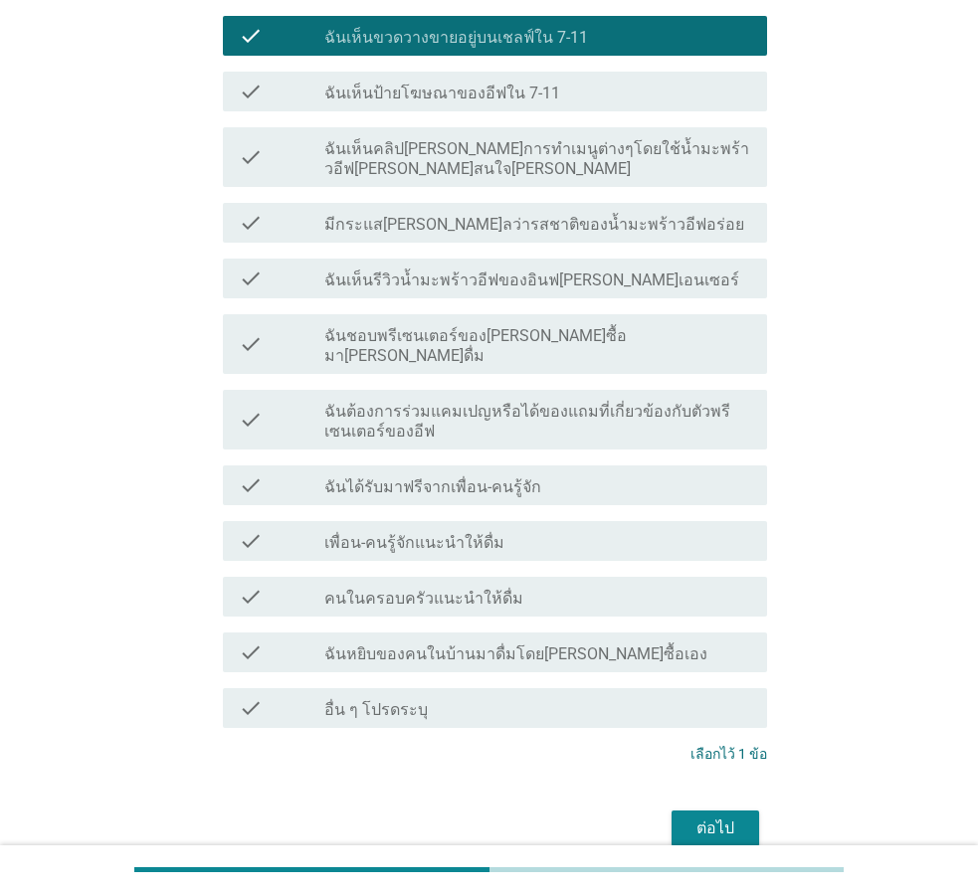
scroll to position [832, 0]
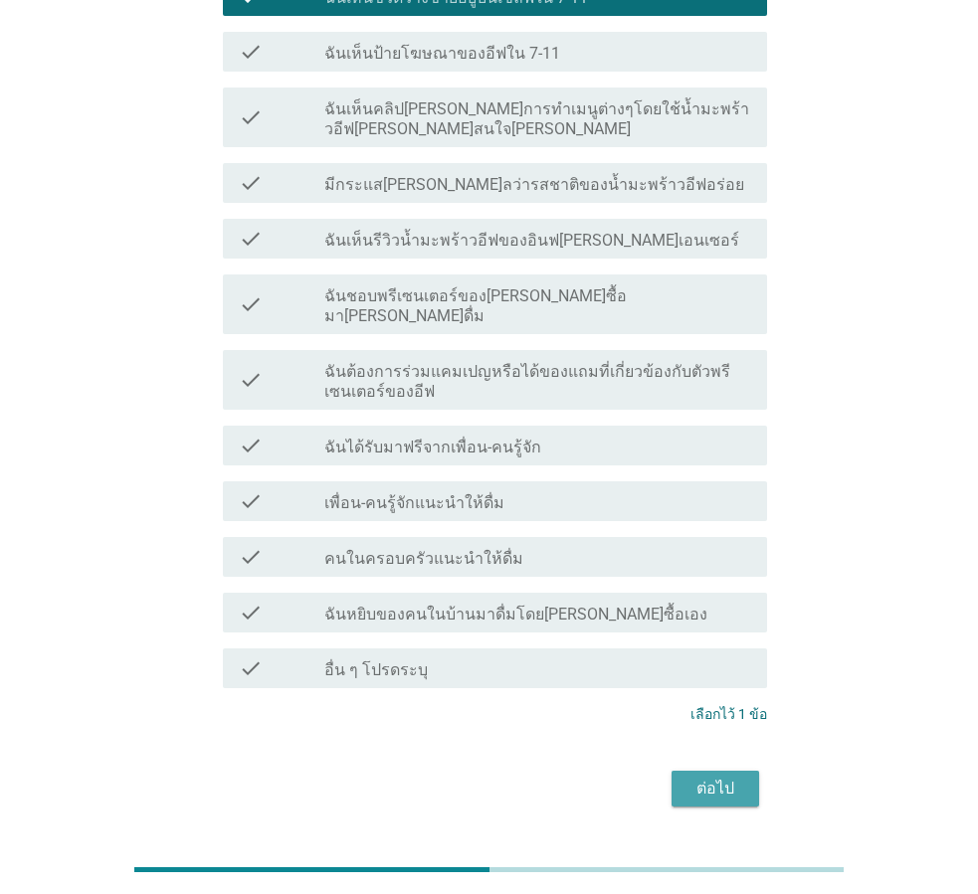
click at [732, 777] on div "ต่อไป" at bounding box center [716, 789] width 56 height 24
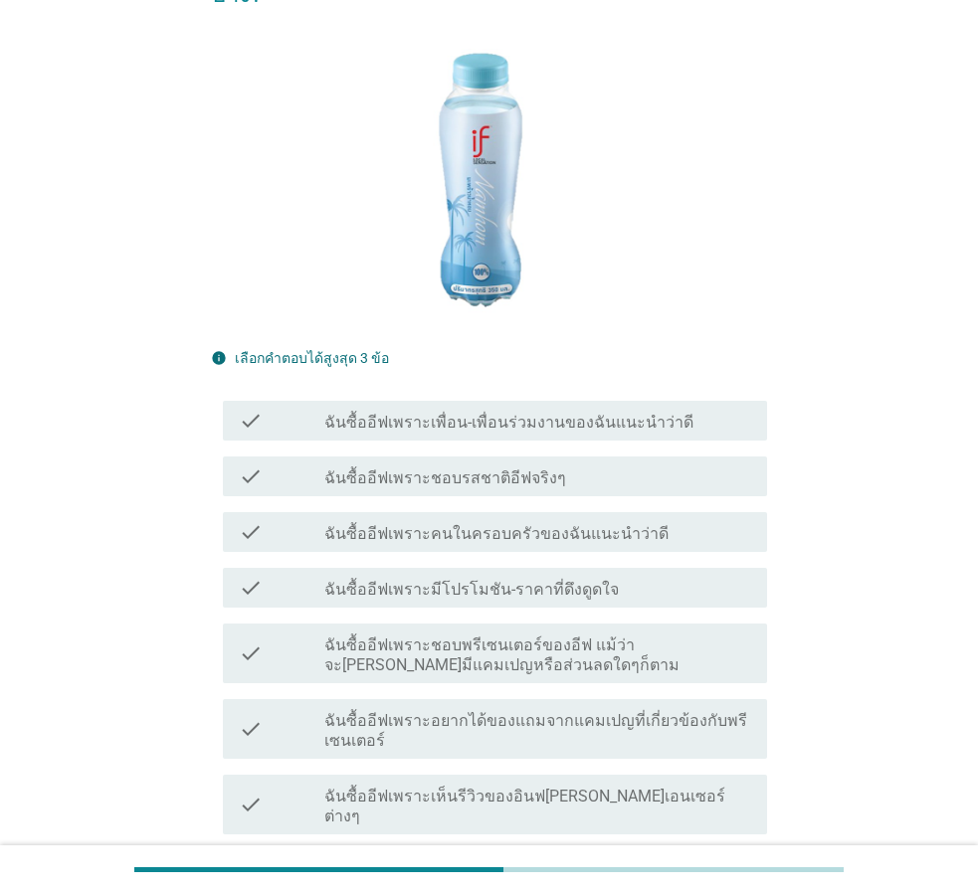
scroll to position [298, 0]
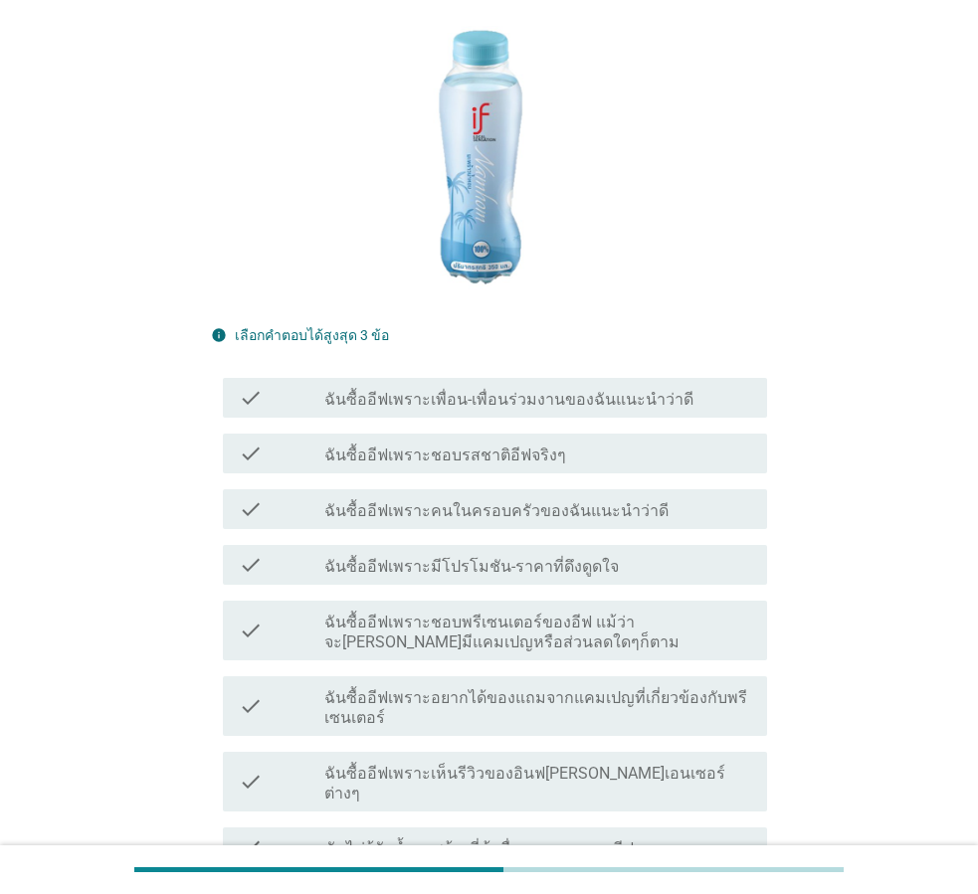
click at [478, 446] on label "ฉันซื้ออีฟเพราะชอบรสชาติอีฟจริงๆ" at bounding box center [445, 456] width 242 height 20
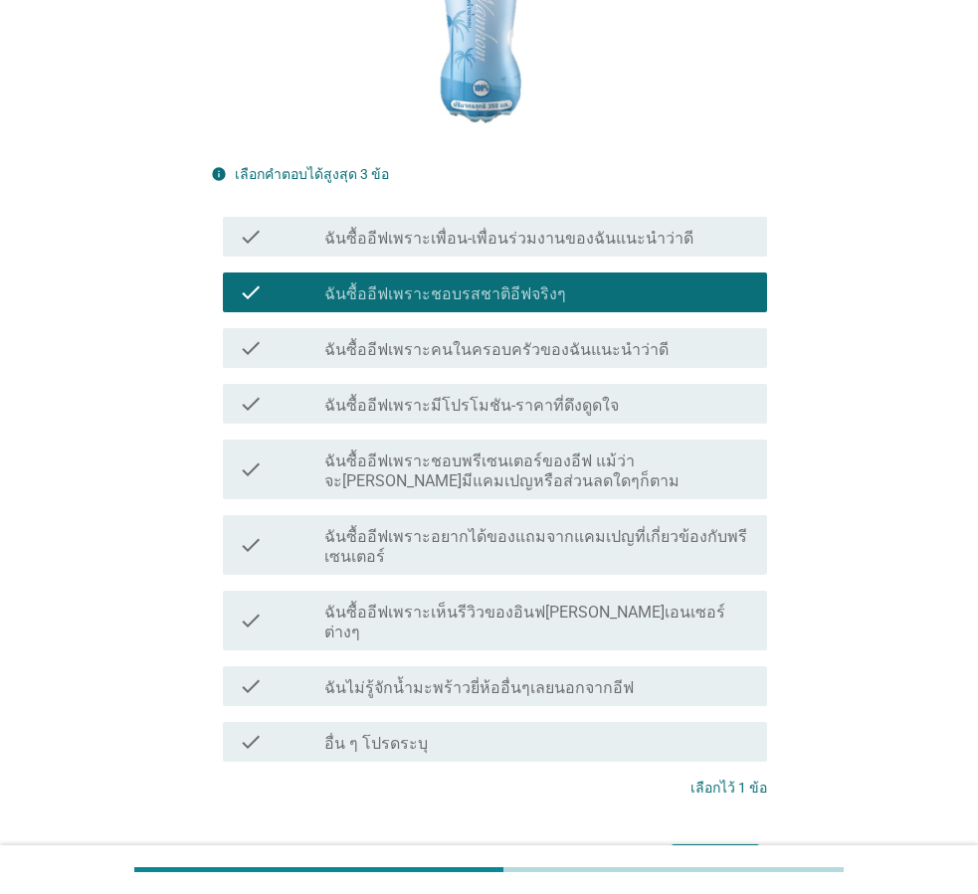
scroll to position [497, 0]
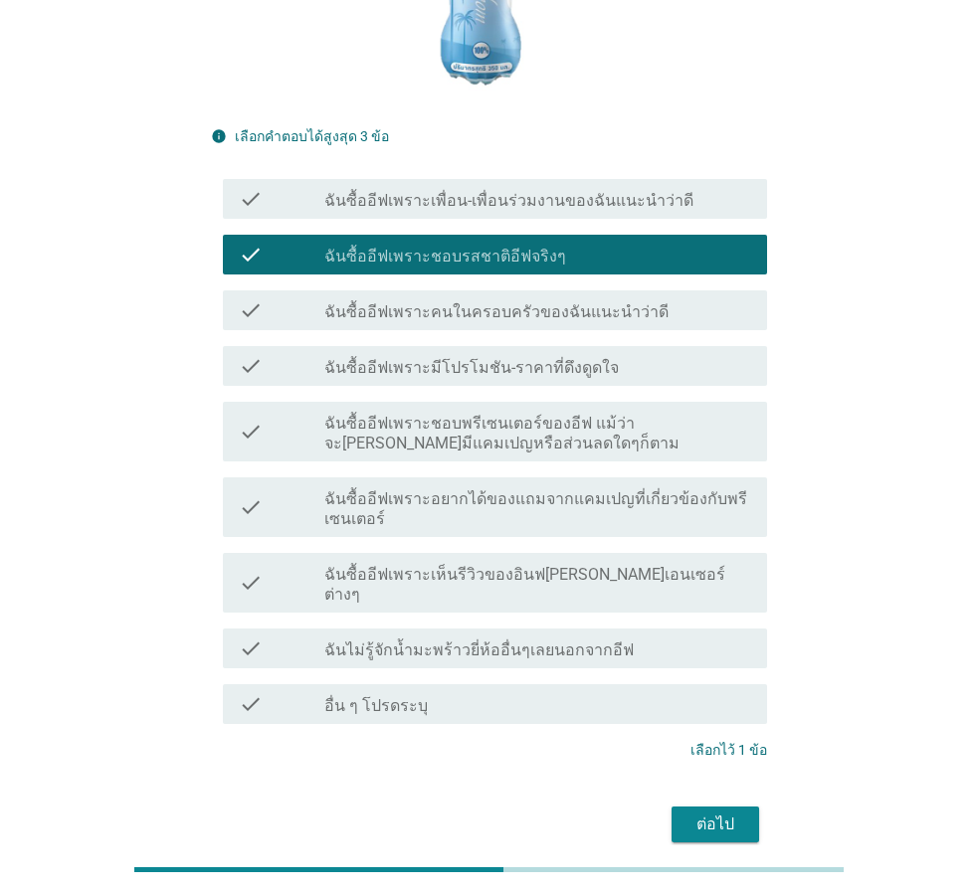
click at [729, 813] on div "ต่อไป" at bounding box center [716, 825] width 56 height 24
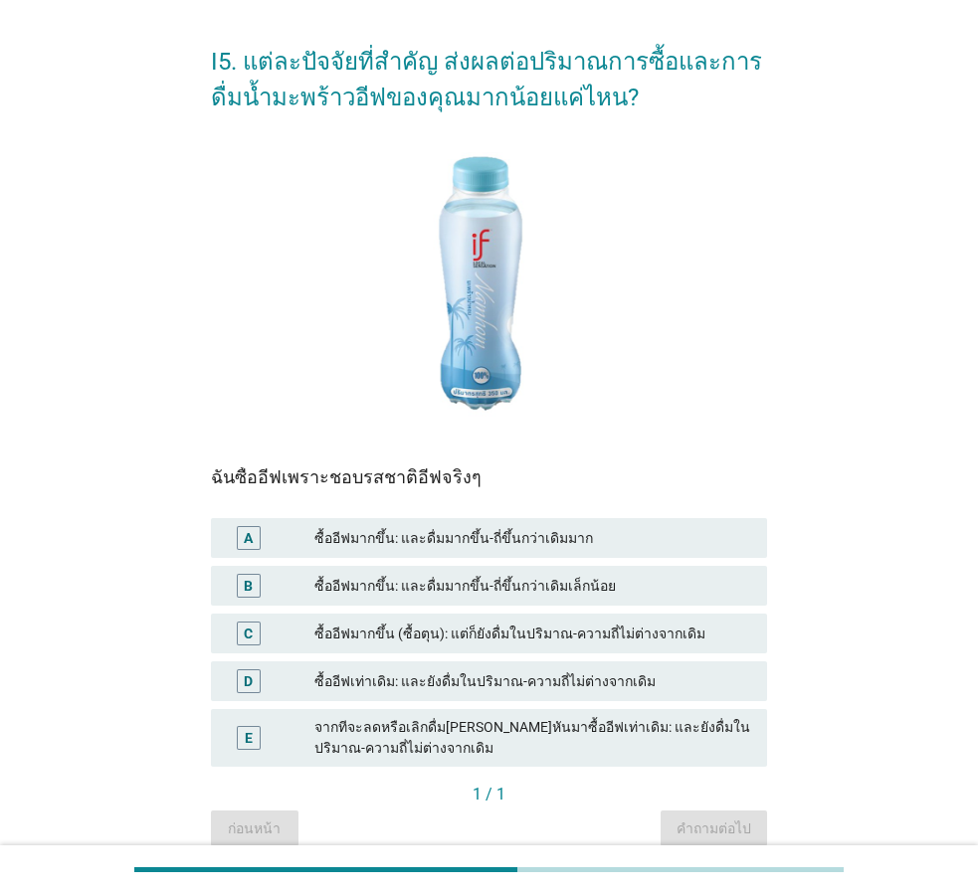
scroll to position [99, 0]
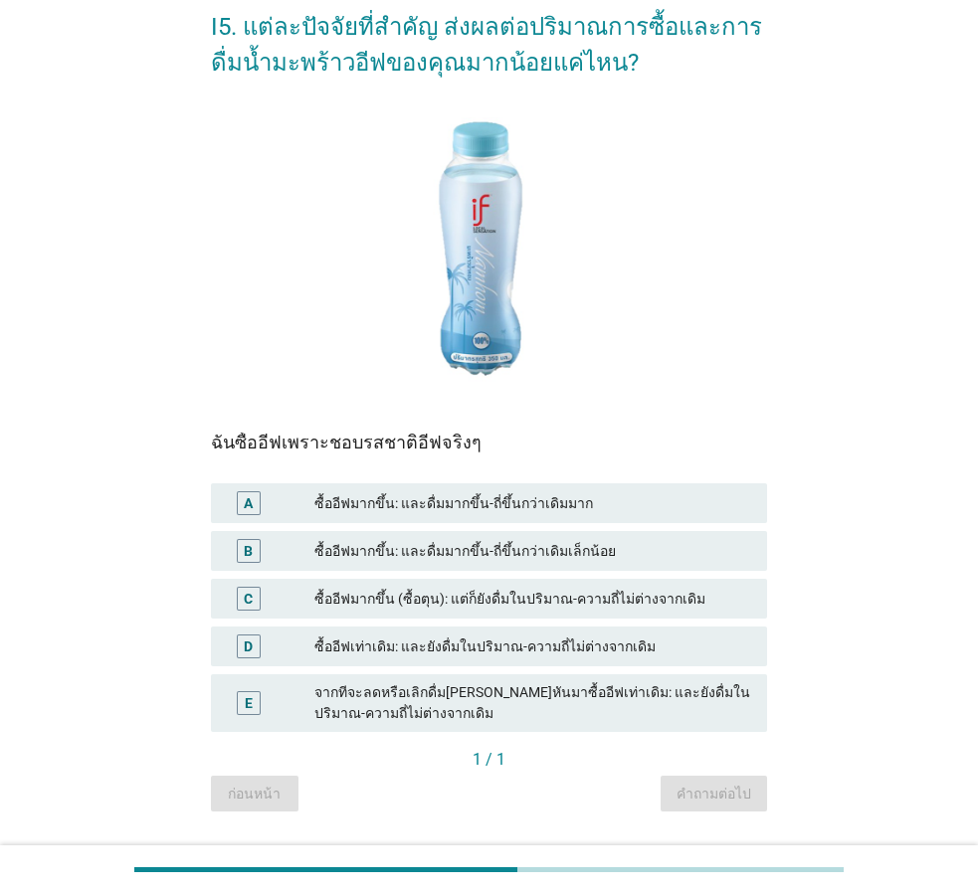
click at [428, 598] on div "ซื้ออีฟมากขึ้น (ซื้อตุน): แต่ก็ยังดื่มในปริมาณ-ความถี่ไม่ต่างจากเดิม" at bounding box center [532, 599] width 437 height 24
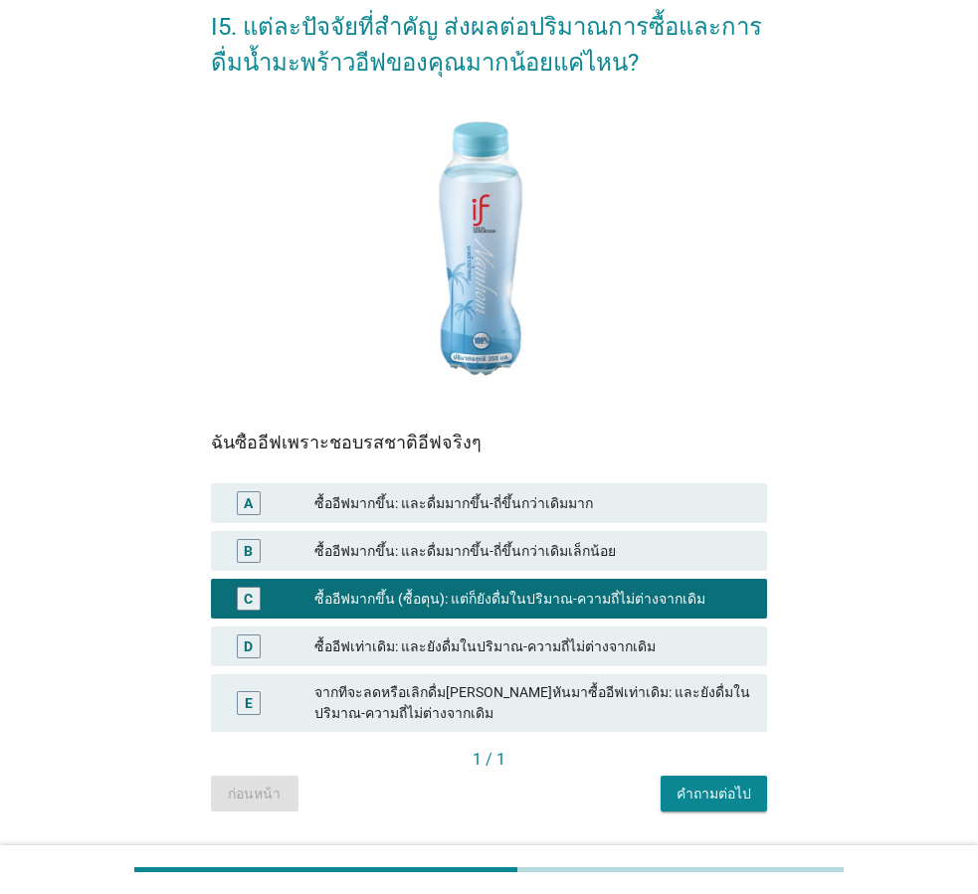
click at [476, 600] on div "ซื้ออีฟมากขึ้น (ซื้อตุน): แต่ก็ยังดื่มในปริมาณ-ความถี่ไม่ต่างจากเดิม" at bounding box center [532, 599] width 437 height 24
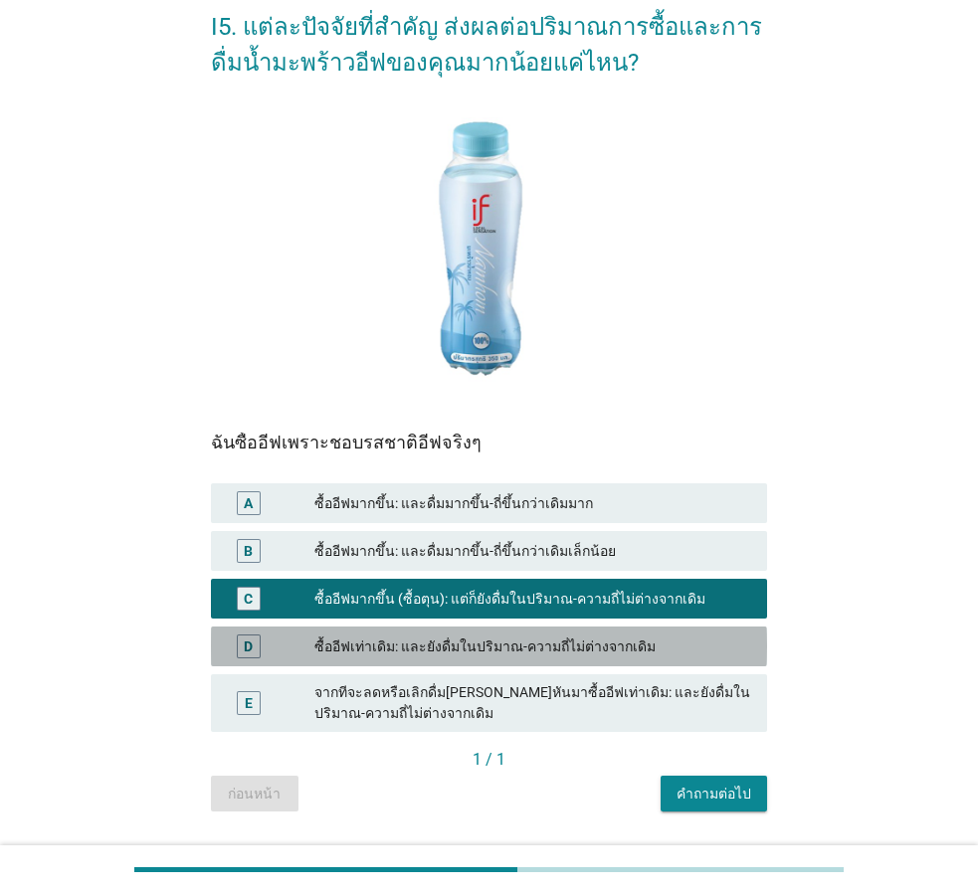
click at [449, 641] on div "ซื้ออีฟเท่าเดิม: และยังดื่มในปริมาณ-ความถี่ไม่ต่างจากเดิม" at bounding box center [532, 647] width 437 height 24
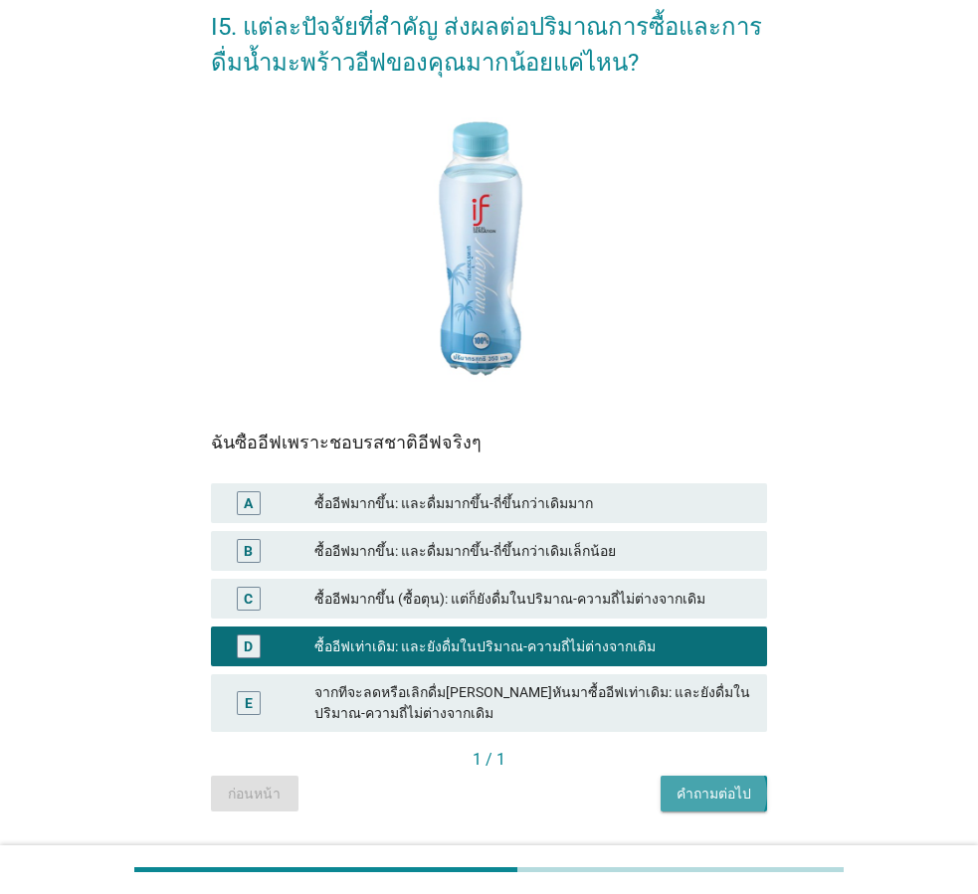
click at [727, 792] on div "คำถามต่อไป" at bounding box center [714, 794] width 75 height 21
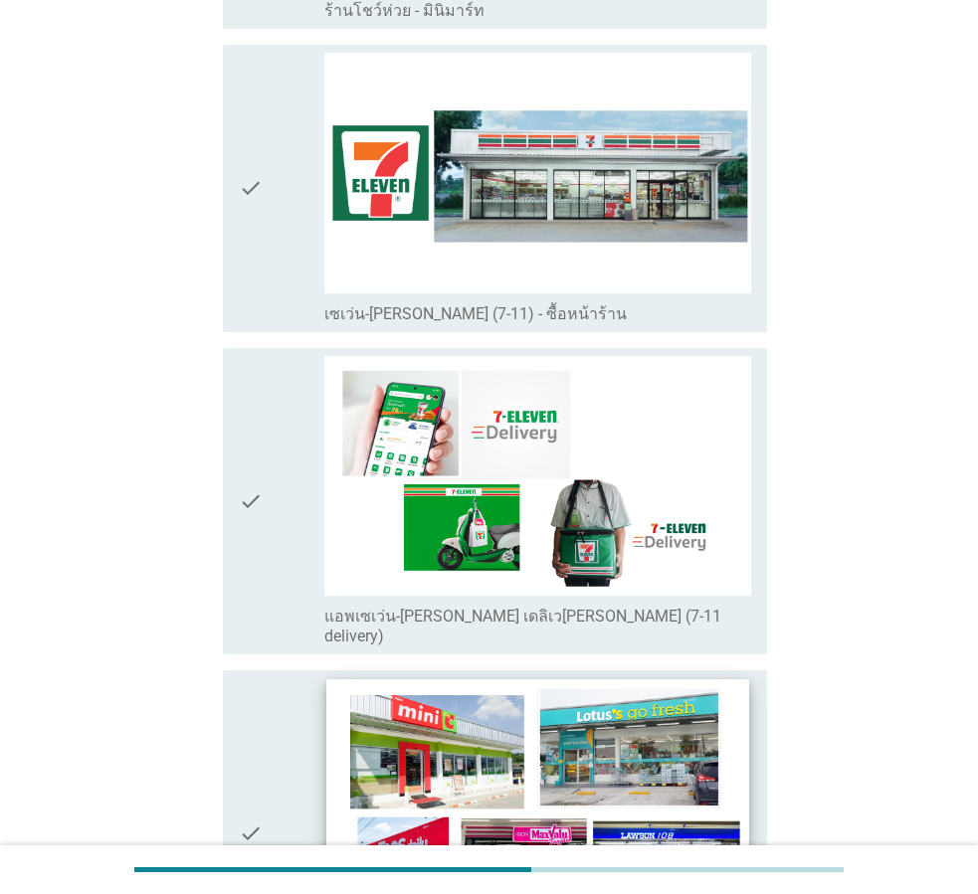
scroll to position [3781, 0]
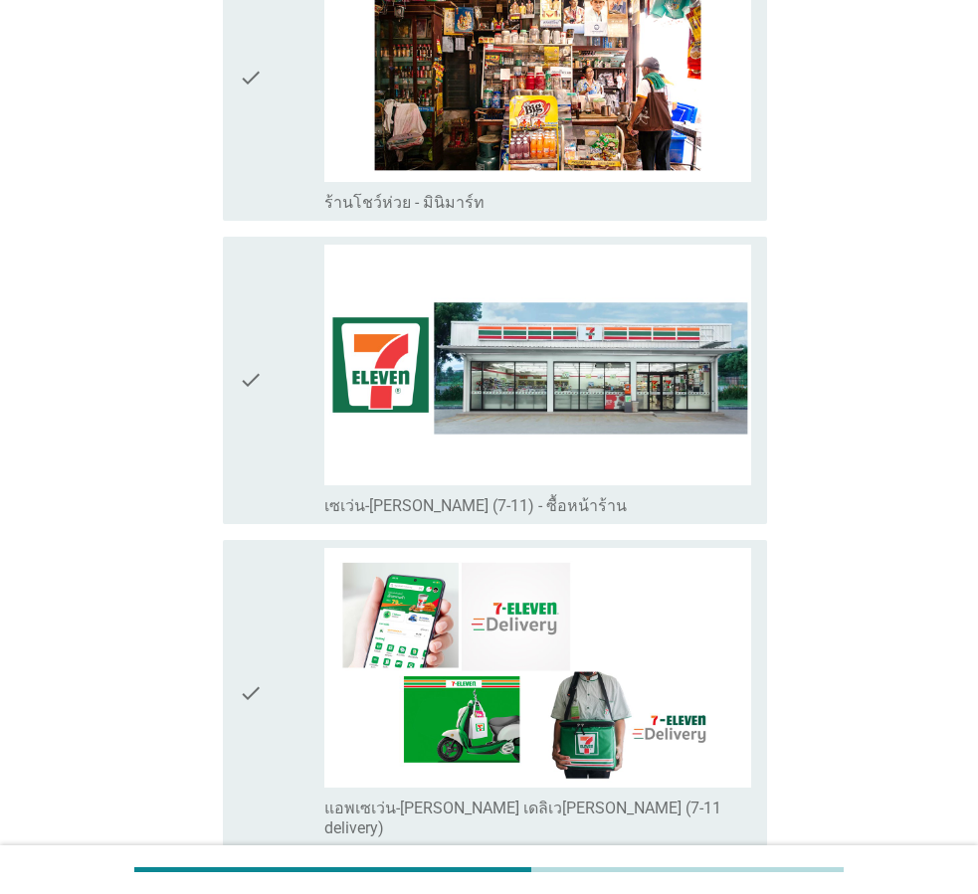
click at [276, 443] on div "check" at bounding box center [282, 381] width 86 height 272
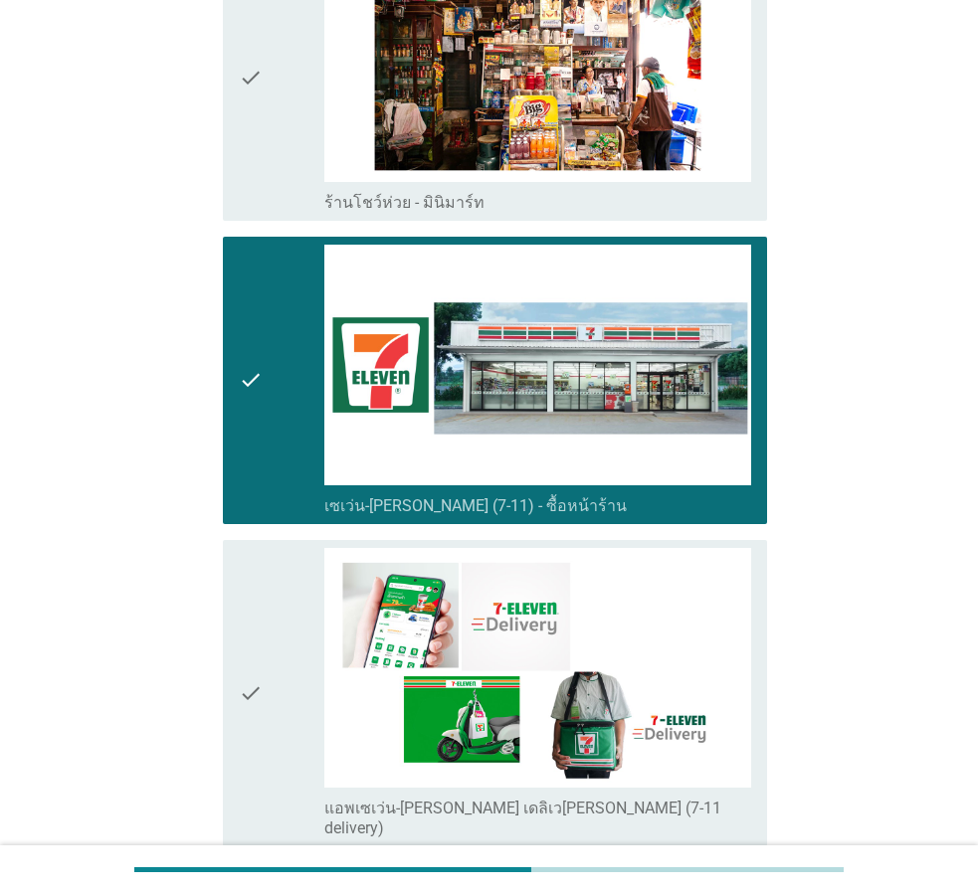
click at [283, 664] on div "check" at bounding box center [282, 694] width 86 height 292
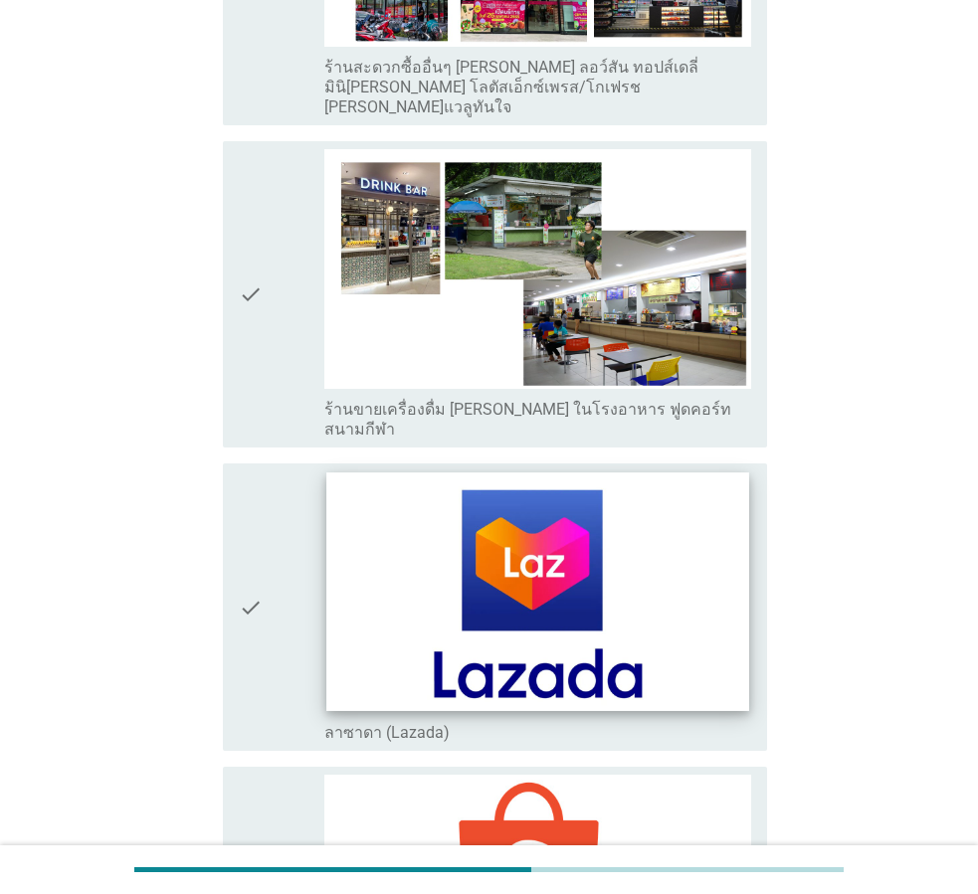
scroll to position [5489, 0]
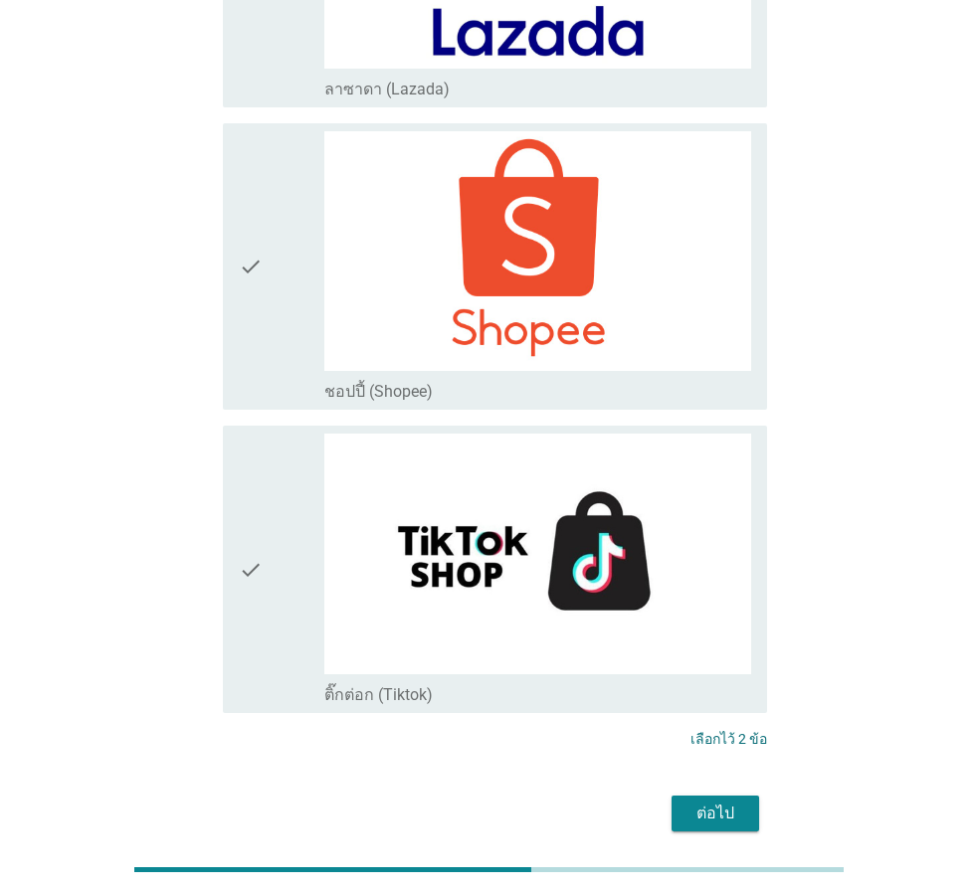
click at [710, 802] on div "ต่อไป" at bounding box center [716, 814] width 56 height 24
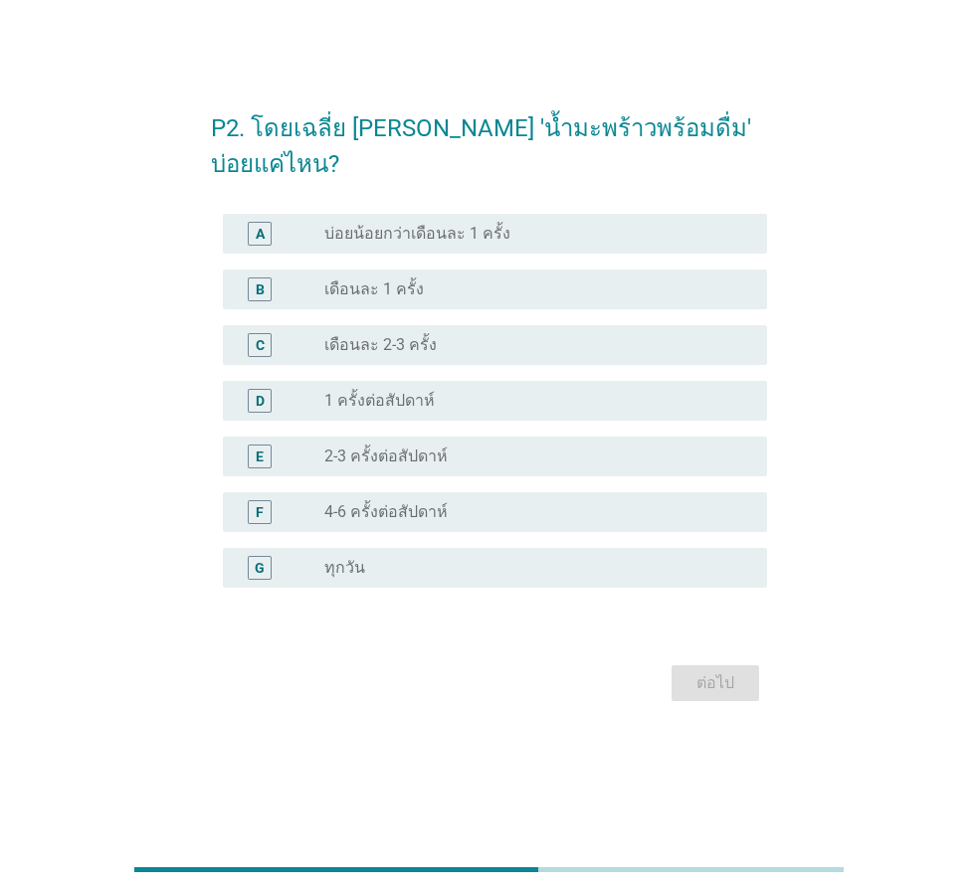
scroll to position [0, 0]
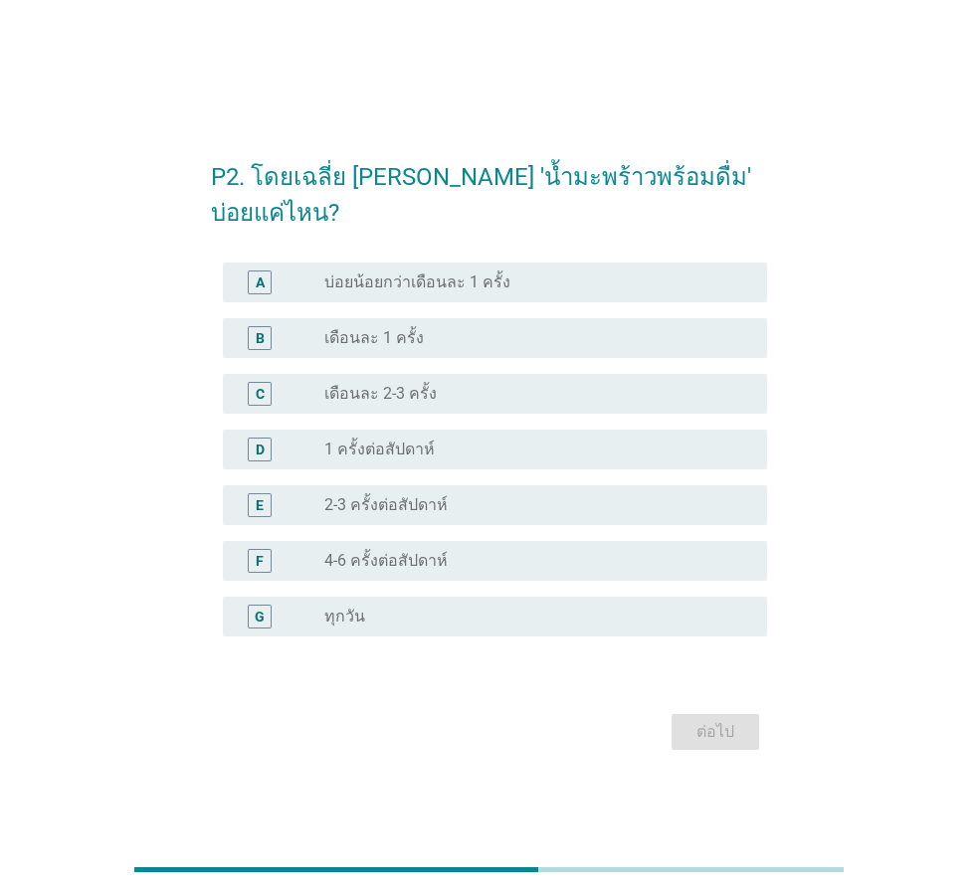
click at [373, 384] on label "เดือนละ 2-3 ครั้ง" at bounding box center [380, 394] width 112 height 20
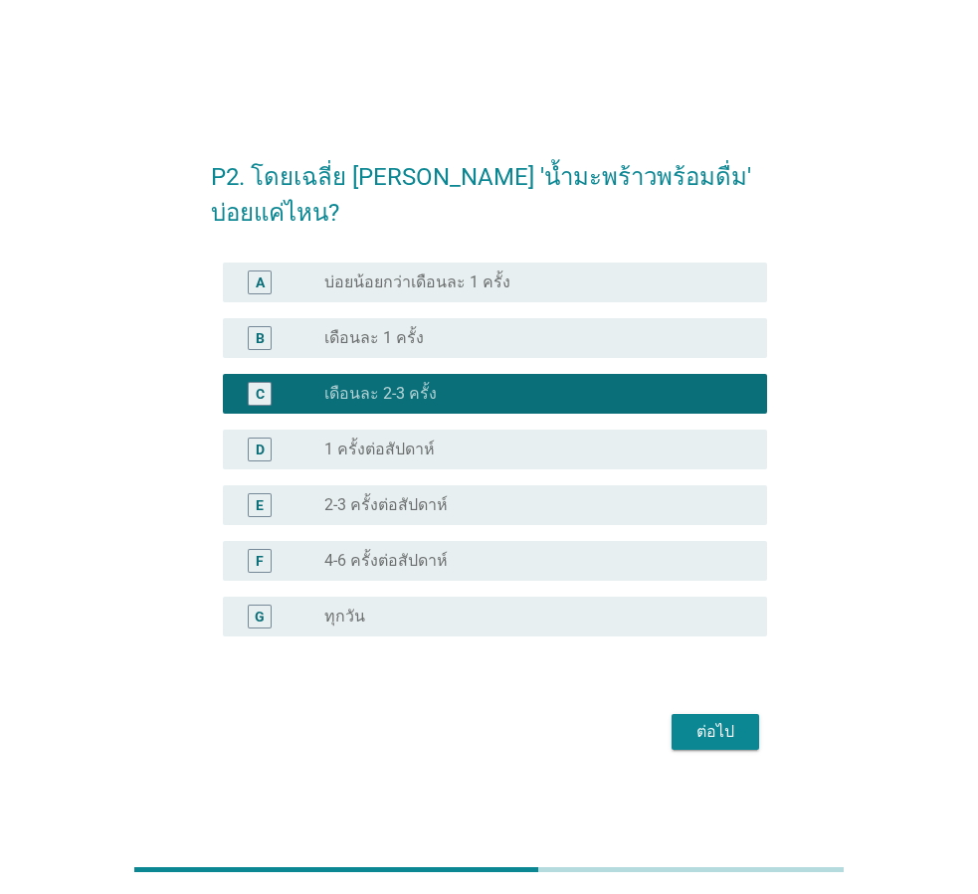
click at [413, 328] on label "เดือนละ 1 ครั้ง" at bounding box center [373, 338] width 99 height 20
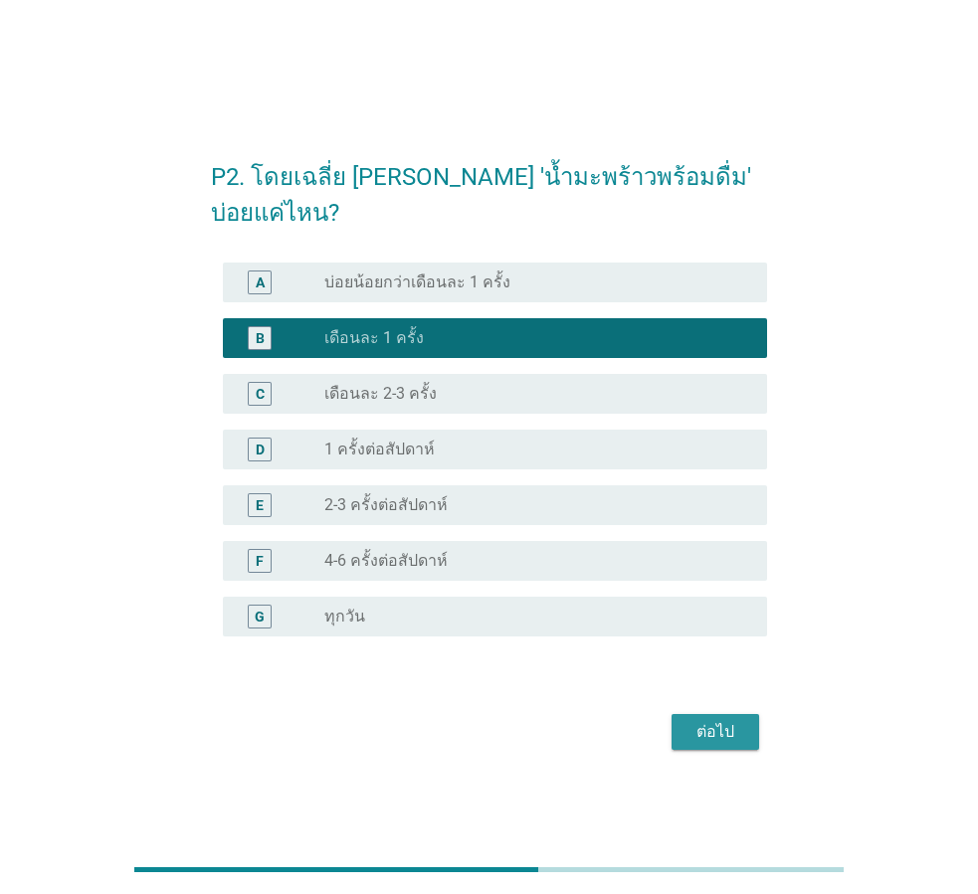
click at [734, 720] on div "ต่อไป" at bounding box center [716, 732] width 56 height 24
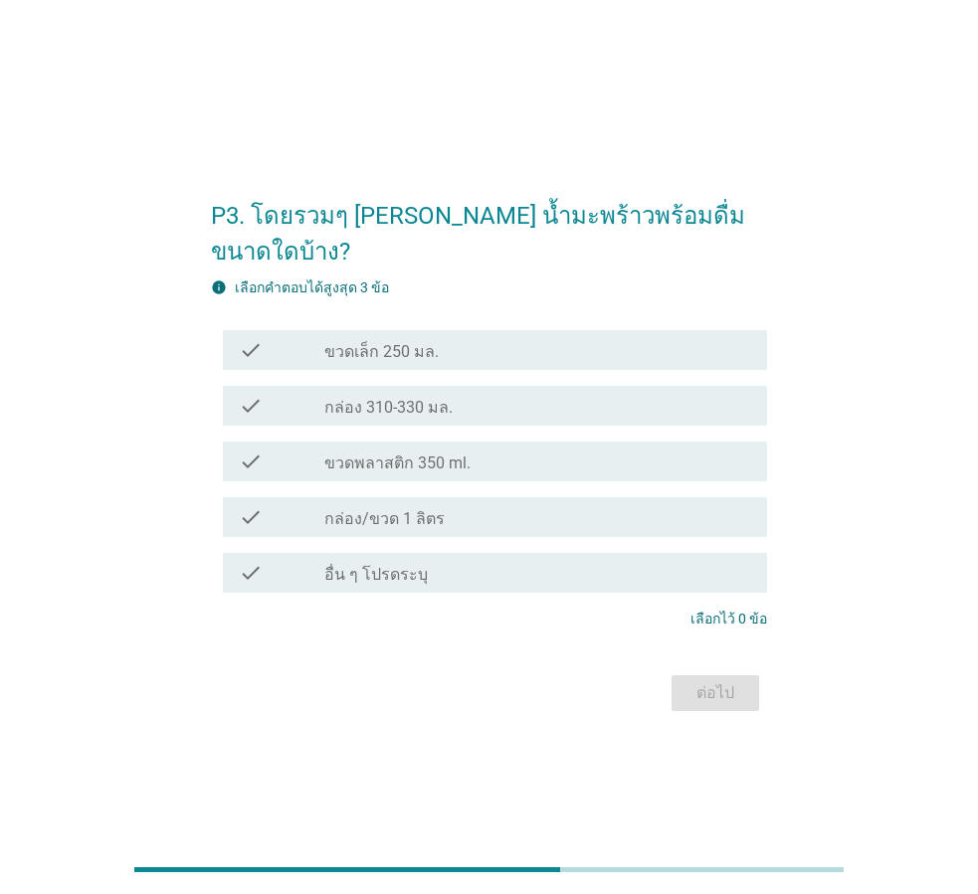
click at [424, 342] on label "ขวดเล็ก 250 มล." at bounding box center [381, 352] width 114 height 20
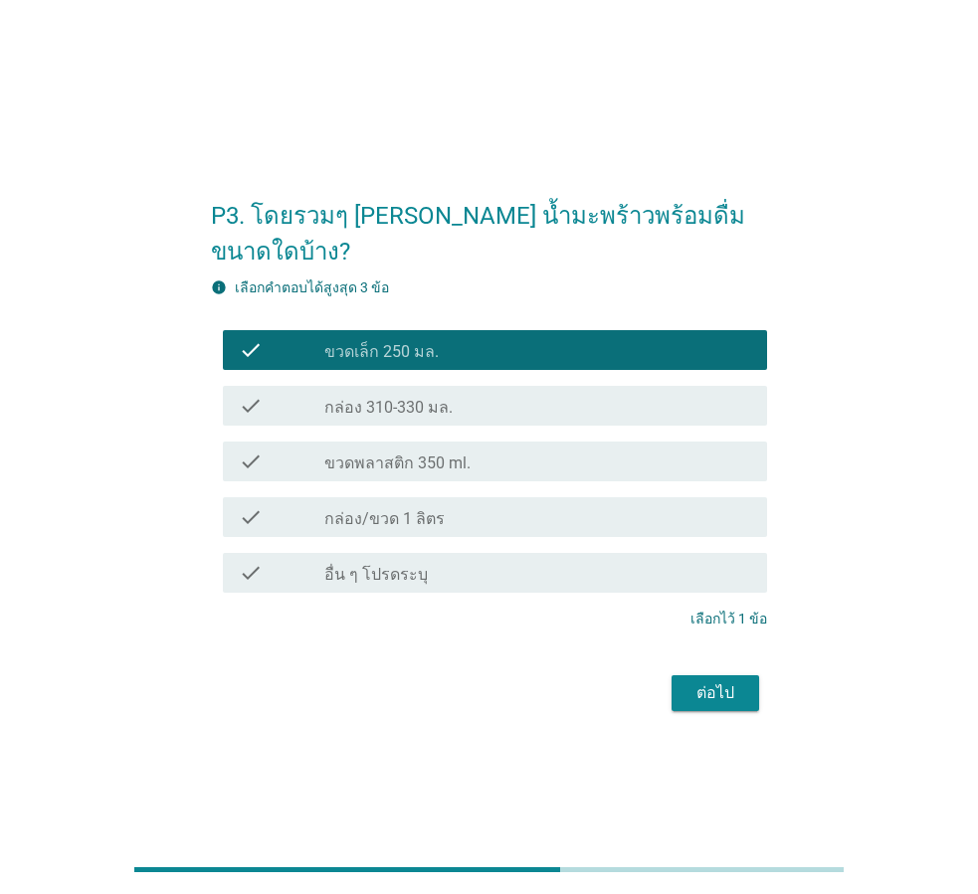
click at [737, 682] on div "ต่อไป" at bounding box center [716, 694] width 56 height 24
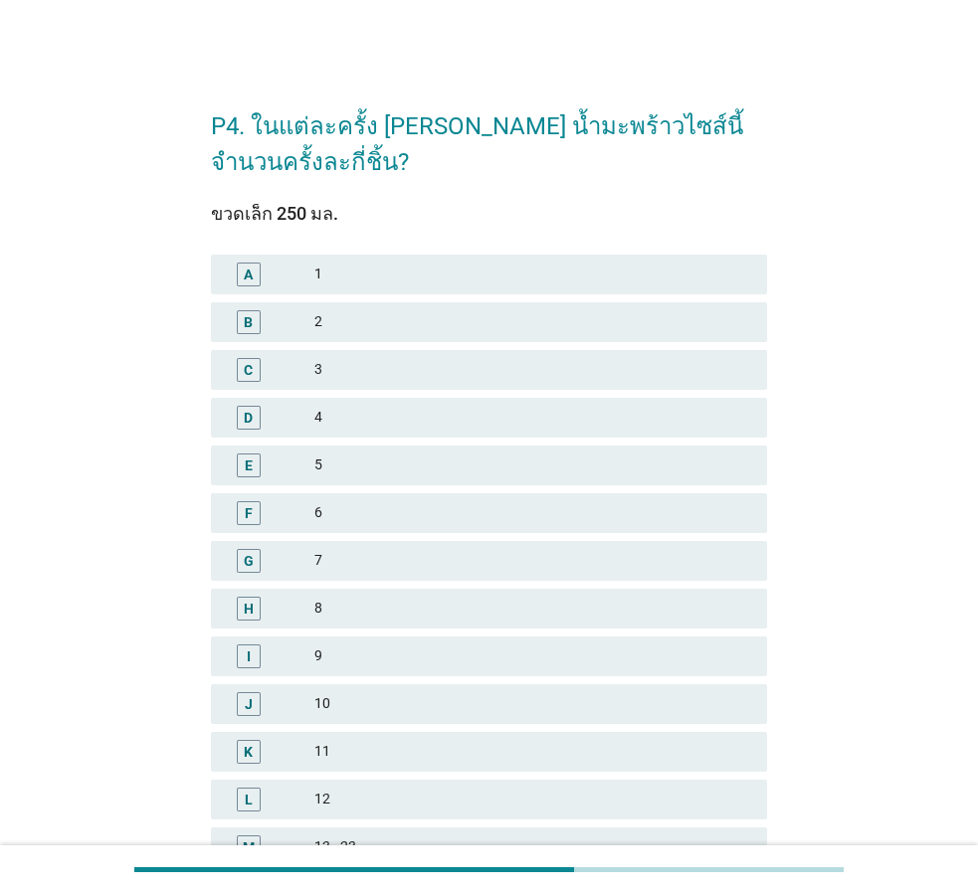
click at [465, 248] on div "ขวดเล็ก 250 มล. A 1 B 2 C 3 D 4 E 5 F 6 G 7 H 8 I 9 J 10 K 11 L 12 M 13 - 23 N …" at bounding box center [489, 591] width 556 height 775
click at [475, 279] on div "1" at bounding box center [532, 275] width 437 height 24
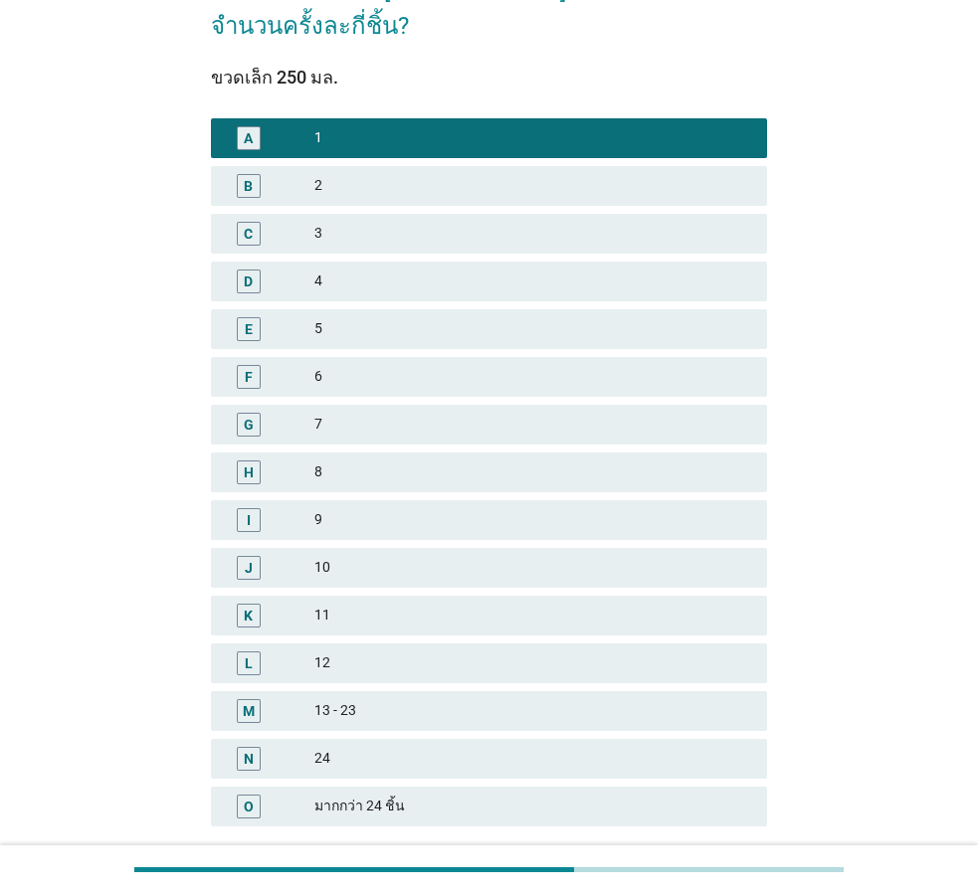
scroll to position [285, 0]
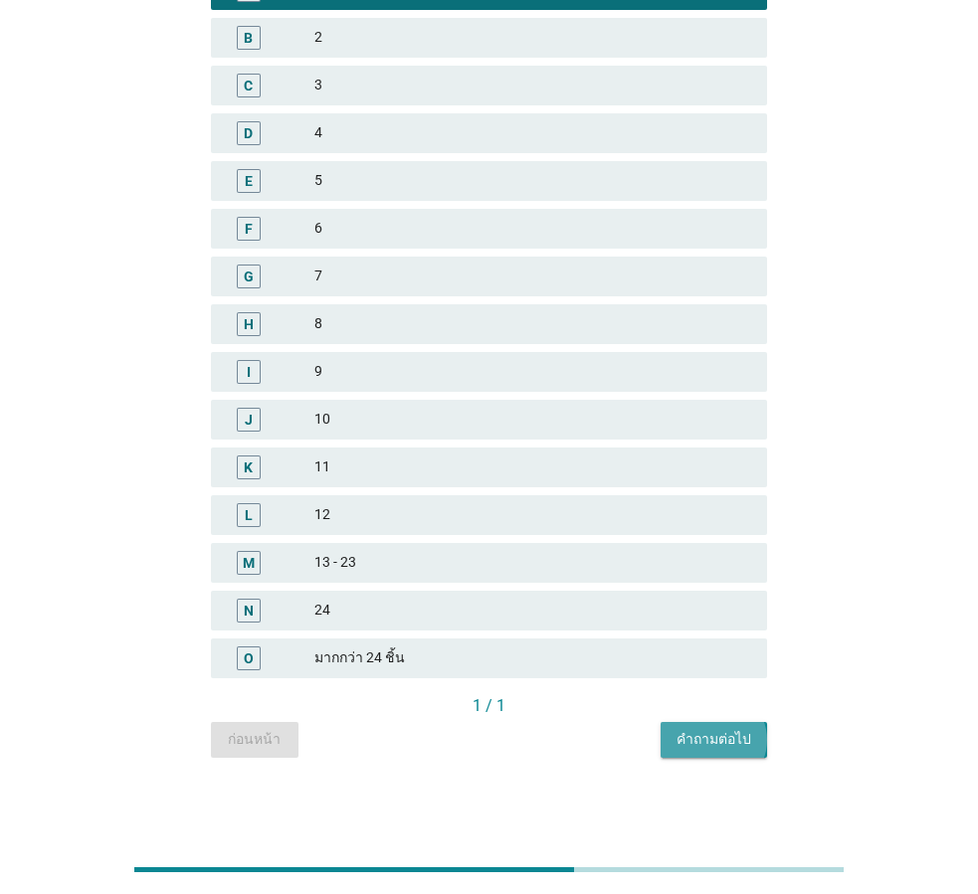
click at [744, 745] on div "คำถามต่อไป" at bounding box center [714, 739] width 75 height 21
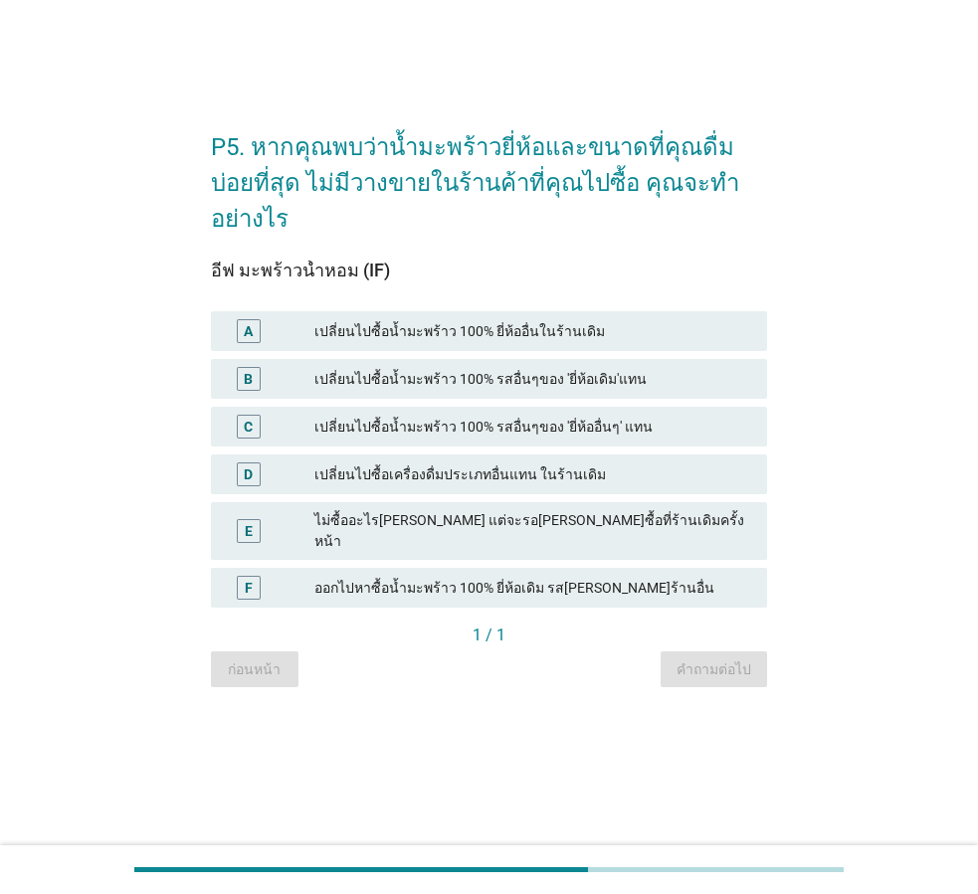
scroll to position [0, 0]
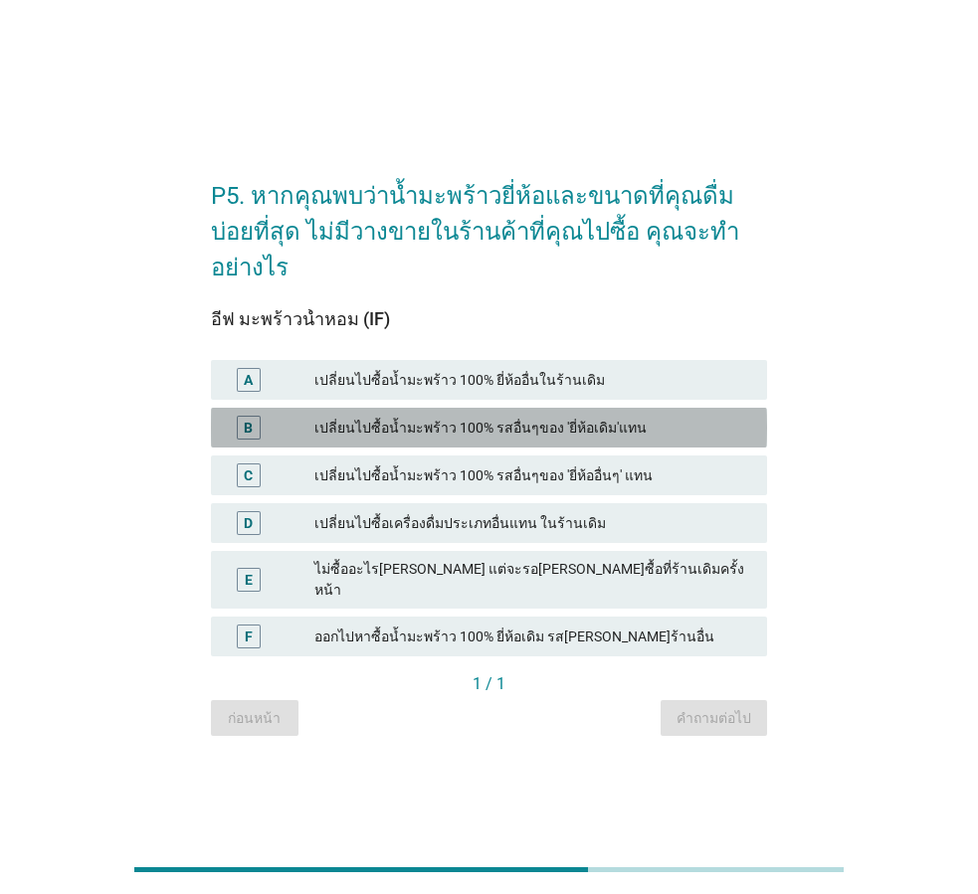
click at [431, 424] on div "เปลี่ยนไปซื้อน้ำมะพร้าว 100% รสอื่นๆของ 'ยี่ห้อเดิม'แทน" at bounding box center [532, 428] width 437 height 24
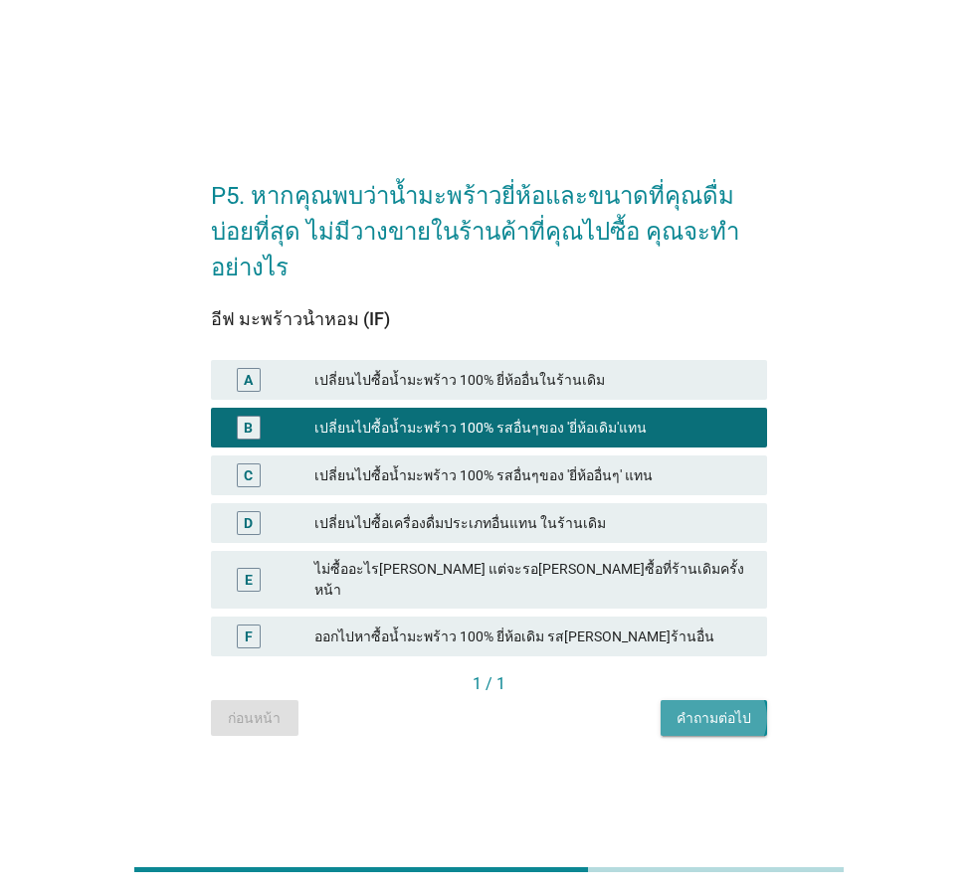
click at [724, 708] on div "คำถามต่อไป" at bounding box center [714, 718] width 75 height 21
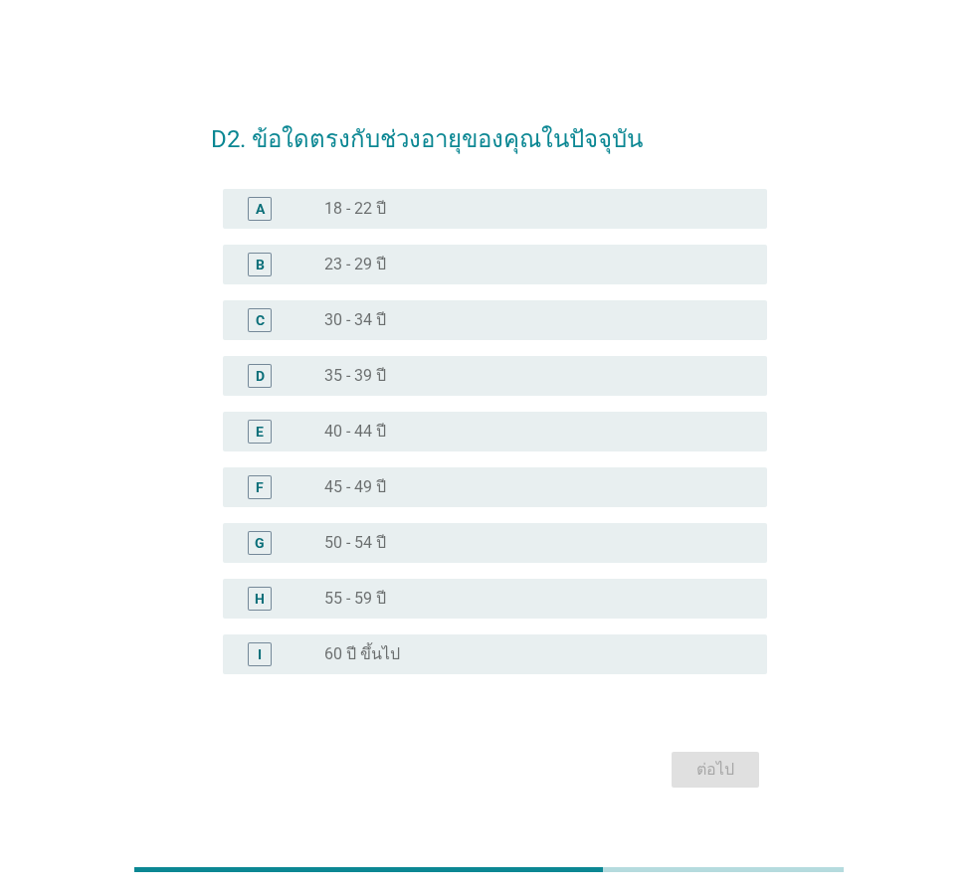
click at [355, 327] on label "30 - 34 ปี" at bounding box center [355, 320] width 62 height 20
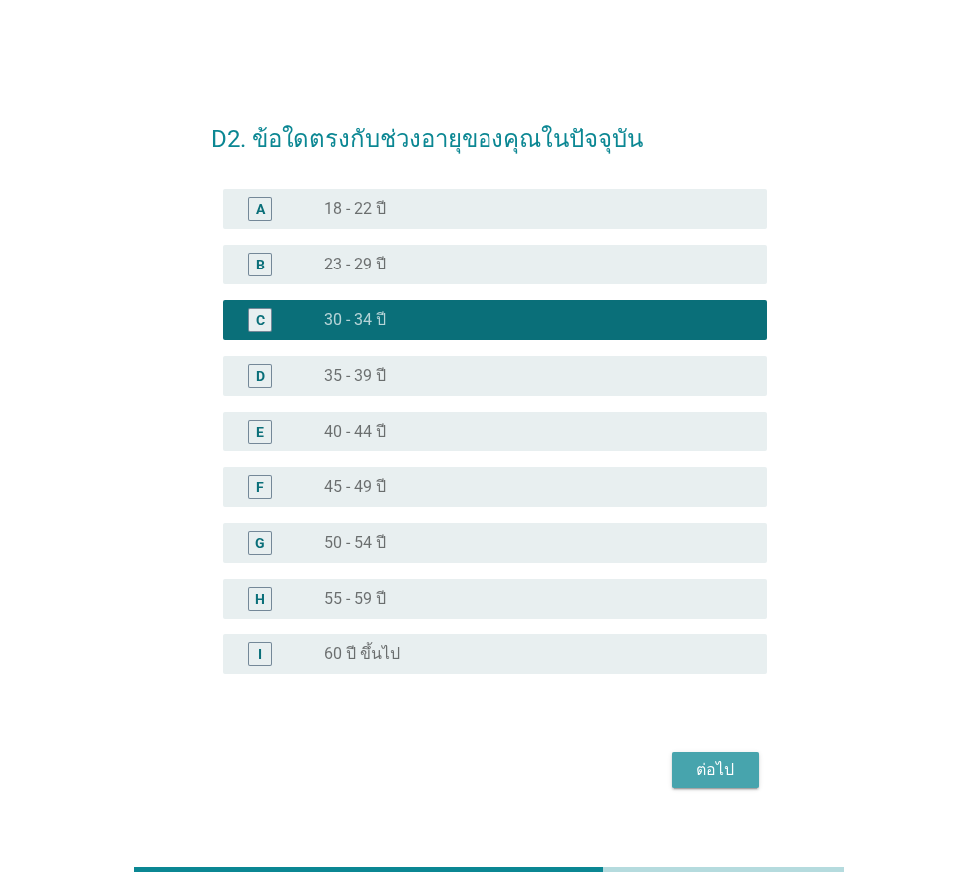
click at [732, 763] on div "ต่อไป" at bounding box center [716, 770] width 56 height 24
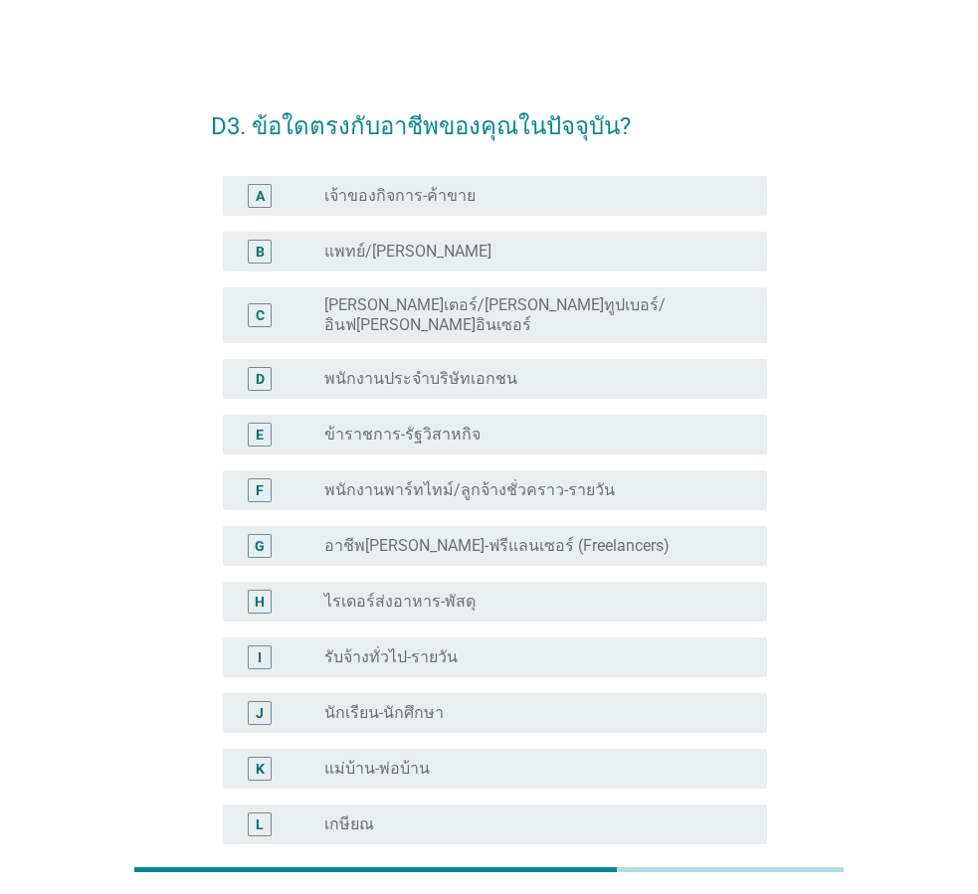
click at [429, 536] on label "อาชีพอิสระ-ฟรีแลนเซอร์ (Freelancers)" at bounding box center [496, 546] width 345 height 20
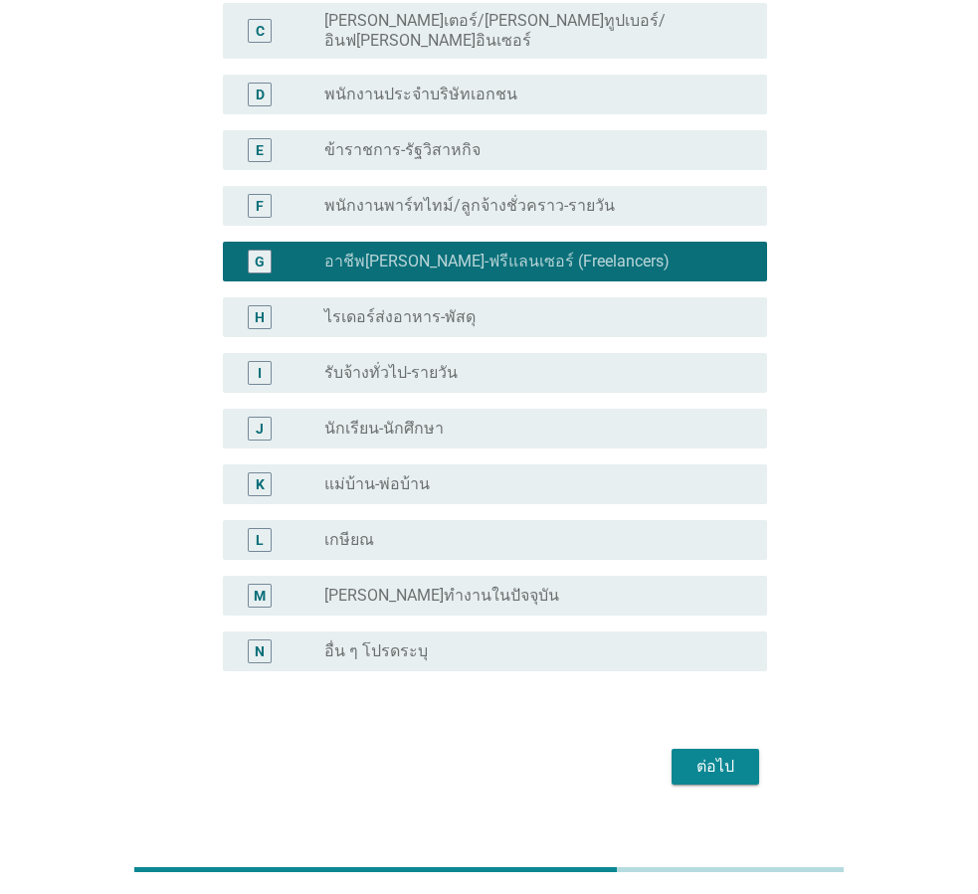
scroll to position [301, 0]
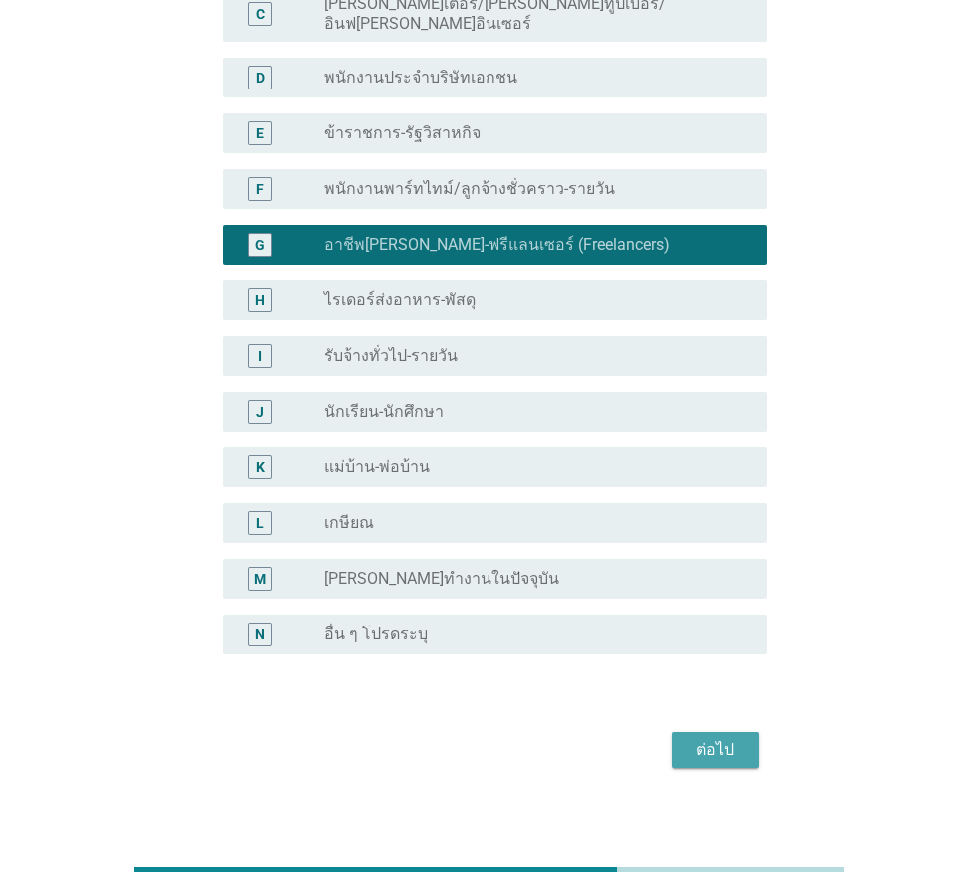
click at [707, 738] on div "ต่อไป" at bounding box center [716, 750] width 56 height 24
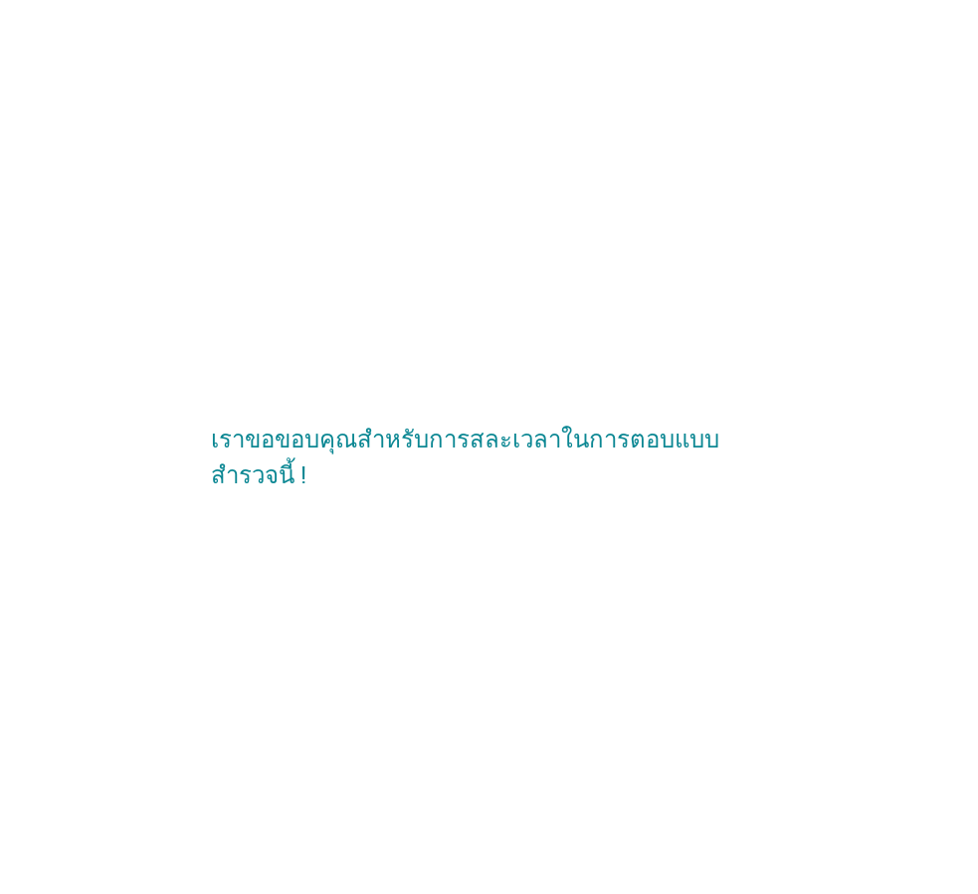
scroll to position [0, 0]
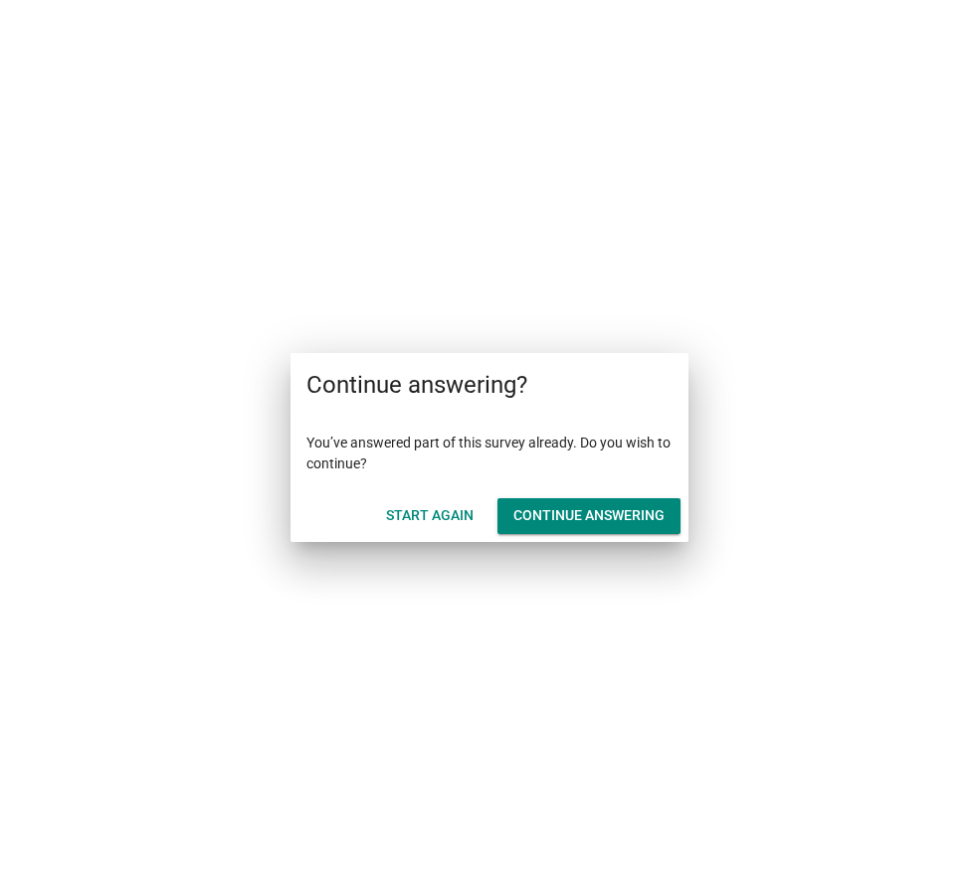
click at [449, 509] on div "Start Again" at bounding box center [430, 515] width 88 height 21
